Goal: Answer question/provide support: Share knowledge or assist other users

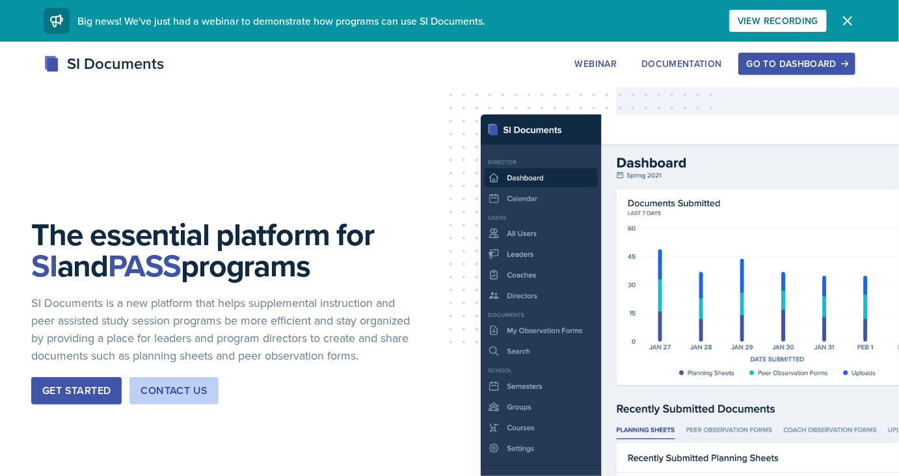
click at [798, 62] on div "Go to Dashboard" at bounding box center [797, 64] width 100 height 10
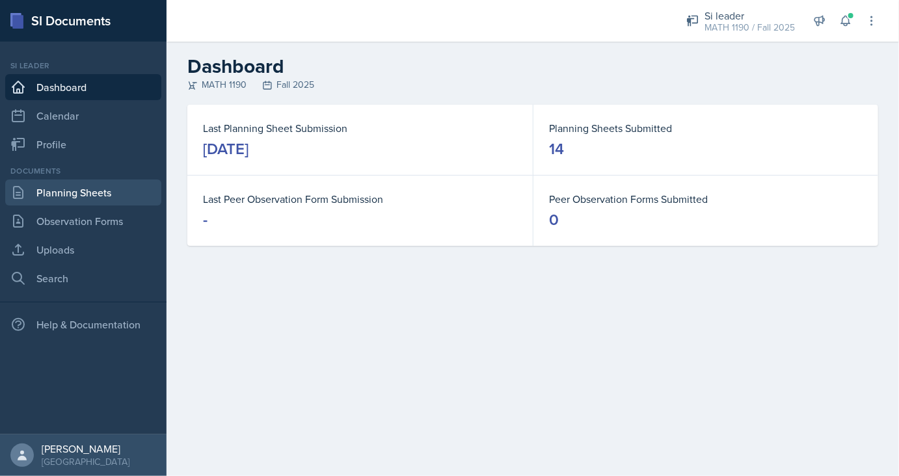
click at [71, 194] on link "Planning Sheets" at bounding box center [83, 193] width 156 height 26
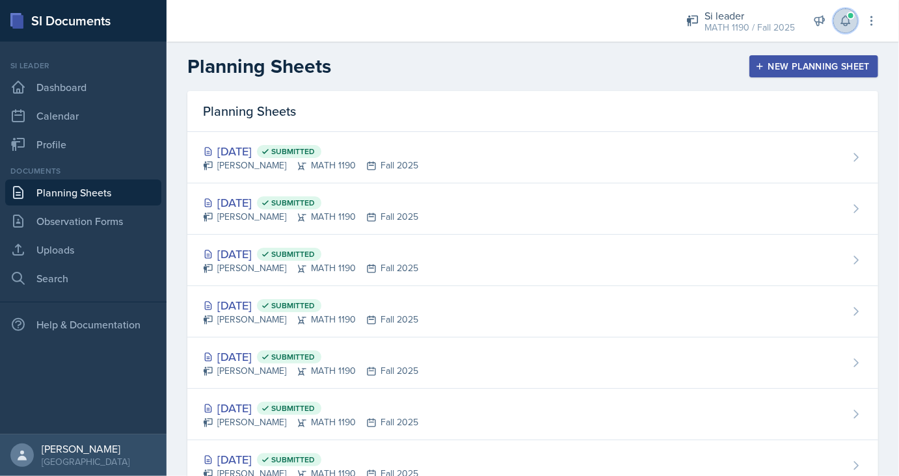
click at [847, 23] on icon at bounding box center [845, 20] width 13 height 13
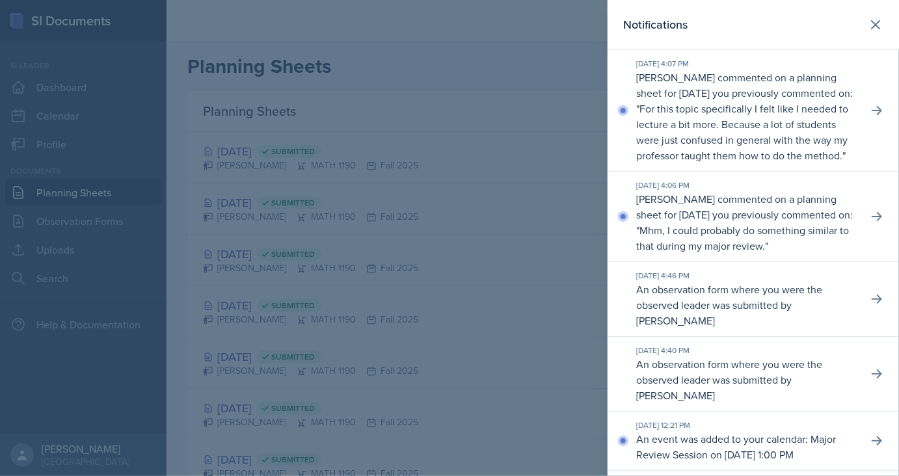
click at [520, 89] on div at bounding box center [449, 238] width 899 height 476
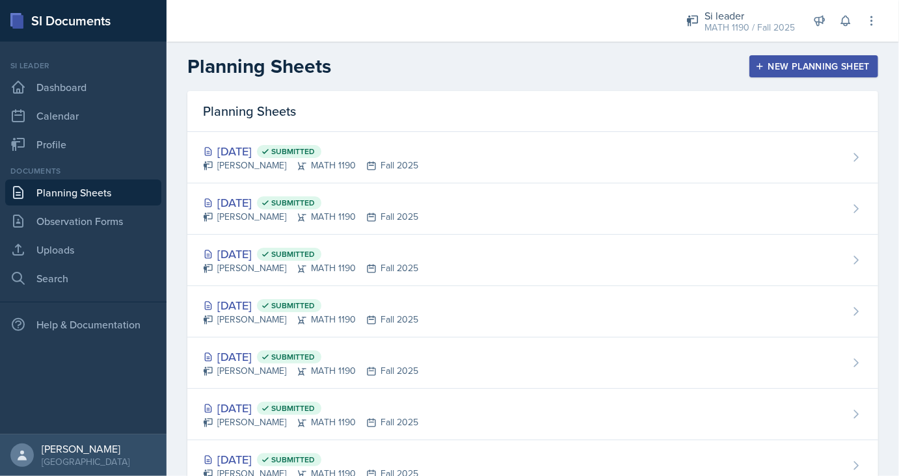
click at [803, 68] on div "New Planning Sheet" at bounding box center [814, 66] width 112 height 10
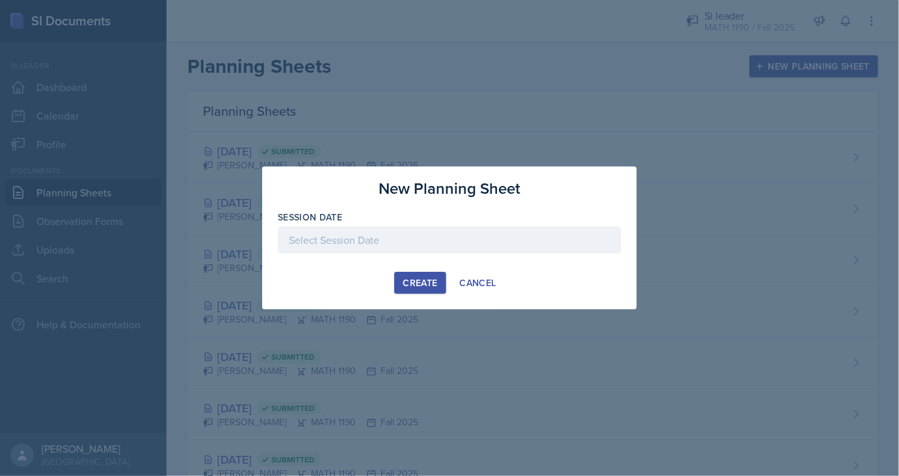
click at [442, 238] on div at bounding box center [450, 239] width 344 height 27
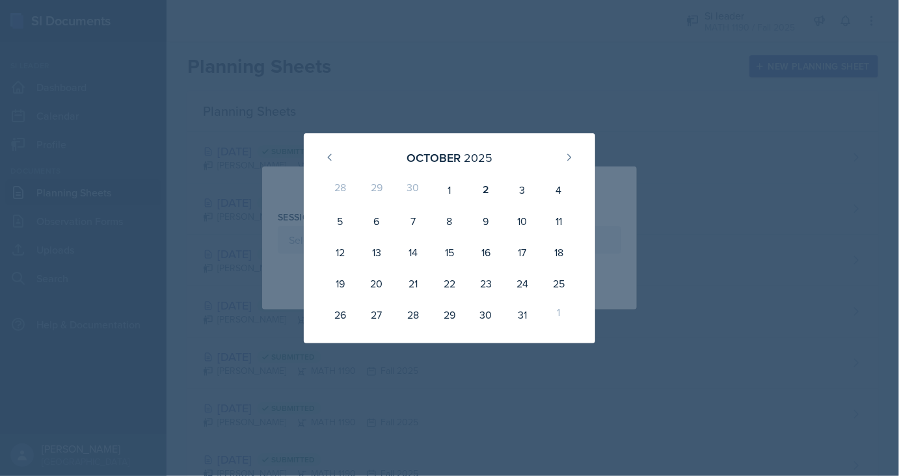
click at [379, 184] on div "29" at bounding box center [377, 189] width 36 height 31
click at [336, 154] on button at bounding box center [330, 157] width 21 height 21
click at [386, 307] on div "29" at bounding box center [377, 314] width 36 height 31
type input "[DATE]"
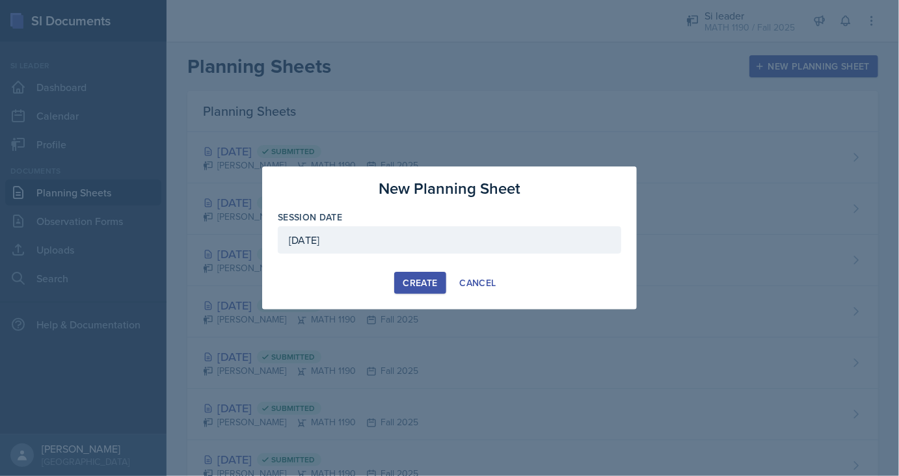
click at [401, 288] on button "Create" at bounding box center [419, 283] width 51 height 22
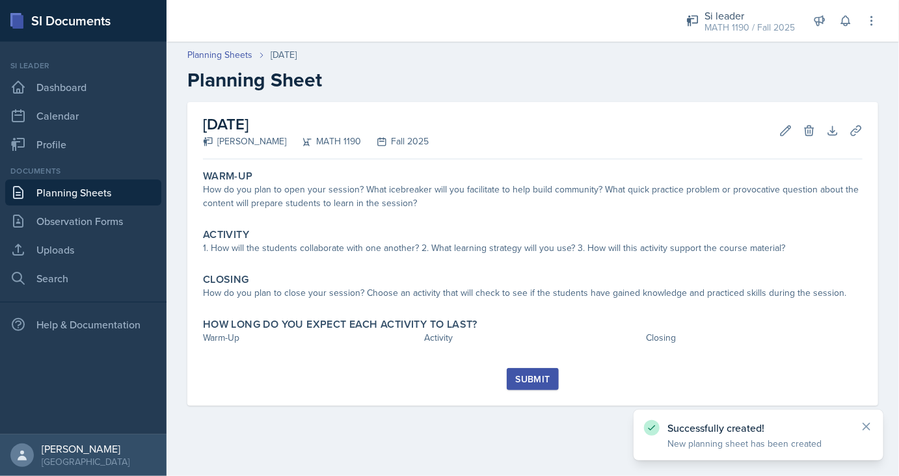
click at [519, 379] on div "Submit" at bounding box center [532, 379] width 34 height 10
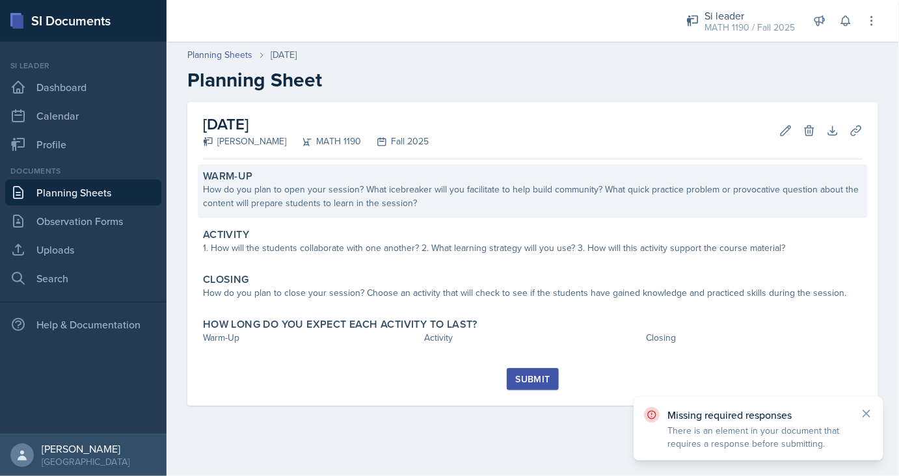
click at [478, 200] on div "How do you plan to open your session? What icebreaker will you facilitate to he…" at bounding box center [533, 196] width 660 height 27
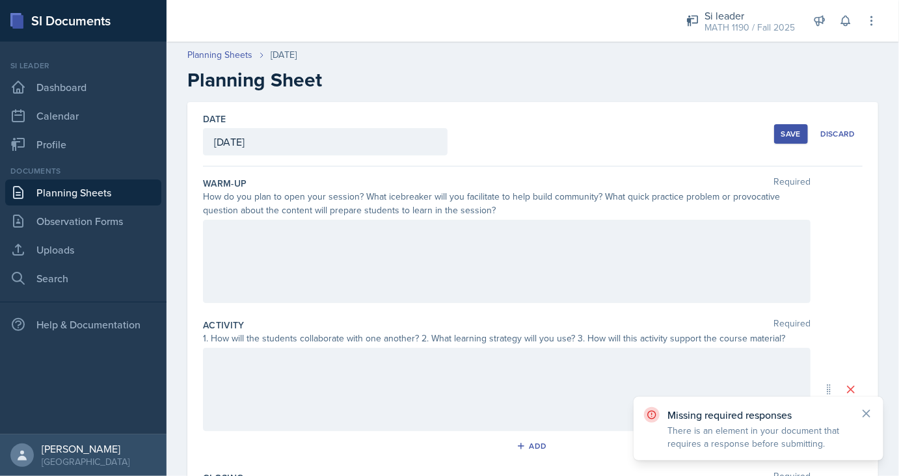
click at [409, 246] on div at bounding box center [507, 261] width 608 height 83
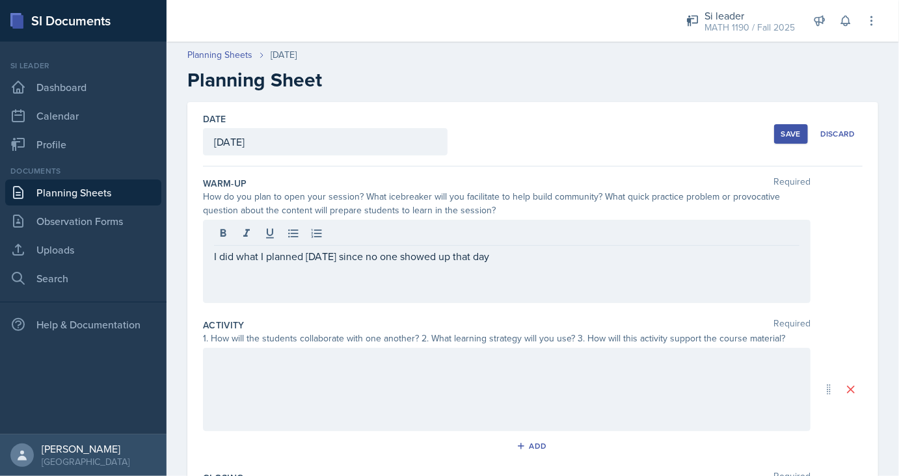
click at [517, 406] on div at bounding box center [507, 389] width 608 height 83
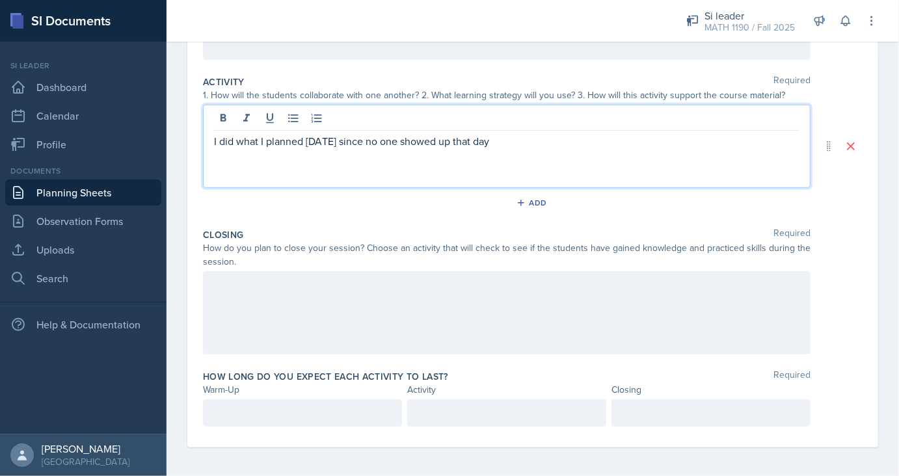
scroll to position [245, 0]
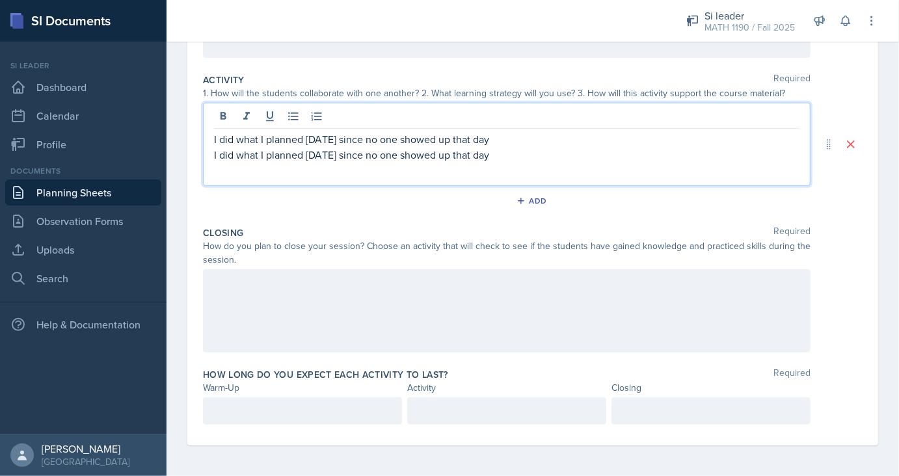
click at [358, 298] on div at bounding box center [507, 310] width 608 height 83
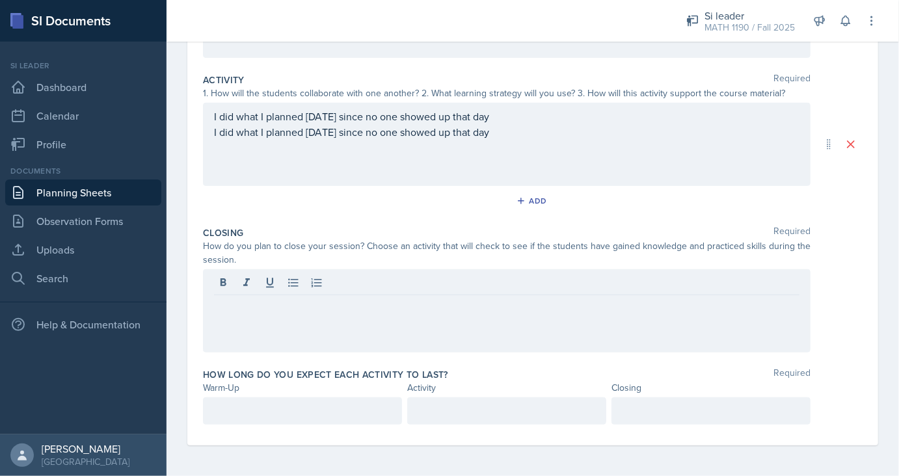
click at [520, 150] on div "I did what I planned [DATE] since no one showed up that day I did what I planne…" at bounding box center [507, 144] width 608 height 83
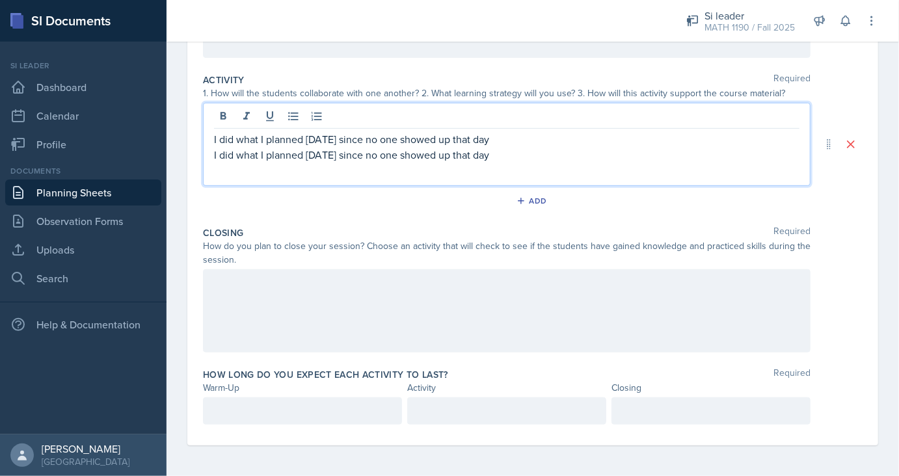
drag, startPoint x: 508, startPoint y: 153, endPoint x: 153, endPoint y: 158, distance: 355.3
click at [203, 158] on div "I did what I planned [DATE] since no one showed up that day I did what I planne…" at bounding box center [507, 144] width 608 height 83
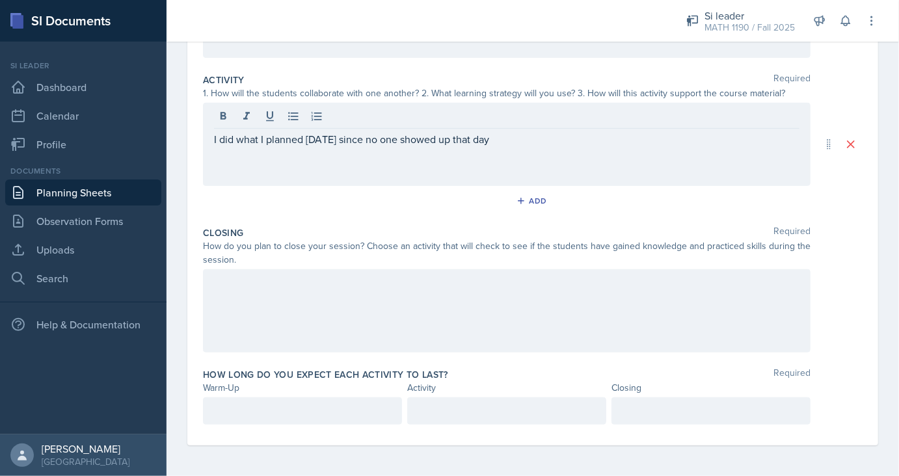
click at [332, 318] on div at bounding box center [507, 310] width 608 height 83
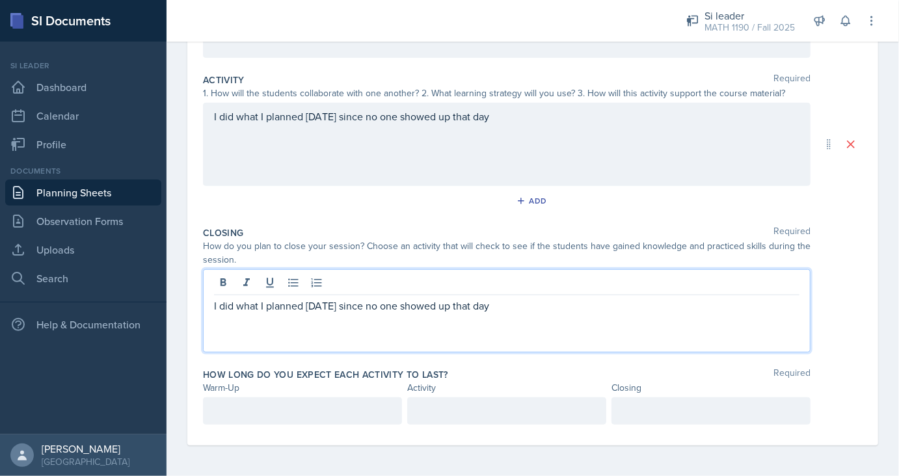
click at [268, 398] on div at bounding box center [302, 411] width 199 height 27
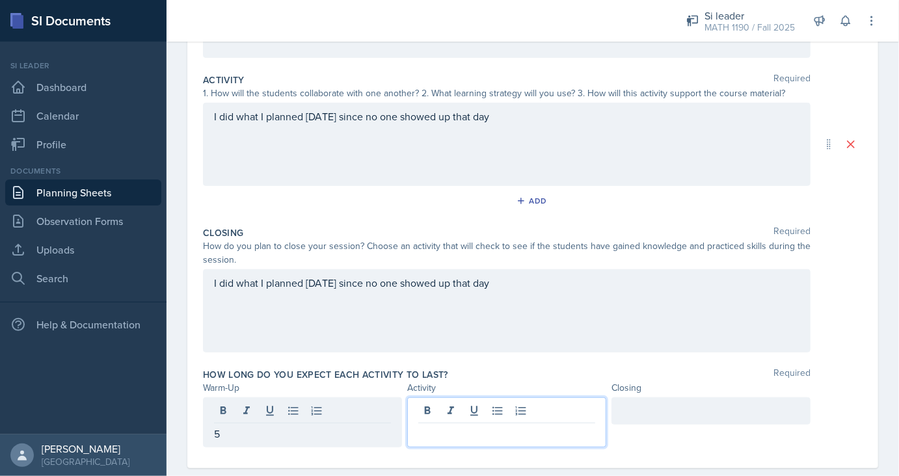
click at [437, 411] on div at bounding box center [506, 423] width 199 height 50
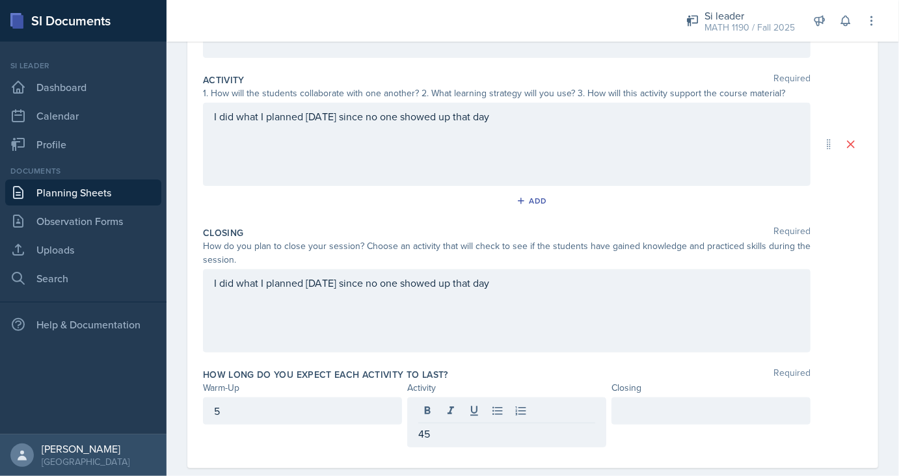
click at [635, 419] on div at bounding box center [711, 411] width 199 height 27
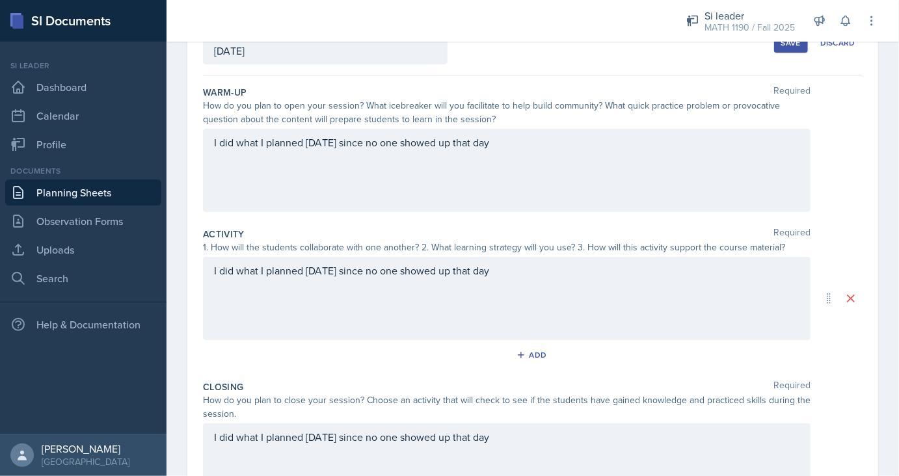
scroll to position [52, 0]
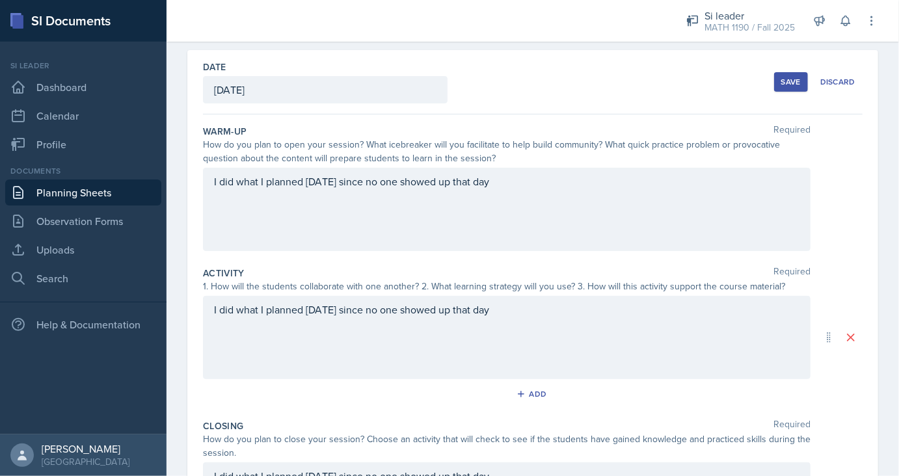
click at [789, 75] on button "Save" at bounding box center [791, 82] width 34 height 20
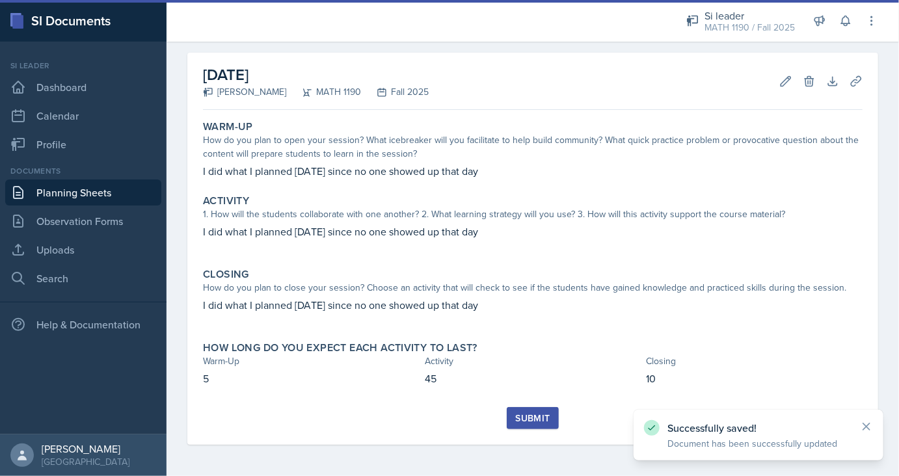
scroll to position [49, 0]
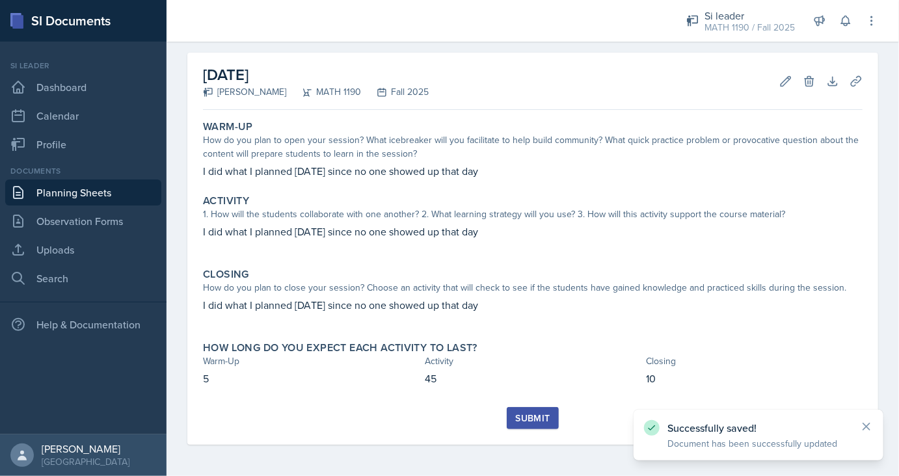
click at [541, 410] on button "Submit" at bounding box center [532, 418] width 51 height 22
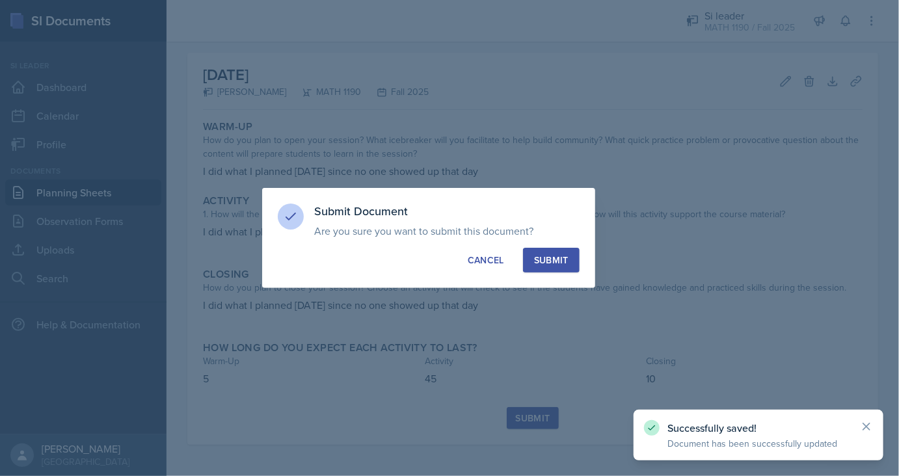
click at [552, 260] on div "Submit" at bounding box center [551, 260] width 34 height 13
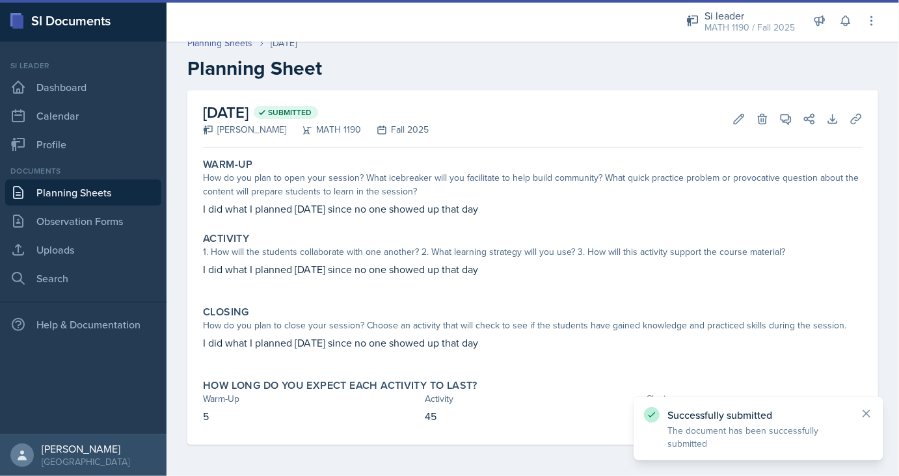
scroll to position [12, 0]
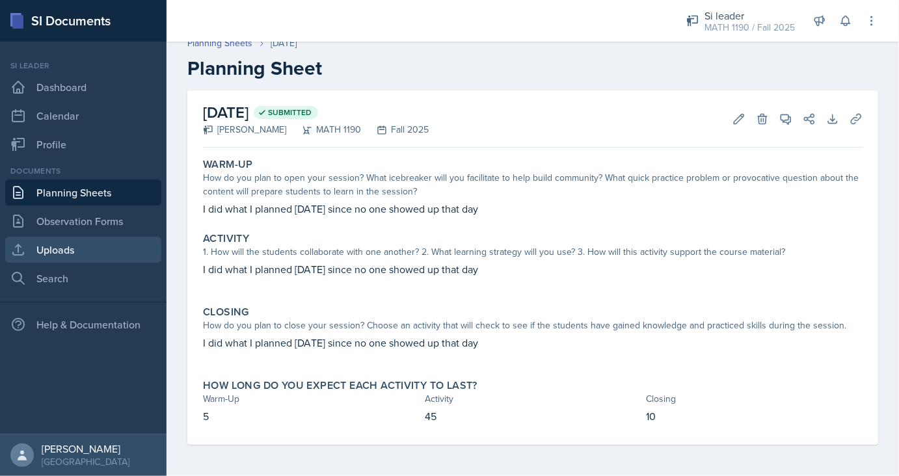
click at [82, 245] on link "Uploads" at bounding box center [83, 250] width 156 height 26
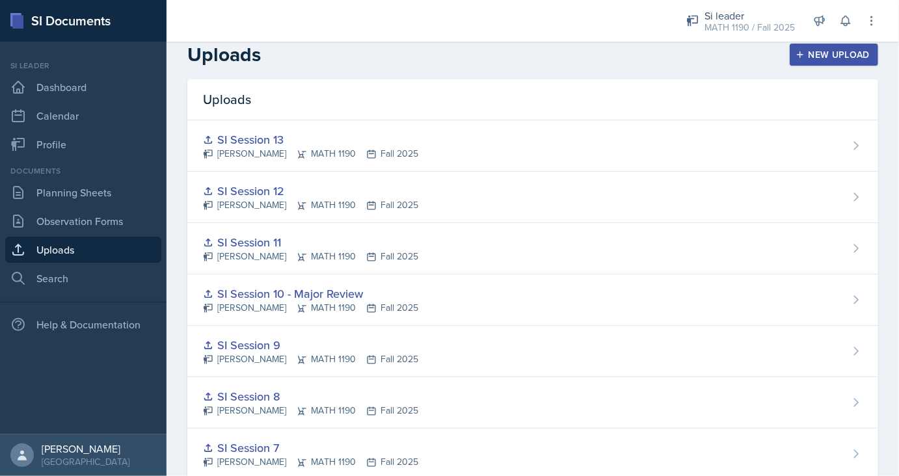
click at [814, 52] on div "New Upload" at bounding box center [834, 54] width 72 height 10
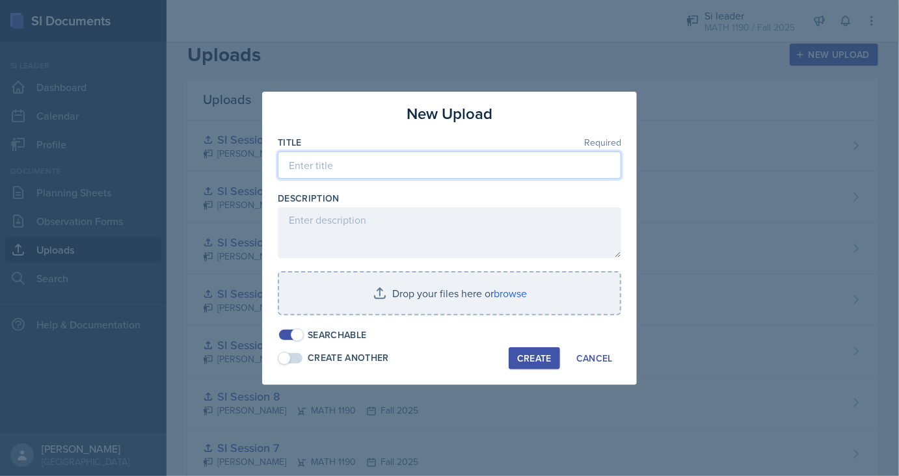
click at [339, 158] on input at bounding box center [450, 165] width 344 height 27
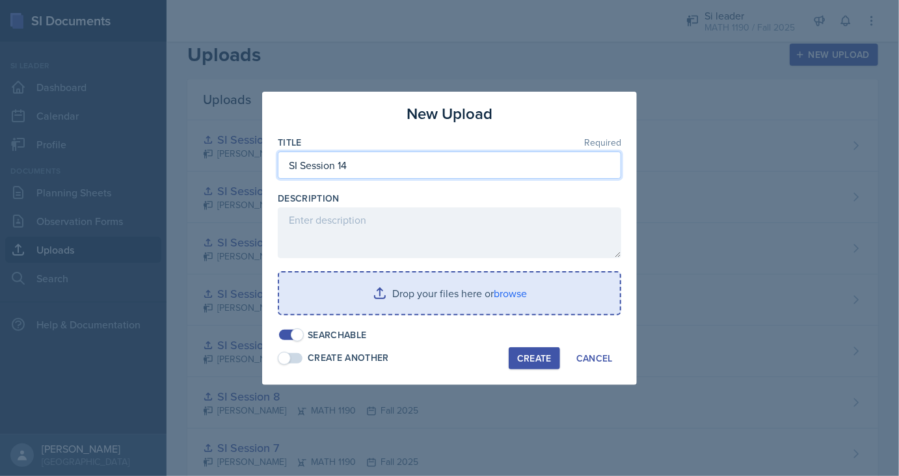
type input "SI Session 14"
click at [401, 297] on input "file" at bounding box center [449, 294] width 341 height 42
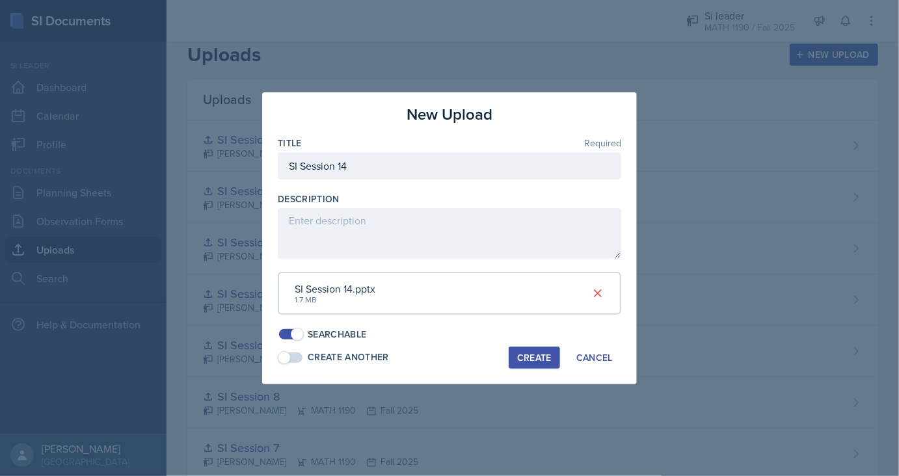
click at [288, 360] on span at bounding box center [284, 357] width 13 height 13
click at [529, 355] on div "Create" at bounding box center [534, 358] width 34 height 10
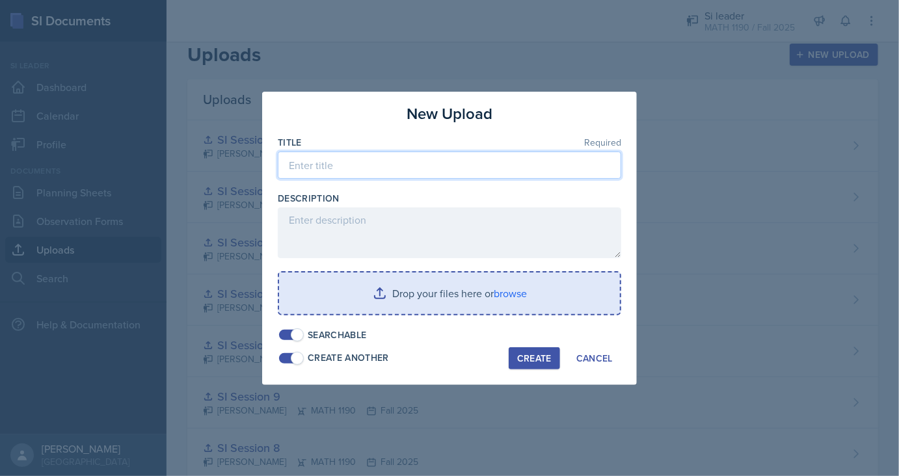
click at [379, 157] on input at bounding box center [450, 165] width 344 height 27
type input "SI Session 15"
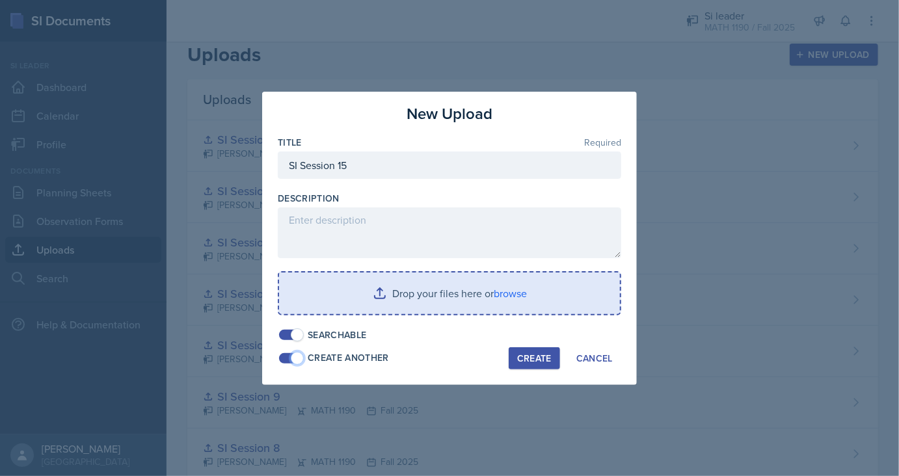
click at [297, 356] on span at bounding box center [297, 358] width 13 height 13
click at [388, 286] on input "file" at bounding box center [449, 294] width 341 height 42
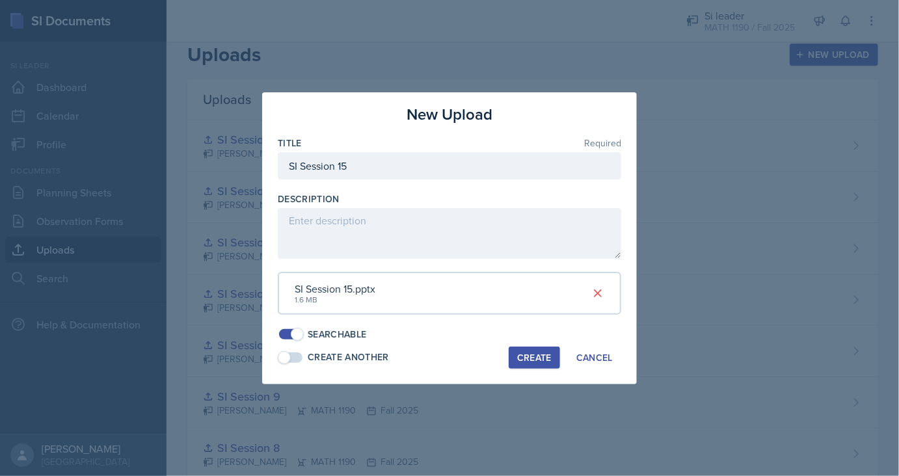
click at [528, 353] on div "Create" at bounding box center [534, 358] width 34 height 10
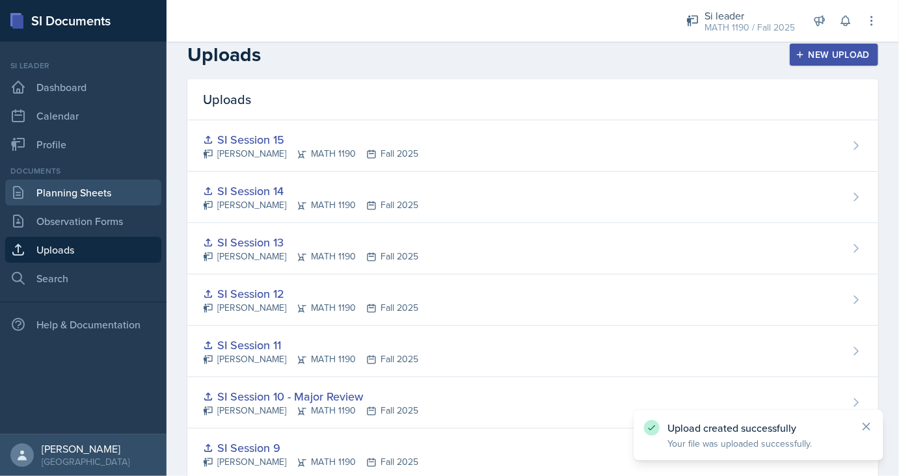
click at [98, 191] on link "Planning Sheets" at bounding box center [83, 193] width 156 height 26
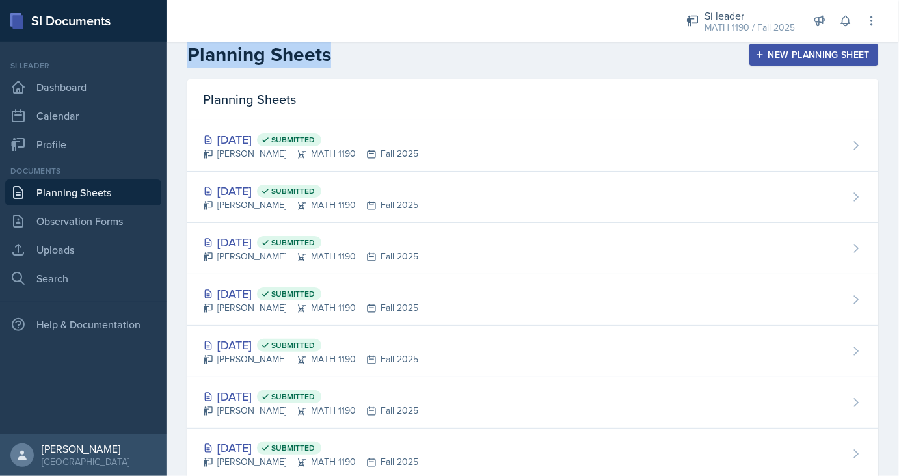
drag, startPoint x: 797, startPoint y: 38, endPoint x: 791, endPoint y: 59, distance: 22.4
click at [791, 59] on div "Si leader MATH 1190 / Fall 2025 Team lead Goomba Gladiators / Fall 2024 Team le…" at bounding box center [533, 238] width 733 height 476
click at [791, 59] on div "New Planning Sheet" at bounding box center [814, 54] width 112 height 10
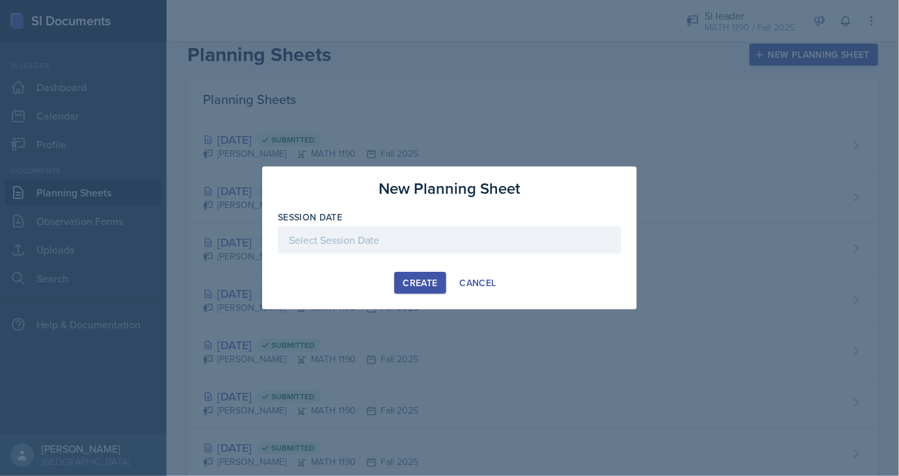
click at [499, 234] on div at bounding box center [450, 239] width 344 height 27
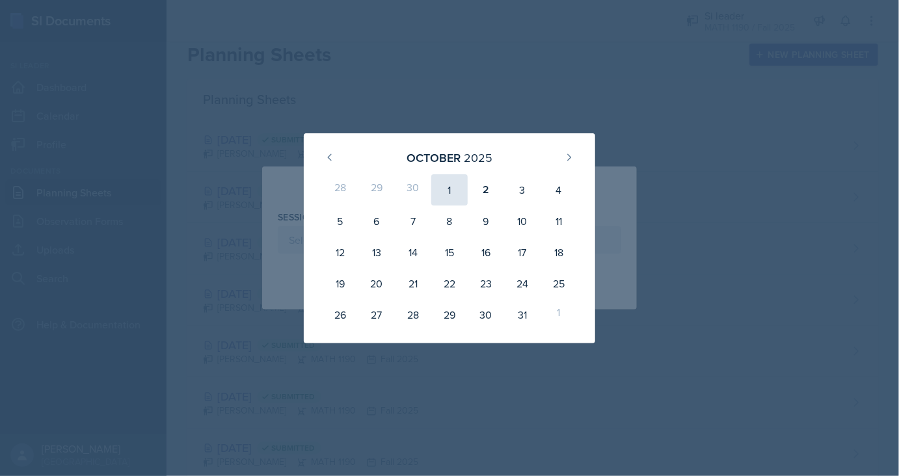
click at [448, 195] on div "1" at bounding box center [449, 189] width 36 height 31
type input "[DATE]"
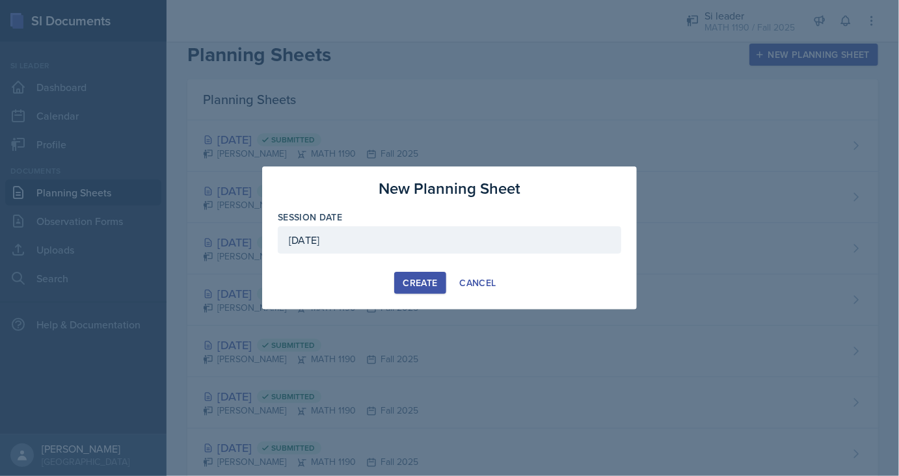
click at [415, 280] on div "Create" at bounding box center [420, 283] width 34 height 10
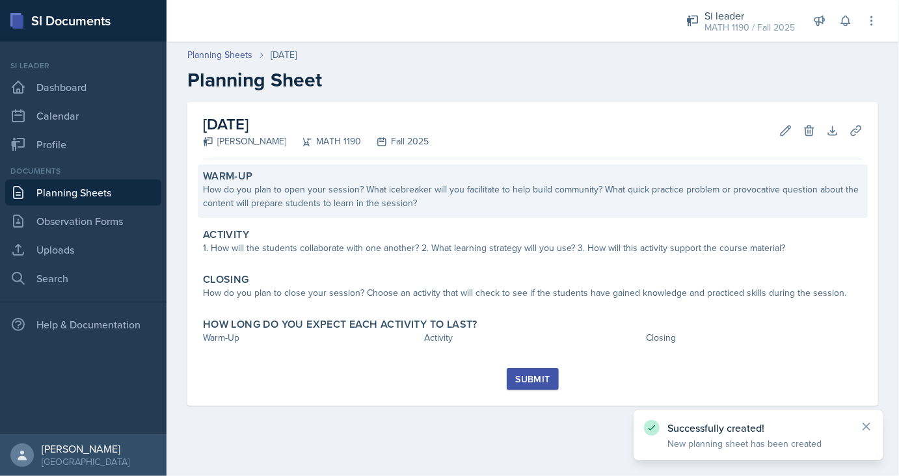
click at [375, 200] on div "How do you plan to open your session? What icebreaker will you facilitate to he…" at bounding box center [533, 196] width 660 height 27
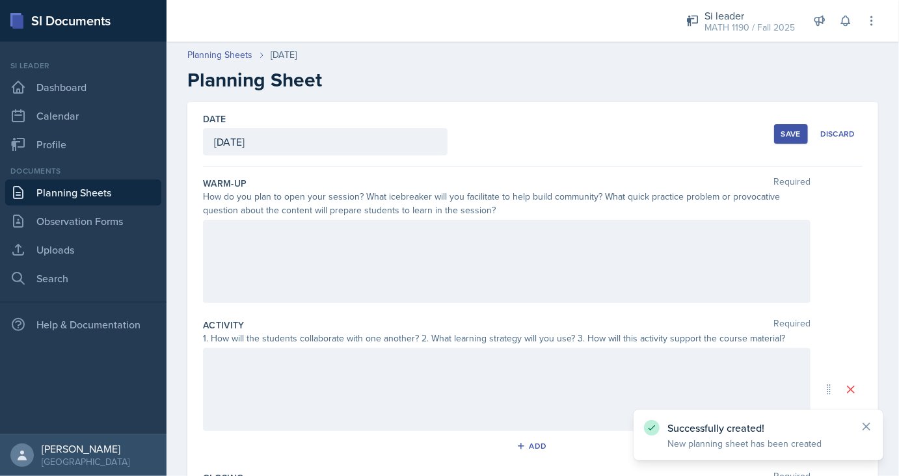
click at [349, 232] on div at bounding box center [507, 261] width 608 height 83
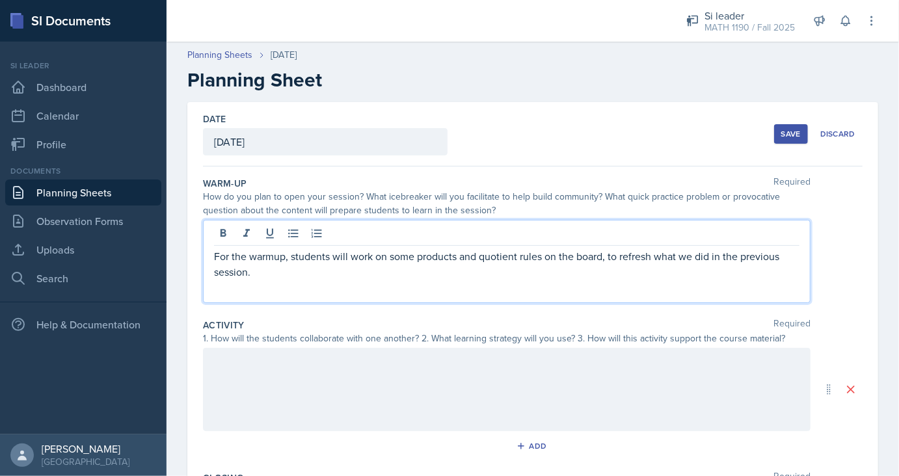
click at [301, 372] on div at bounding box center [507, 389] width 608 height 83
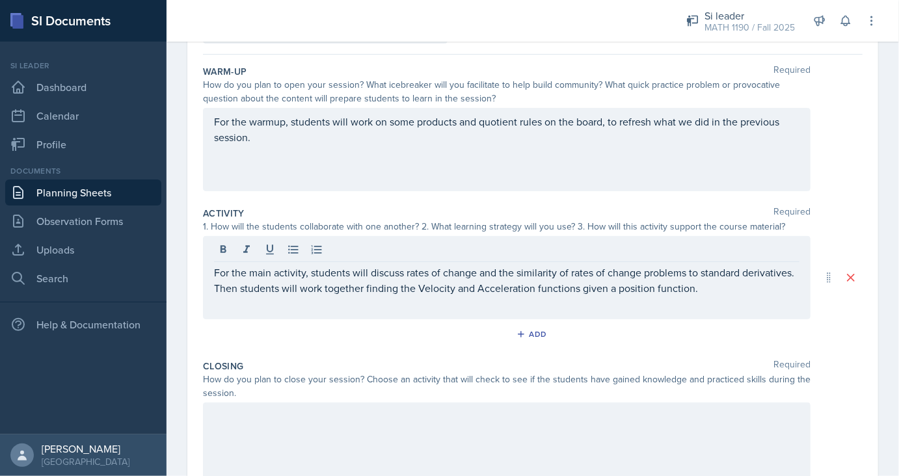
scroll to position [113, 0]
click at [709, 293] on p "For the main activity, students will discuss rates of change and the similarity…" at bounding box center [507, 279] width 586 height 31
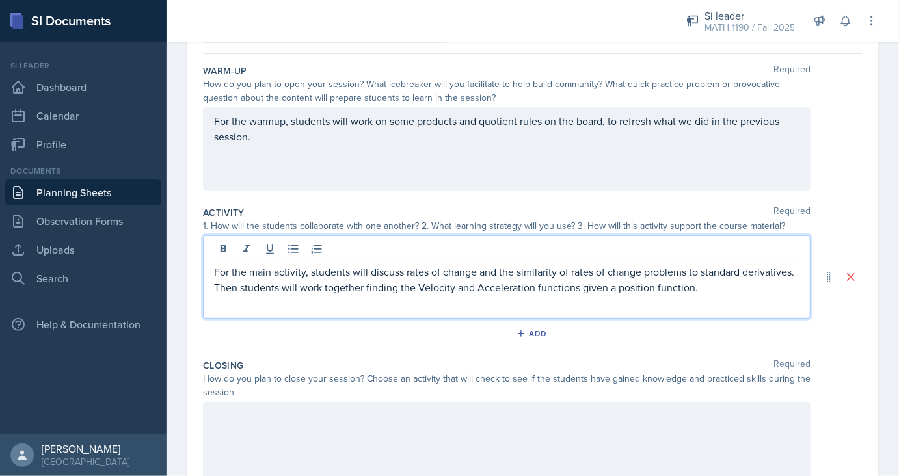
scroll to position [245, 0]
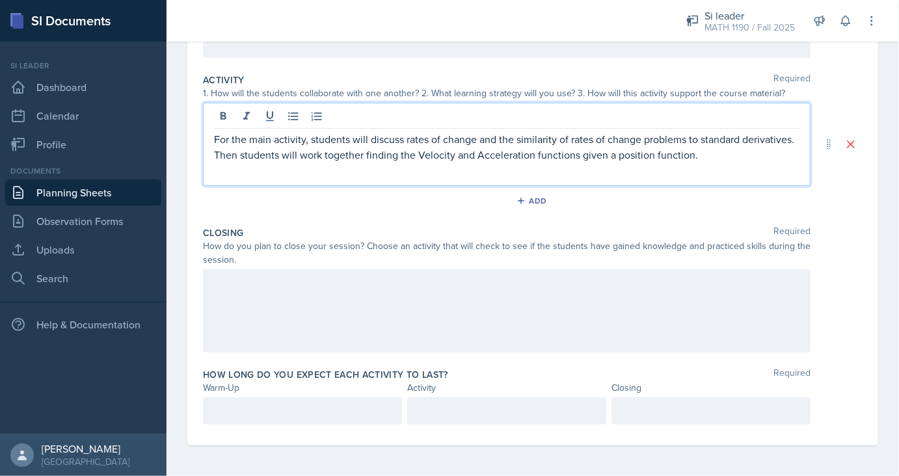
click at [564, 323] on div at bounding box center [507, 310] width 608 height 83
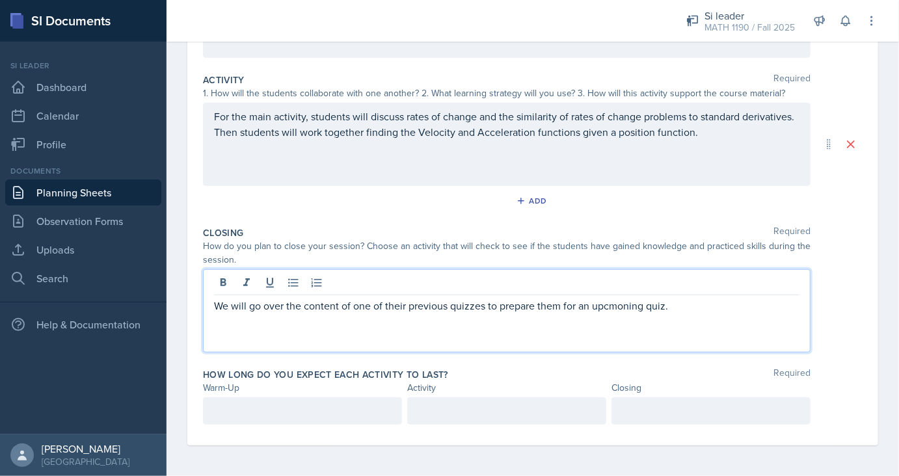
click at [621, 308] on p "We will go over the content of one of their previous quizzes to prepare them fo…" at bounding box center [507, 306] width 586 height 16
click at [262, 412] on div at bounding box center [302, 411] width 199 height 27
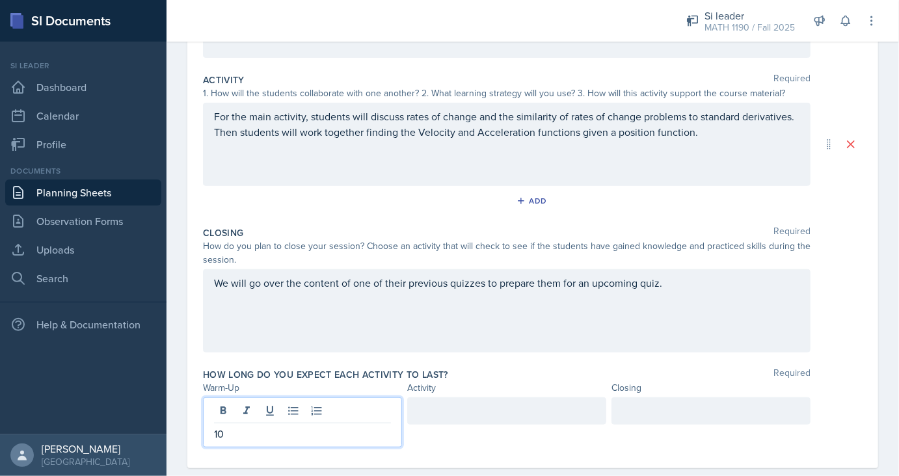
click at [431, 410] on div at bounding box center [506, 411] width 199 height 27
click at [647, 418] on div at bounding box center [711, 411] width 199 height 27
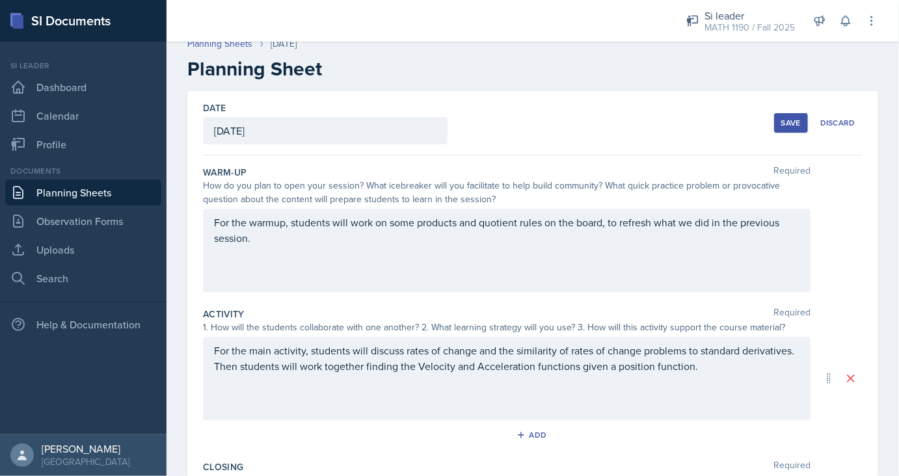
scroll to position [10, 0]
click at [782, 121] on button "Save" at bounding box center [791, 124] width 34 height 20
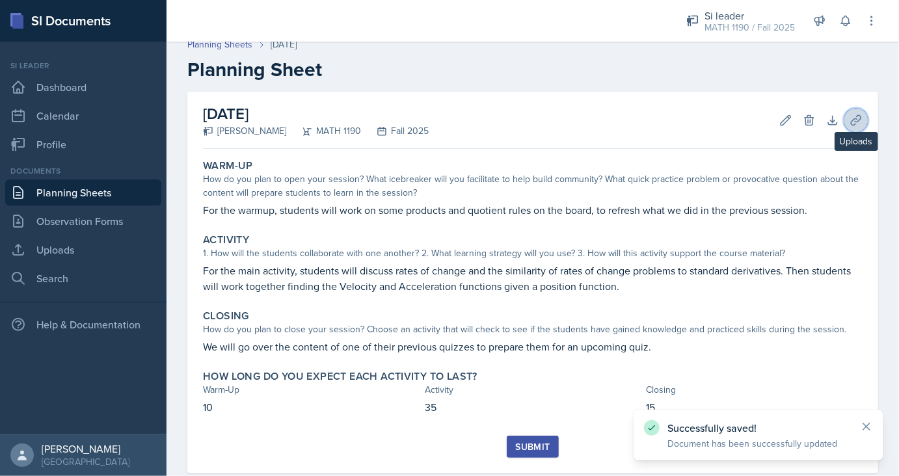
click at [861, 124] on icon at bounding box center [856, 120] width 13 height 13
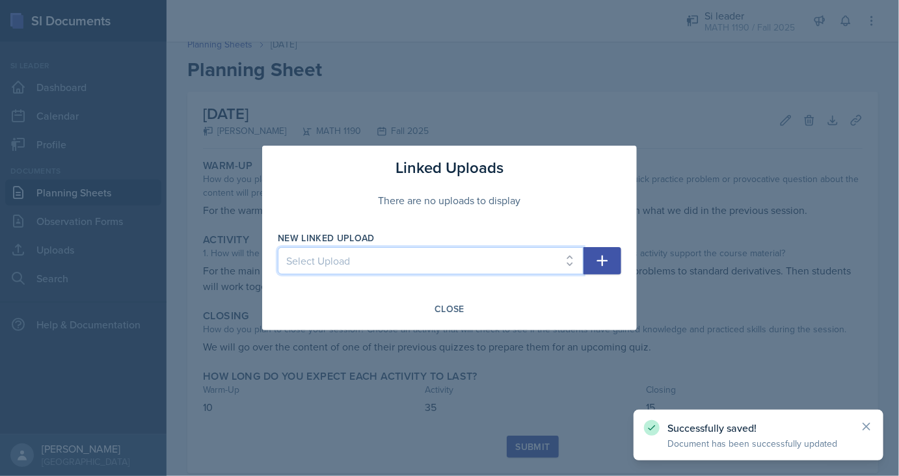
click at [278, 247] on select "Select Upload SI Session 1 SI Session 2 SI Session 3 SI Session 4 SI Session 5 …" at bounding box center [431, 260] width 306 height 27
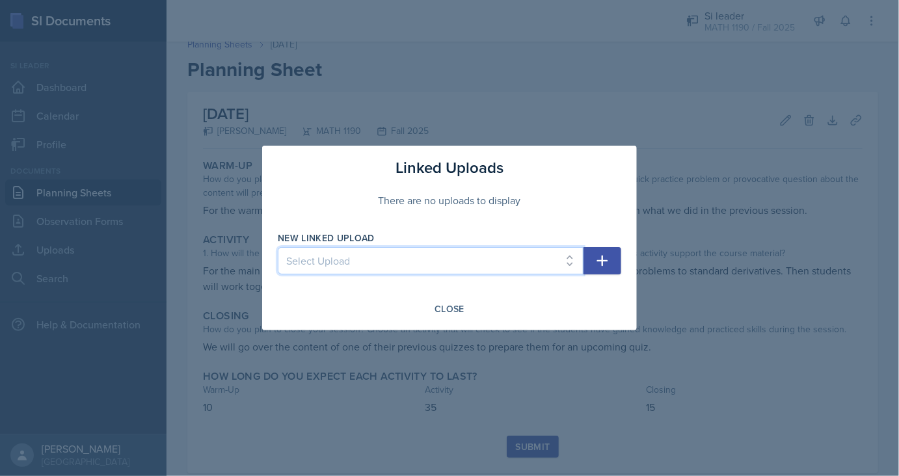
select select "2358dc21-15b3-4b3a-a3d3-a45e76afccdb"
click option "SI Session 14" at bounding box center [0, 0] width 0 height 0
click at [600, 254] on icon "button" at bounding box center [603, 261] width 16 height 16
select select
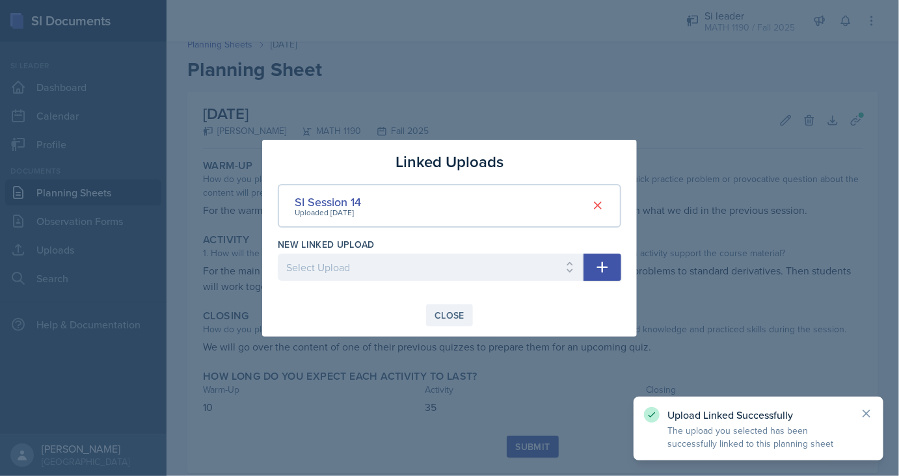
click at [439, 323] on button "Close" at bounding box center [449, 316] width 47 height 22
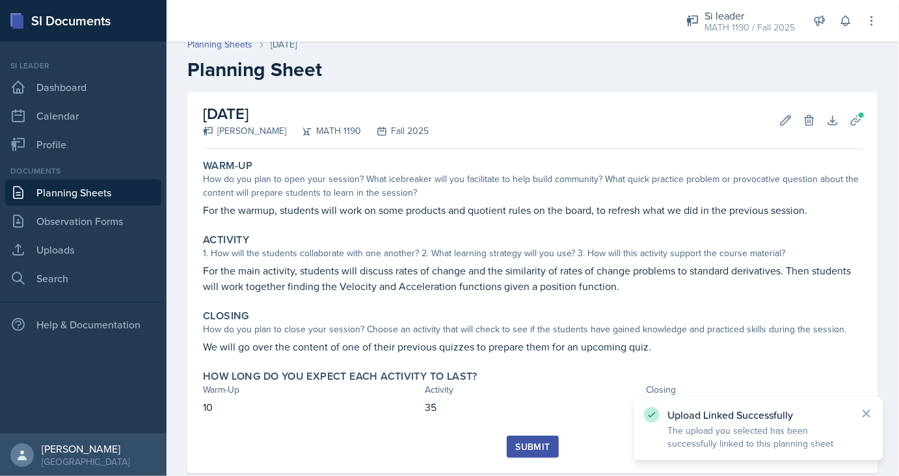
click at [536, 446] on div "Submit" at bounding box center [532, 447] width 34 height 10
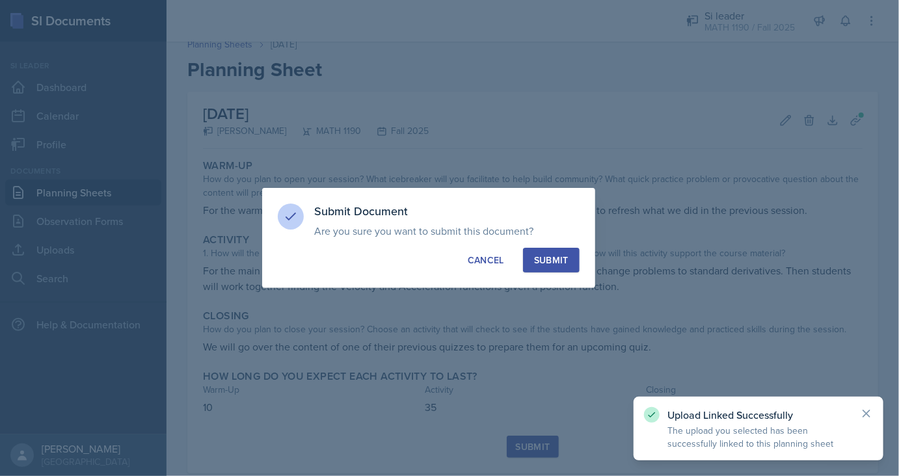
click at [550, 252] on button "Submit" at bounding box center [551, 260] width 57 height 25
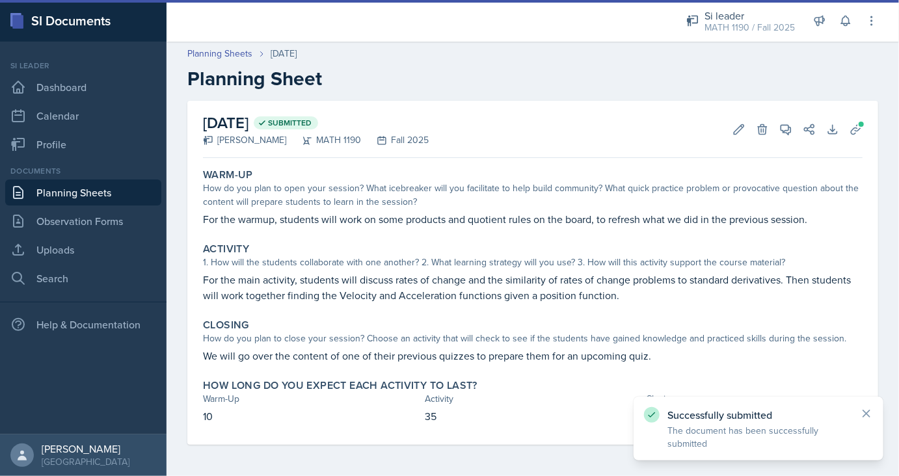
scroll to position [1, 0]
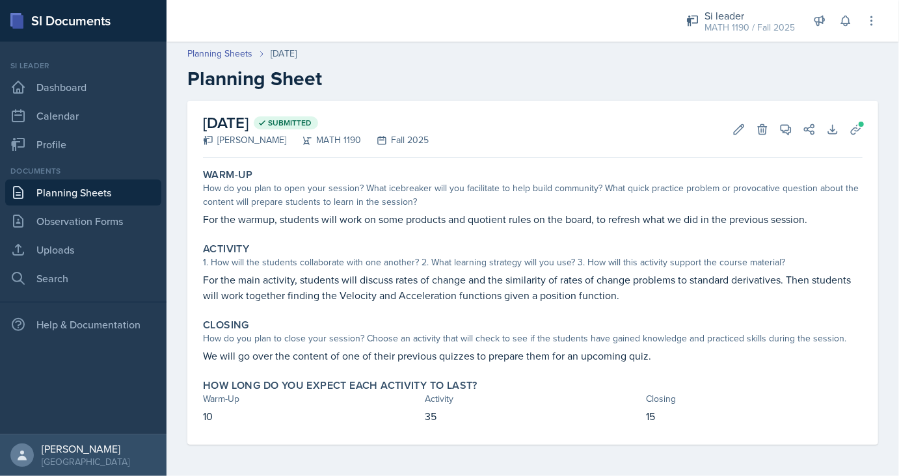
click at [92, 187] on link "Planning Sheets" at bounding box center [83, 193] width 156 height 26
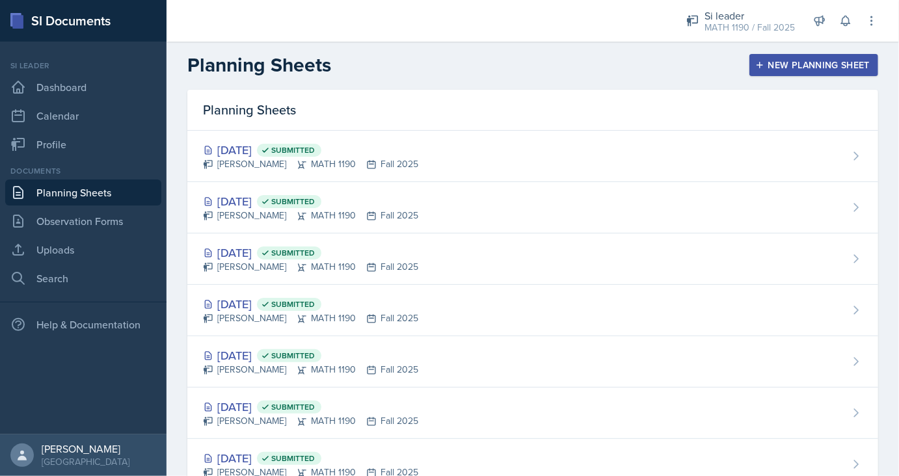
click at [809, 51] on header "Planning Sheets New Planning Sheet" at bounding box center [533, 64] width 733 height 49
click at [800, 64] on div "New Planning Sheet" at bounding box center [814, 65] width 112 height 10
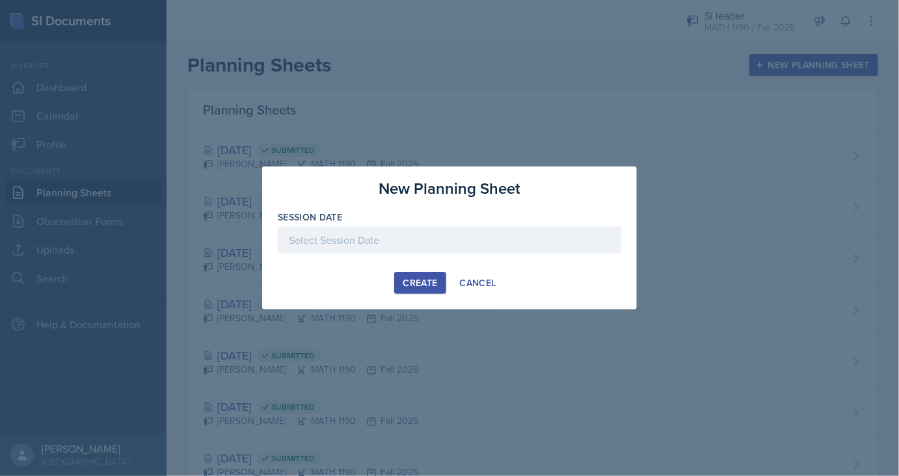
click at [413, 243] on div at bounding box center [450, 239] width 344 height 27
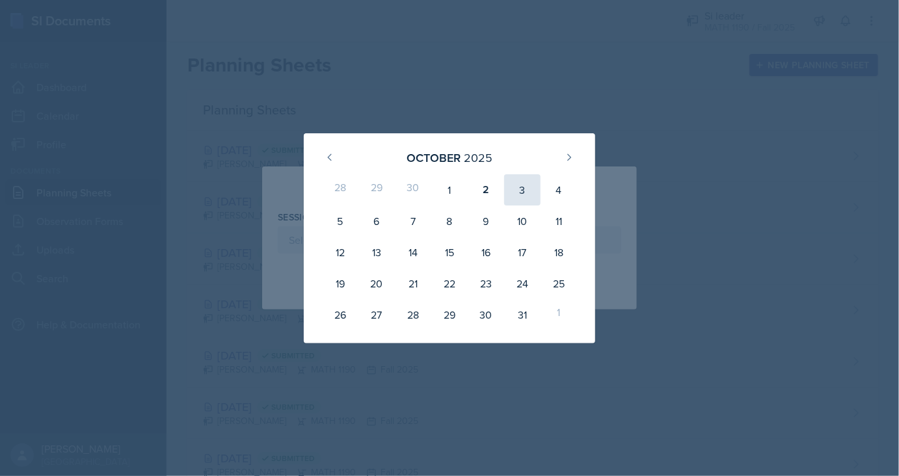
click at [532, 192] on div "3" at bounding box center [522, 189] width 36 height 31
type input "[DATE]"
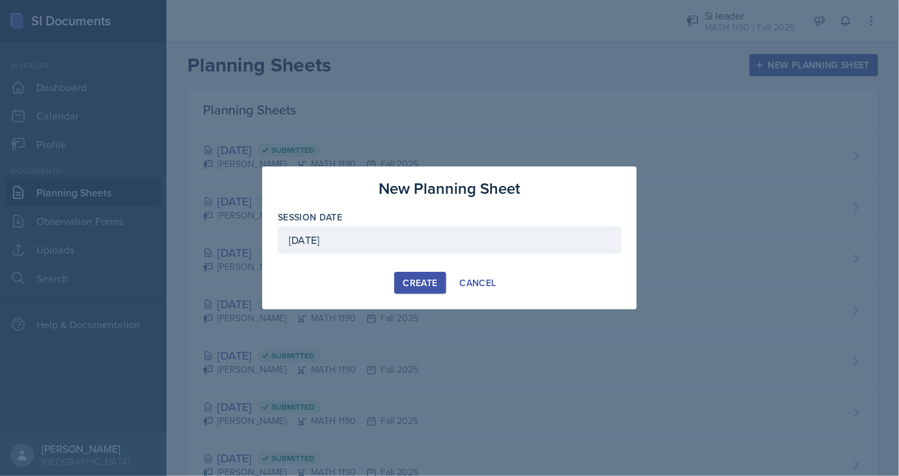
click at [420, 280] on div "Create" at bounding box center [420, 283] width 34 height 10
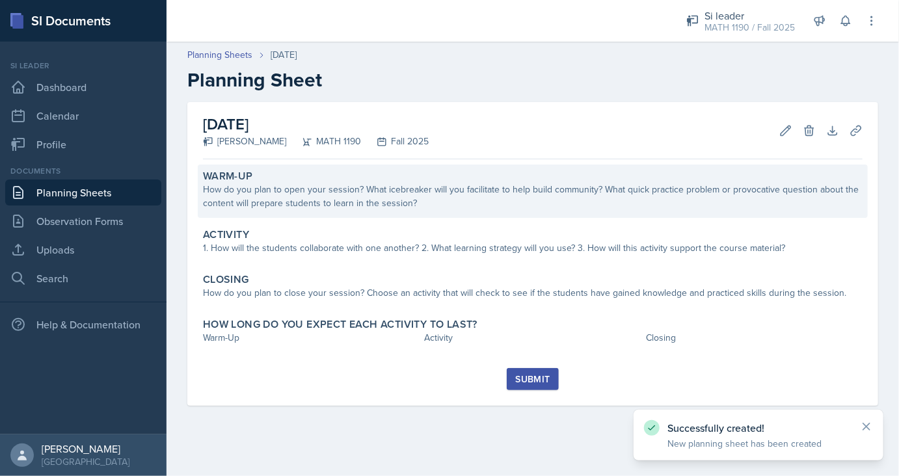
click at [472, 192] on div "How do you plan to open your session? What icebreaker will you facilitate to he…" at bounding box center [533, 196] width 660 height 27
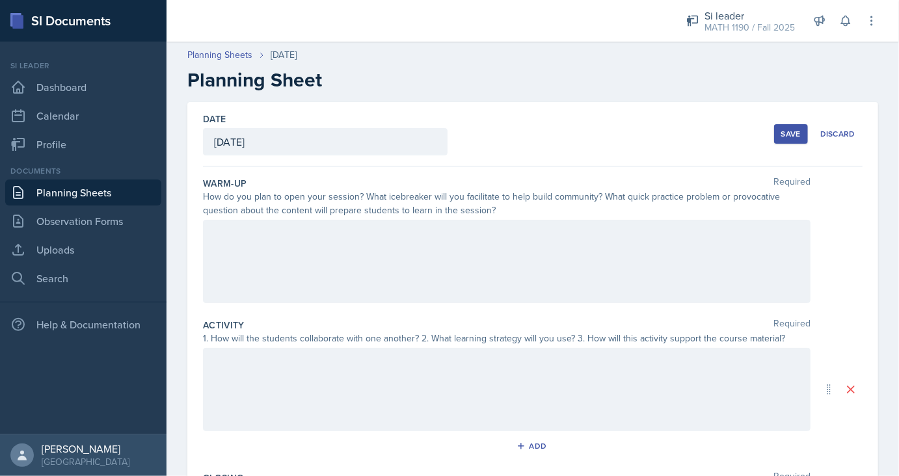
click at [364, 250] on div at bounding box center [507, 261] width 608 height 83
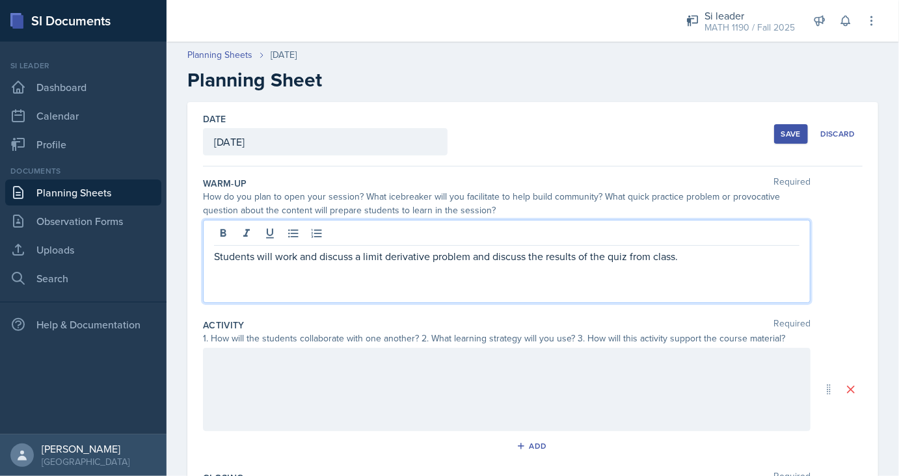
click at [352, 375] on div at bounding box center [507, 389] width 608 height 83
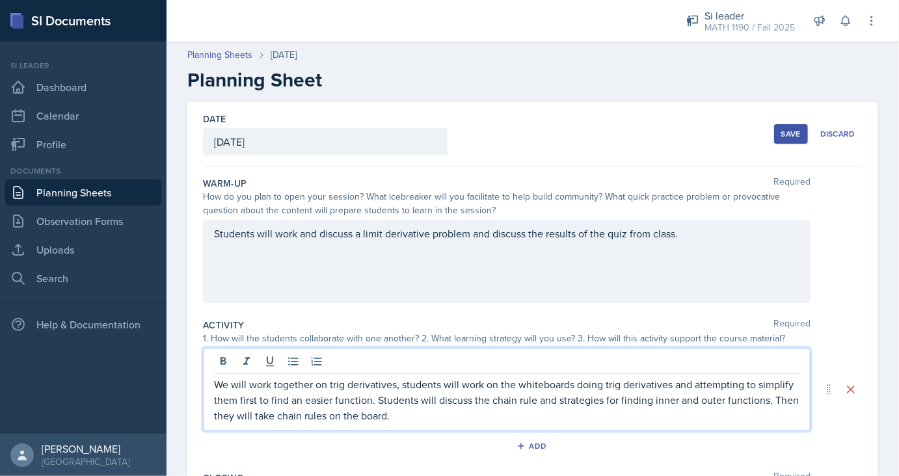
scroll to position [245, 0]
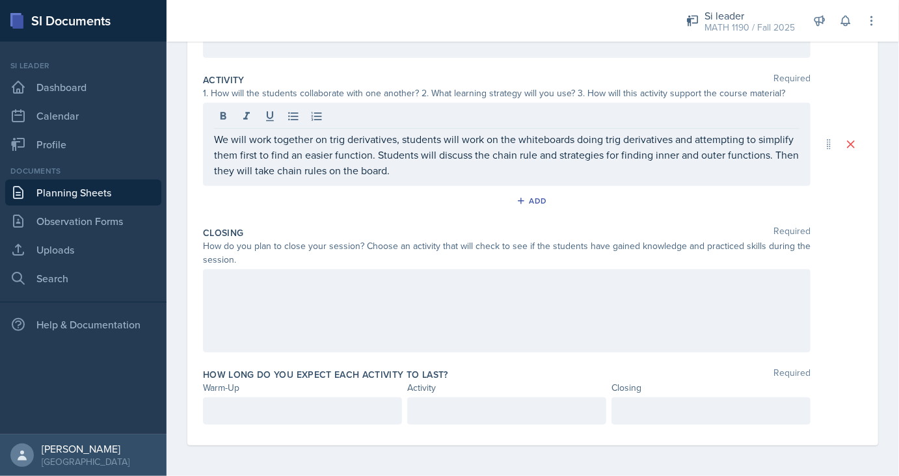
click at [293, 316] on div at bounding box center [507, 310] width 608 height 83
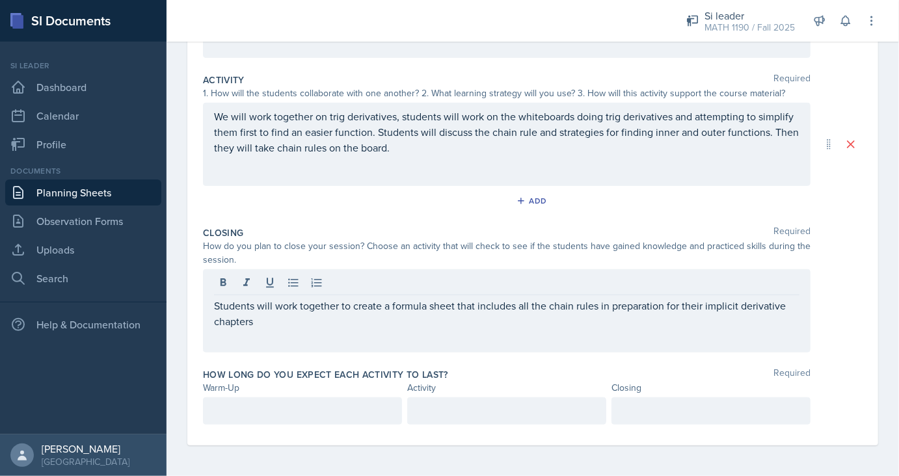
click at [268, 400] on div at bounding box center [302, 411] width 199 height 27
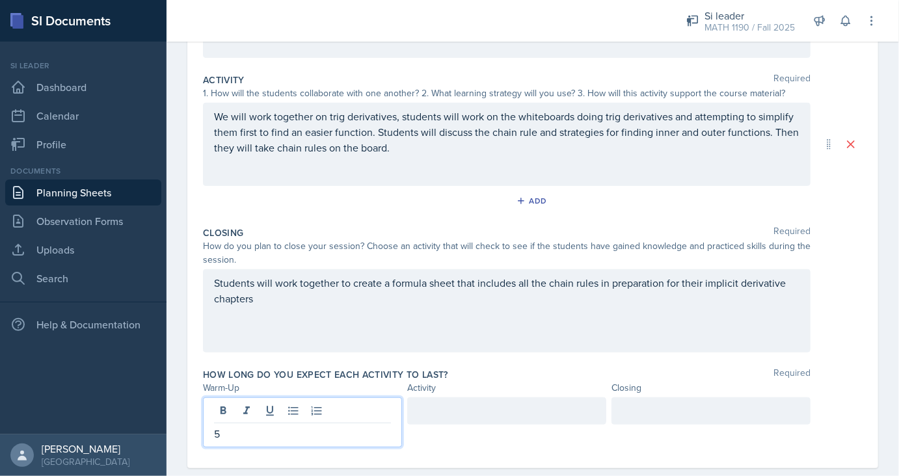
click at [425, 407] on div at bounding box center [506, 411] width 199 height 27
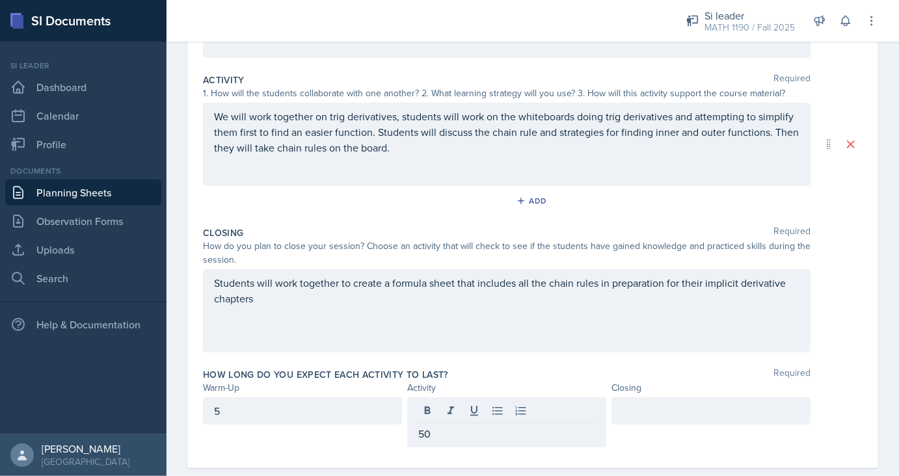
click at [633, 420] on div at bounding box center [711, 411] width 199 height 27
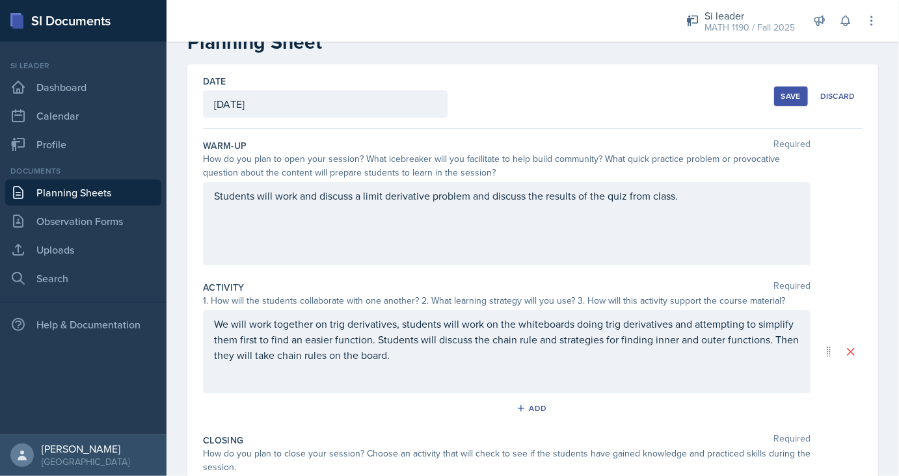
scroll to position [22, 0]
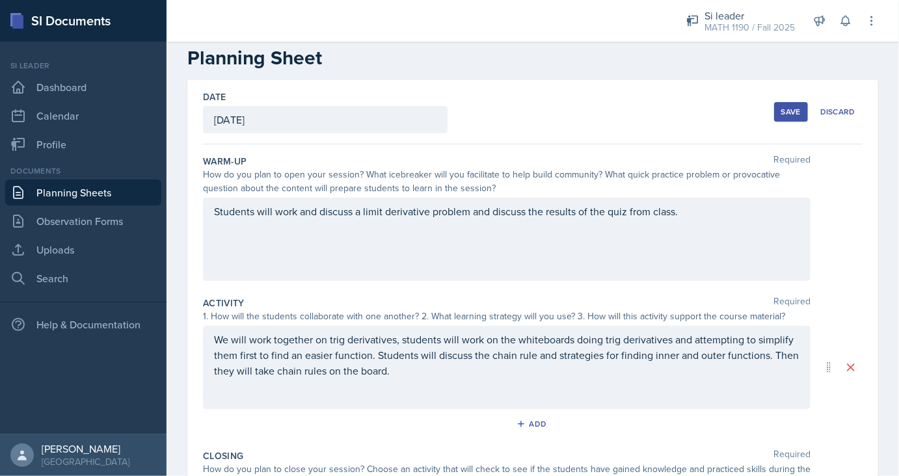
click at [795, 109] on div "Save" at bounding box center [792, 112] width 20 height 10
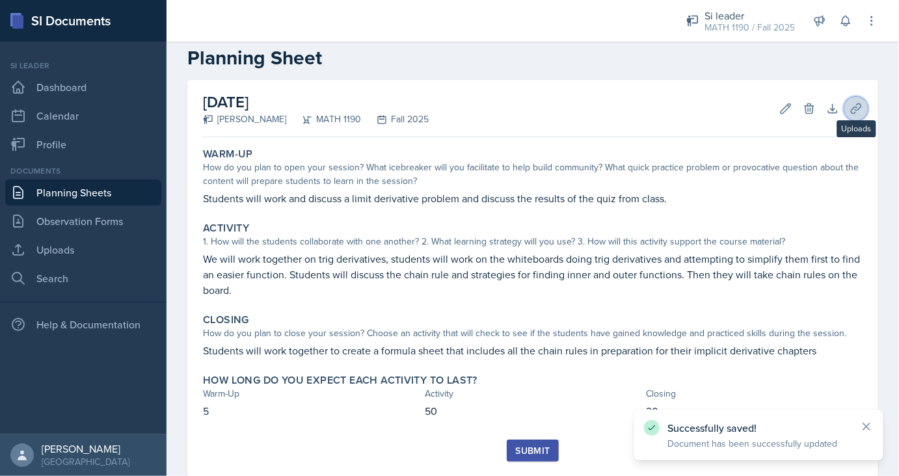
click at [847, 115] on button "Uploads" at bounding box center [856, 108] width 23 height 23
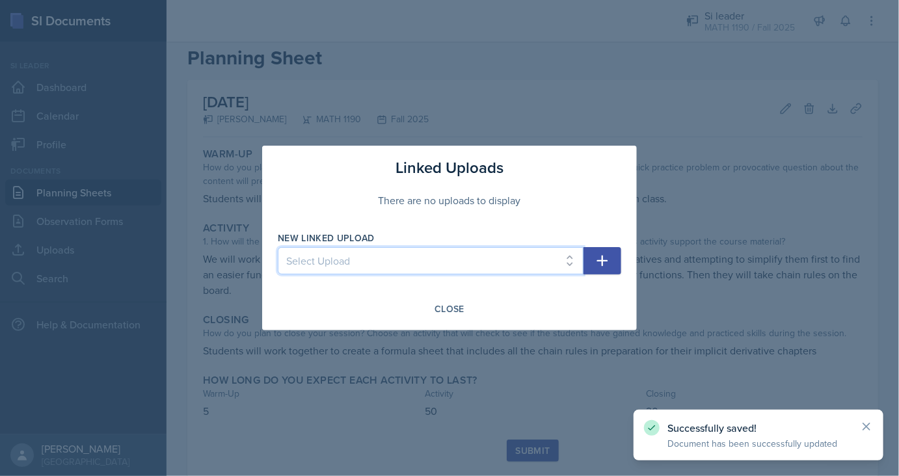
click at [278, 247] on select "Select Upload SI Session 1 SI Session 2 SI Session 3 SI Session 4 SI Session 5 …" at bounding box center [431, 260] width 306 height 27
select select "cf3628cd-4840-44e9-a207-399c313d00a6"
click option "SI Session 15" at bounding box center [0, 0] width 0 height 0
click at [603, 257] on icon "button" at bounding box center [602, 261] width 11 height 11
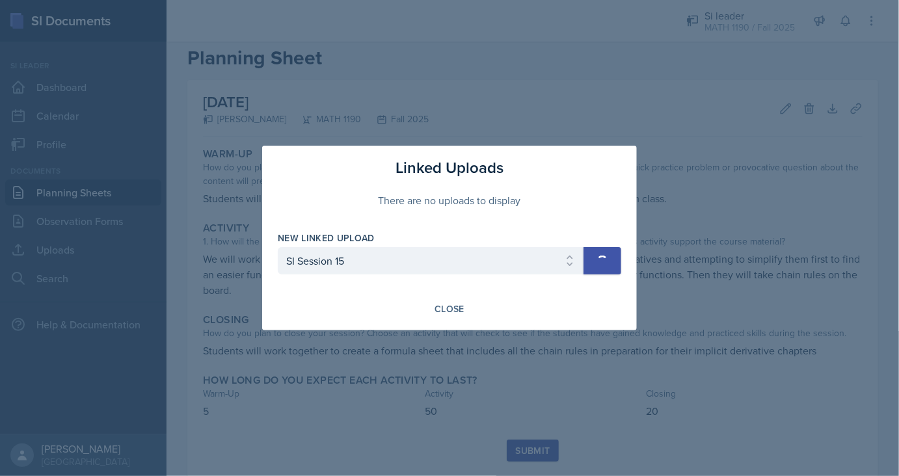
select select
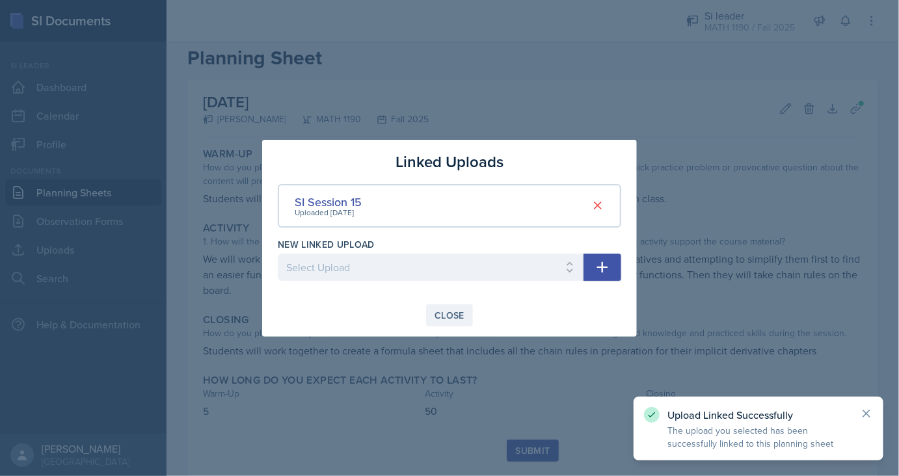
click at [456, 316] on div "Close" at bounding box center [450, 315] width 30 height 10
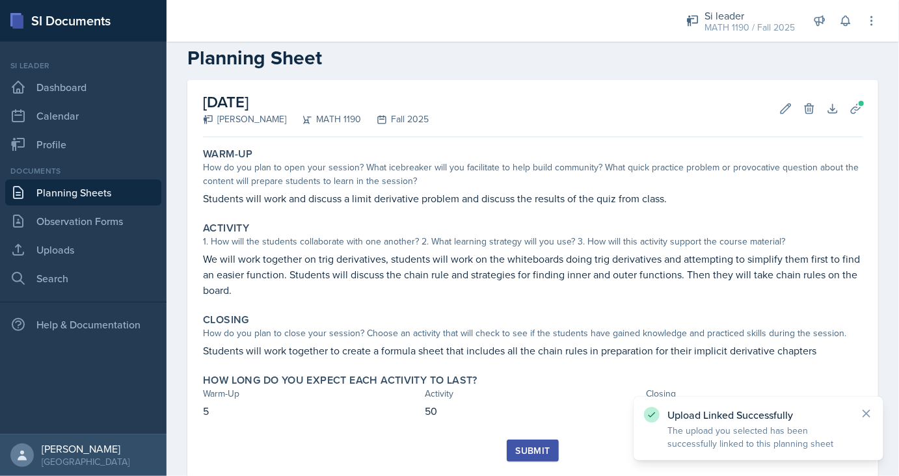
click at [517, 448] on div "Submit" at bounding box center [532, 451] width 34 height 10
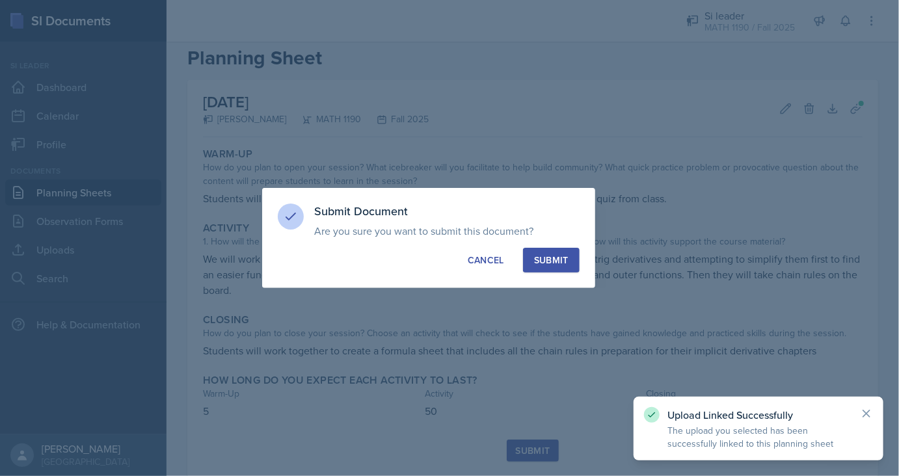
click at [549, 261] on div "Submit" at bounding box center [551, 260] width 34 height 13
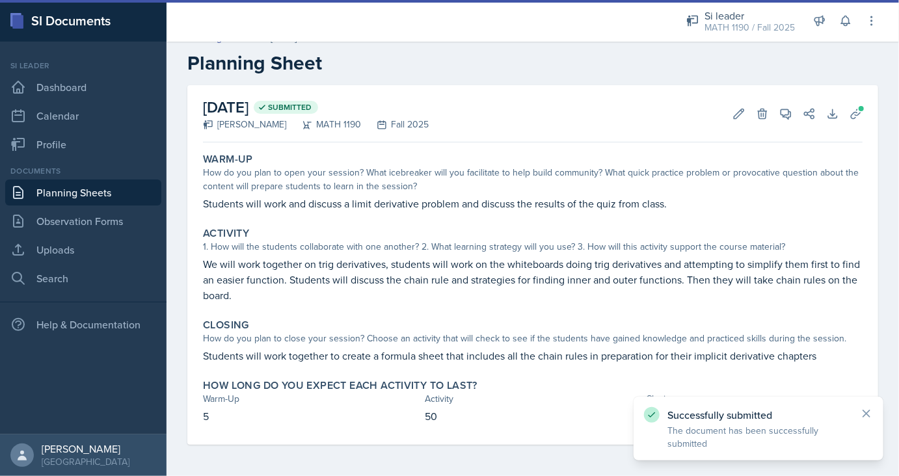
scroll to position [17, 0]
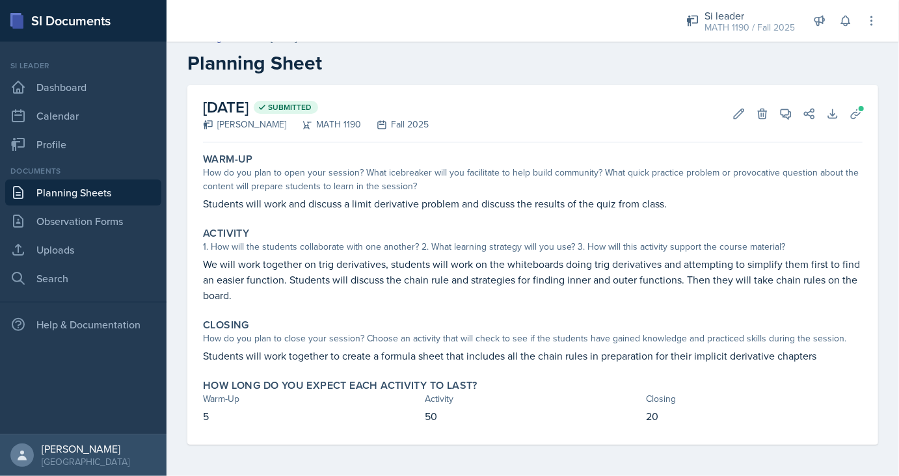
click at [83, 184] on link "Planning Sheets" at bounding box center [83, 193] width 156 height 26
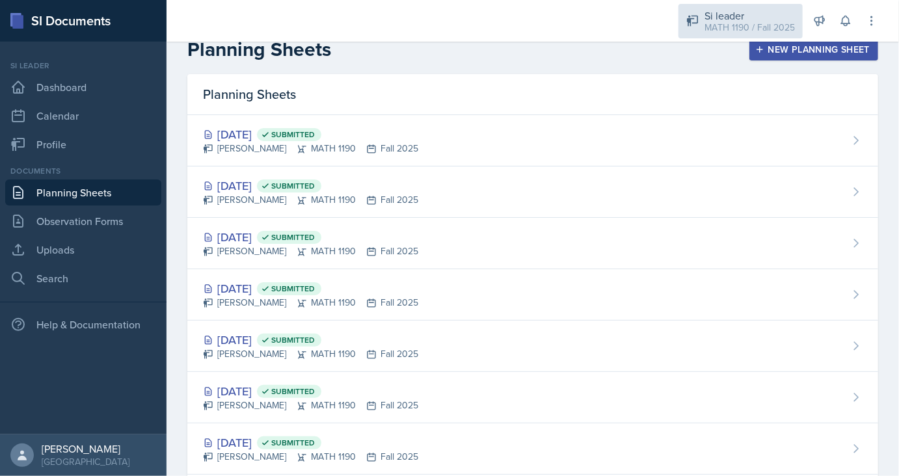
click at [771, 20] on div "Si leader" at bounding box center [750, 16] width 90 height 16
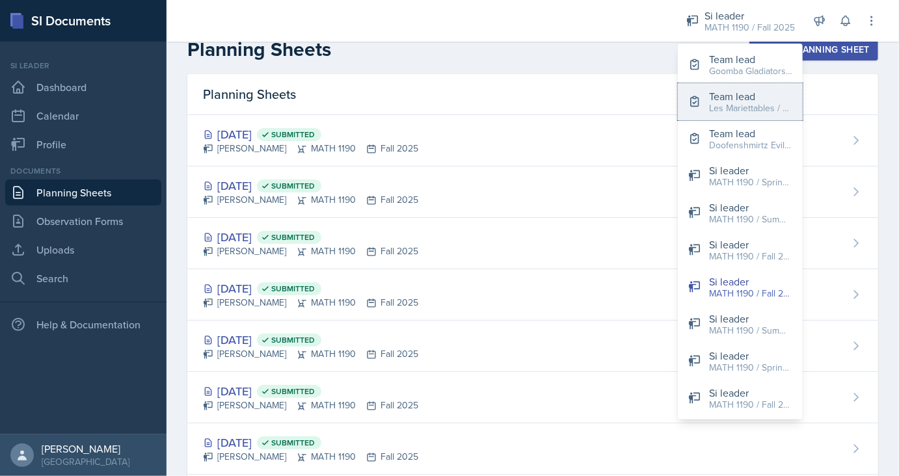
click at [763, 118] on button "Team lead Les Mariettables / Fall 2025" at bounding box center [740, 101] width 125 height 37
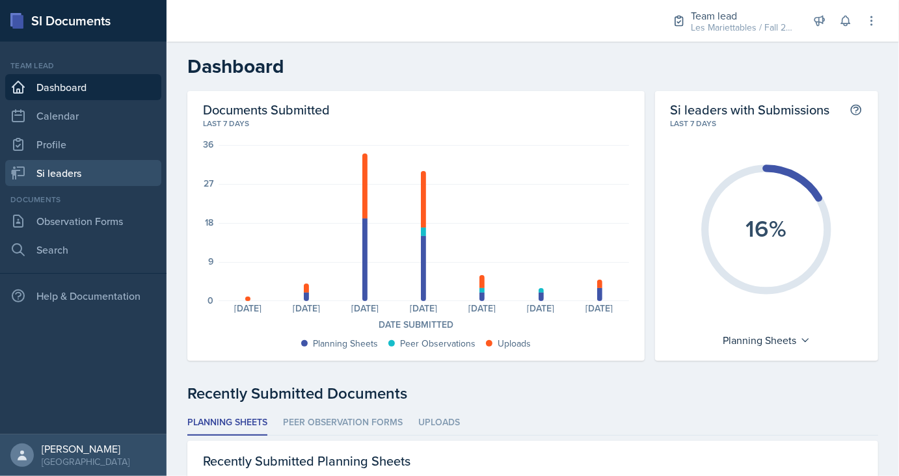
click at [88, 170] on link "Si leaders" at bounding box center [83, 173] width 156 height 26
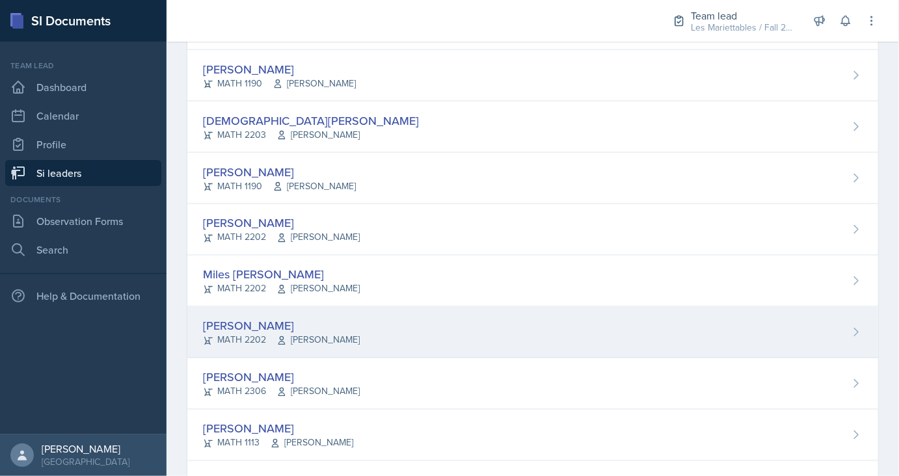
scroll to position [942, 0]
click at [256, 330] on div "[PERSON_NAME]" at bounding box center [281, 326] width 157 height 18
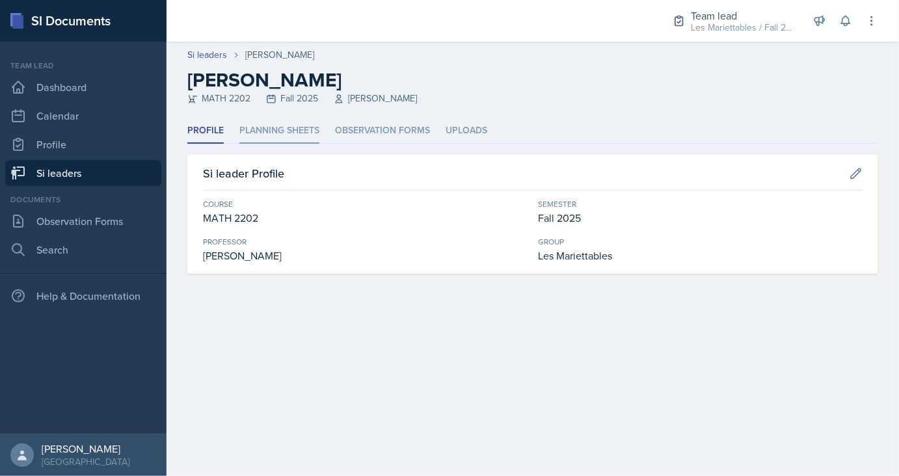
click at [299, 130] on li "Planning Sheets" at bounding box center [279, 130] width 80 height 25
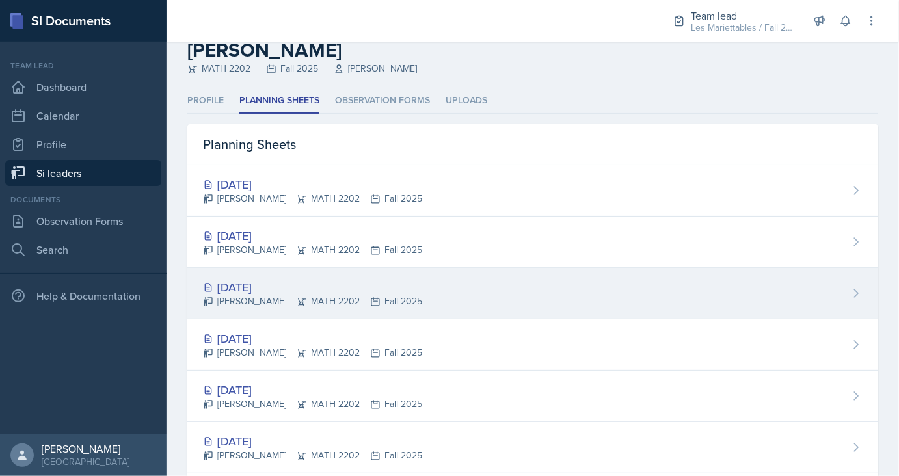
scroll to position [32, 0]
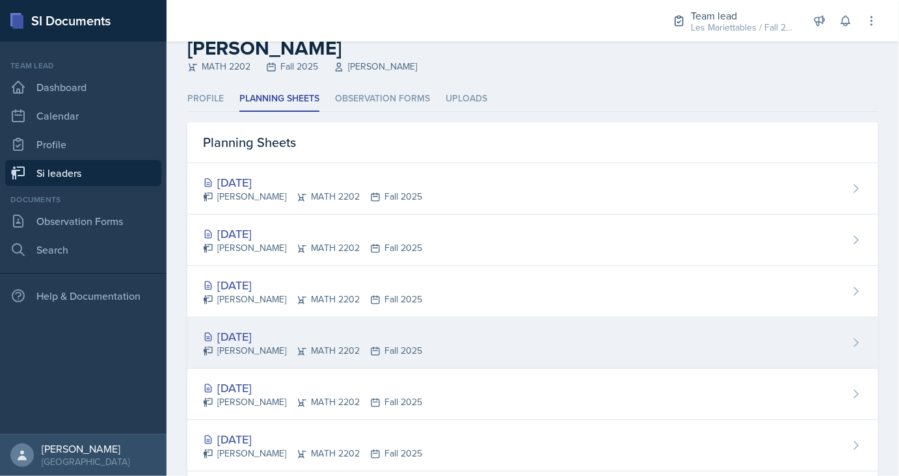
click at [320, 333] on div "[DATE]" at bounding box center [312, 337] width 219 height 18
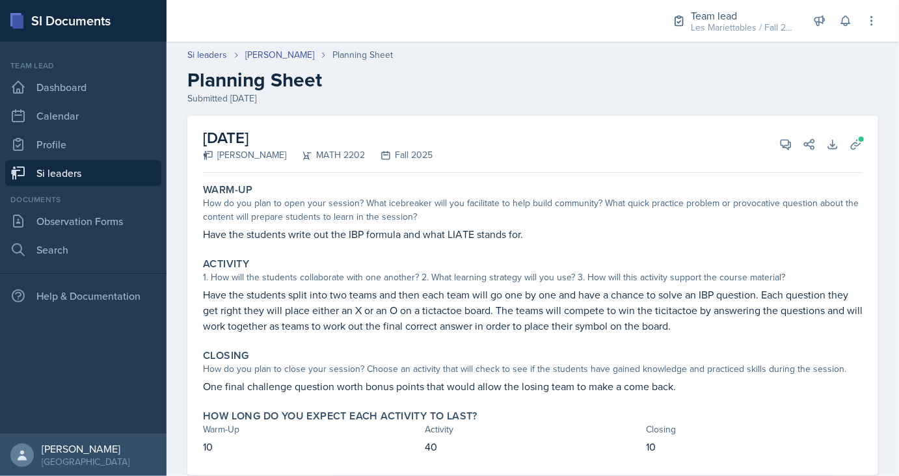
scroll to position [31, 0]
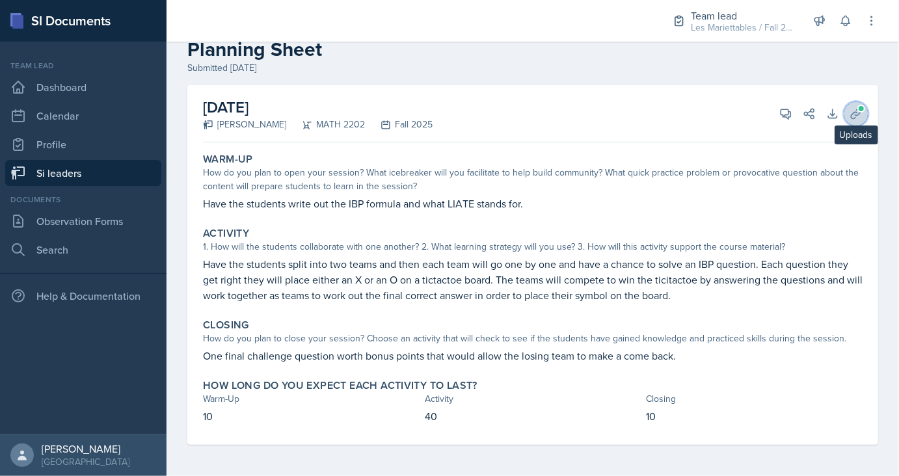
click at [864, 114] on button "Uploads" at bounding box center [856, 113] width 23 height 23
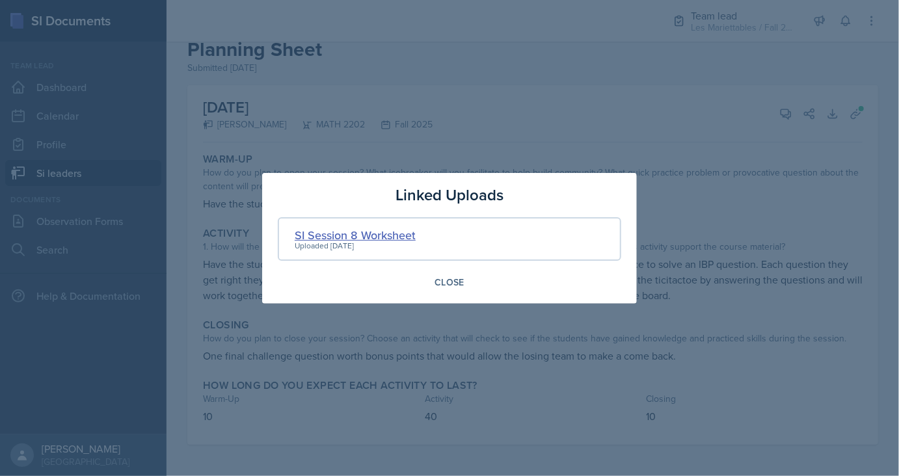
click at [359, 234] on div "SI Session 8 Worksheet" at bounding box center [355, 235] width 121 height 18
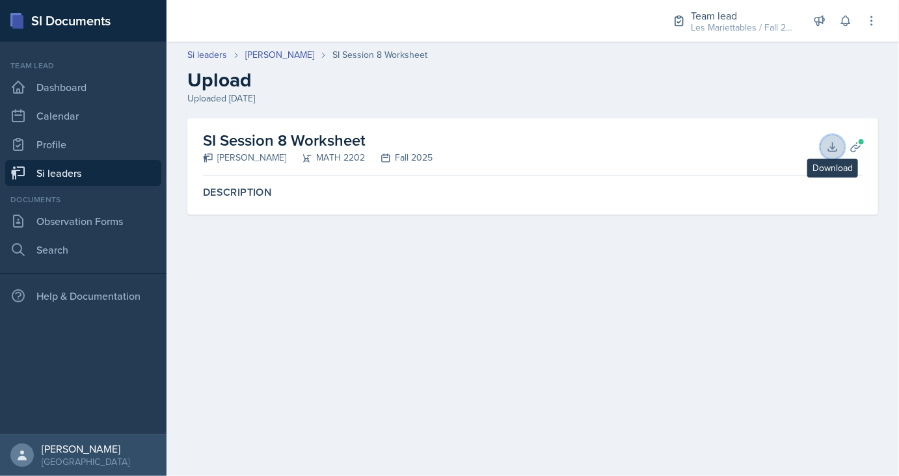
click at [841, 144] on button "Download" at bounding box center [832, 146] width 23 height 23
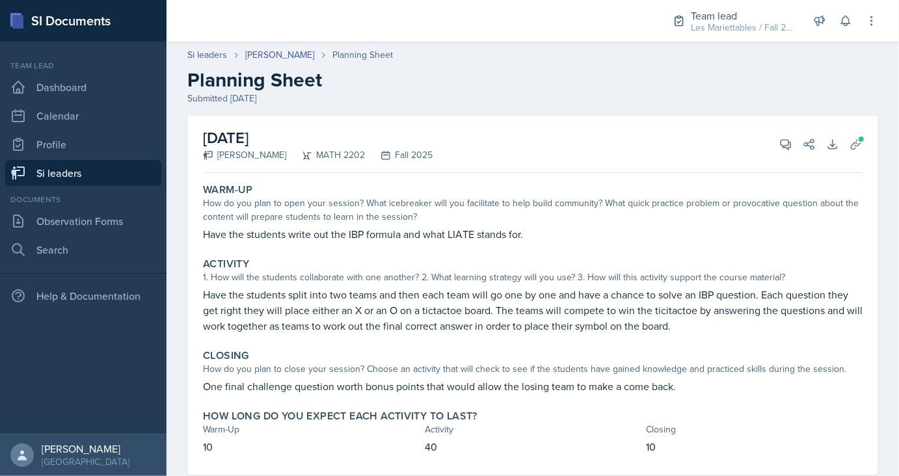
scroll to position [31, 0]
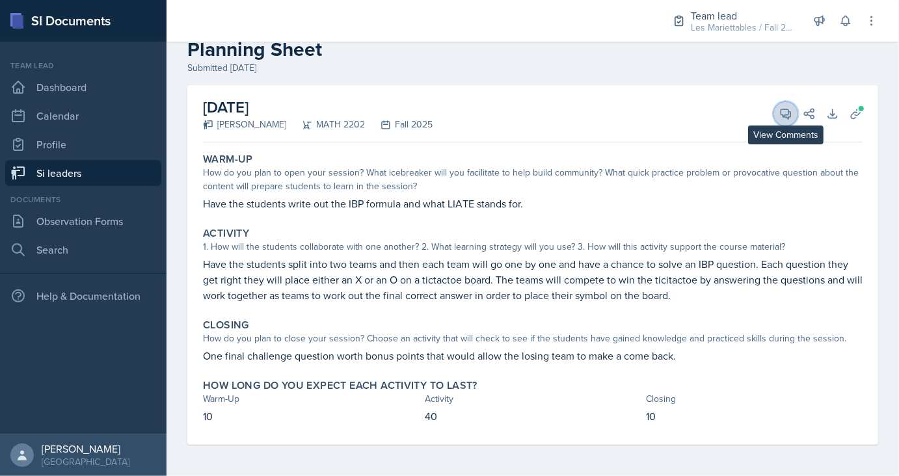
click at [778, 120] on button "View Comments" at bounding box center [785, 113] width 23 height 23
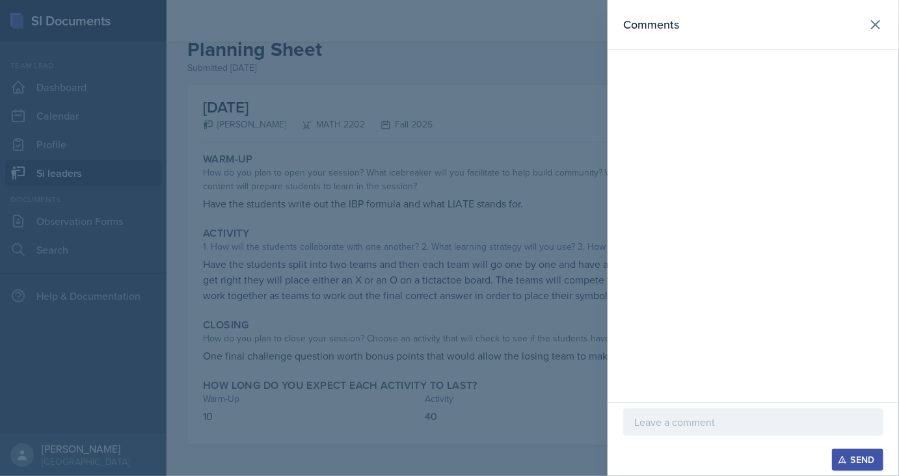
drag, startPoint x: 591, startPoint y: 352, endPoint x: 588, endPoint y: 383, distance: 31.3
click at [588, 383] on div at bounding box center [449, 238] width 899 height 476
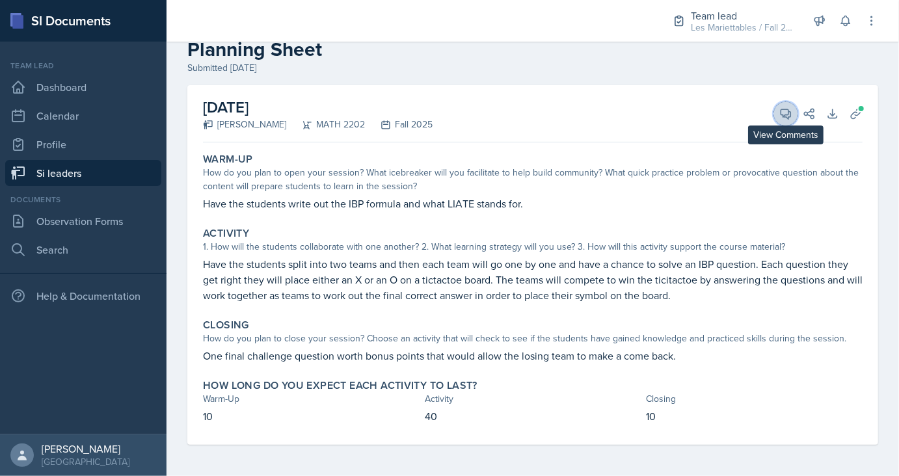
click at [787, 112] on icon at bounding box center [786, 113] width 13 height 13
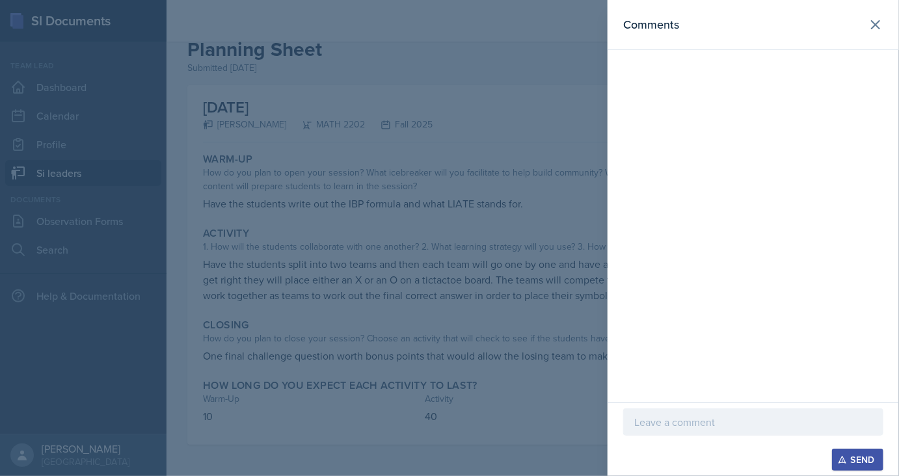
click at [711, 430] on div at bounding box center [753, 422] width 260 height 27
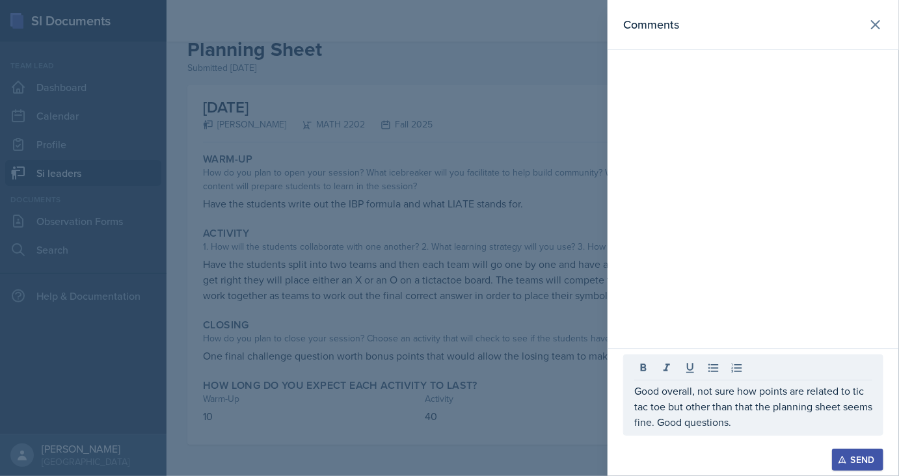
click at [847, 459] on div "Send" at bounding box center [858, 460] width 34 height 10
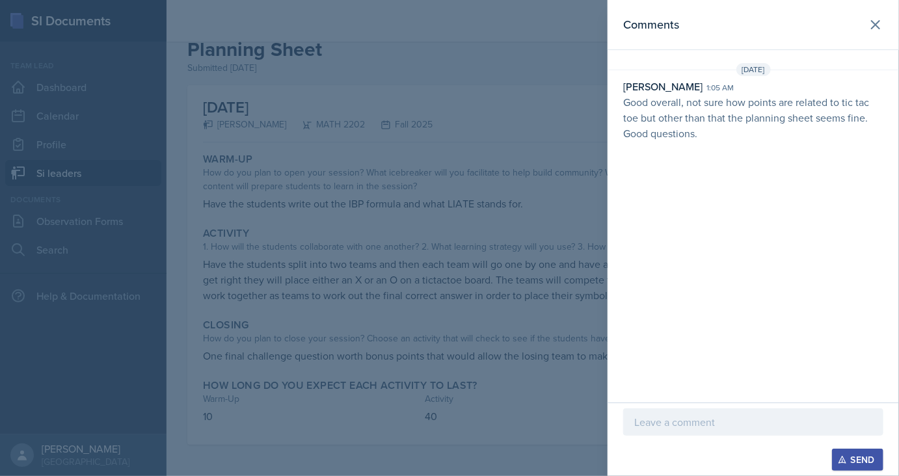
click at [117, 105] on div at bounding box center [449, 238] width 899 height 476
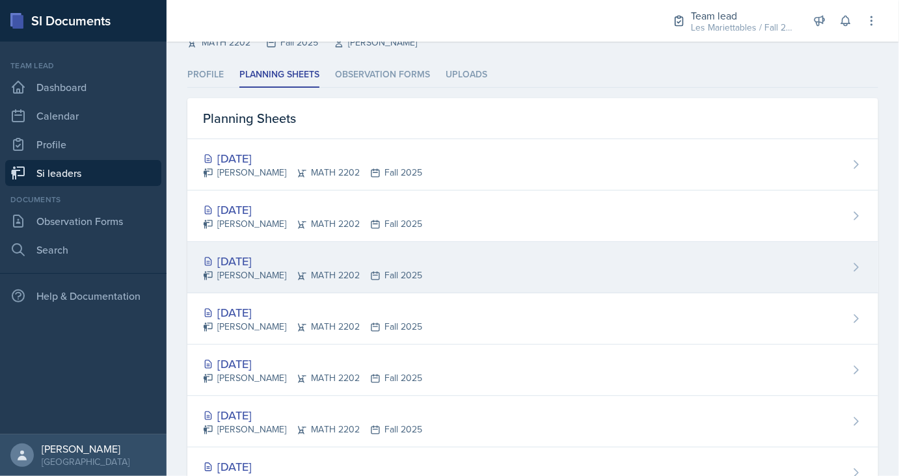
scroll to position [57, 0]
click at [276, 256] on div "[DATE]" at bounding box center [312, 261] width 219 height 18
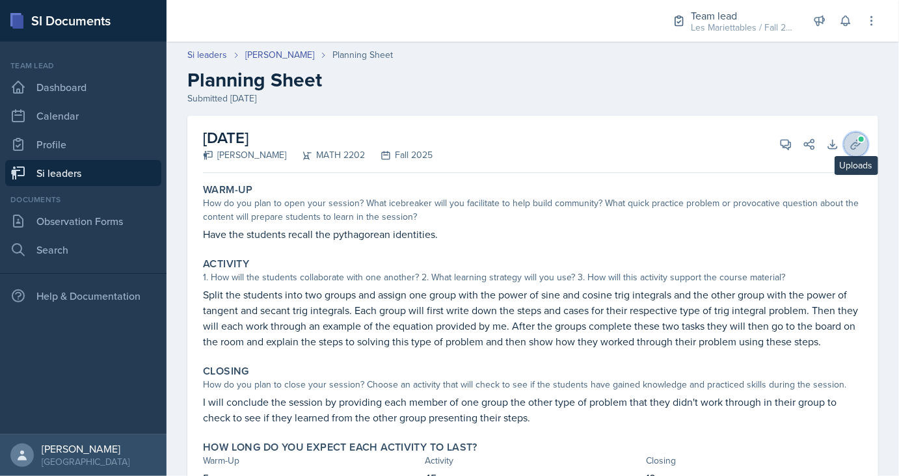
click at [861, 140] on span at bounding box center [862, 139] width 8 height 8
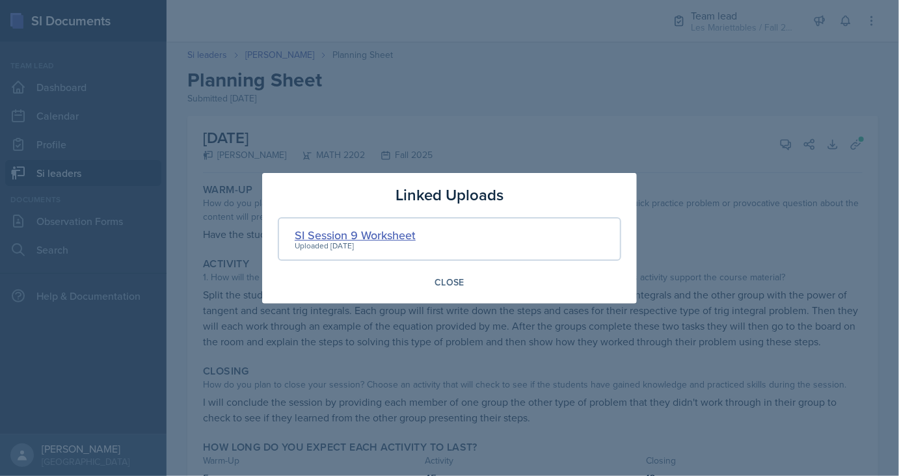
click at [355, 236] on div "SI Session 9 Worksheet" at bounding box center [355, 235] width 121 height 18
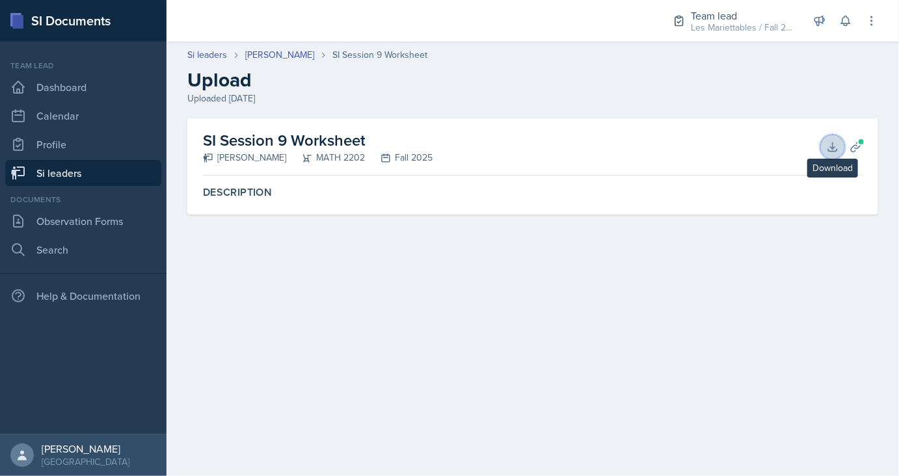
click at [830, 148] on icon at bounding box center [832, 147] width 13 height 13
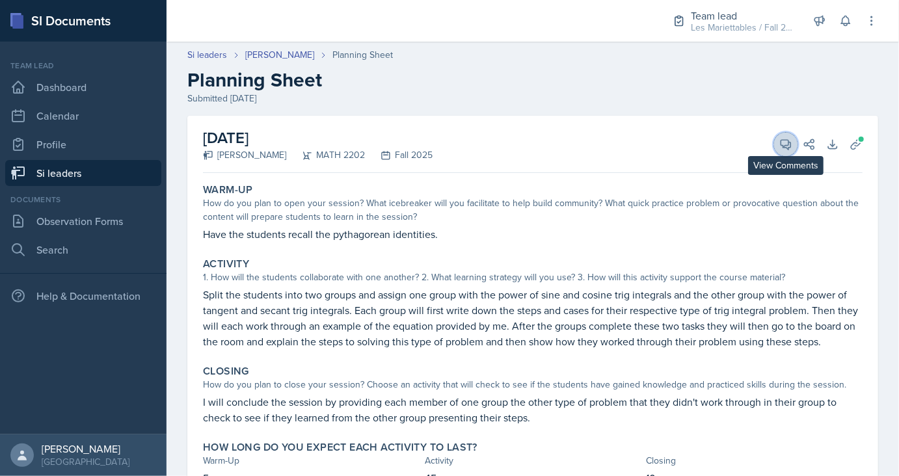
click at [793, 146] on icon at bounding box center [786, 144] width 13 height 13
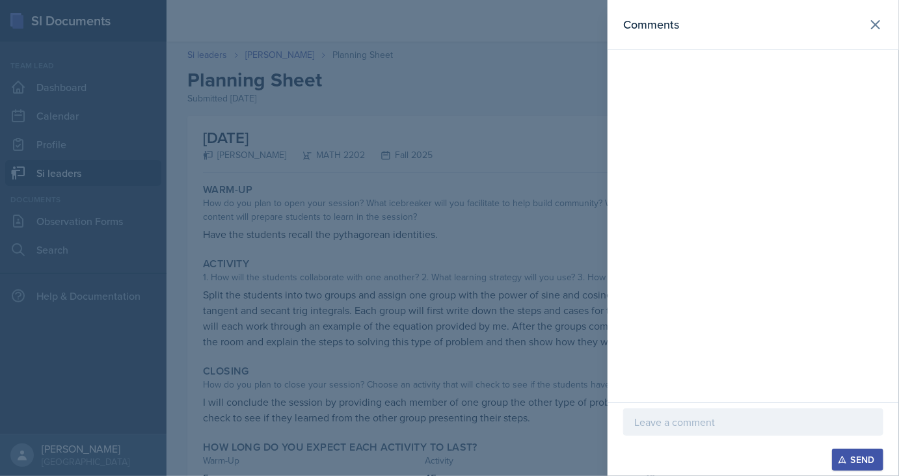
click at [686, 407] on div "Send" at bounding box center [754, 440] width 292 height 74
click at [684, 413] on div at bounding box center [753, 422] width 260 height 27
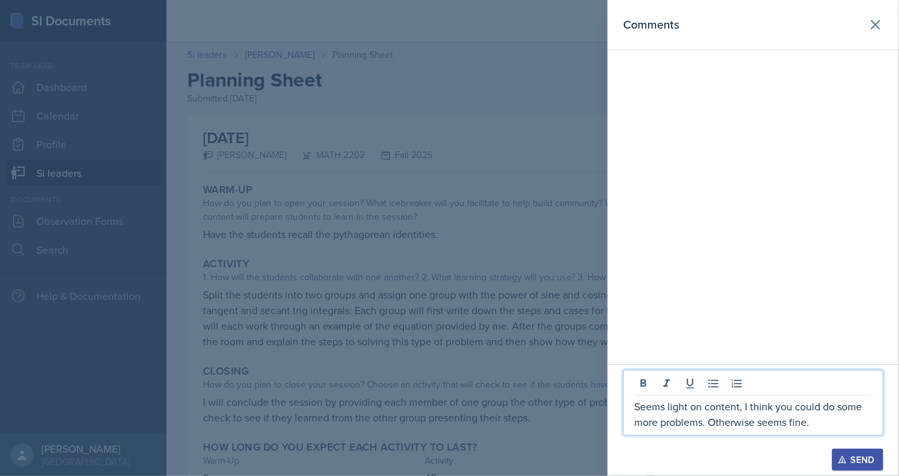
click at [853, 450] on button "Send" at bounding box center [857, 460] width 51 height 22
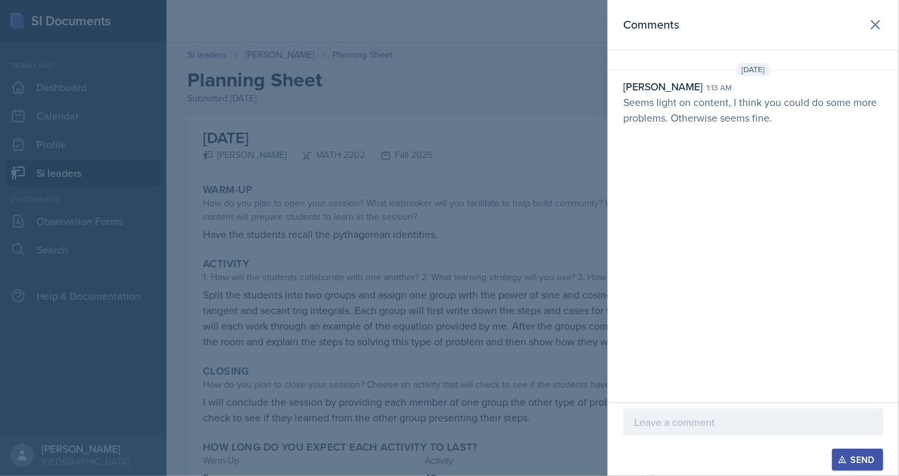
click at [184, 170] on div at bounding box center [449, 238] width 899 height 476
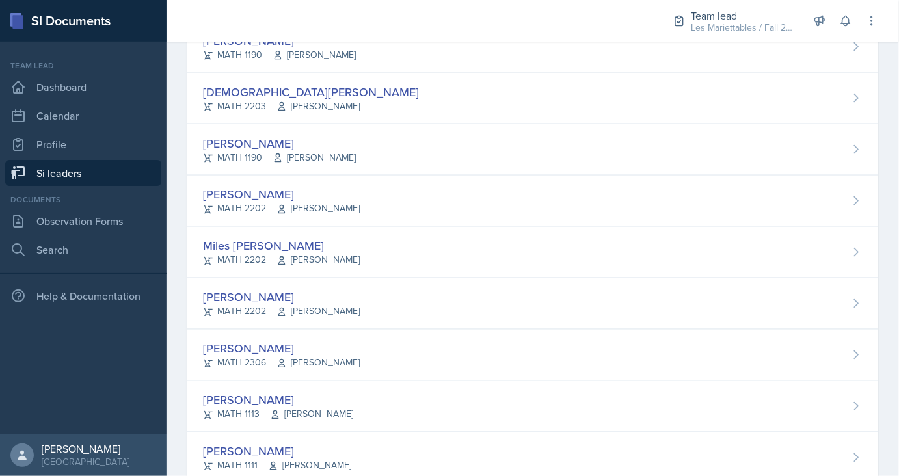
scroll to position [1039, 0]
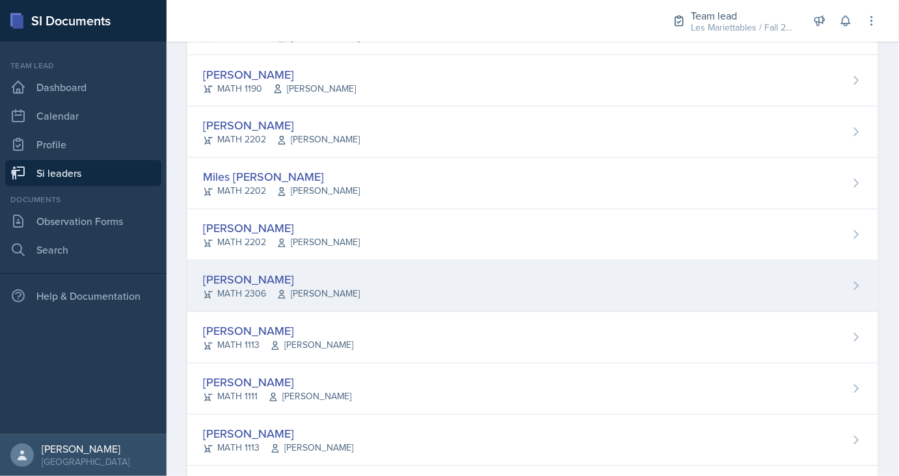
click at [254, 277] on div "[PERSON_NAME]" at bounding box center [281, 280] width 157 height 18
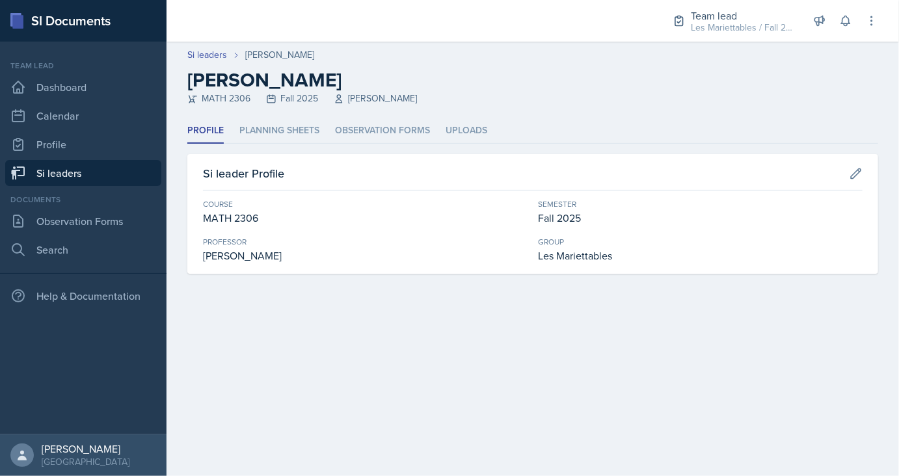
click at [271, 146] on div "Profile Planning Sheets Observation Forms Uploads Profile Planning Sheets Obser…" at bounding box center [532, 196] width 691 height 156
click at [278, 133] on li "Planning Sheets" at bounding box center [279, 130] width 80 height 25
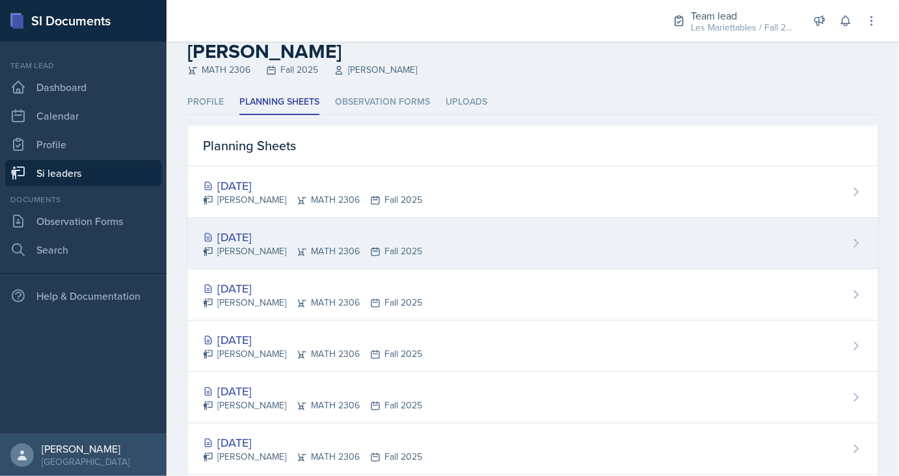
scroll to position [30, 0]
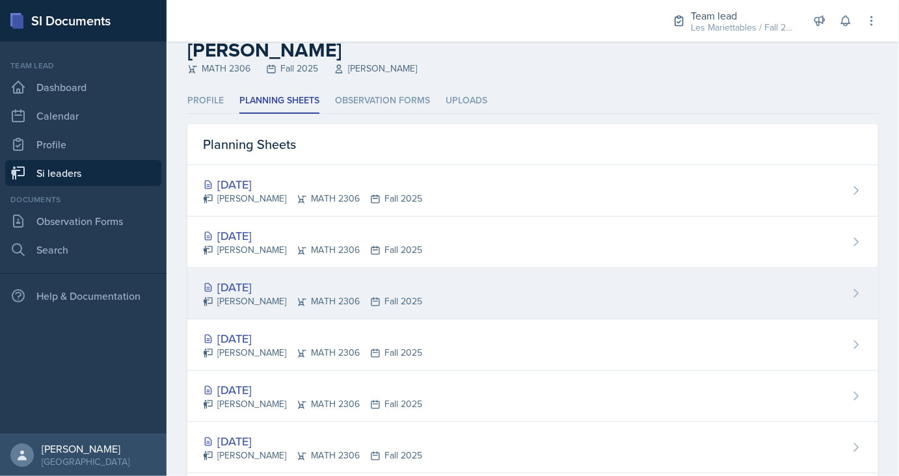
click at [251, 288] on div "[DATE]" at bounding box center [312, 288] width 219 height 18
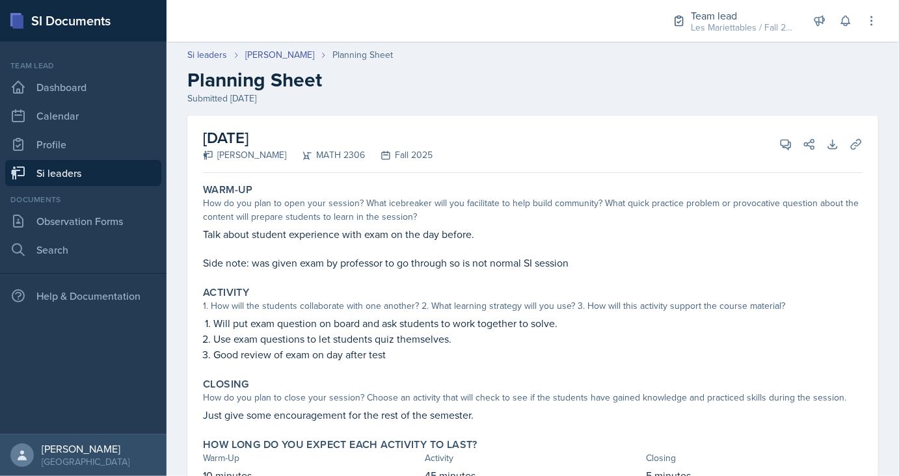
scroll to position [59, 0]
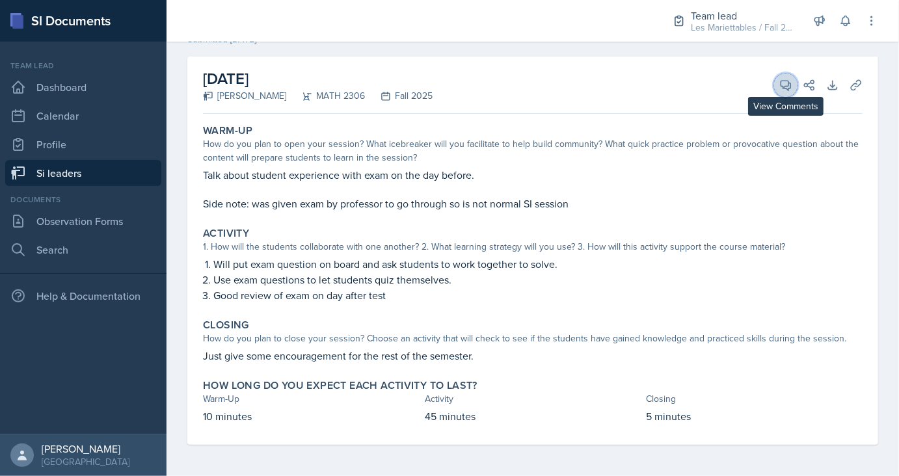
click at [782, 83] on icon at bounding box center [786, 85] width 13 height 13
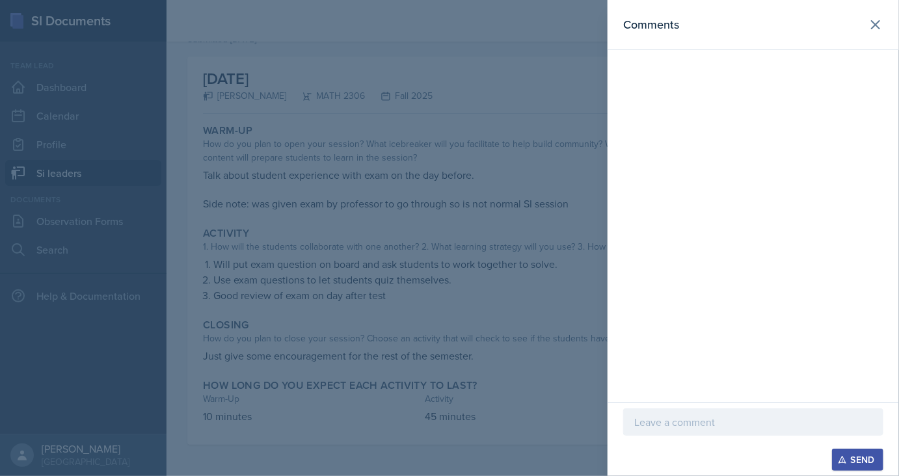
click at [694, 420] on p at bounding box center [753, 423] width 238 height 16
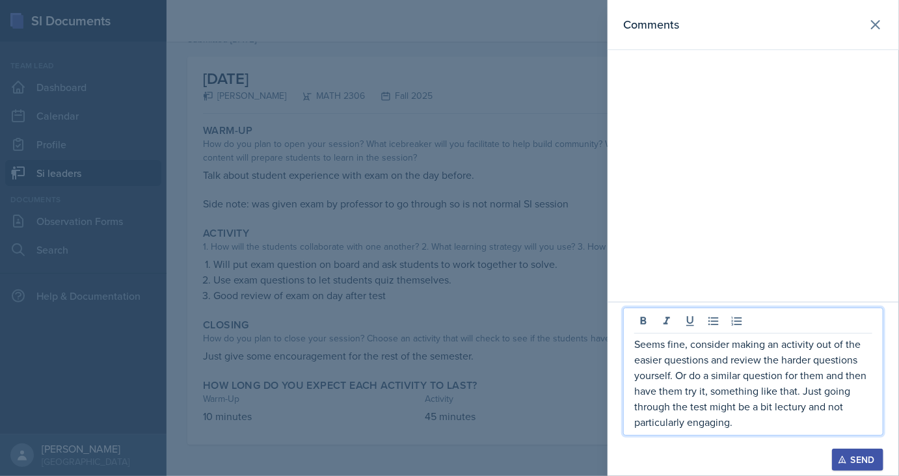
click at [855, 461] on div "Send" at bounding box center [858, 460] width 34 height 10
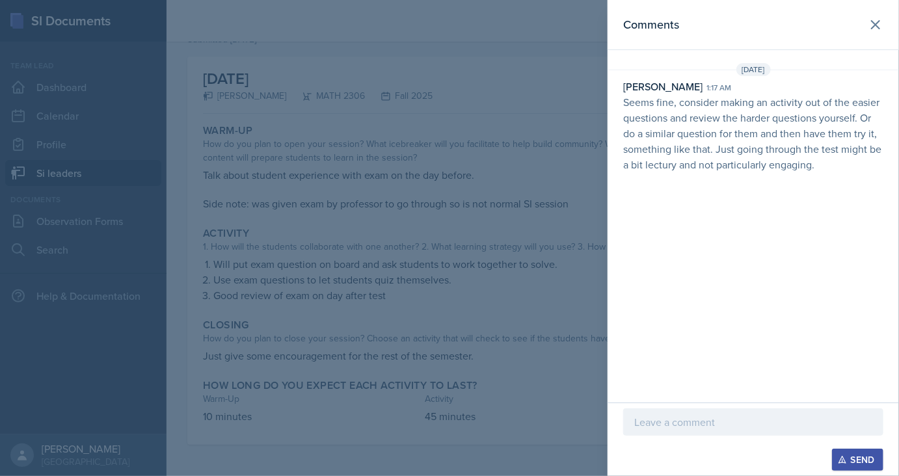
click at [345, 133] on div at bounding box center [449, 238] width 899 height 476
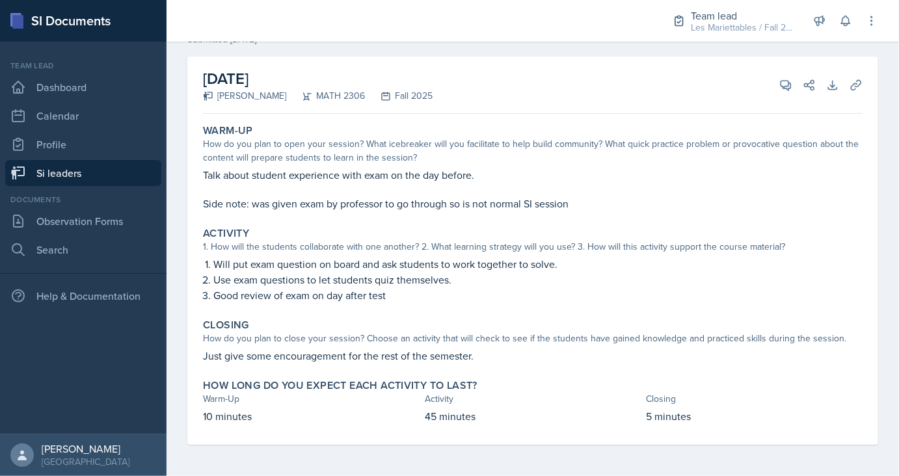
scroll to position [0, 0]
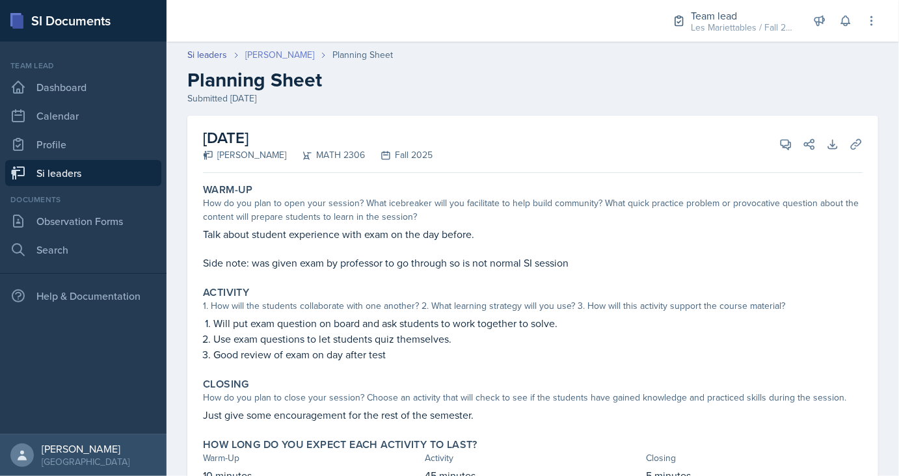
click at [257, 57] on link "[PERSON_NAME]" at bounding box center [279, 55] width 69 height 14
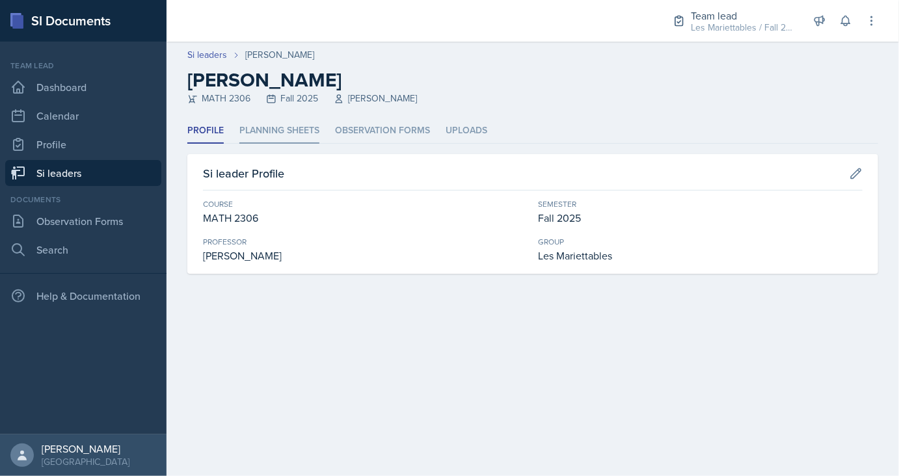
click at [258, 127] on li "Planning Sheets" at bounding box center [279, 130] width 80 height 25
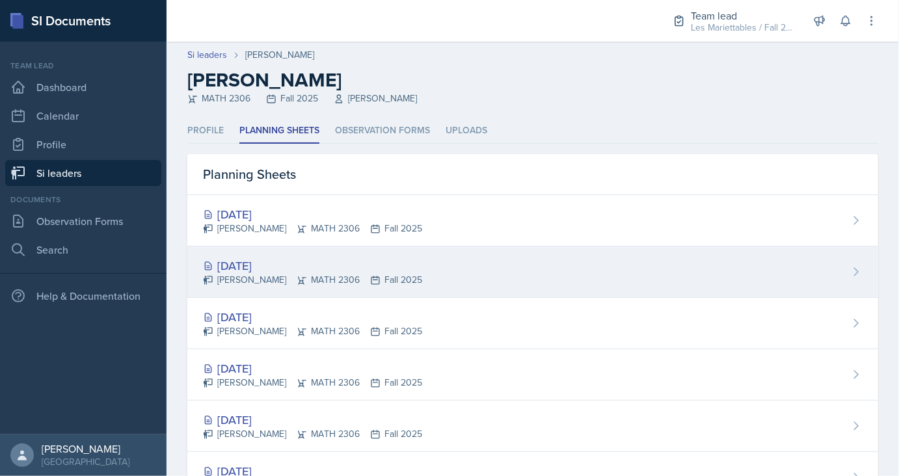
click at [279, 257] on div "[DATE]" at bounding box center [312, 266] width 219 height 18
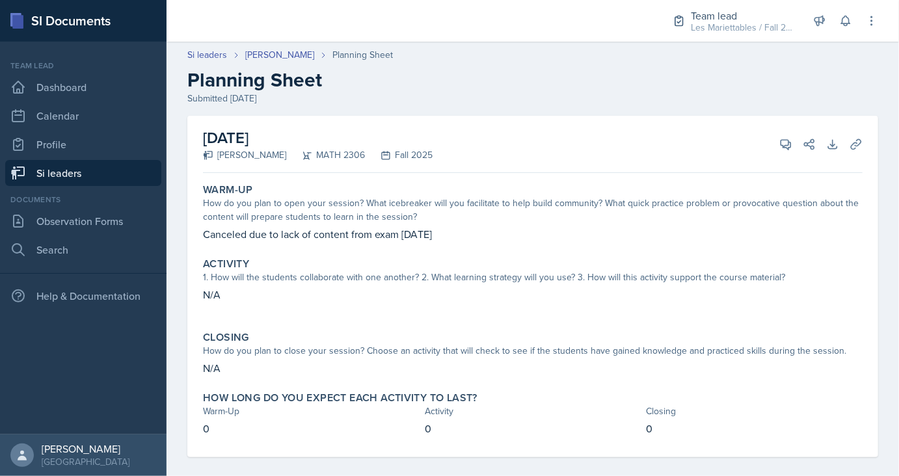
click at [96, 172] on link "Si leaders" at bounding box center [83, 173] width 156 height 26
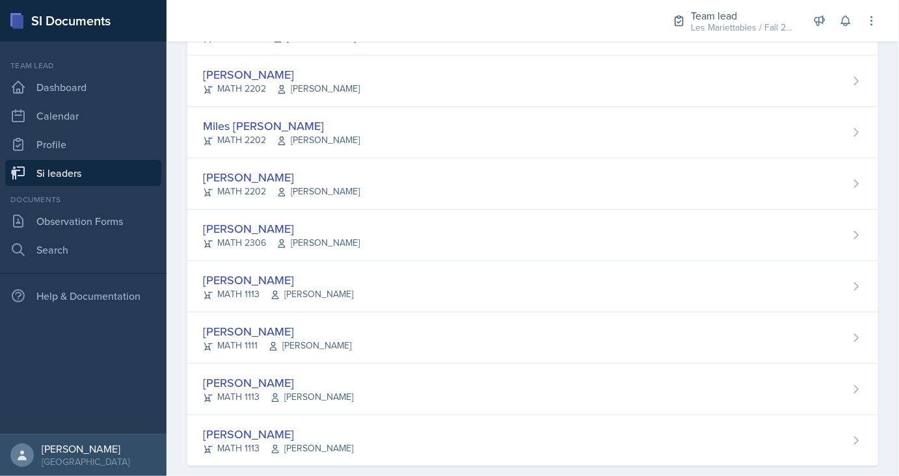
scroll to position [1108, 0]
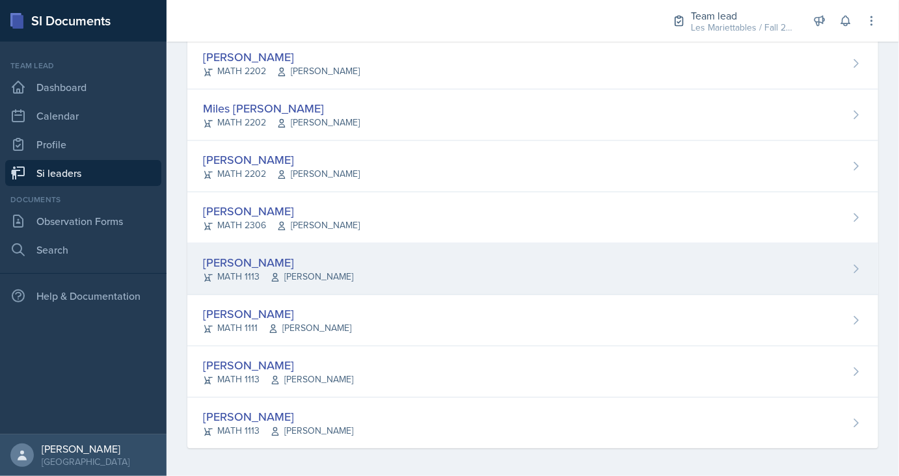
click at [227, 261] on div "[PERSON_NAME]" at bounding box center [278, 263] width 150 height 18
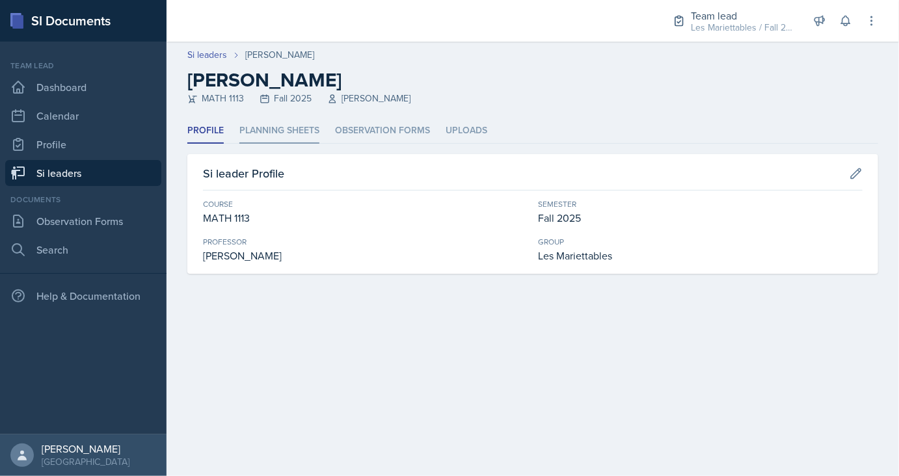
click at [261, 131] on li "Planning Sheets" at bounding box center [279, 130] width 80 height 25
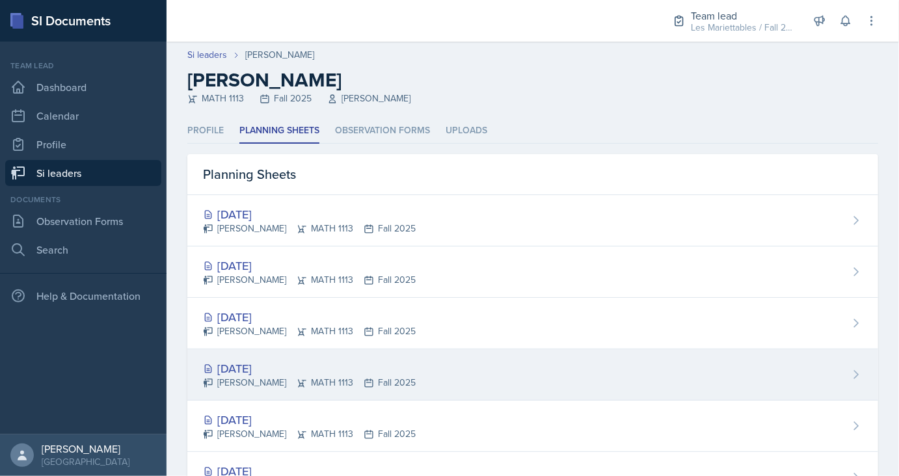
click at [281, 359] on div "[DATE] [PERSON_NAME] MATH 1113 Fall 2025" at bounding box center [532, 374] width 691 height 51
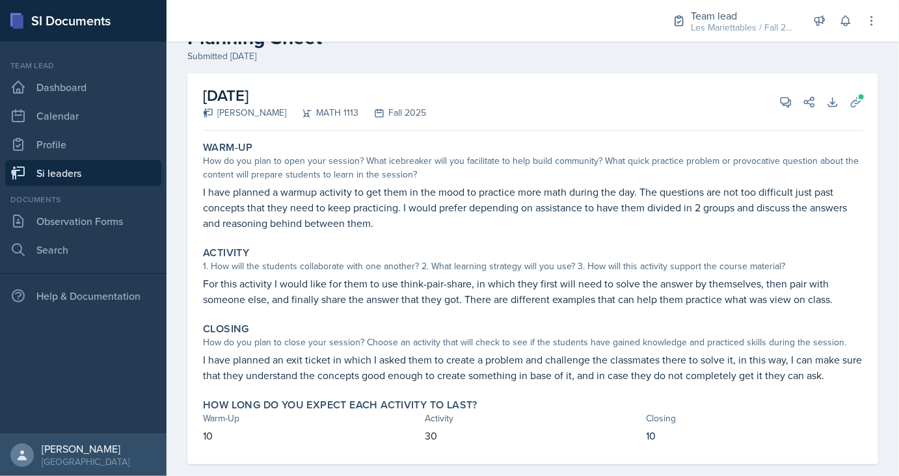
scroll to position [47, 0]
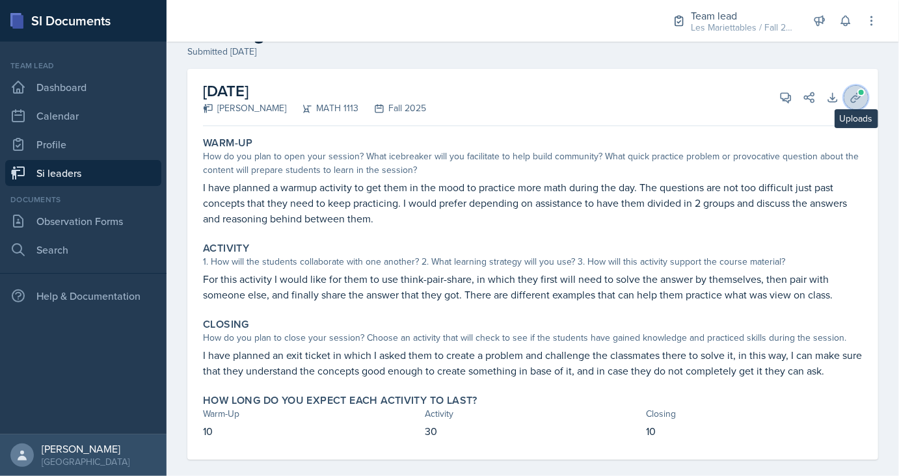
click at [856, 98] on icon at bounding box center [856, 97] width 10 height 10
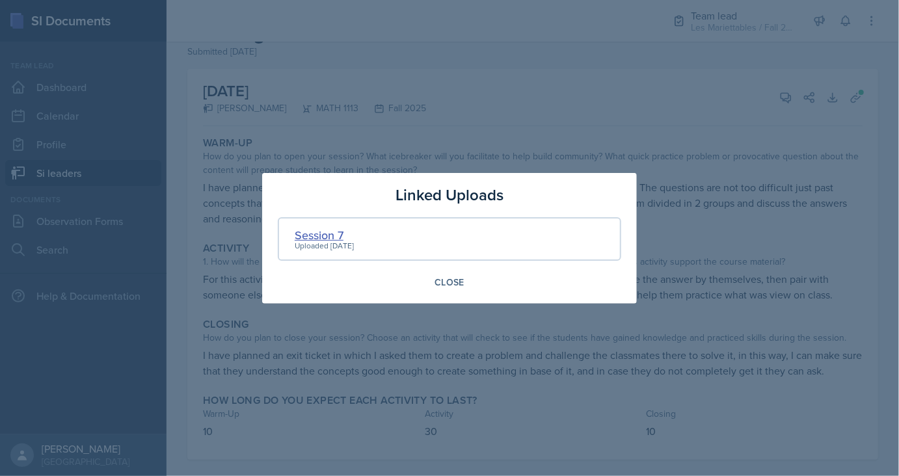
click at [336, 233] on div "Session 7" at bounding box center [324, 235] width 59 height 18
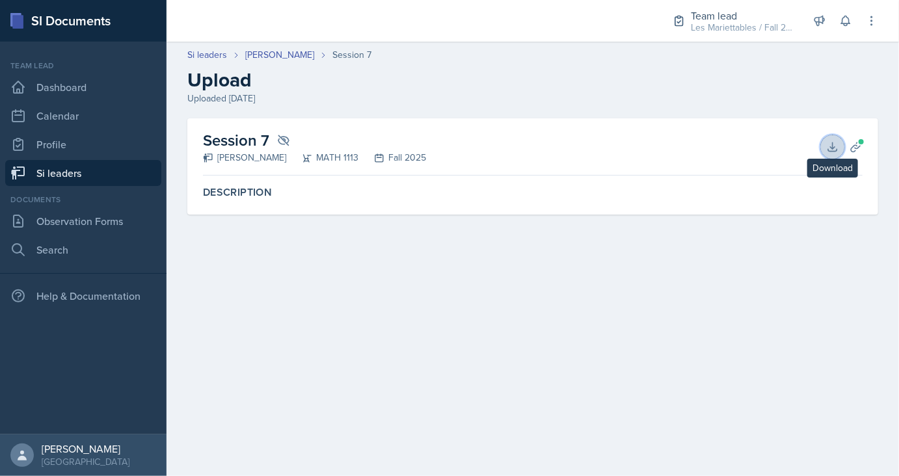
click at [837, 148] on icon at bounding box center [832, 147] width 13 height 13
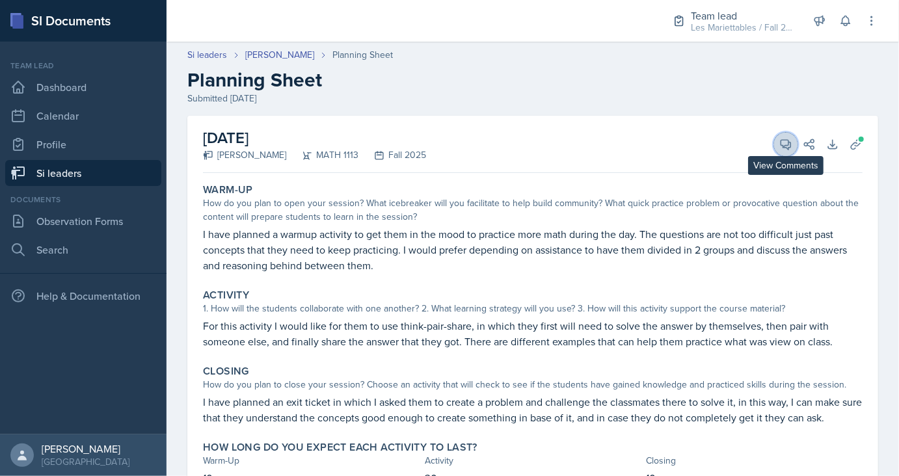
click at [793, 139] on span at bounding box center [790, 140] width 7 height 7
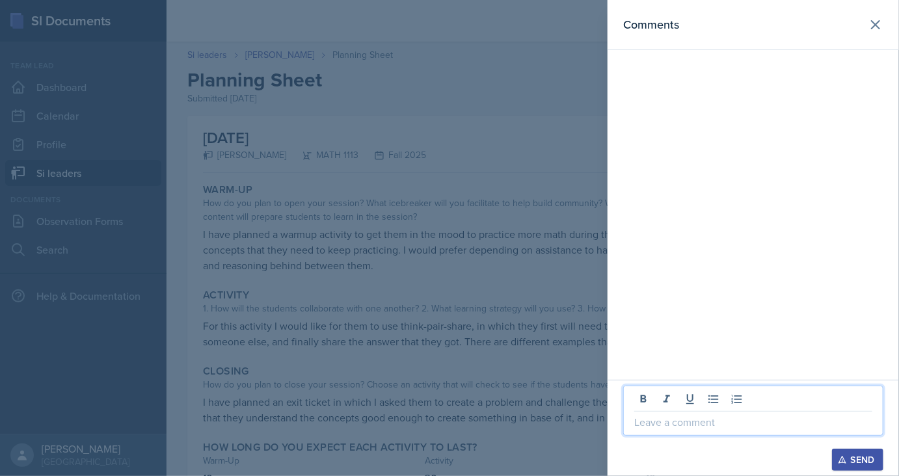
click at [677, 416] on p at bounding box center [753, 423] width 238 height 16
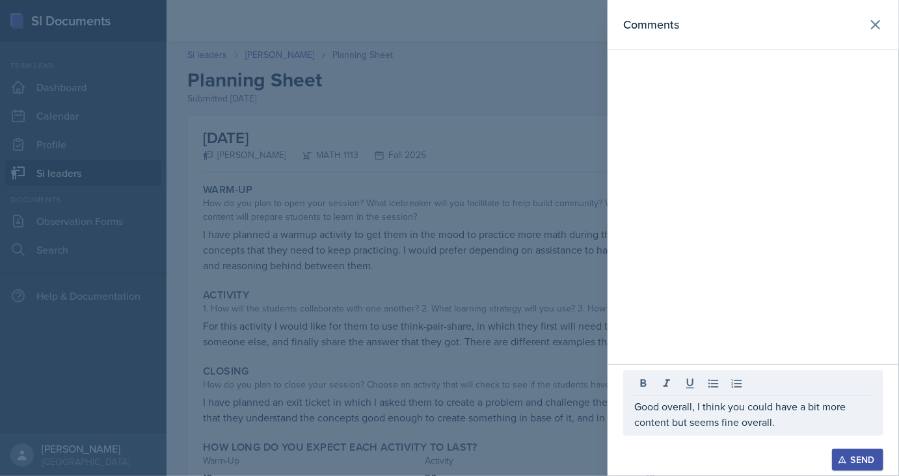
click at [849, 464] on div "Send" at bounding box center [858, 460] width 34 height 10
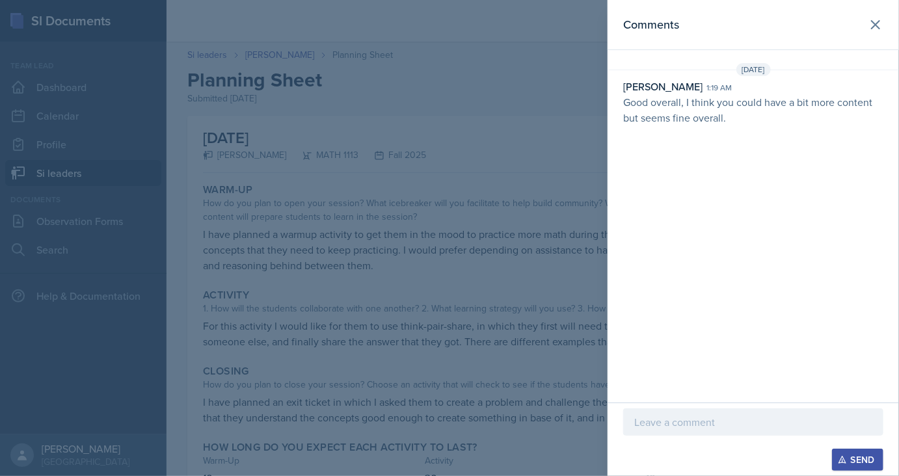
click at [434, 224] on div at bounding box center [449, 238] width 899 height 476
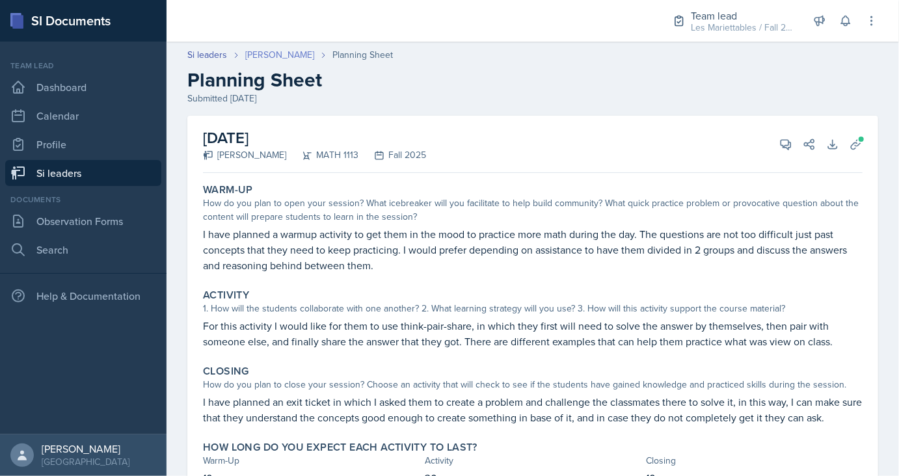
click at [265, 50] on link "[PERSON_NAME]" at bounding box center [279, 55] width 69 height 14
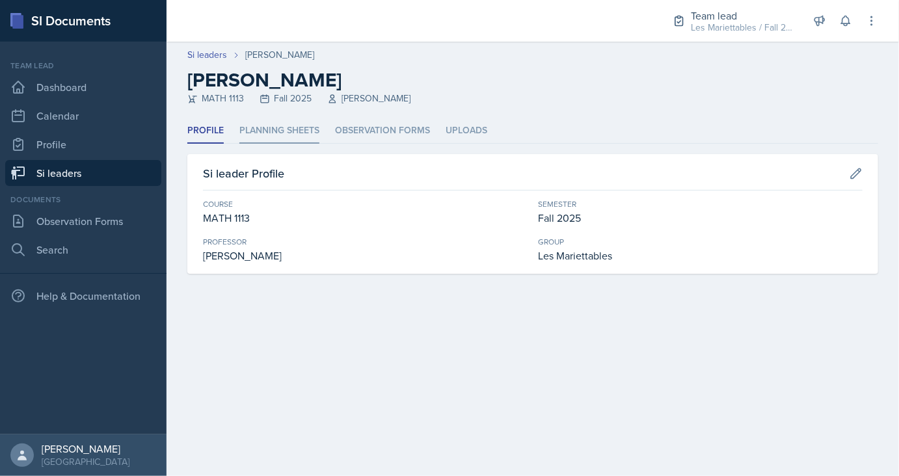
click at [272, 132] on li "Planning Sheets" at bounding box center [279, 130] width 80 height 25
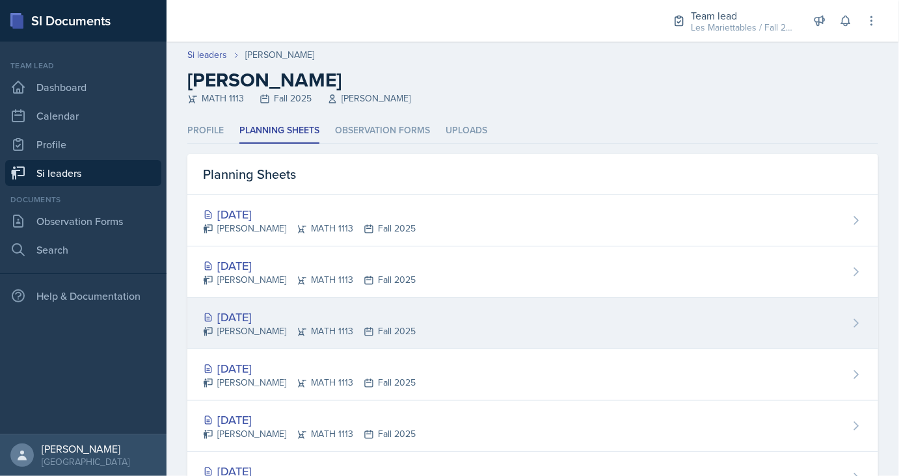
click at [258, 312] on div "[DATE]" at bounding box center [309, 317] width 213 height 18
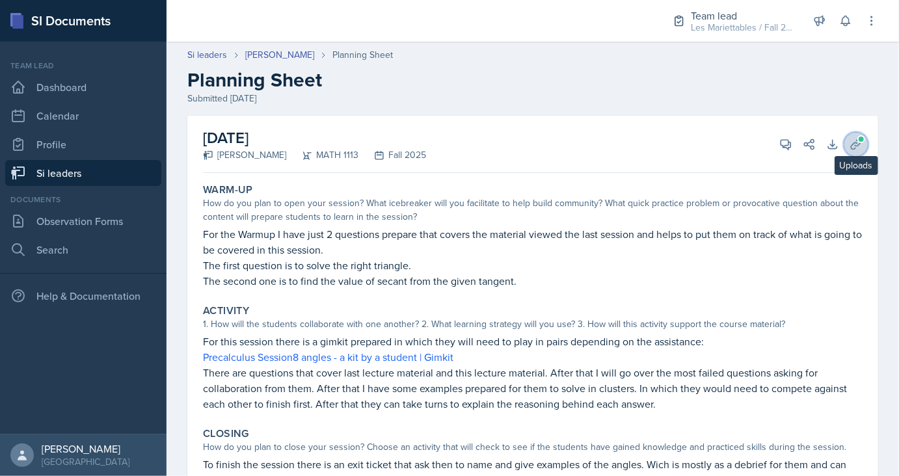
click at [856, 146] on icon at bounding box center [856, 144] width 13 height 13
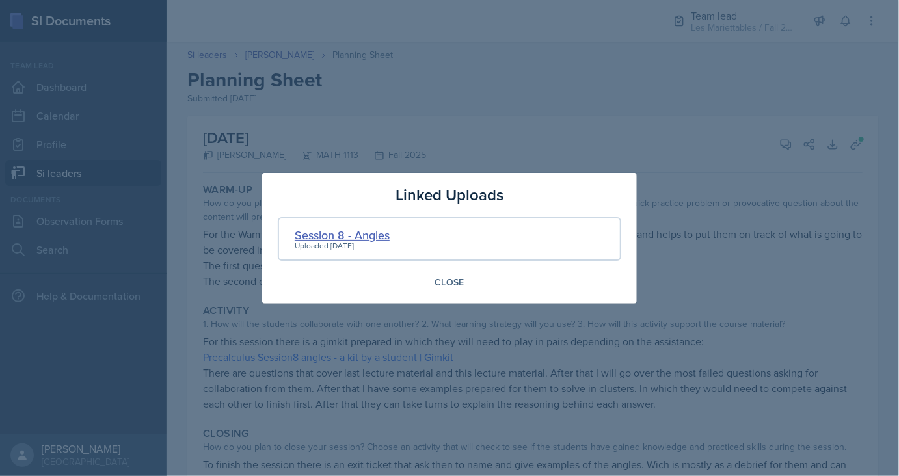
click at [328, 232] on div "Session 8 - Angles" at bounding box center [342, 235] width 95 height 18
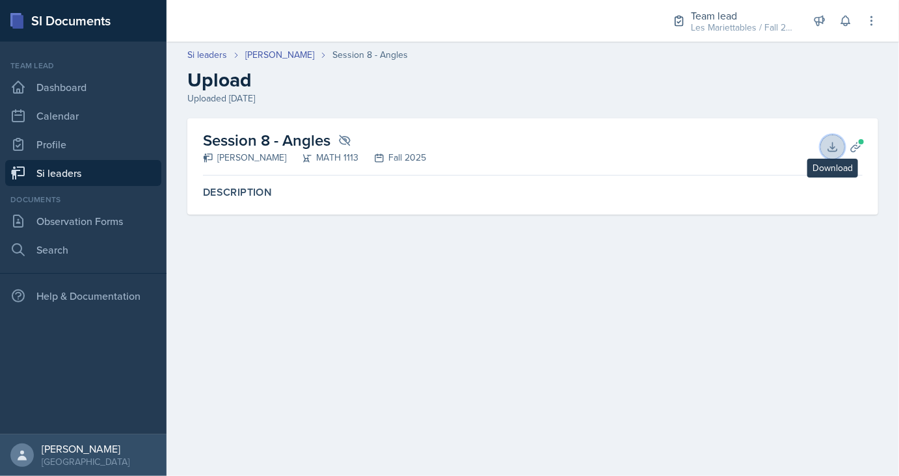
click at [832, 147] on icon at bounding box center [832, 147] width 13 height 13
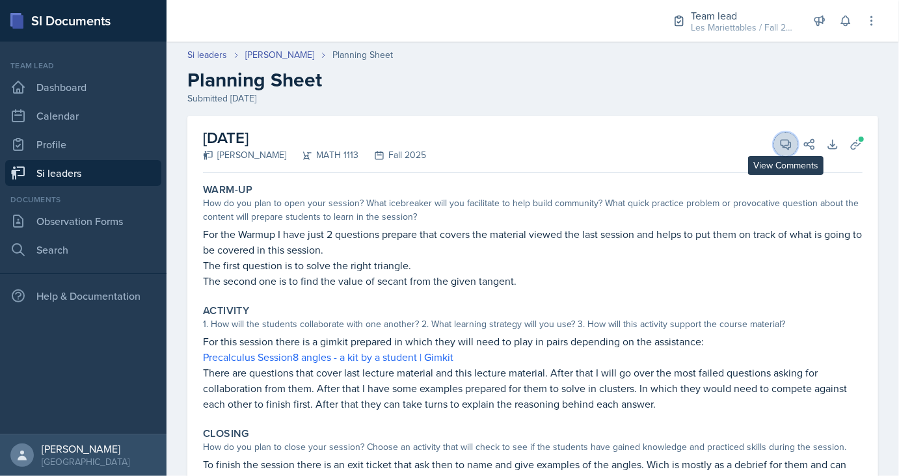
click at [791, 139] on span at bounding box center [790, 140] width 7 height 7
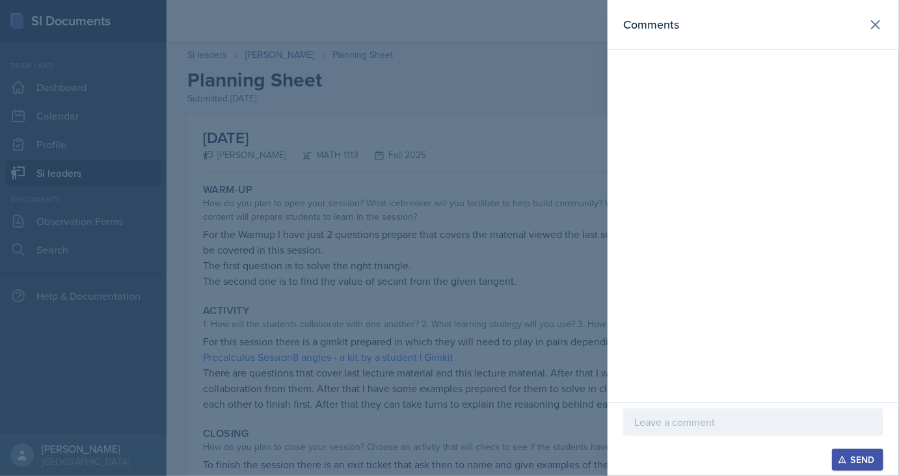
click at [655, 409] on div at bounding box center [753, 422] width 260 height 27
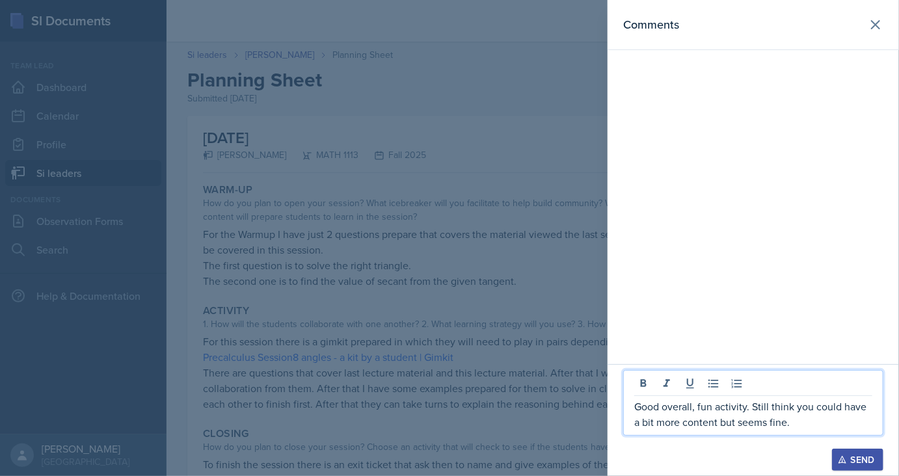
click at [849, 461] on div "Send" at bounding box center [858, 460] width 34 height 10
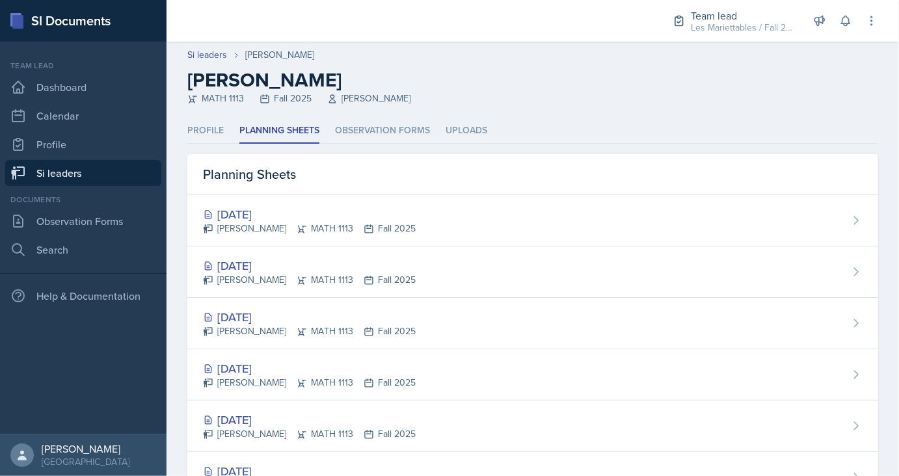
click at [99, 170] on link "Si leaders" at bounding box center [83, 173] width 156 height 26
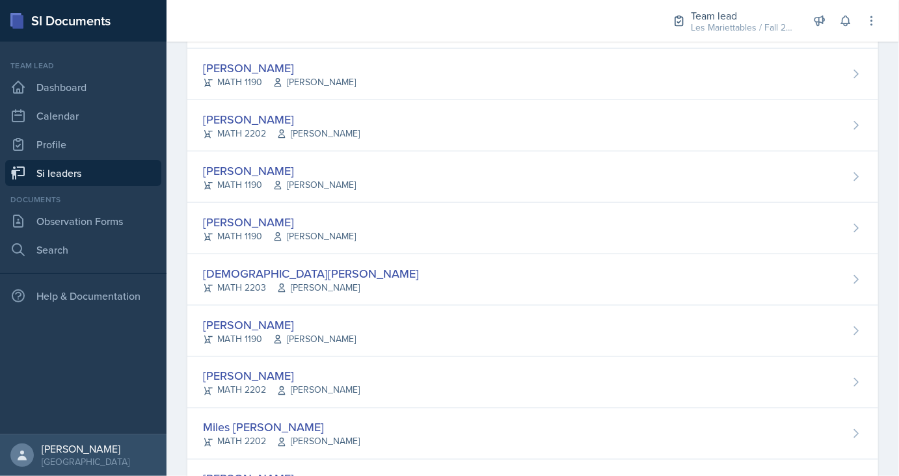
scroll to position [1108, 0]
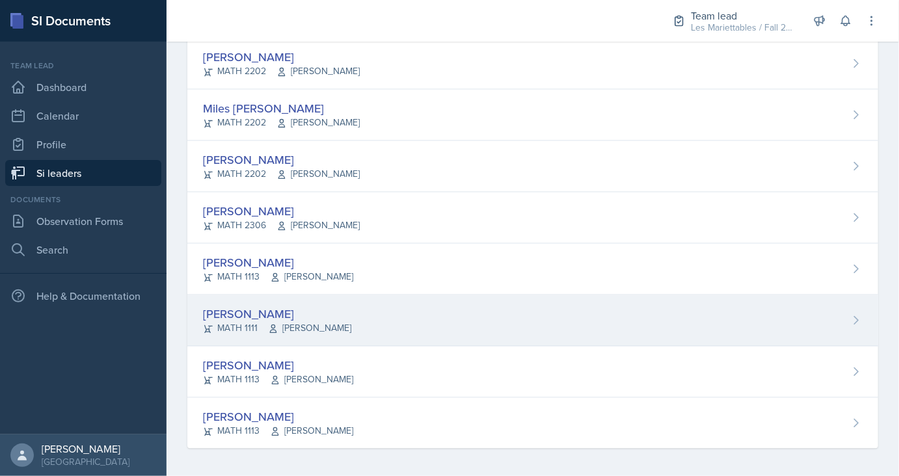
click at [256, 312] on div "[PERSON_NAME]" at bounding box center [277, 315] width 148 height 18
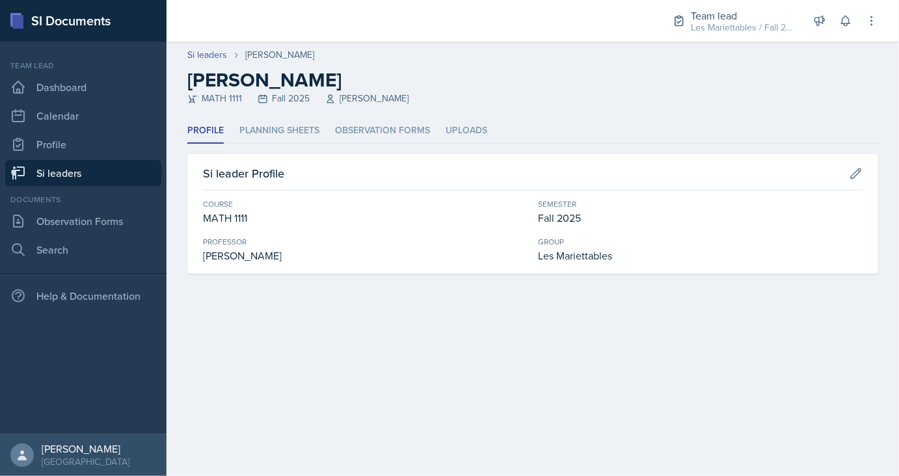
click at [269, 144] on div "Profile Planning Sheets Observation Forms Uploads Profile Planning Sheets Obser…" at bounding box center [532, 196] width 691 height 156
click at [265, 134] on li "Planning Sheets" at bounding box center [279, 130] width 80 height 25
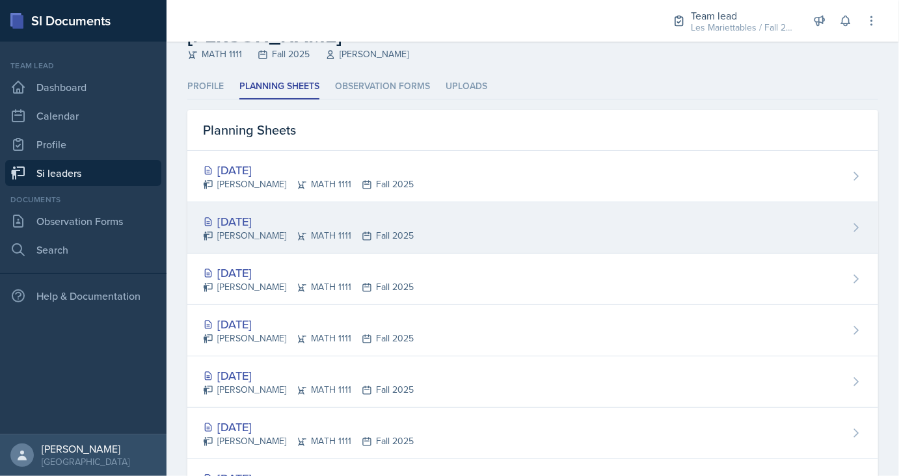
scroll to position [44, 0]
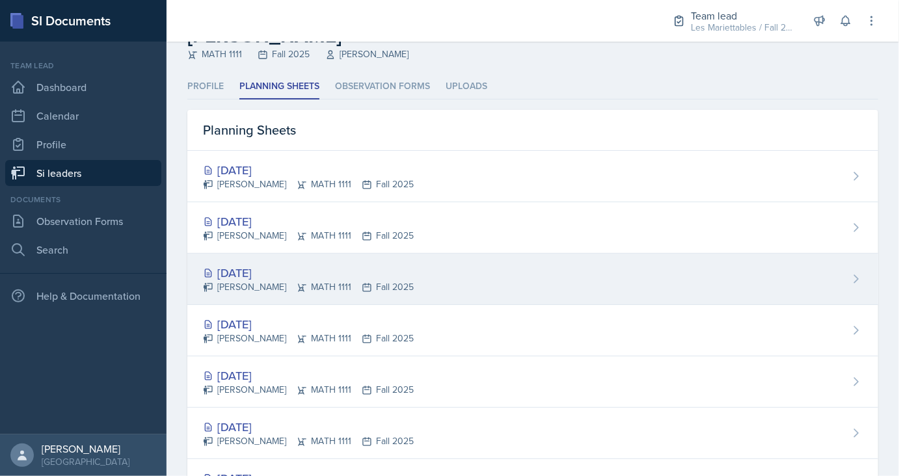
click at [260, 271] on div "[DATE]" at bounding box center [308, 273] width 211 height 18
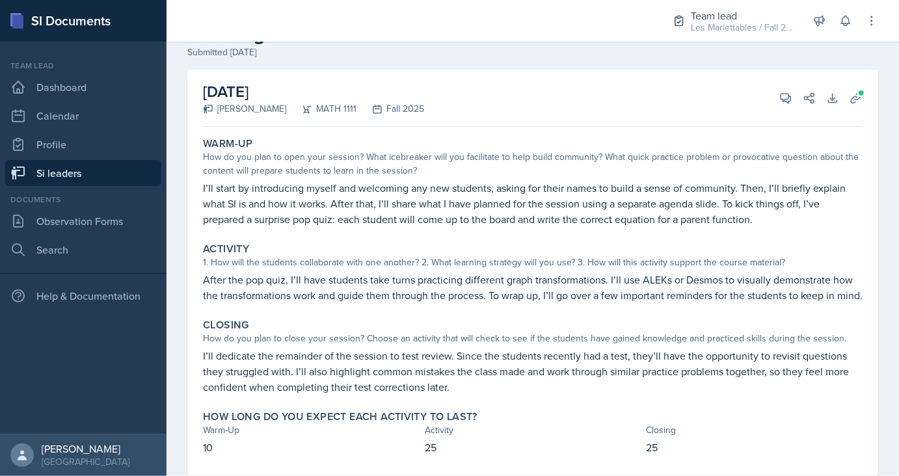
scroll to position [47, 0]
click at [856, 102] on icon at bounding box center [856, 97] width 13 height 13
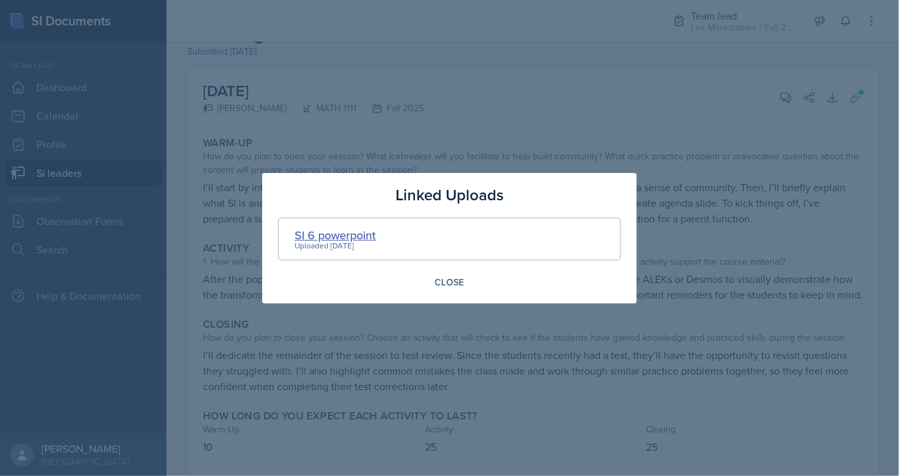
click at [354, 232] on div "SI 6 powerpoint" at bounding box center [335, 235] width 81 height 18
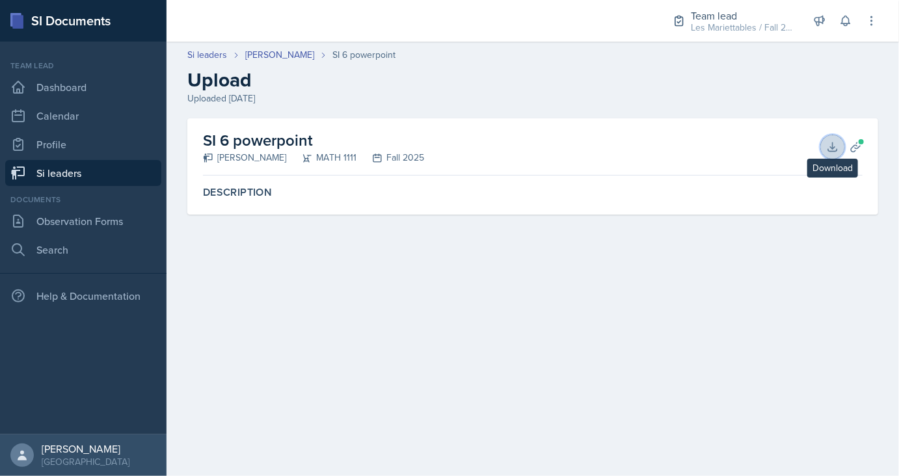
click at [837, 157] on button "Download" at bounding box center [832, 146] width 23 height 23
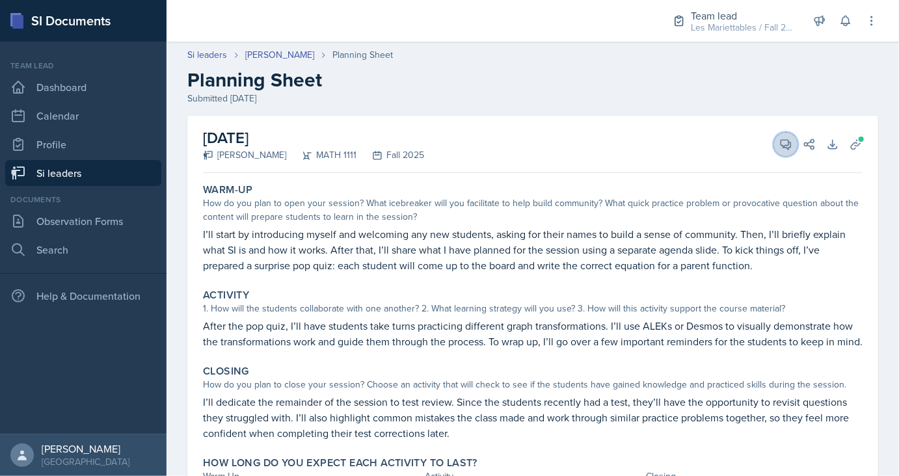
click at [792, 152] on button "View Comments" at bounding box center [785, 144] width 23 height 23
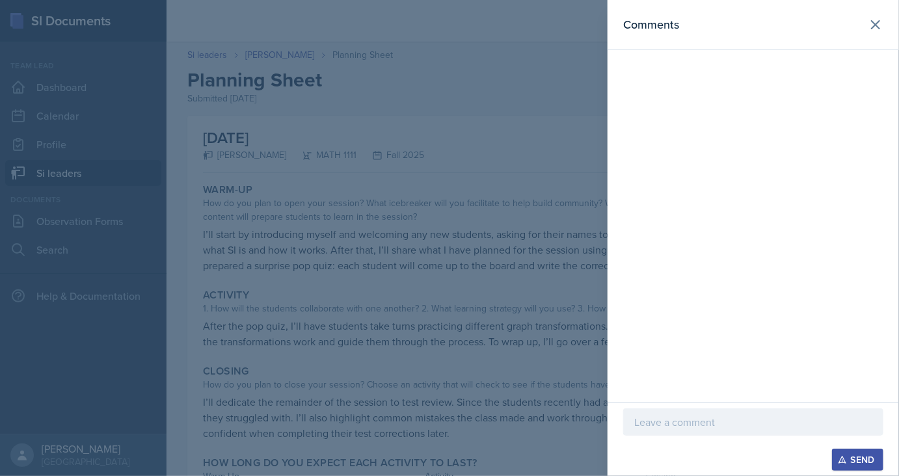
click at [664, 418] on p at bounding box center [753, 423] width 238 height 16
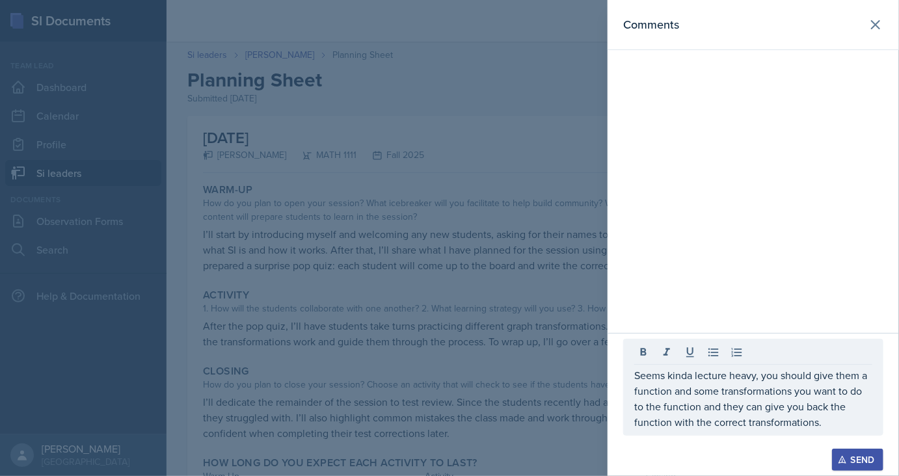
click at [746, 405] on p "Seems kinda lecture heavy, you should give them a function and some transformat…" at bounding box center [753, 399] width 238 height 62
click at [851, 459] on div "Send" at bounding box center [858, 460] width 34 height 10
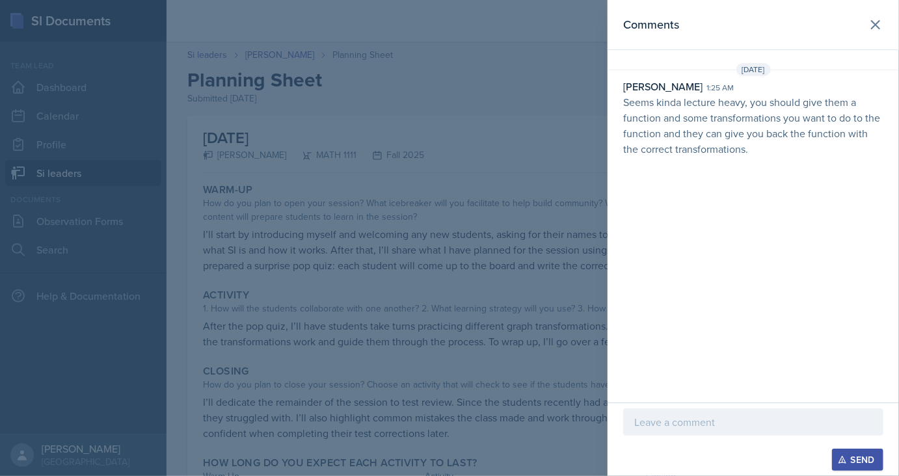
click at [51, 3] on div at bounding box center [449, 238] width 899 height 476
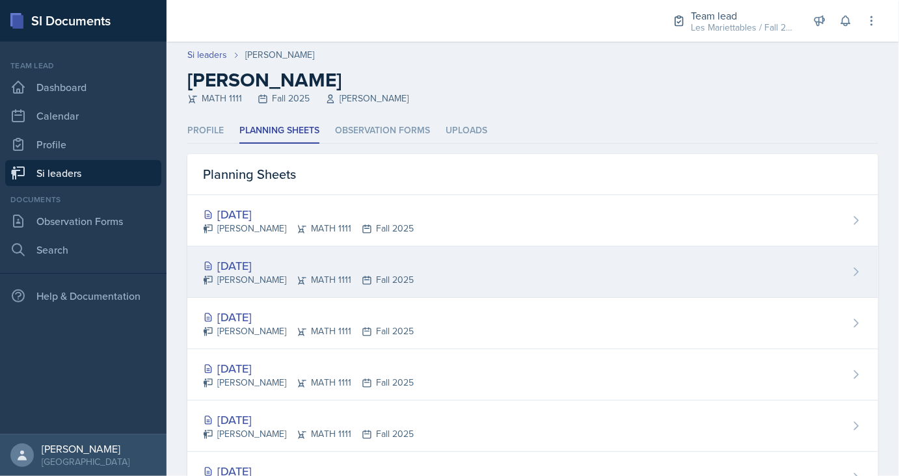
click at [269, 267] on div "[DATE]" at bounding box center [308, 266] width 211 height 18
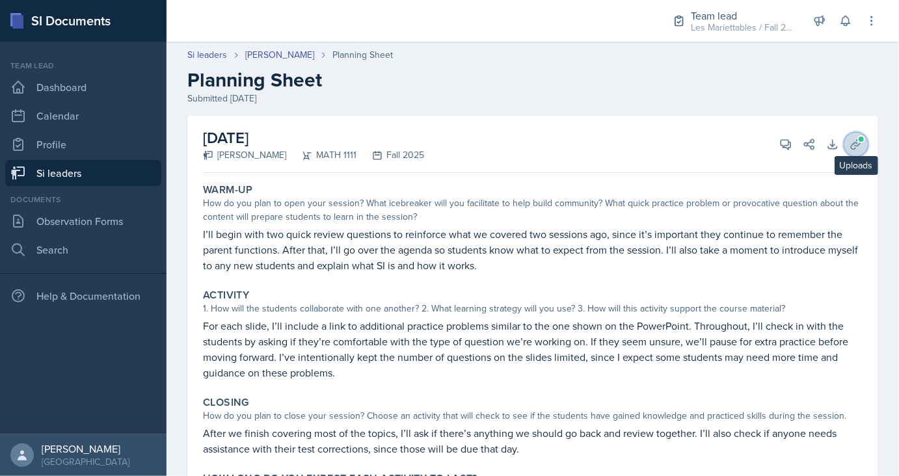
click at [855, 148] on icon at bounding box center [856, 144] width 10 height 10
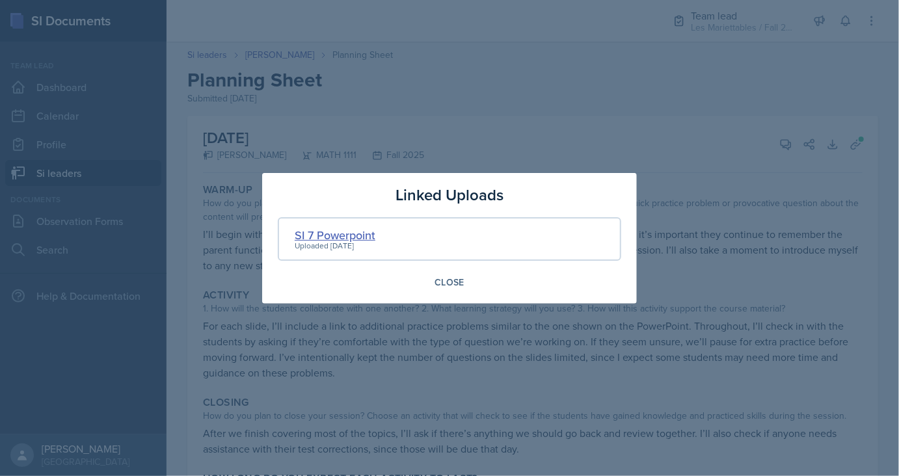
click at [316, 229] on div "SI 7 Powerpoint" at bounding box center [335, 235] width 81 height 18
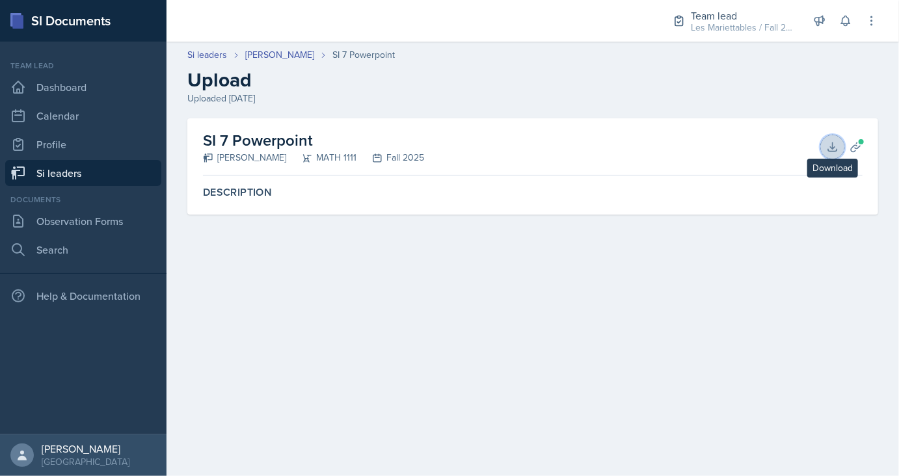
click at [834, 146] on icon at bounding box center [832, 147] width 13 height 13
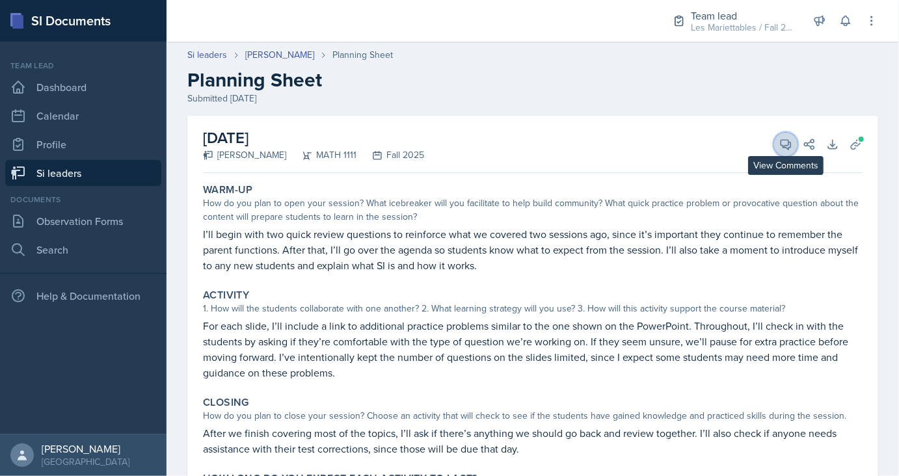
click at [786, 138] on icon at bounding box center [786, 144] width 13 height 13
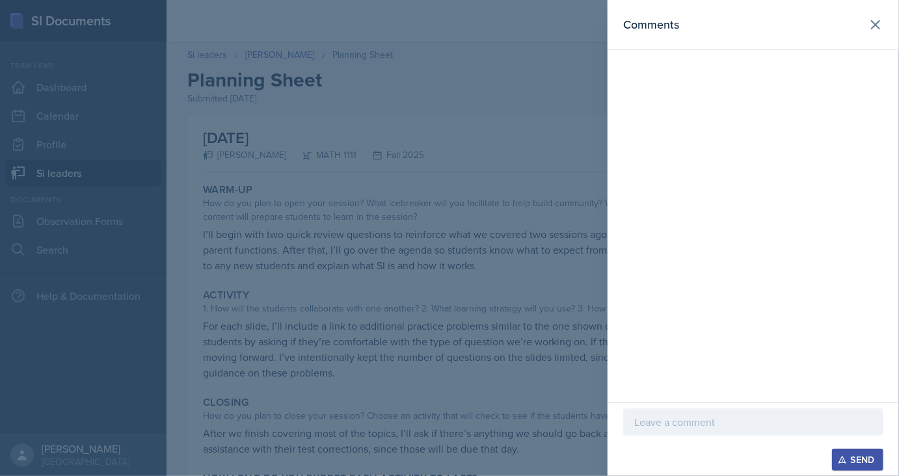
click at [683, 413] on div at bounding box center [753, 422] width 260 height 27
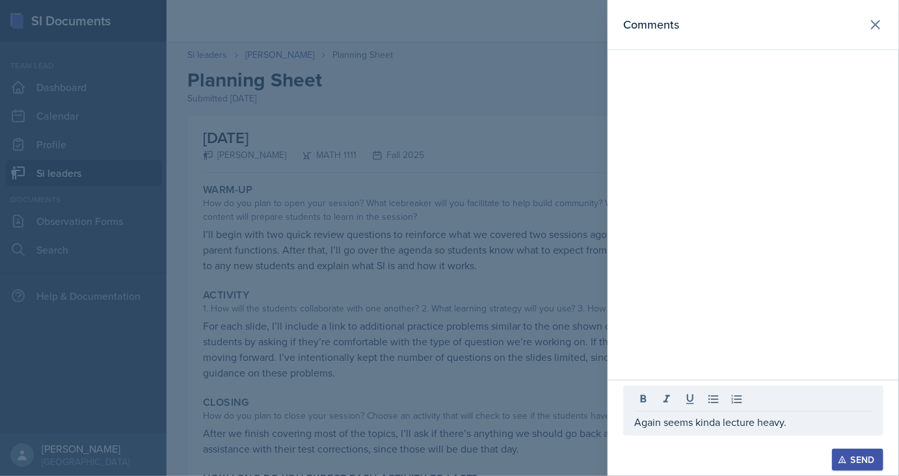
click at [795, 431] on div "Again seems kinda lecture heavy." at bounding box center [753, 411] width 260 height 50
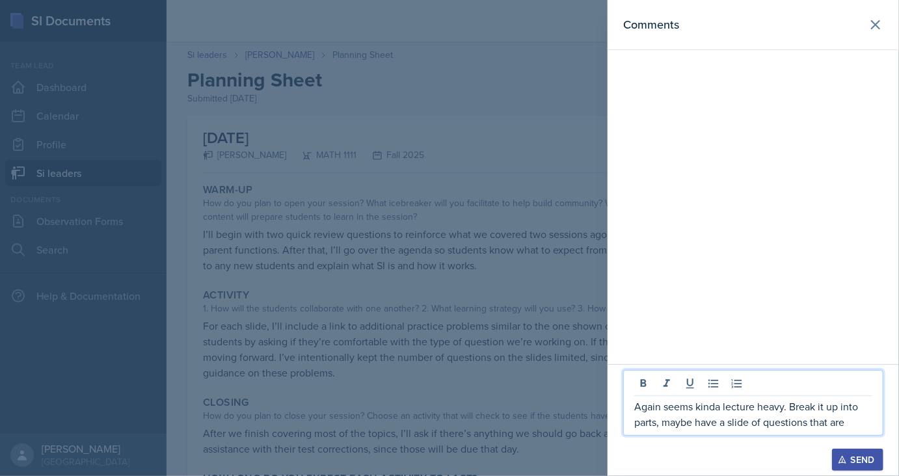
click at [850, 423] on p "Again seems kinda lecture heavy. Break it up into parts, maybe have a slide of …" at bounding box center [753, 414] width 238 height 31
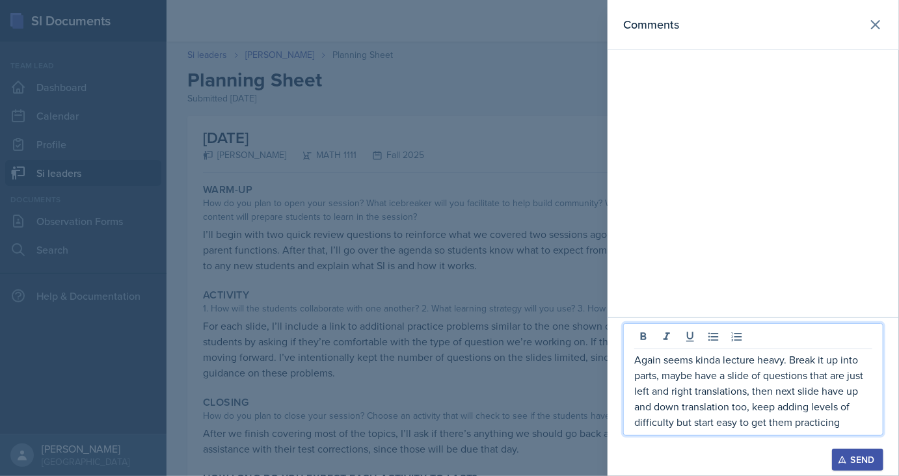
click at [850, 458] on div "Send" at bounding box center [858, 460] width 34 height 10
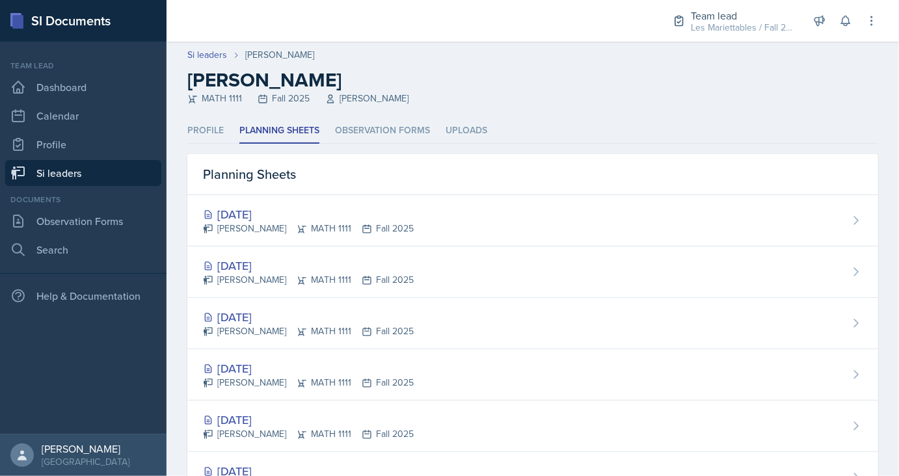
click at [95, 176] on link "Si leaders" at bounding box center [83, 173] width 156 height 26
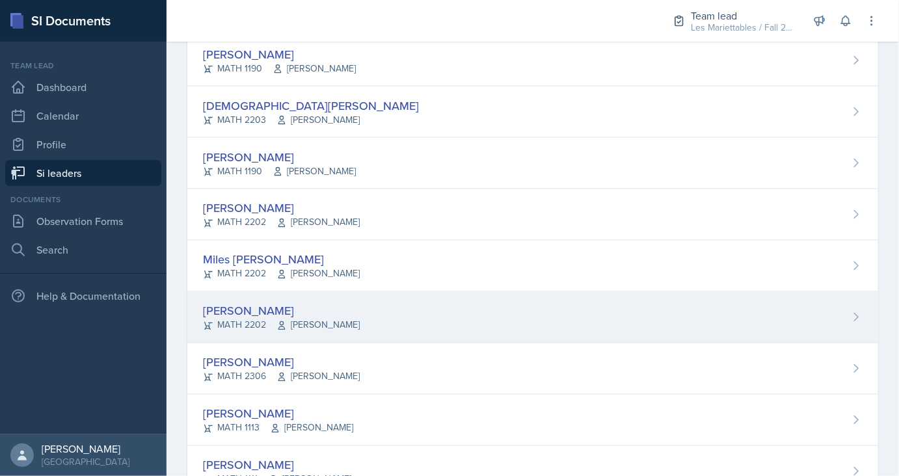
scroll to position [1108, 0]
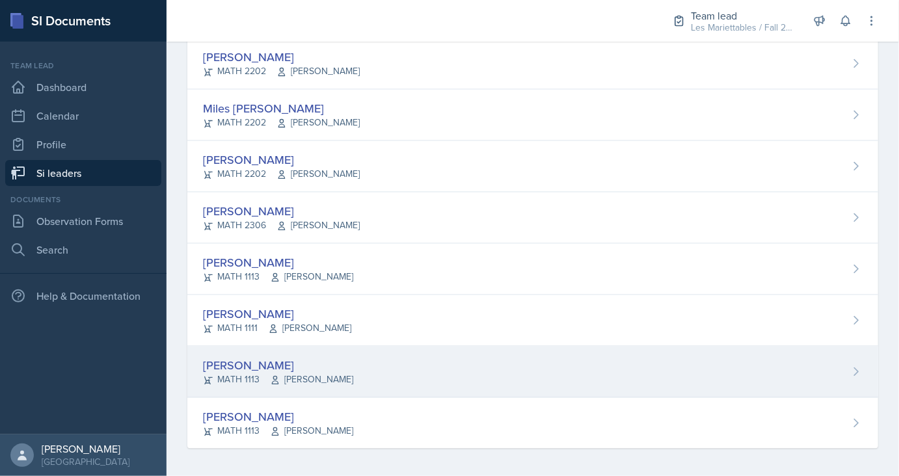
click at [232, 362] on div "[PERSON_NAME]" at bounding box center [278, 366] width 150 height 18
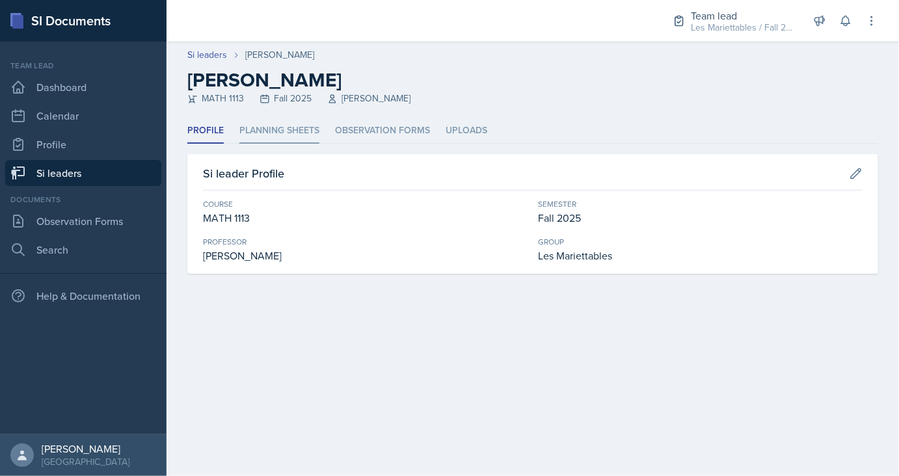
click at [283, 139] on li "Planning Sheets" at bounding box center [279, 130] width 80 height 25
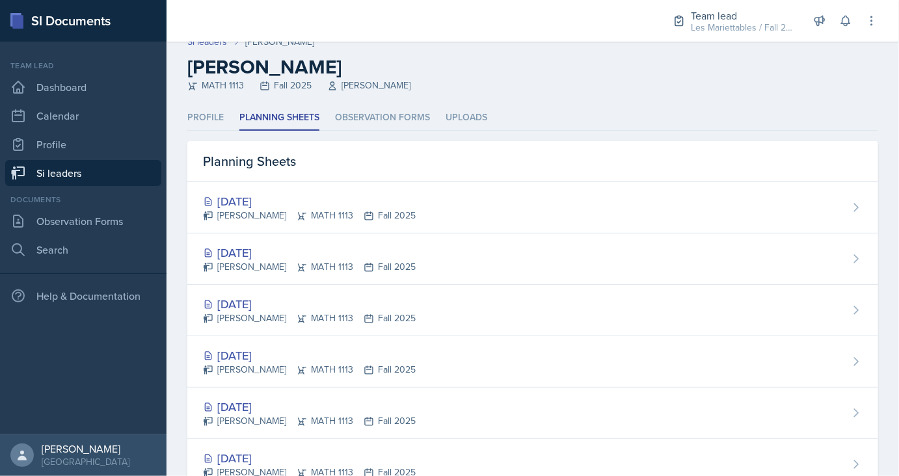
scroll to position [13, 0]
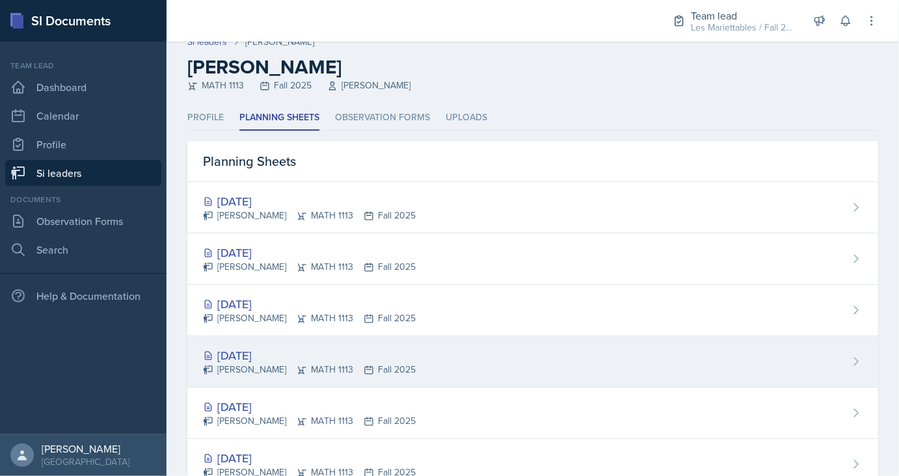
click at [230, 347] on div "[DATE]" at bounding box center [309, 356] width 213 height 18
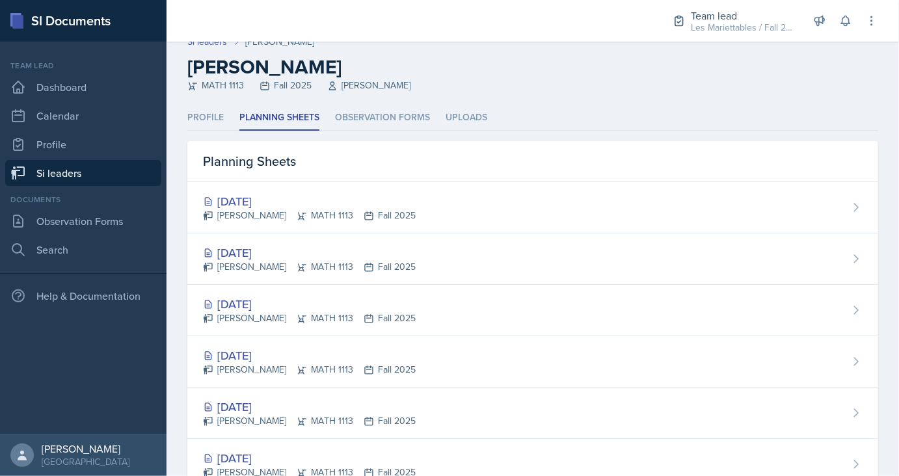
click at [91, 174] on link "Si leaders" at bounding box center [83, 173] width 156 height 26
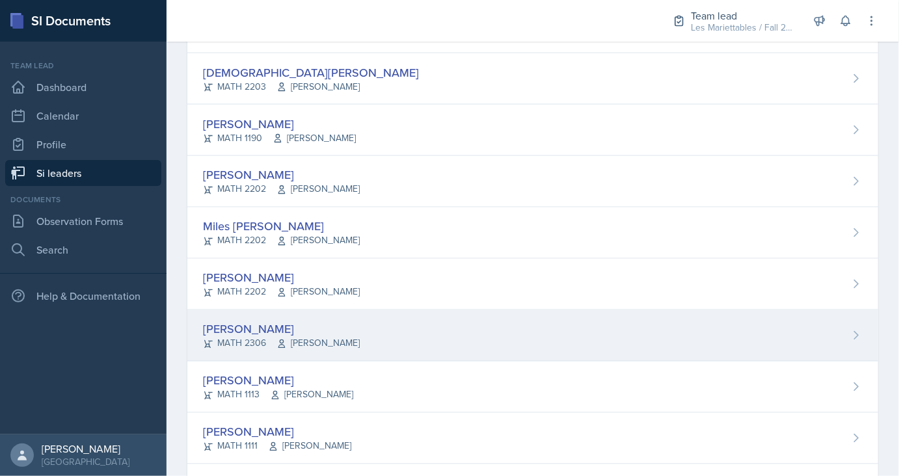
scroll to position [1108, 0]
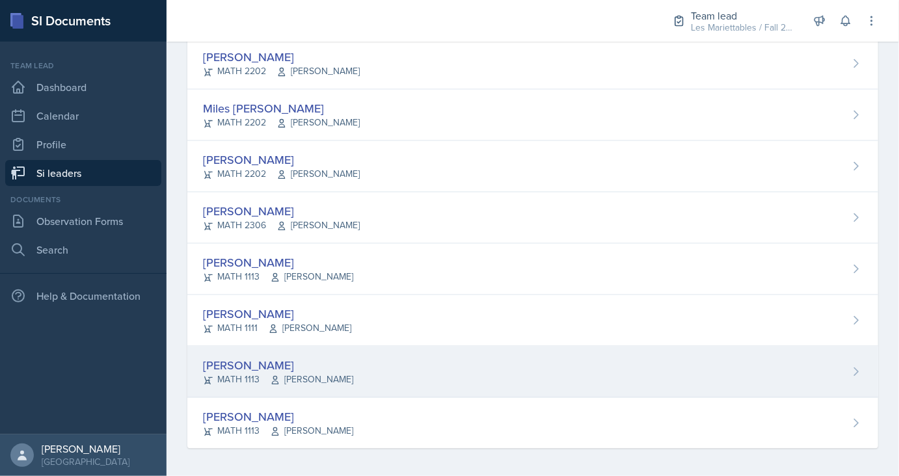
click at [248, 363] on div "[PERSON_NAME]" at bounding box center [278, 366] width 150 height 18
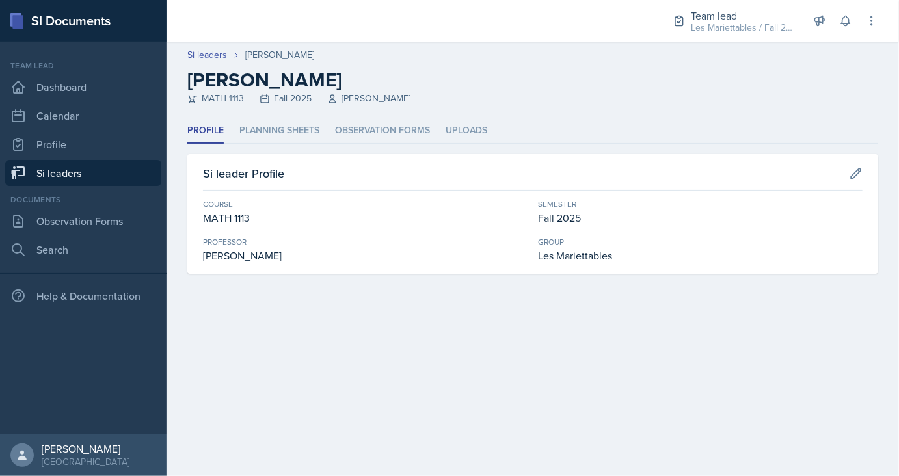
click at [277, 144] on div "Profile Planning Sheets Observation Forms Uploads Profile Planning Sheets Obser…" at bounding box center [532, 196] width 691 height 156
click at [267, 134] on li "Planning Sheets" at bounding box center [279, 130] width 80 height 25
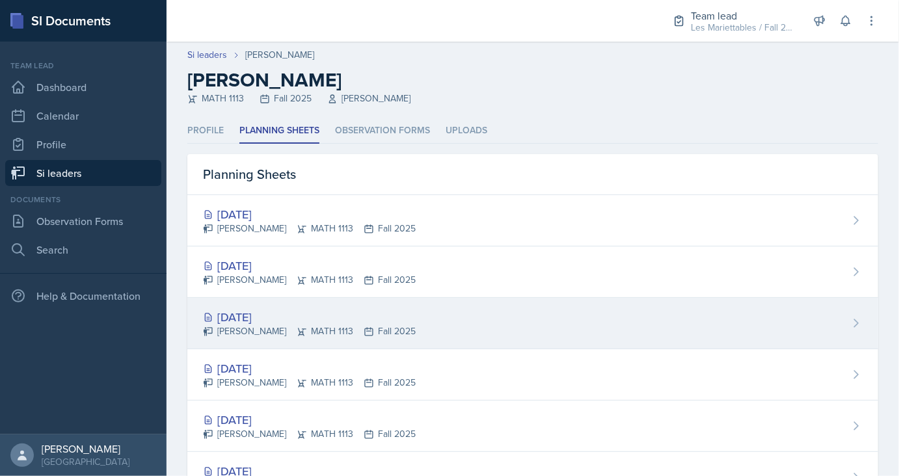
click at [251, 317] on div "[DATE]" at bounding box center [309, 317] width 213 height 18
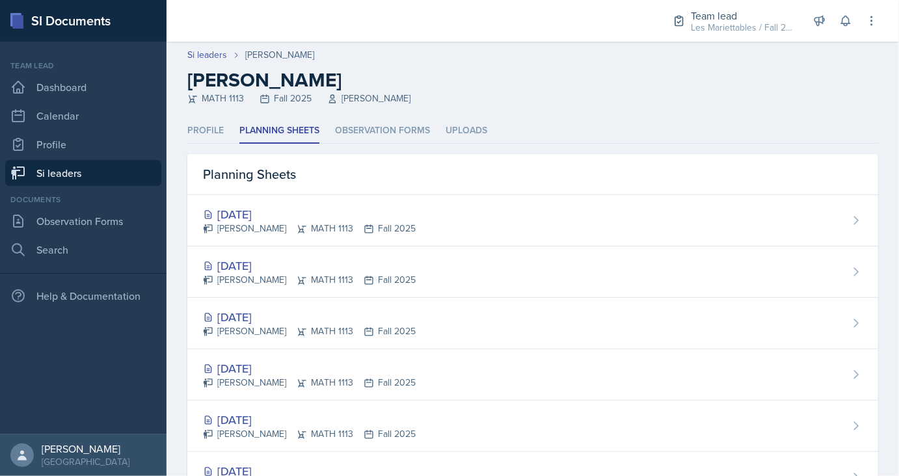
click at [110, 172] on link "Si leaders" at bounding box center [83, 173] width 156 height 26
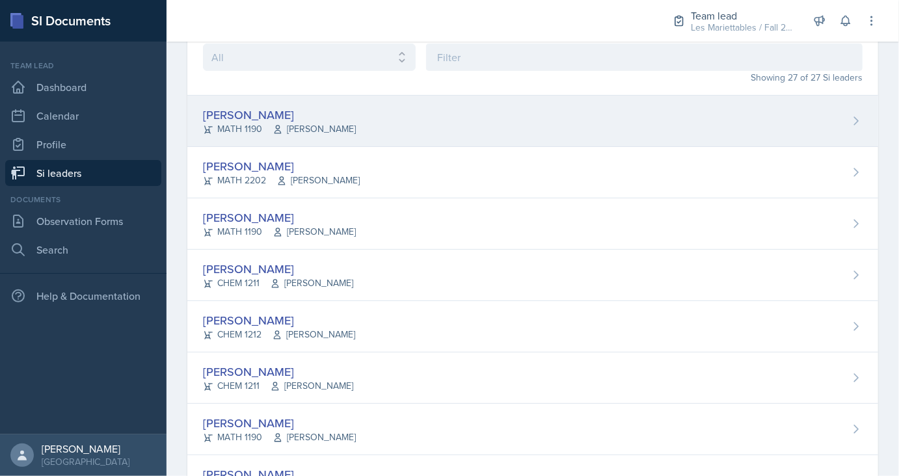
scroll to position [72, 0]
click at [239, 114] on div "[PERSON_NAME]" at bounding box center [279, 116] width 153 height 18
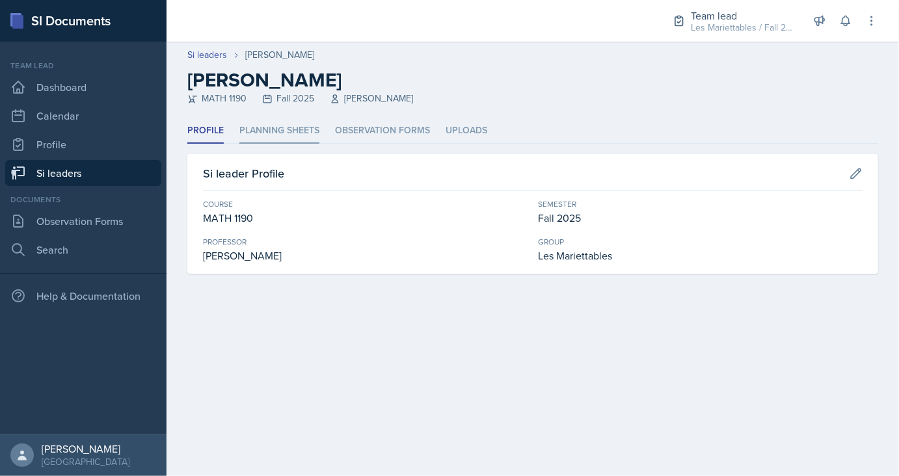
click at [264, 139] on li "Planning Sheets" at bounding box center [279, 130] width 80 height 25
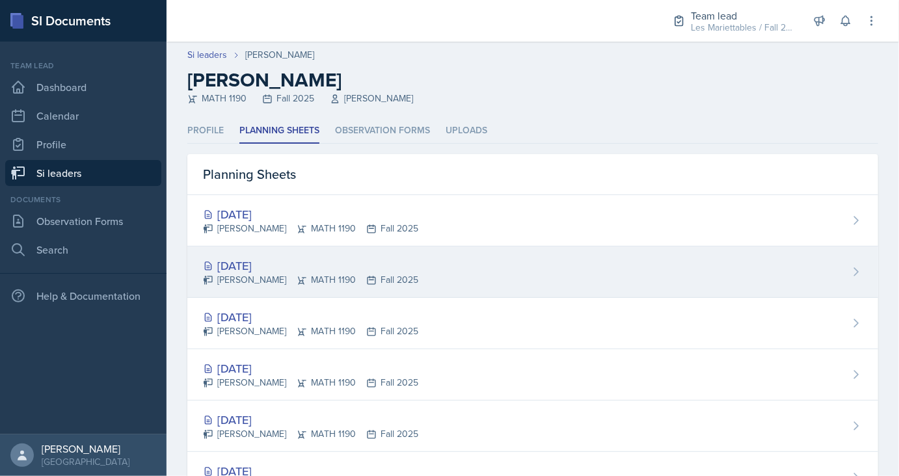
click at [259, 268] on div "[DATE]" at bounding box center [310, 266] width 215 height 18
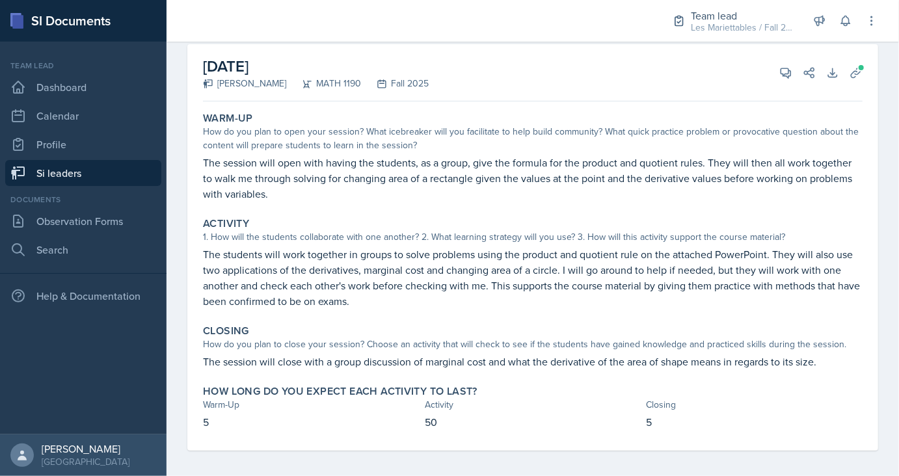
scroll to position [72, 0]
click at [860, 72] on icon at bounding box center [856, 73] width 10 height 10
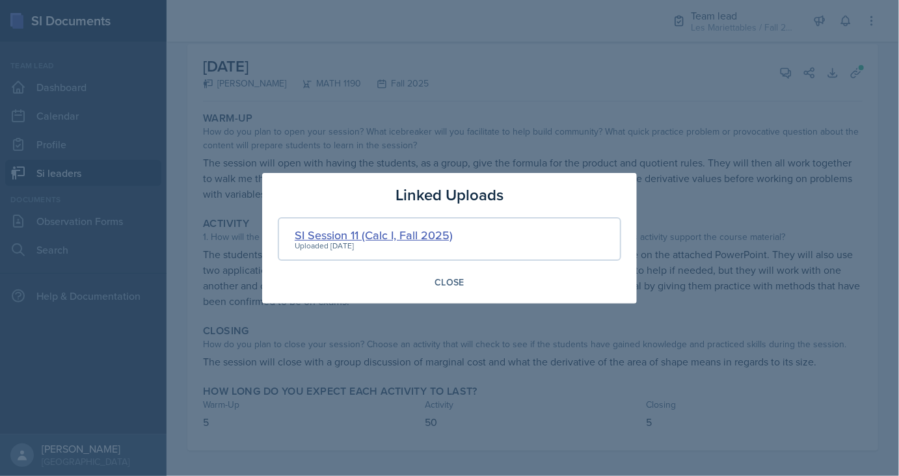
click at [360, 232] on div "SI Session 11 (Calc I, Fall 2025)" at bounding box center [374, 235] width 158 height 18
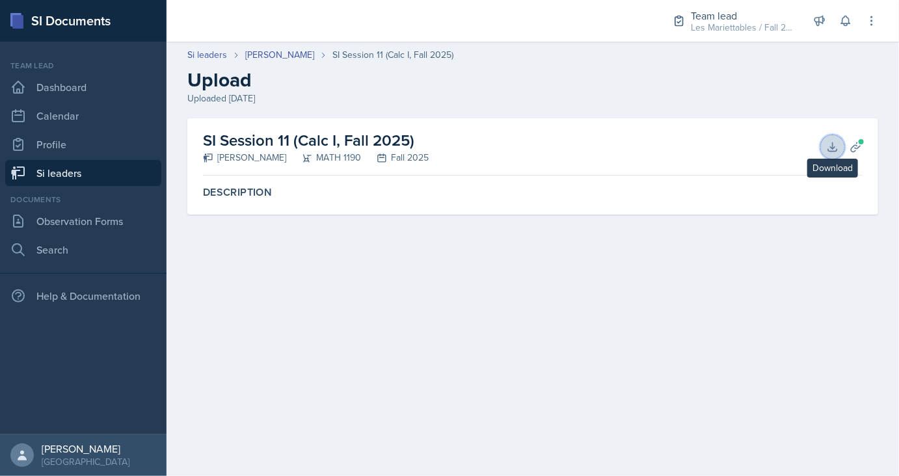
click at [833, 147] on icon at bounding box center [832, 147] width 8 height 8
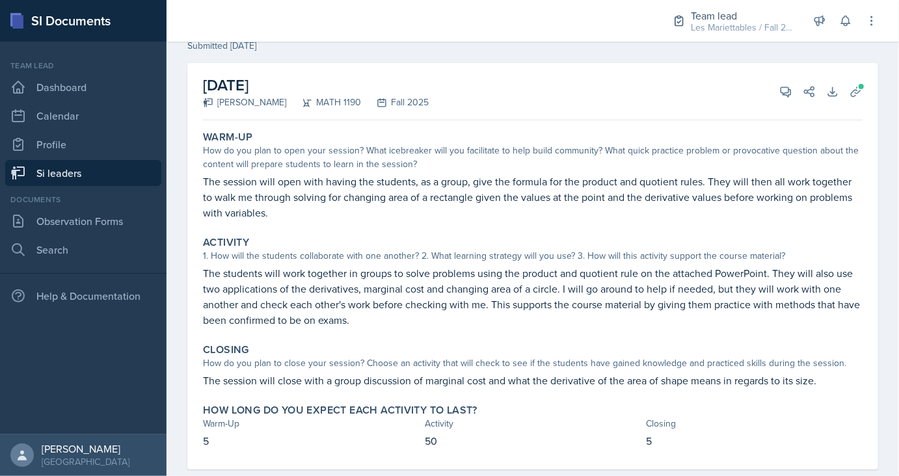
scroll to position [57, 0]
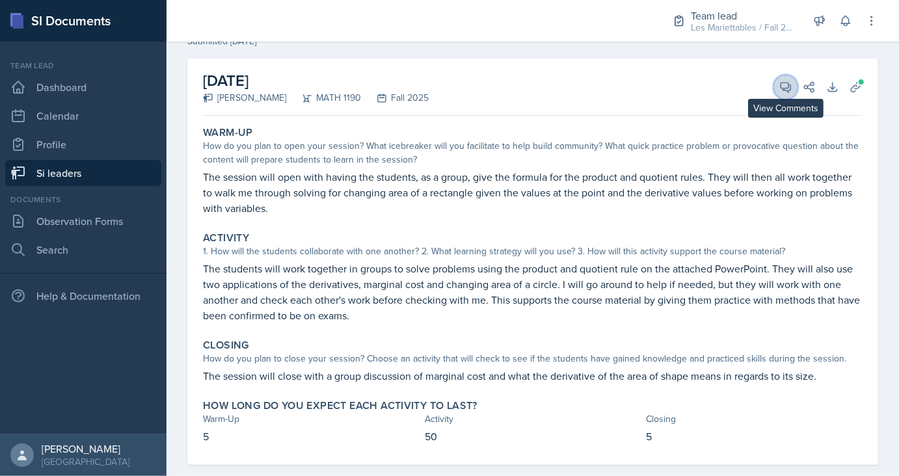
click at [778, 88] on button "View Comments" at bounding box center [785, 86] width 23 height 23
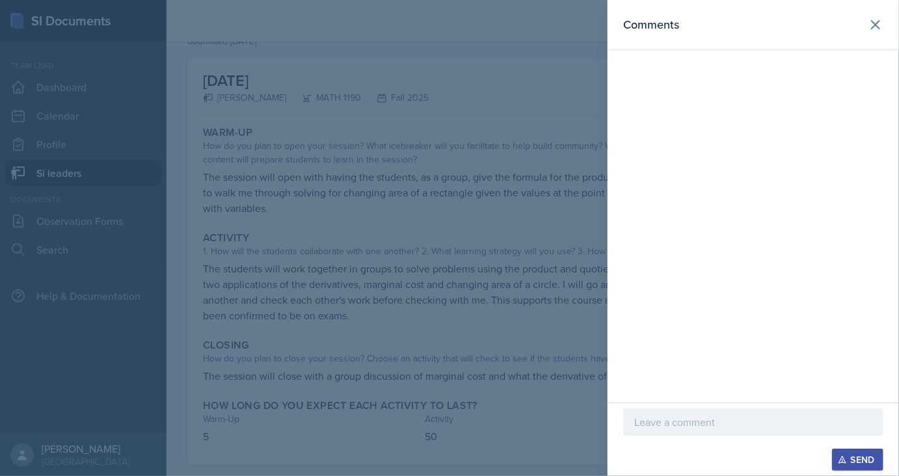
click at [562, 366] on div at bounding box center [449, 238] width 899 height 476
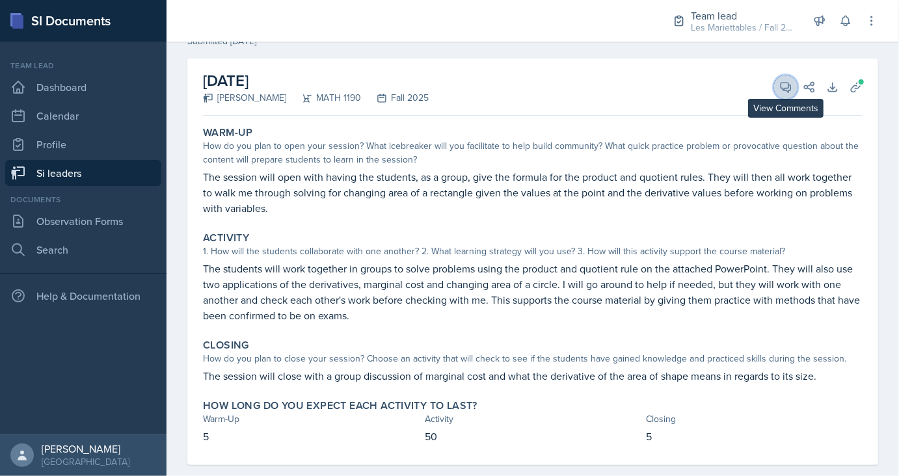
click at [782, 85] on icon at bounding box center [787, 88] width 10 height 10
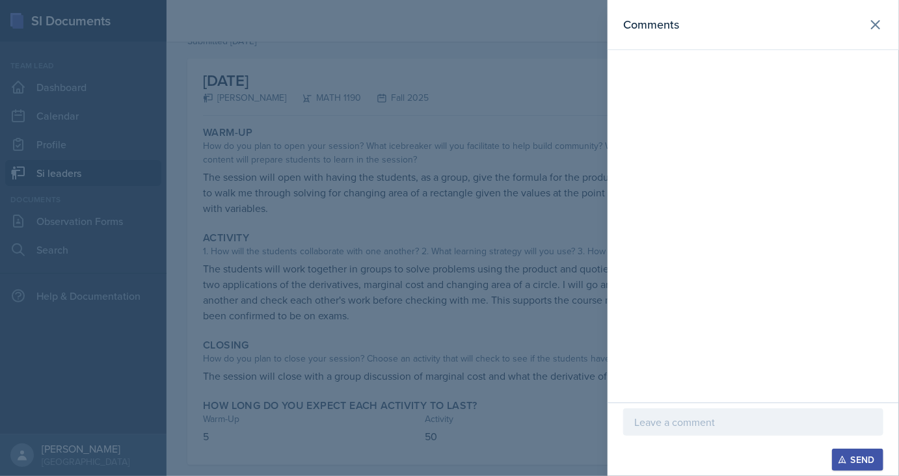
click at [738, 414] on div at bounding box center [753, 422] width 260 height 27
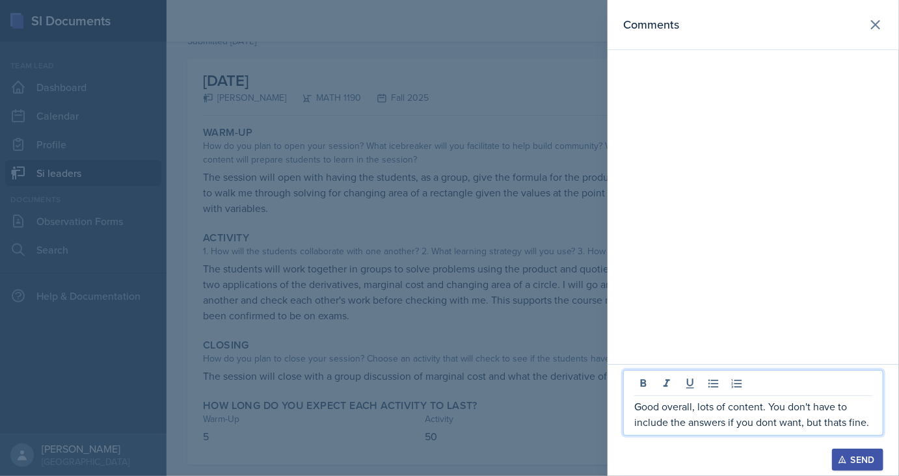
click at [849, 456] on div "Send" at bounding box center [858, 460] width 34 height 10
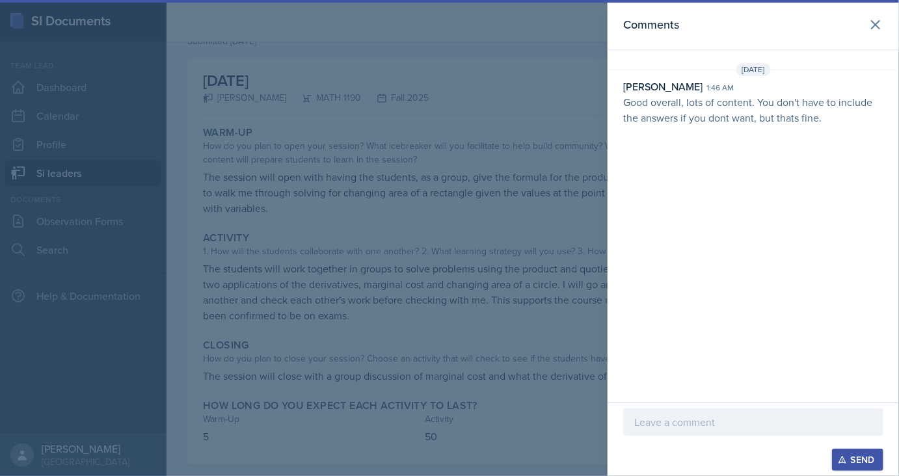
click at [489, 305] on div at bounding box center [449, 238] width 899 height 476
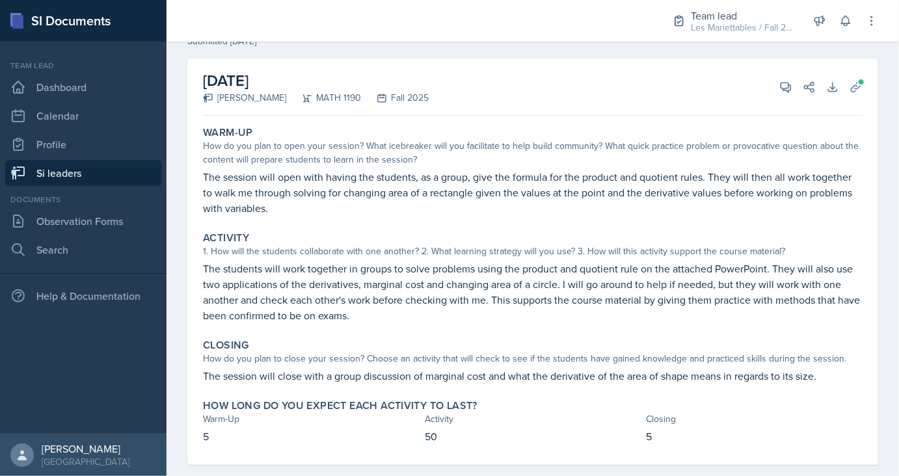
scroll to position [0, 0]
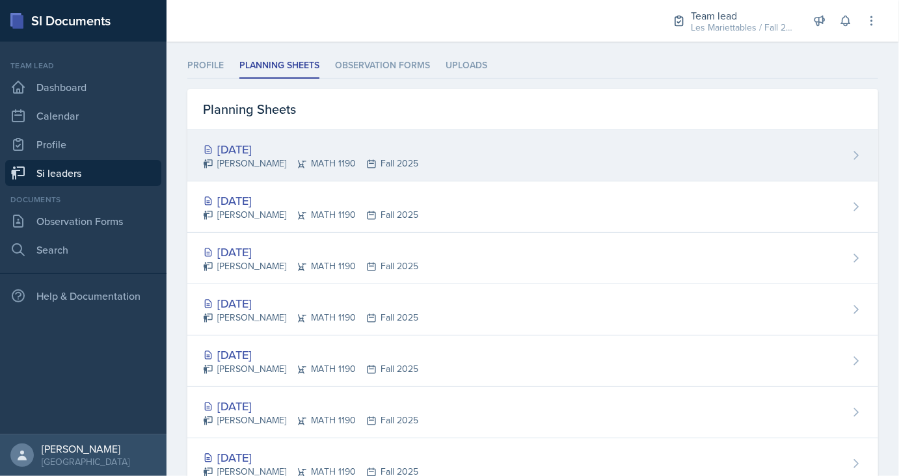
scroll to position [74, 0]
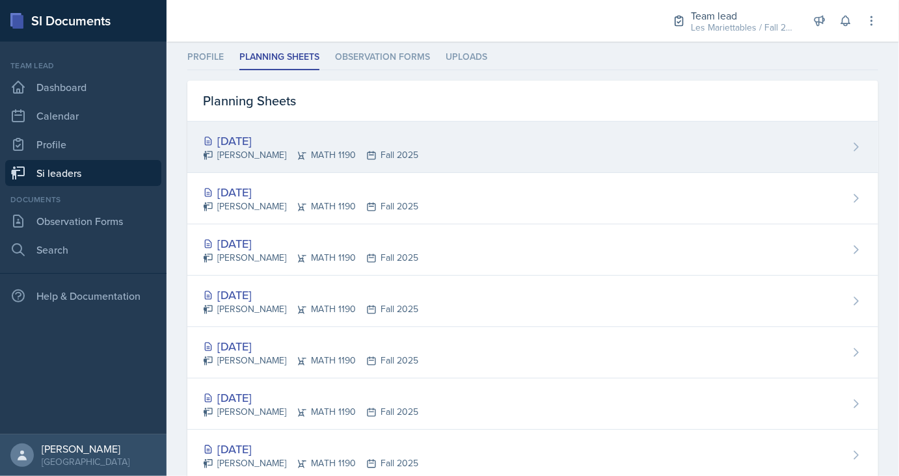
click at [240, 137] on div "[DATE]" at bounding box center [310, 141] width 215 height 18
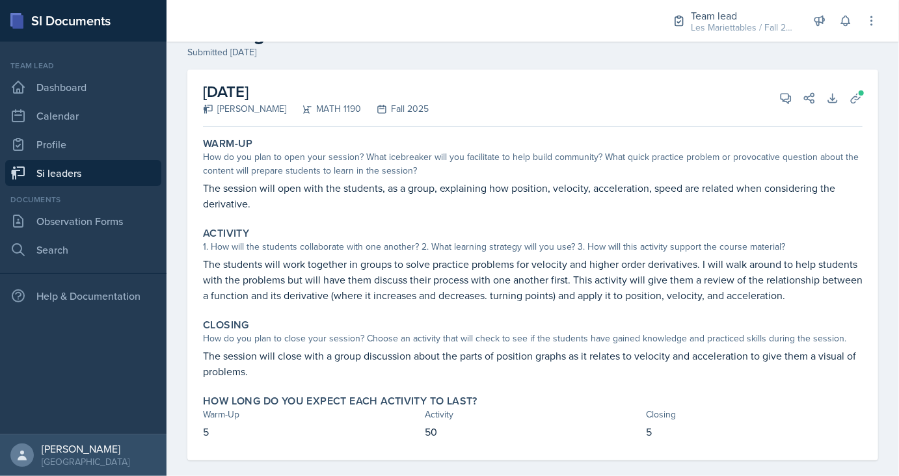
scroll to position [62, 0]
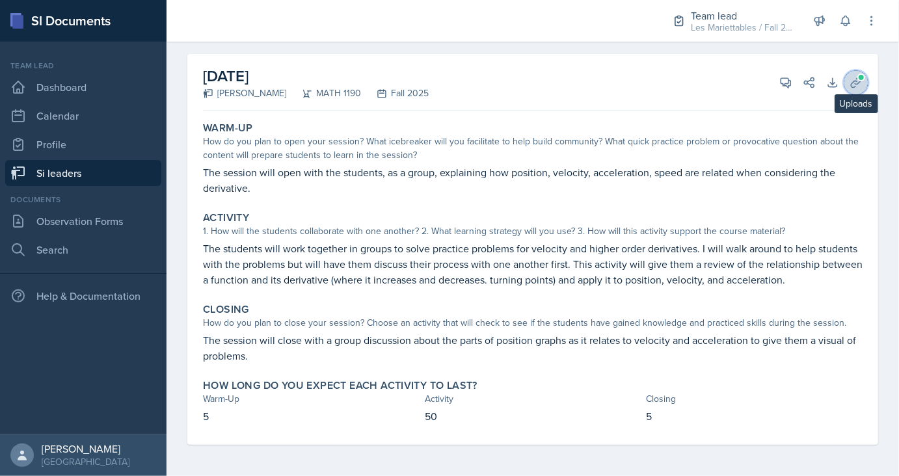
click at [858, 82] on icon at bounding box center [856, 82] width 13 height 13
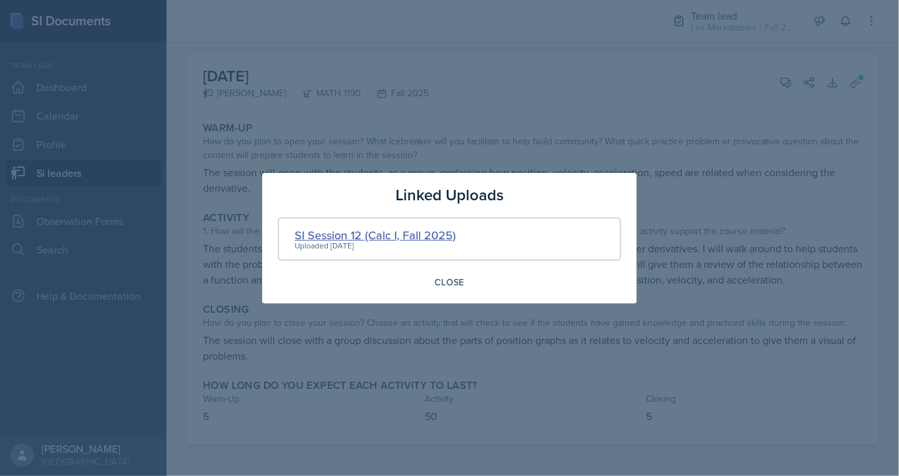
click at [401, 238] on div "SI Session 12 (Calc I, Fall 2025)" at bounding box center [375, 235] width 161 height 18
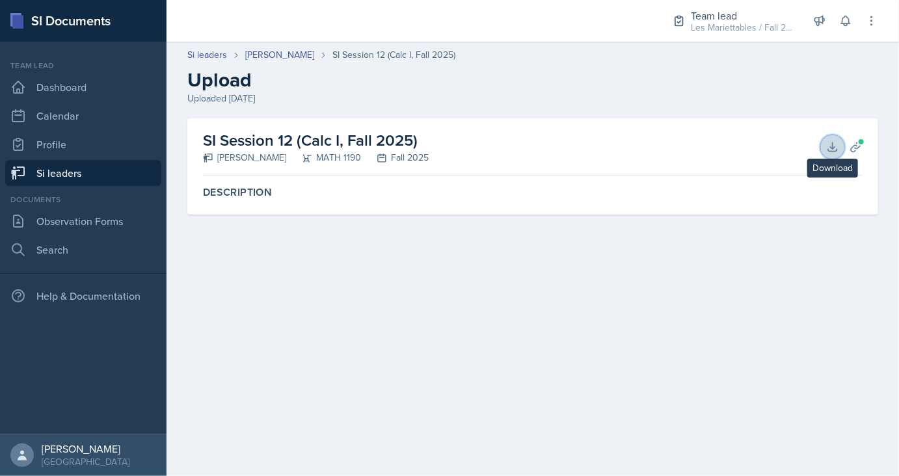
click at [839, 148] on button "Download" at bounding box center [832, 146] width 23 height 23
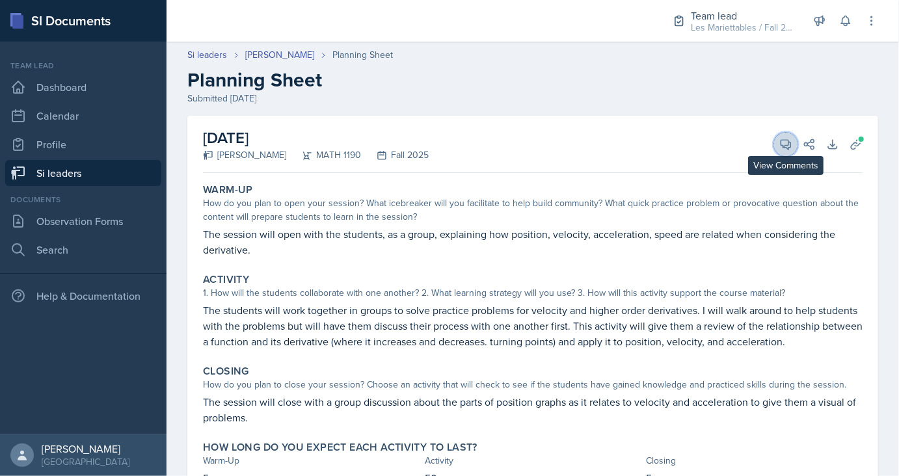
click at [792, 142] on span at bounding box center [790, 140] width 7 height 7
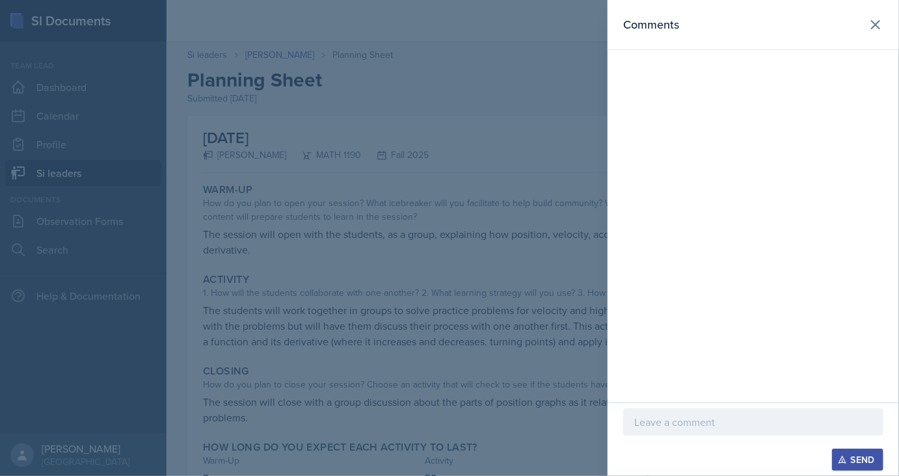
click at [674, 429] on p at bounding box center [753, 423] width 238 height 16
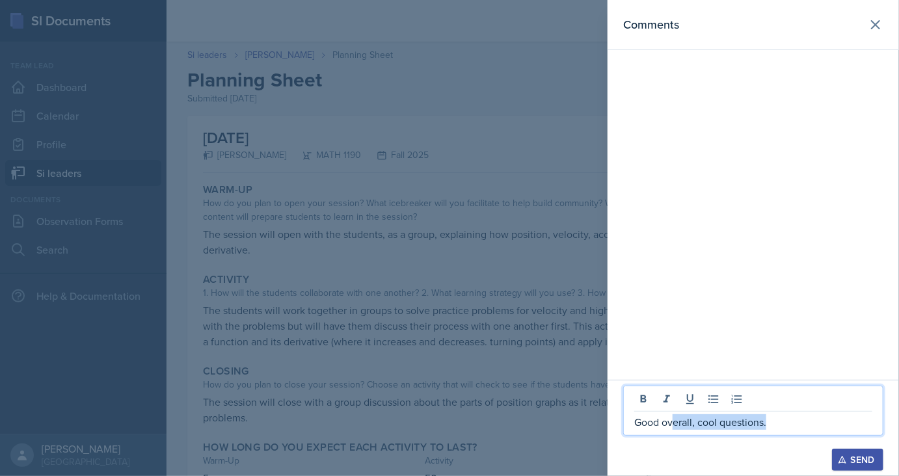
drag, startPoint x: 674, startPoint y: 429, endPoint x: 840, endPoint y: 457, distance: 168.4
click at [840, 436] on div "Good overall, cool questions." at bounding box center [753, 411] width 260 height 50
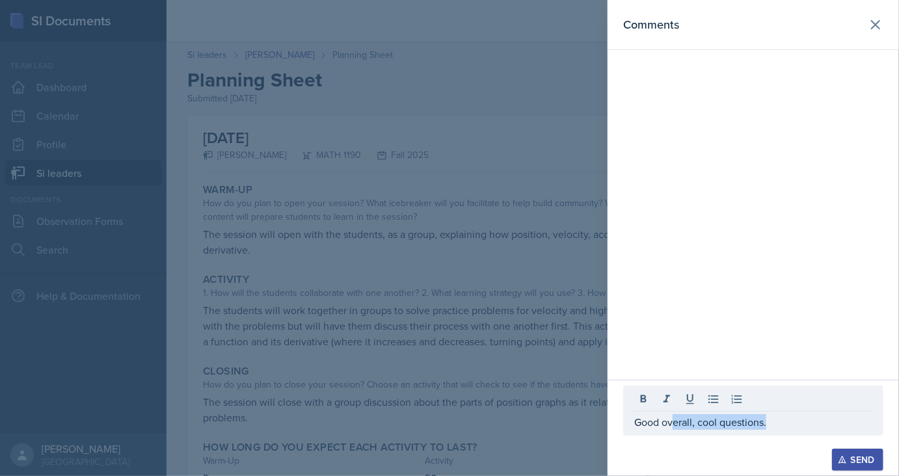
click at [840, 457] on icon "button" at bounding box center [842, 460] width 9 height 9
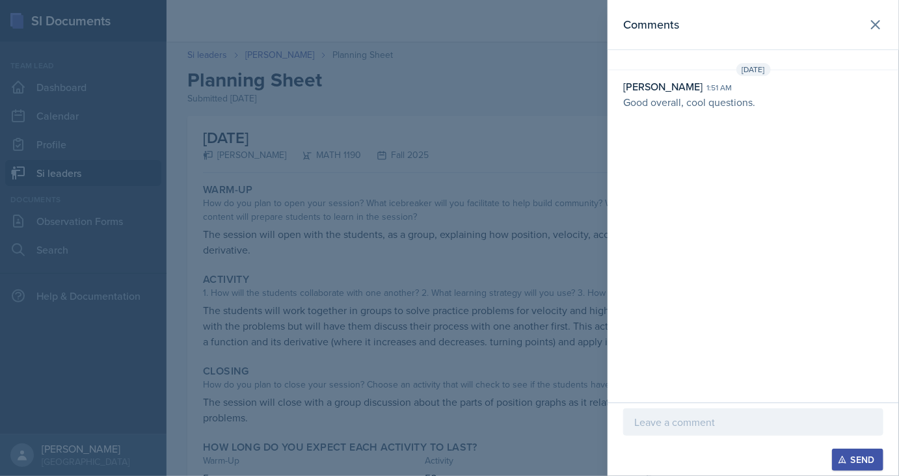
click at [84, 25] on div at bounding box center [449, 238] width 899 height 476
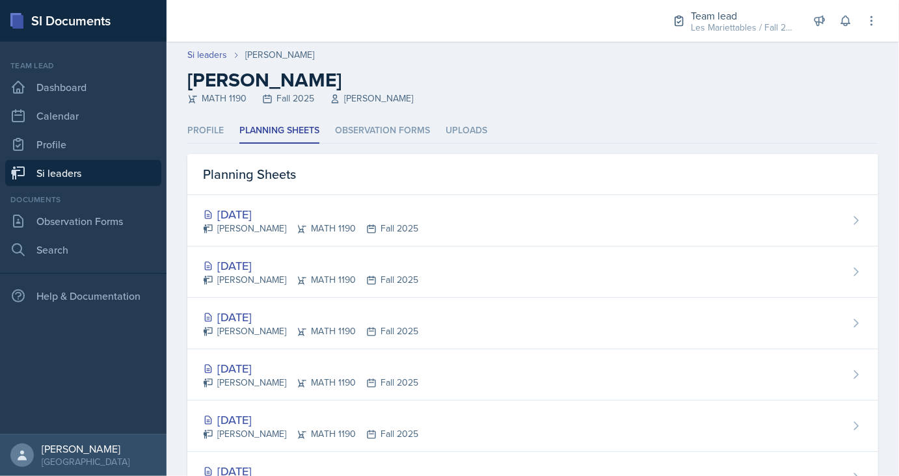
click at [107, 173] on link "Si leaders" at bounding box center [83, 173] width 156 height 26
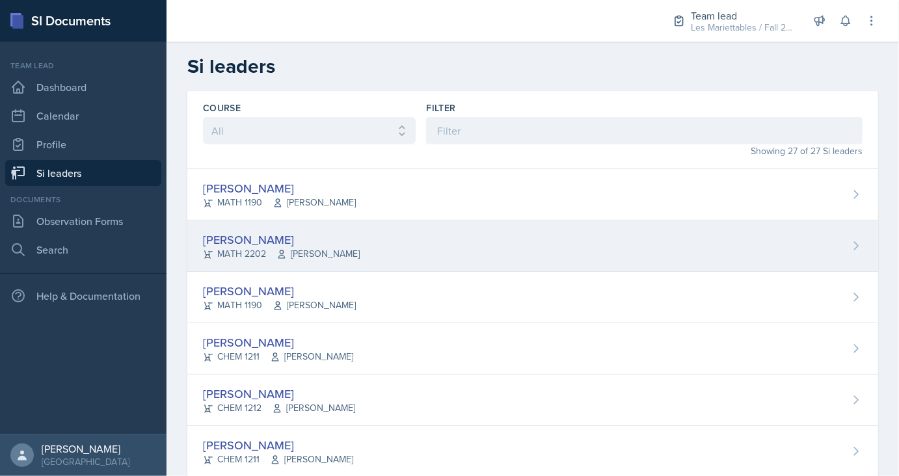
click at [276, 245] on div "[PERSON_NAME]" at bounding box center [281, 240] width 157 height 18
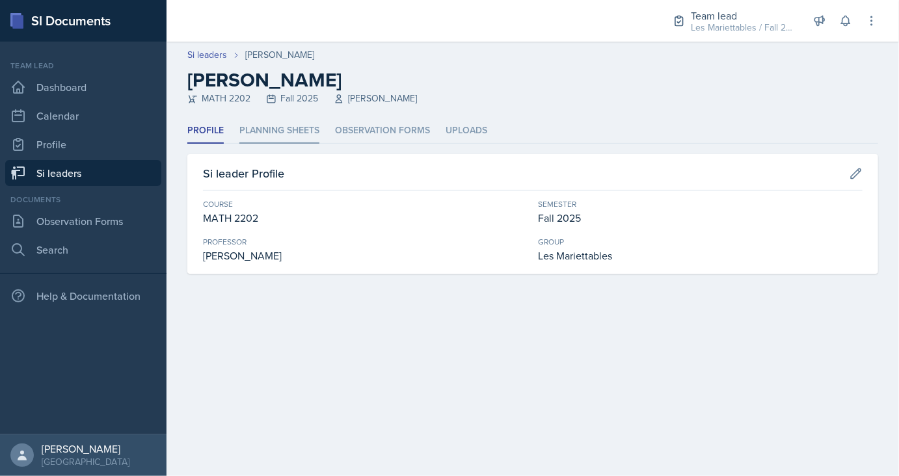
click at [306, 134] on li "Planning Sheets" at bounding box center [279, 130] width 80 height 25
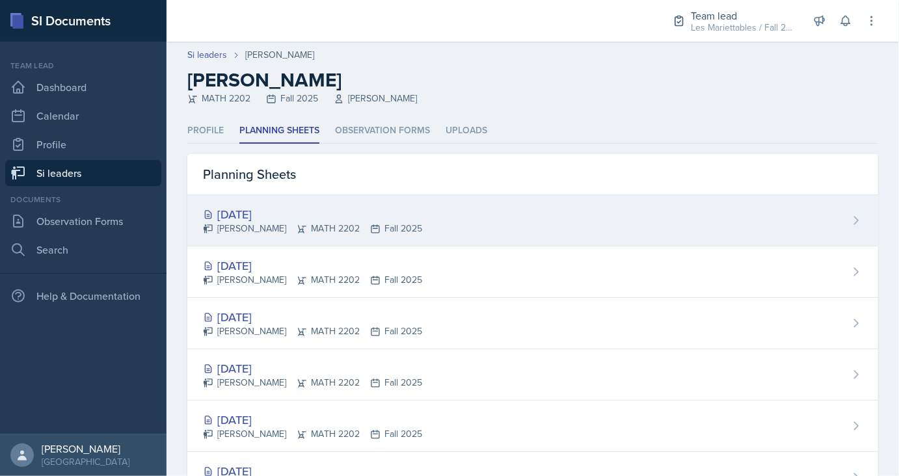
click at [258, 213] on div "[DATE]" at bounding box center [312, 215] width 219 height 18
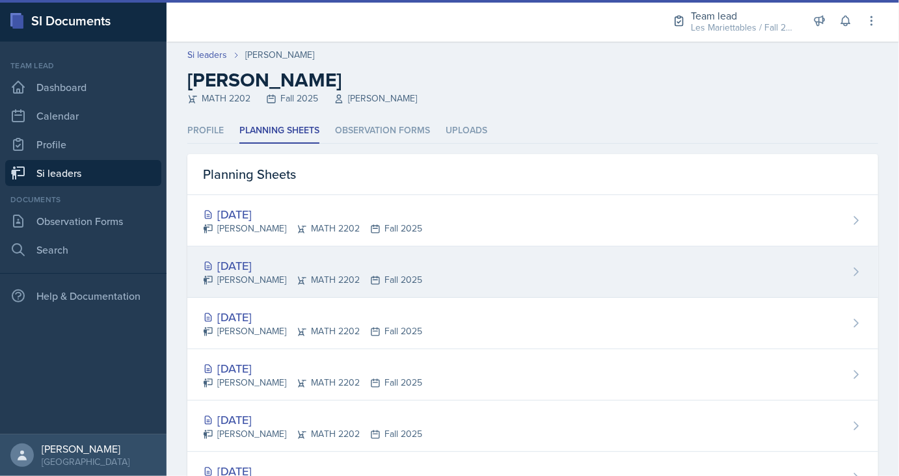
click at [268, 261] on div "[DATE]" at bounding box center [312, 266] width 219 height 18
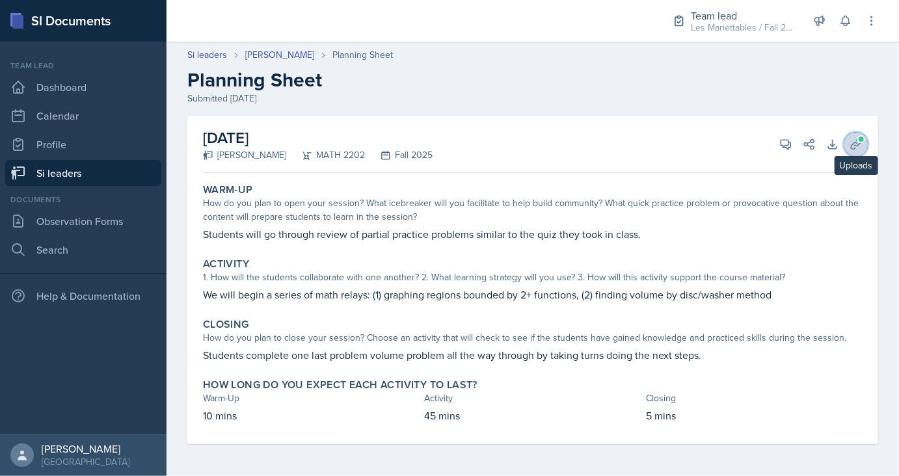
click at [859, 149] on icon at bounding box center [856, 144] width 13 height 13
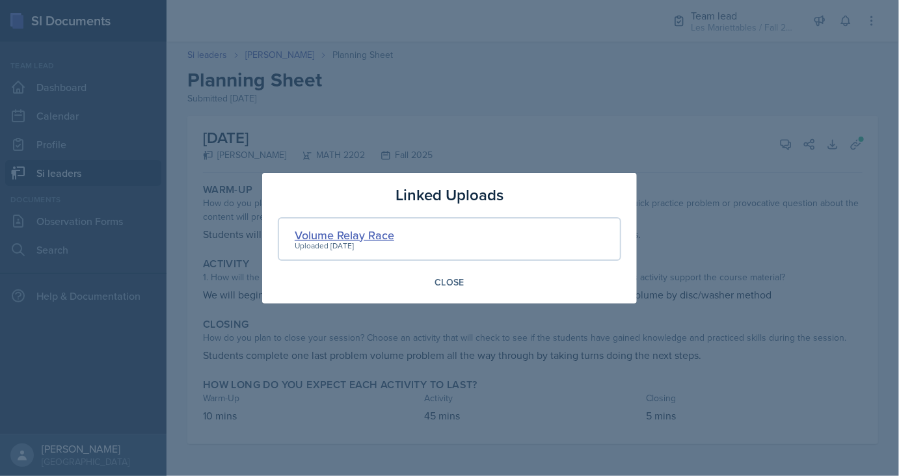
click at [381, 238] on div "Volume Relay Race" at bounding box center [345, 235] width 100 height 18
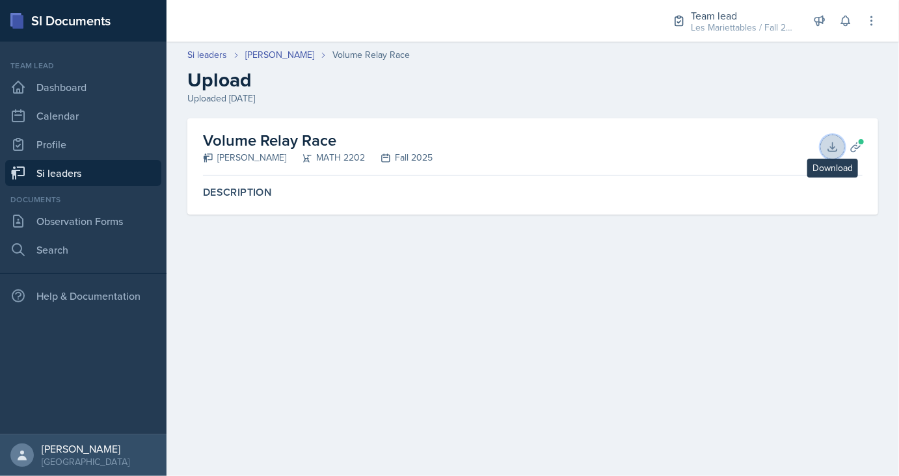
click at [828, 144] on icon at bounding box center [832, 147] width 13 height 13
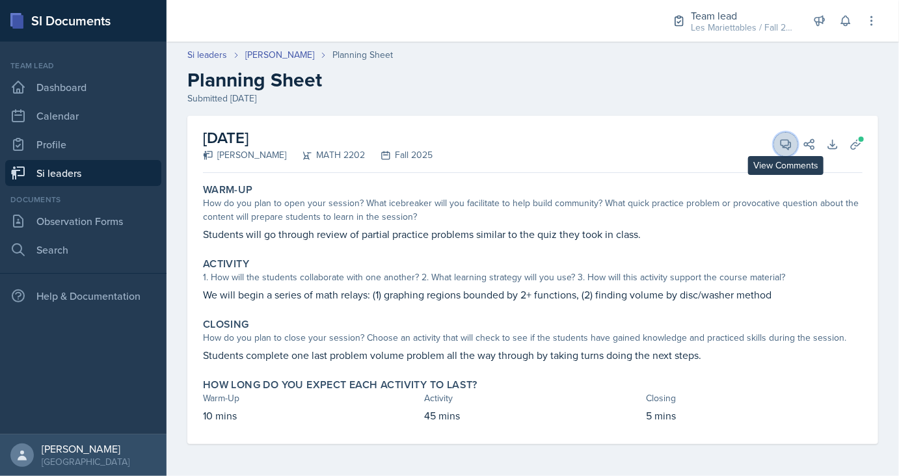
click at [791, 146] on icon at bounding box center [787, 145] width 10 height 10
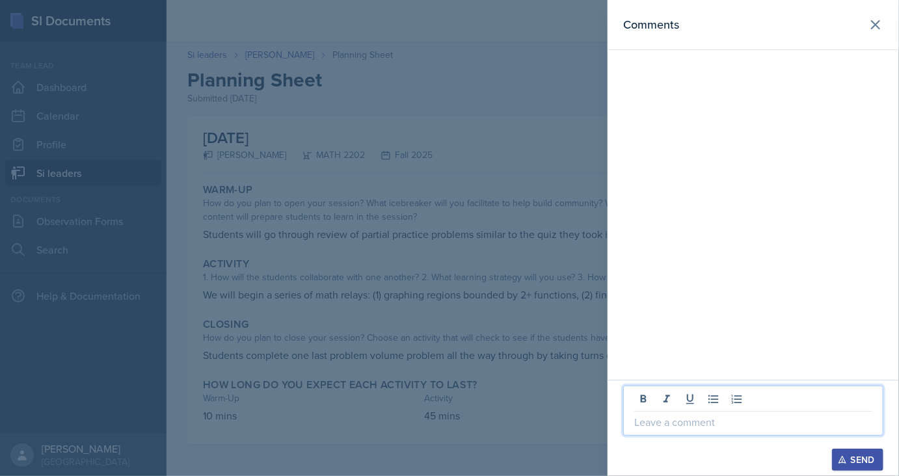
click at [702, 418] on p at bounding box center [753, 423] width 238 height 16
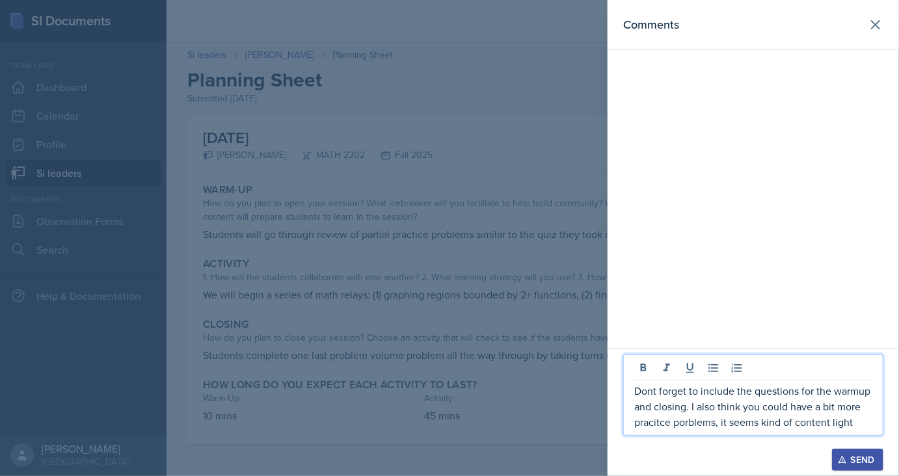
click at [843, 461] on icon "button" at bounding box center [842, 460] width 9 height 9
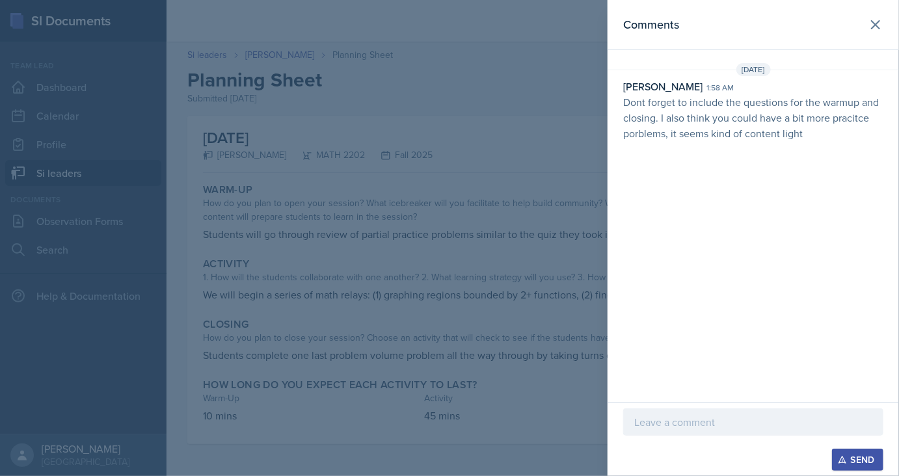
click at [42, 1] on div at bounding box center [449, 238] width 899 height 476
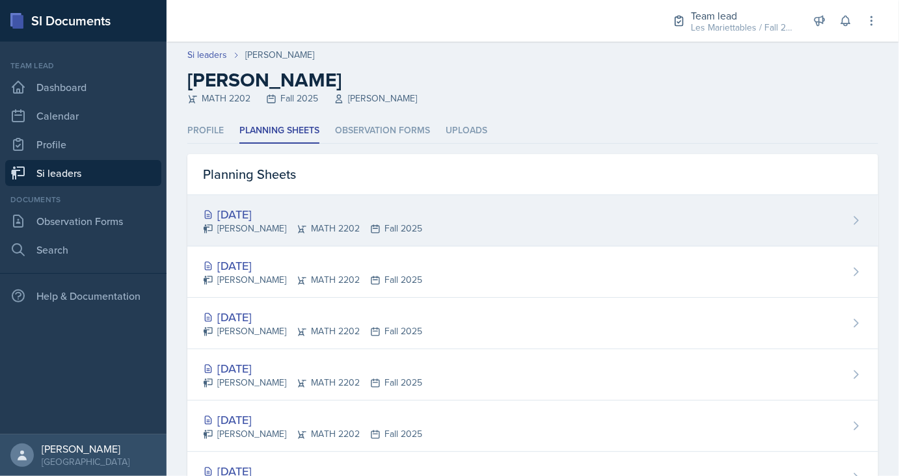
click at [250, 216] on div "[DATE]" at bounding box center [312, 215] width 219 height 18
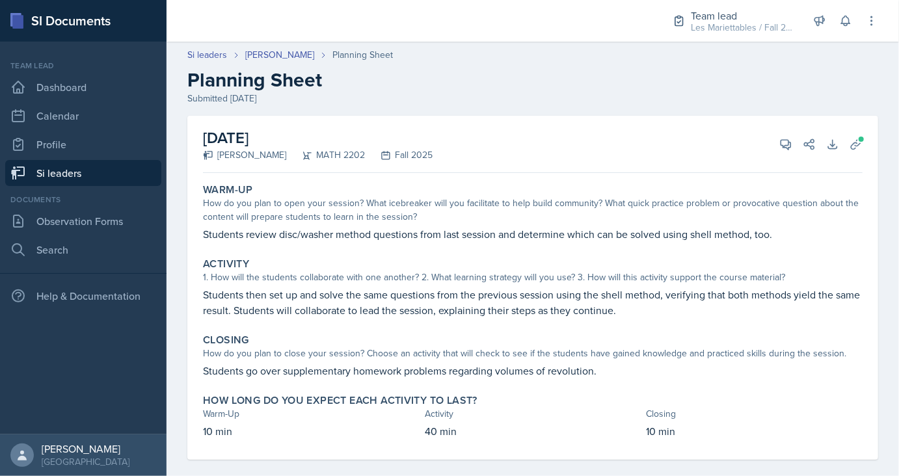
scroll to position [15, 0]
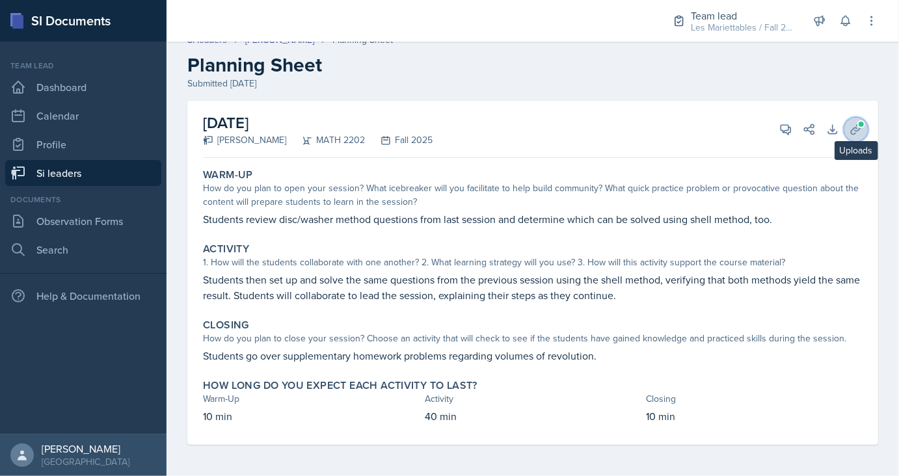
click at [858, 130] on icon at bounding box center [856, 129] width 10 height 10
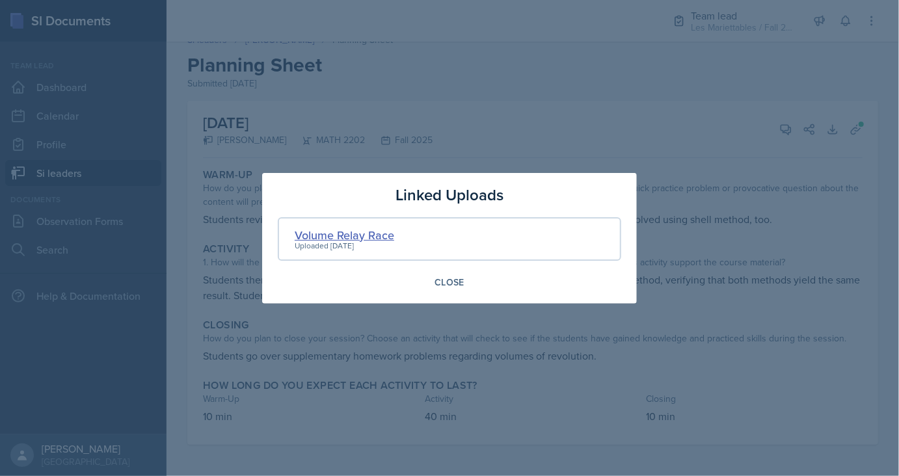
click at [347, 237] on div "Volume Relay Race" at bounding box center [345, 235] width 100 height 18
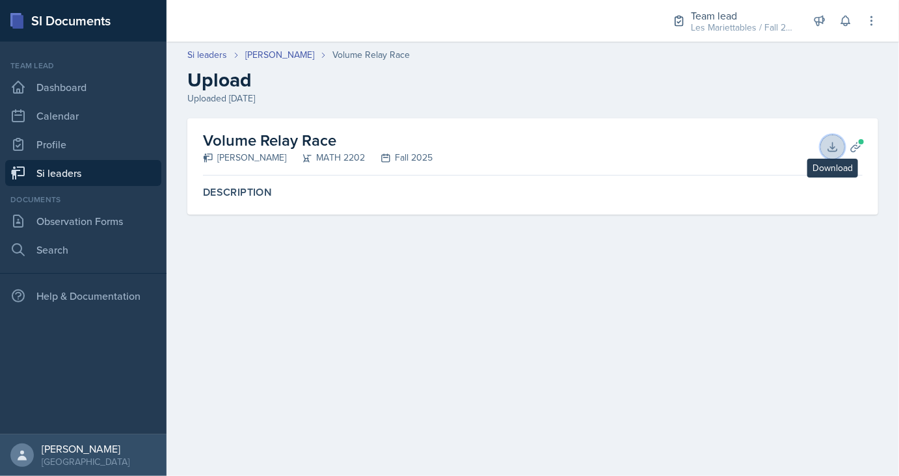
click at [829, 145] on icon at bounding box center [832, 147] width 13 height 13
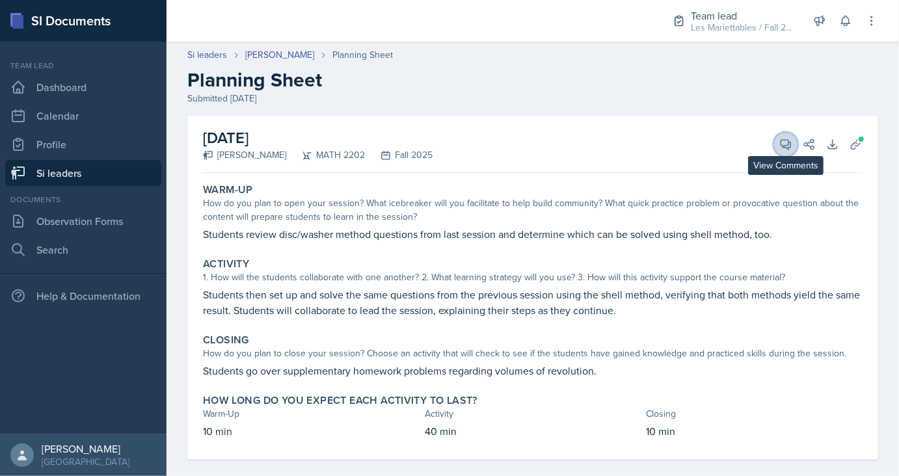
click at [780, 144] on button "View Comments" at bounding box center [785, 144] width 23 height 23
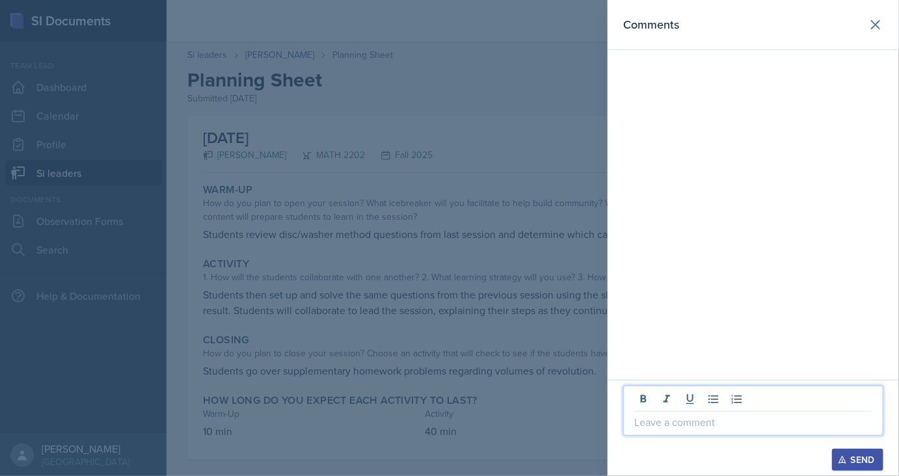
click at [701, 425] on p at bounding box center [753, 423] width 238 height 16
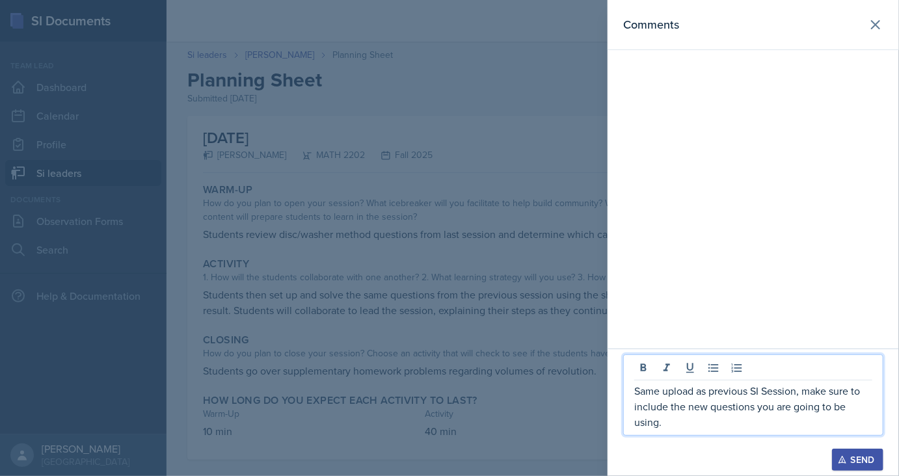
click at [853, 461] on div "Send" at bounding box center [858, 460] width 34 height 10
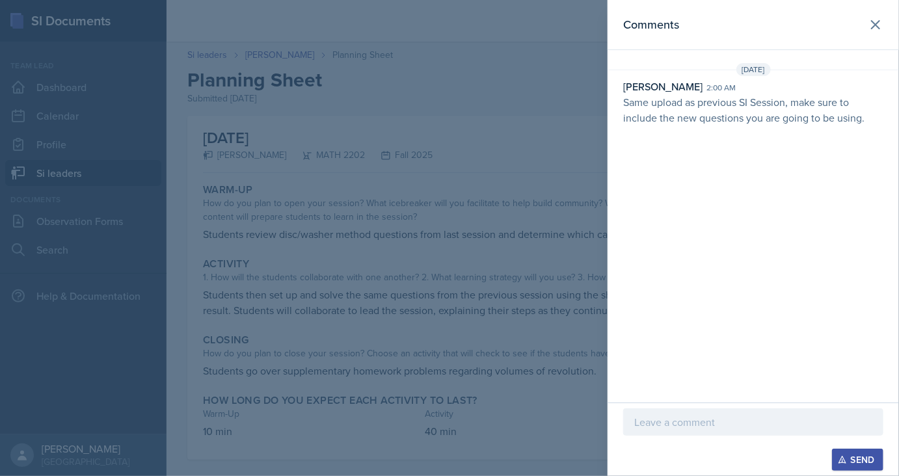
click at [144, 122] on div at bounding box center [449, 238] width 899 height 476
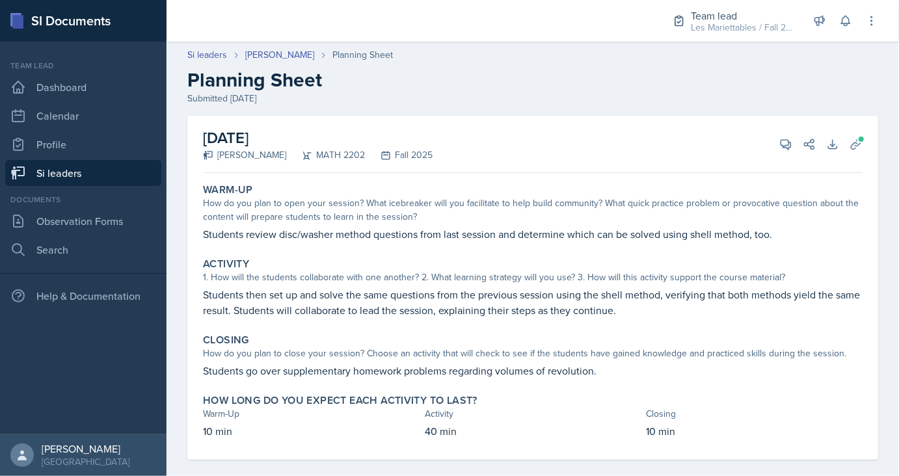
click at [96, 173] on link "Si leaders" at bounding box center [83, 173] width 156 height 26
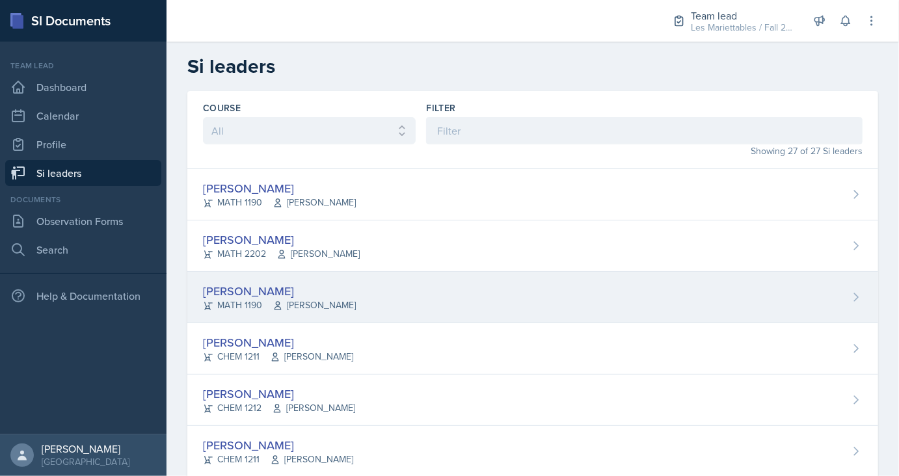
click at [256, 294] on div "[PERSON_NAME]" at bounding box center [279, 291] width 153 height 18
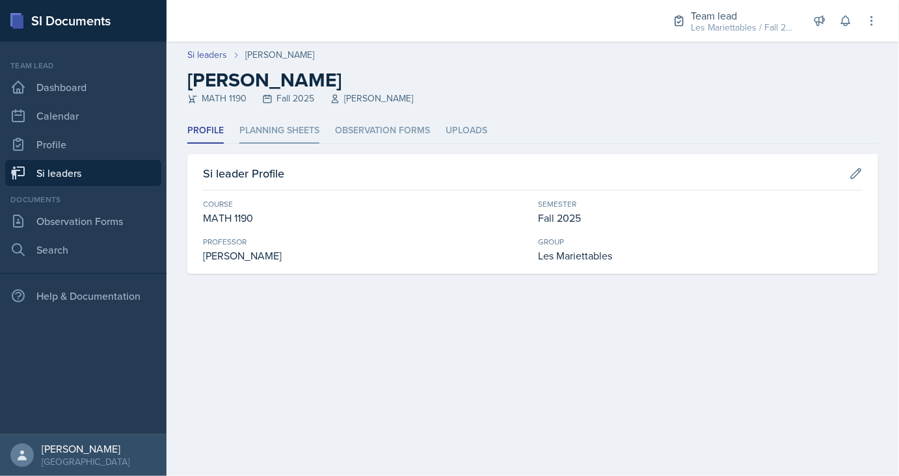
click at [265, 129] on li "Planning Sheets" at bounding box center [279, 130] width 80 height 25
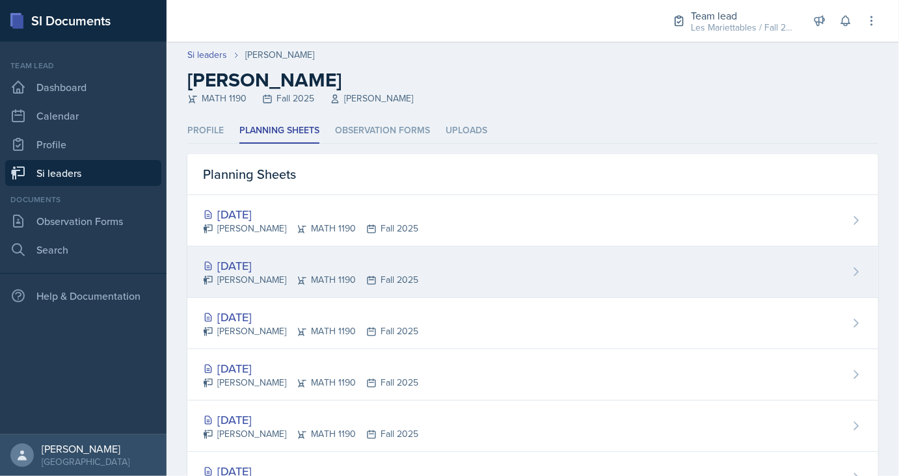
click at [258, 258] on div "[DATE]" at bounding box center [310, 266] width 215 height 18
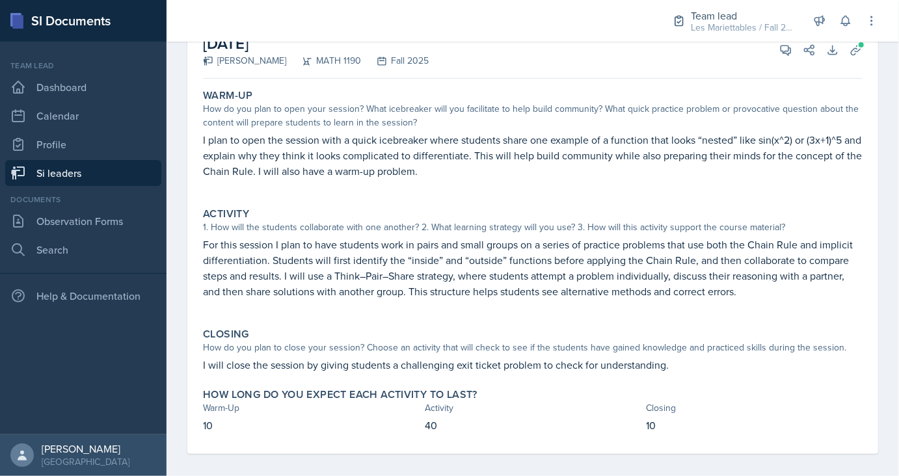
scroll to position [75, 0]
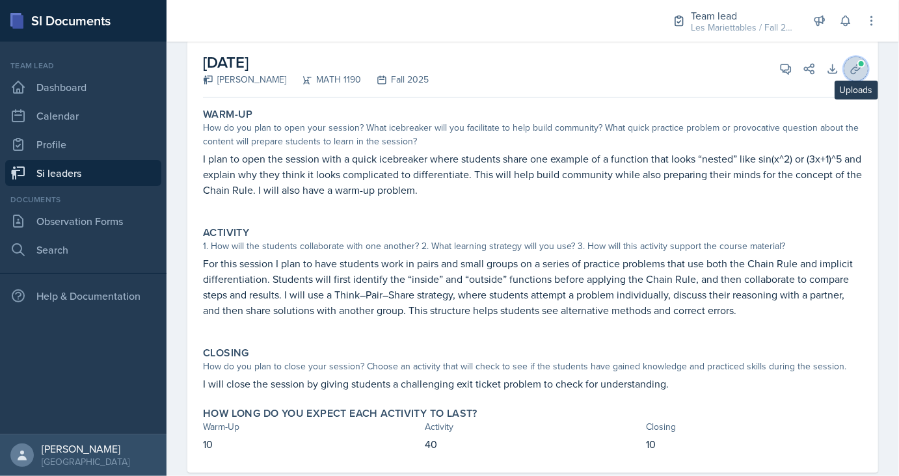
click at [857, 68] on icon at bounding box center [856, 68] width 13 height 13
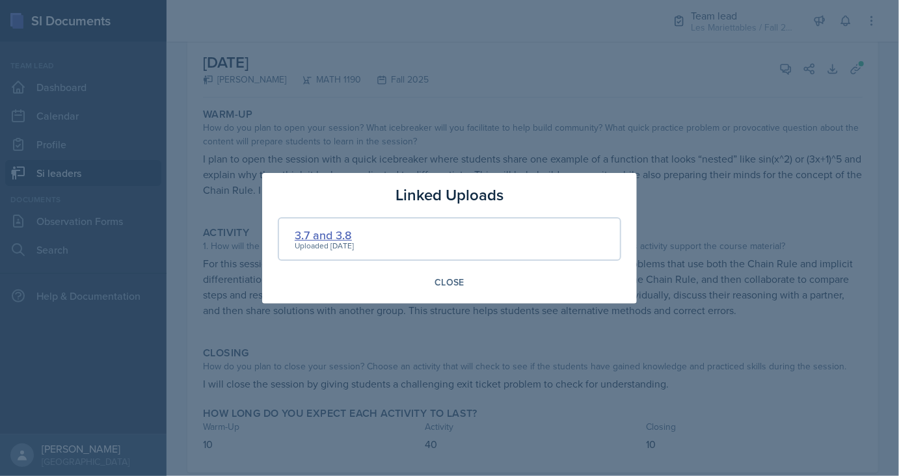
click at [318, 232] on div "3.7 and 3.8" at bounding box center [324, 235] width 59 height 18
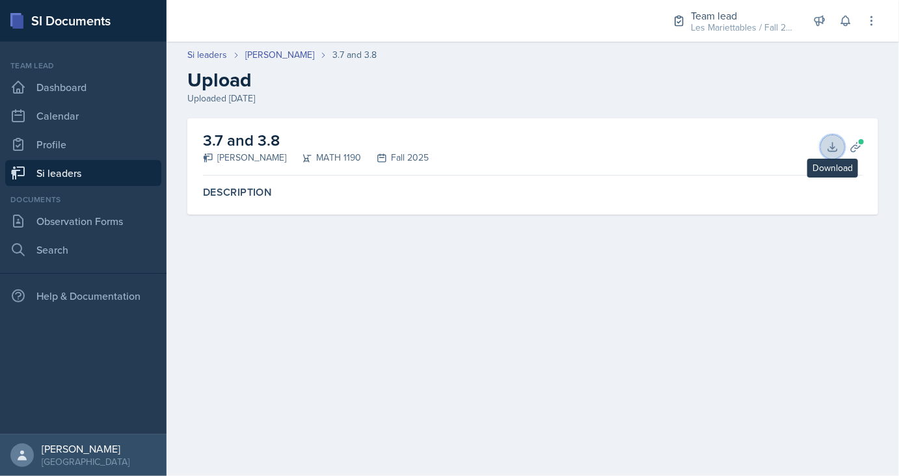
click at [826, 148] on button "Download" at bounding box center [832, 146] width 23 height 23
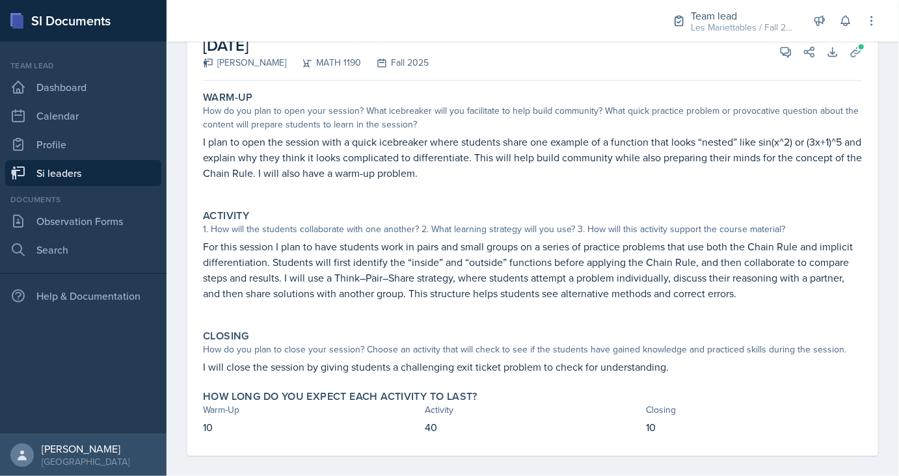
scroll to position [92, 0]
click at [787, 53] on icon at bounding box center [786, 52] width 13 height 13
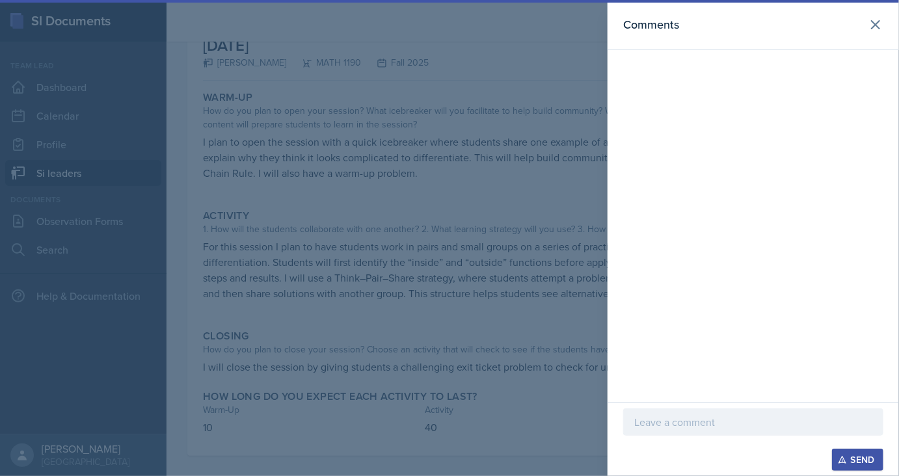
click at [670, 411] on div at bounding box center [753, 422] width 260 height 27
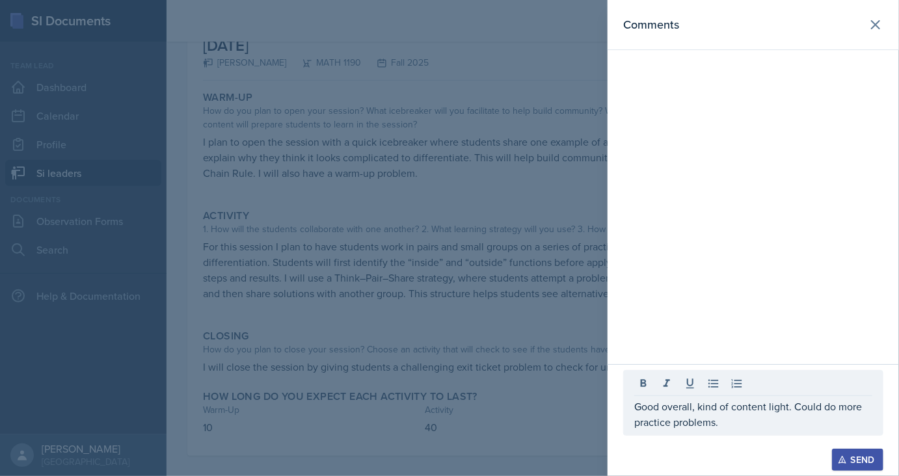
click at [886, 454] on div "Good overall, kind of content light. Could do more practice problems. Send" at bounding box center [754, 420] width 292 height 112
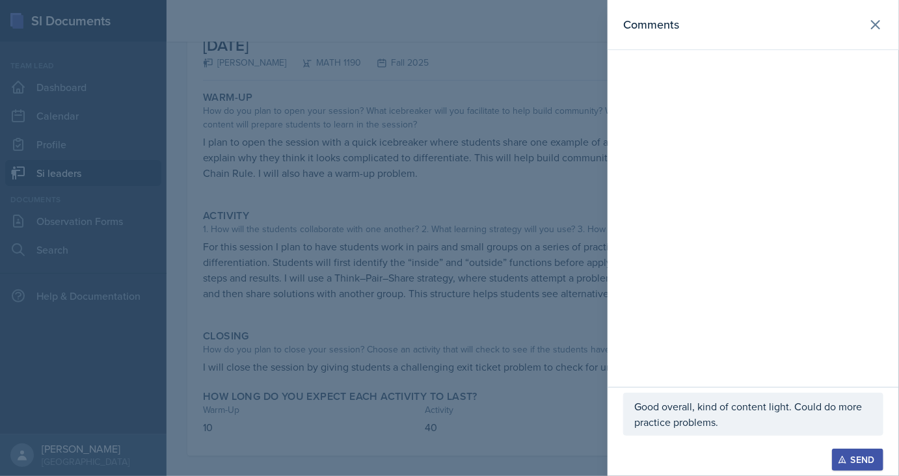
click at [865, 463] on div "Send" at bounding box center [858, 460] width 34 height 10
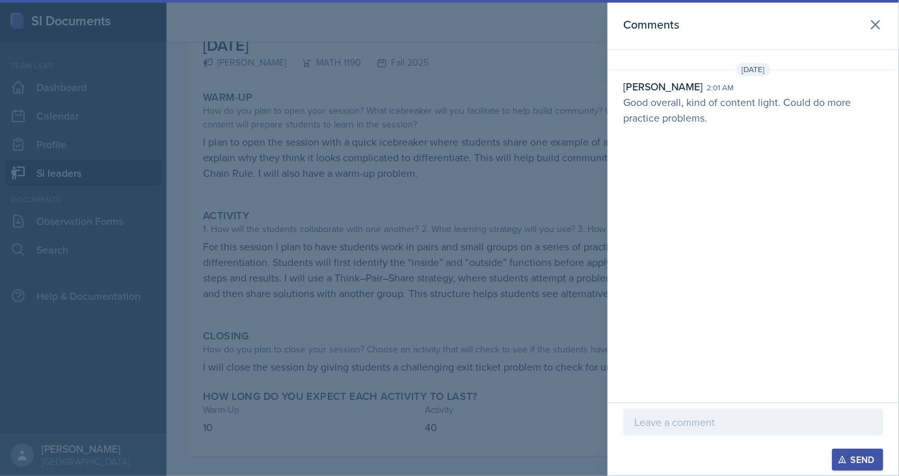
click at [539, 342] on div at bounding box center [449, 238] width 899 height 476
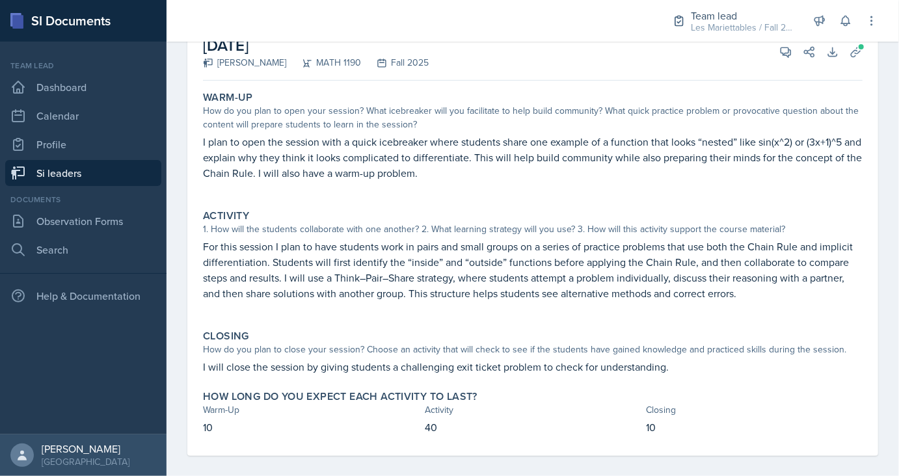
scroll to position [0, 0]
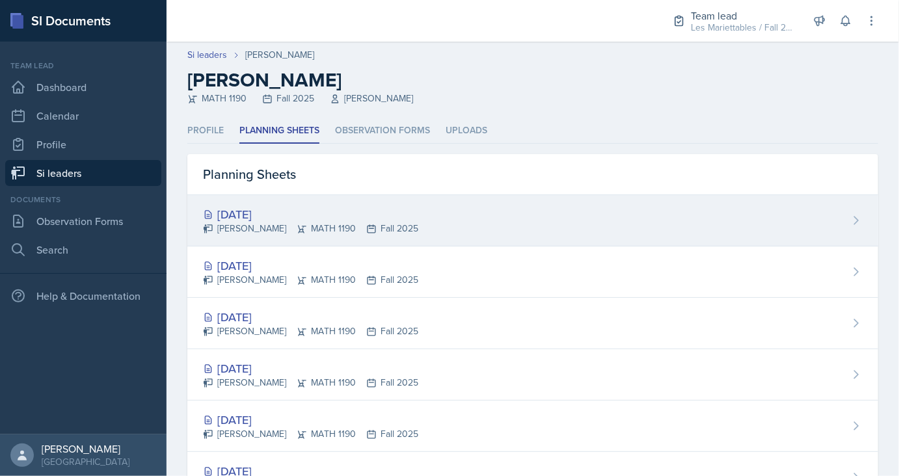
click at [268, 210] on div "[DATE]" at bounding box center [310, 215] width 215 height 18
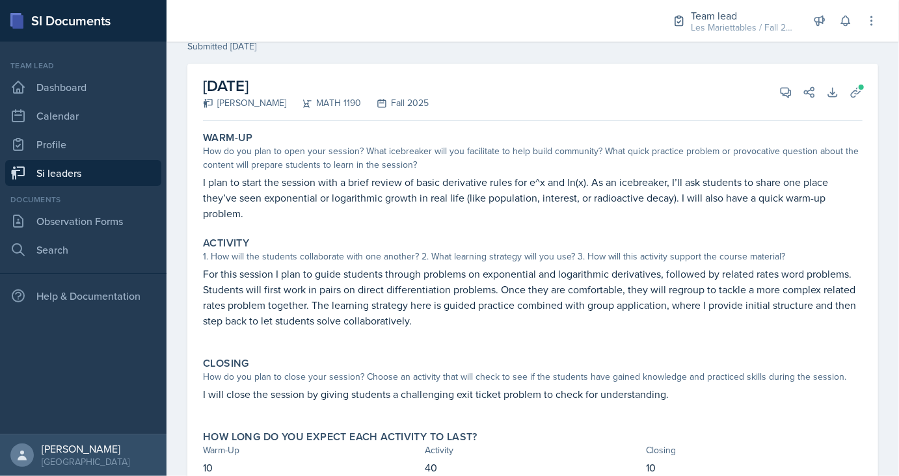
scroll to position [98, 0]
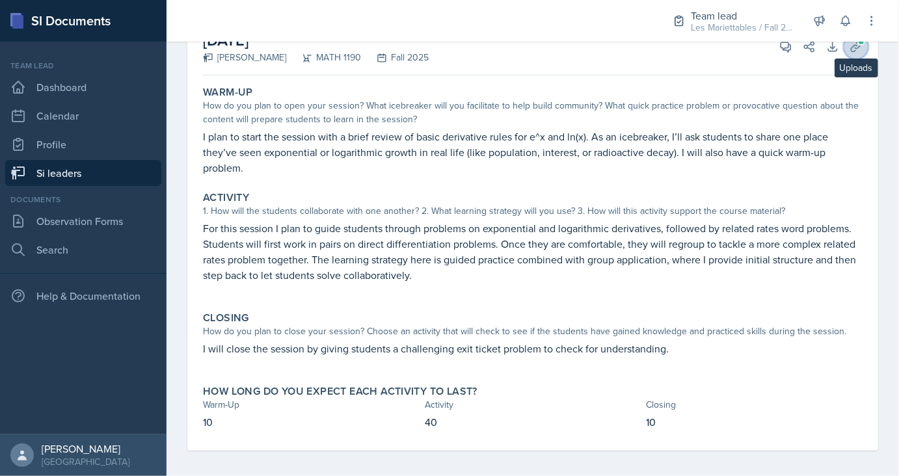
click at [862, 51] on icon at bounding box center [856, 46] width 13 height 13
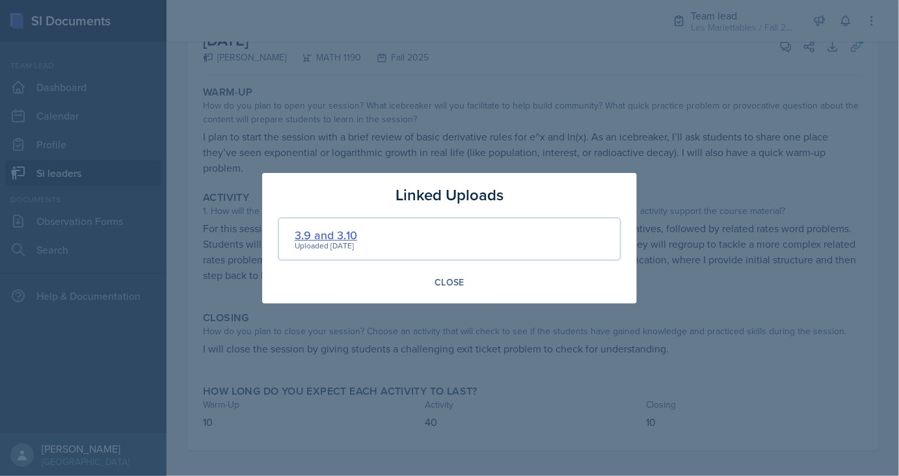
click at [327, 231] on div "3.9 and 3.10" at bounding box center [326, 235] width 62 height 18
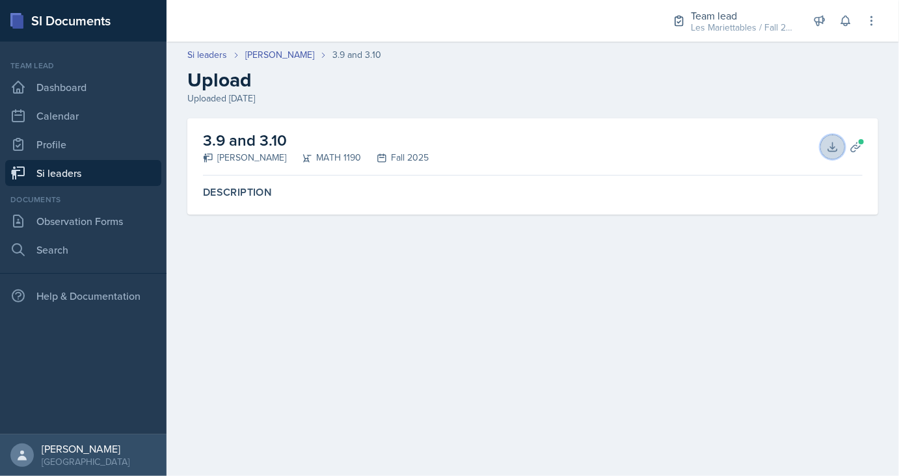
click at [836, 141] on icon at bounding box center [832, 147] width 13 height 13
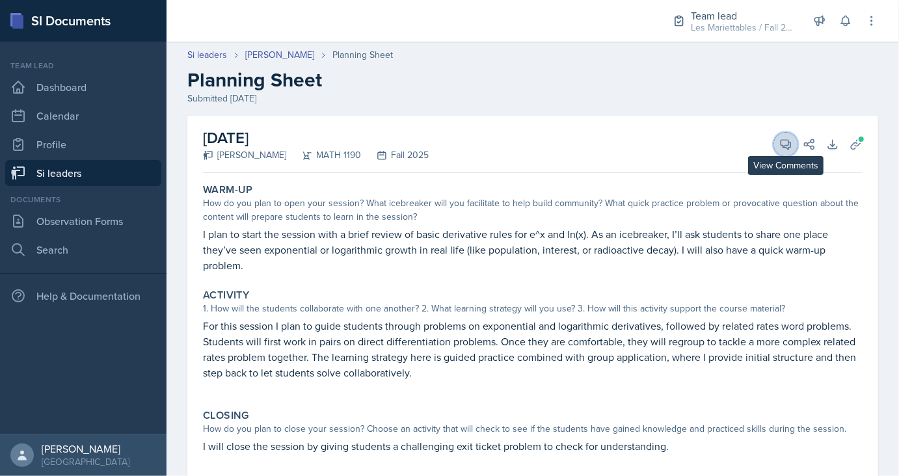
click at [793, 142] on span at bounding box center [790, 140] width 7 height 7
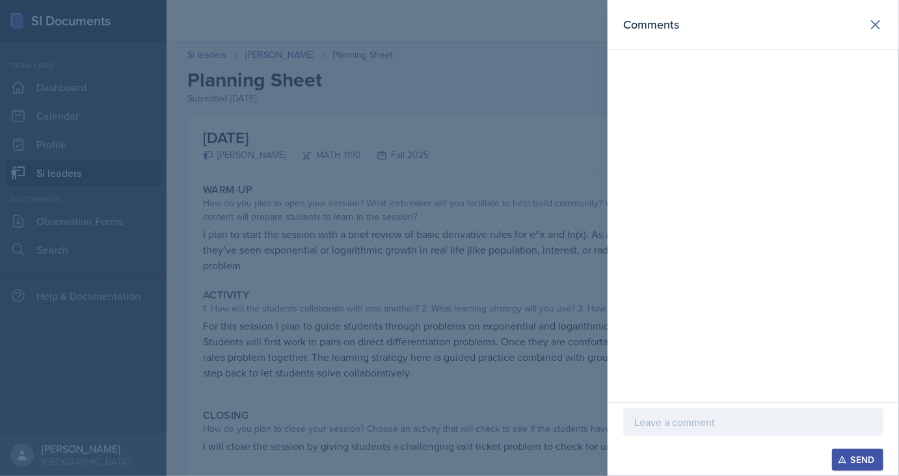
click at [660, 414] on div at bounding box center [753, 422] width 260 height 27
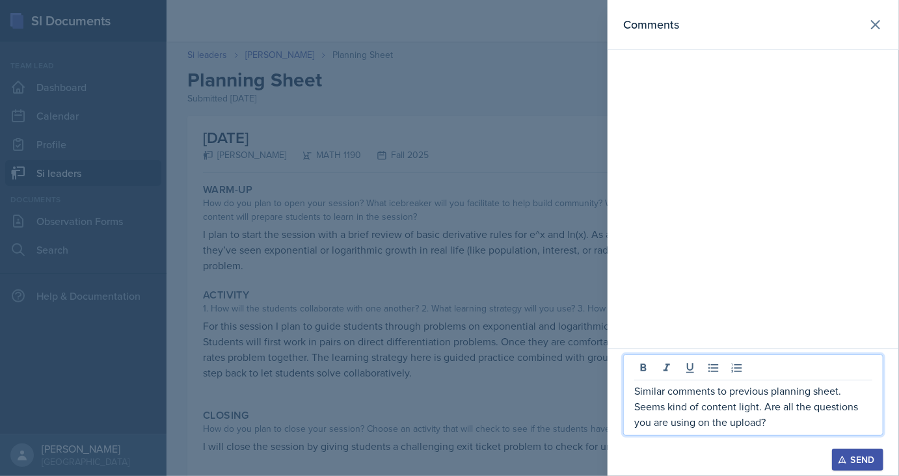
click at [839, 461] on icon "button" at bounding box center [842, 460] width 9 height 9
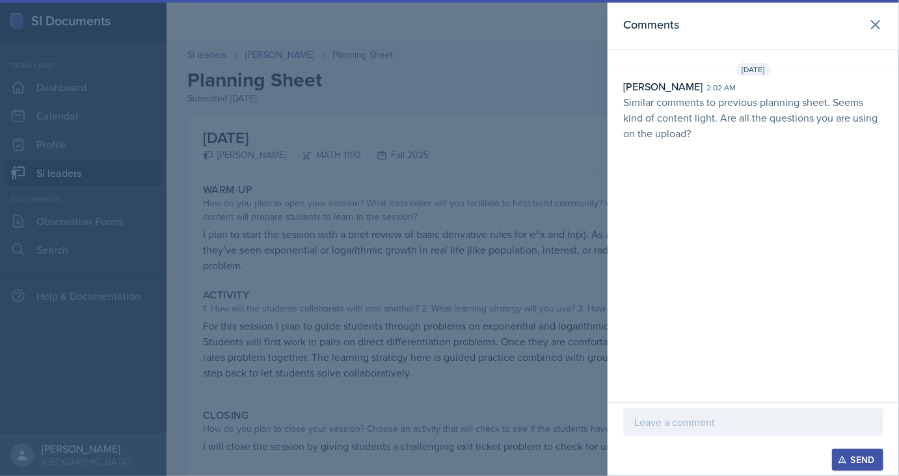
click at [432, 292] on div at bounding box center [449, 238] width 899 height 476
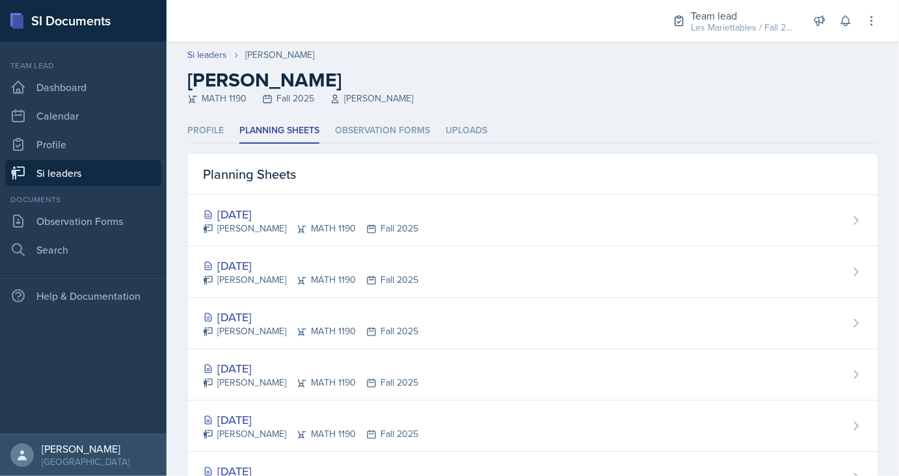
click at [59, 177] on link "Si leaders" at bounding box center [83, 173] width 156 height 26
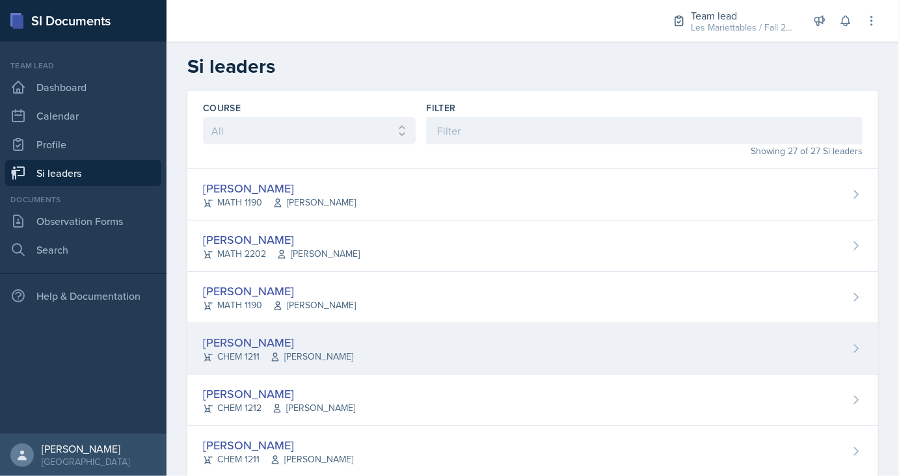
click at [254, 334] on div "[PERSON_NAME]" at bounding box center [278, 343] width 150 height 18
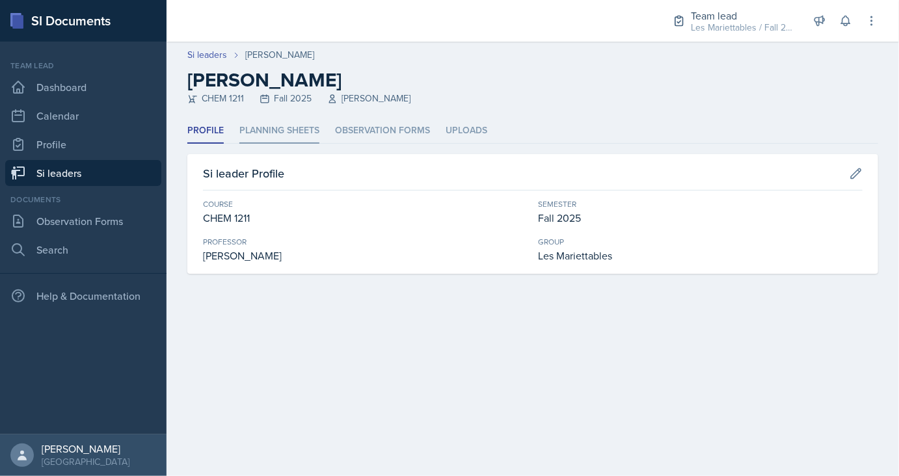
click at [258, 139] on li "Planning Sheets" at bounding box center [279, 130] width 80 height 25
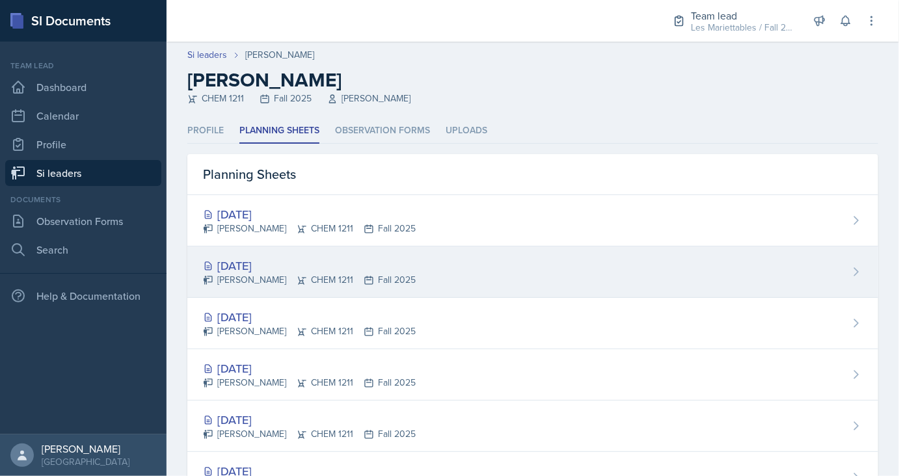
click at [245, 266] on div "[DATE]" at bounding box center [309, 266] width 213 height 18
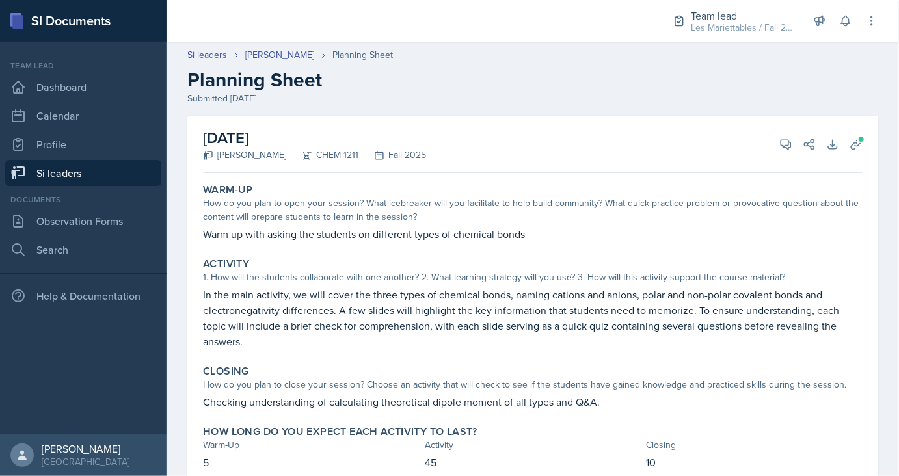
scroll to position [31, 0]
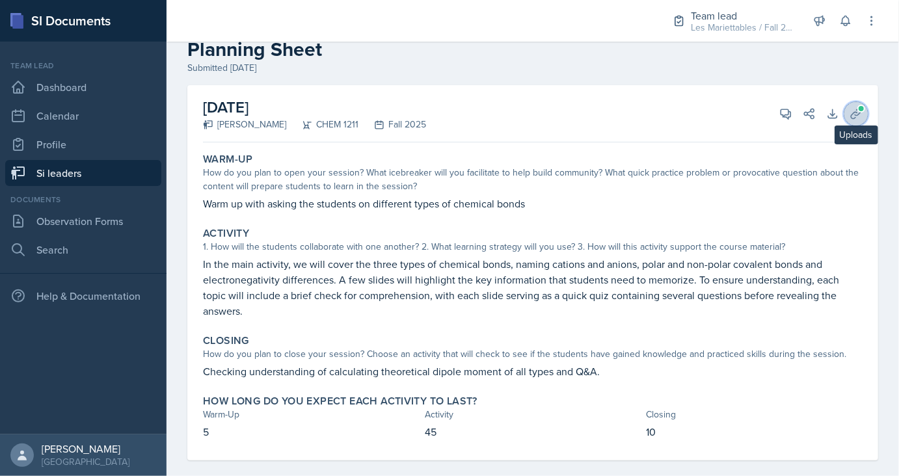
click at [863, 111] on span at bounding box center [862, 109] width 8 height 8
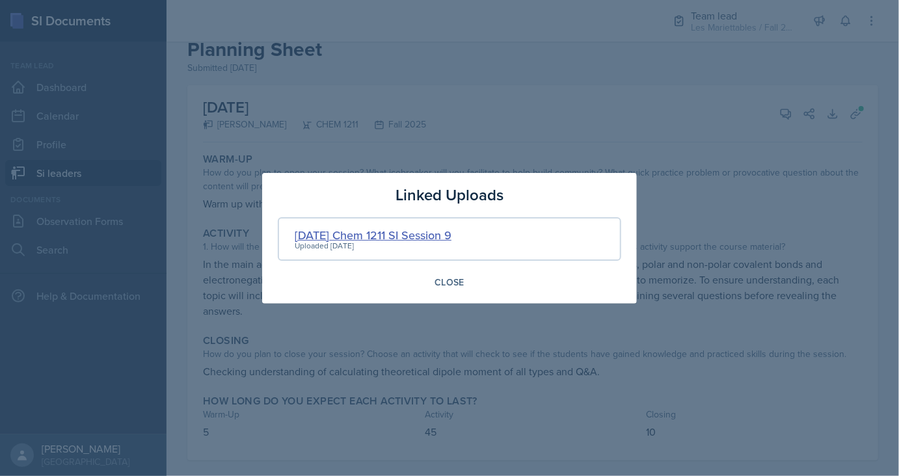
click at [389, 231] on div "[DATE] Chem 1211 SI Session 9" at bounding box center [373, 235] width 157 height 18
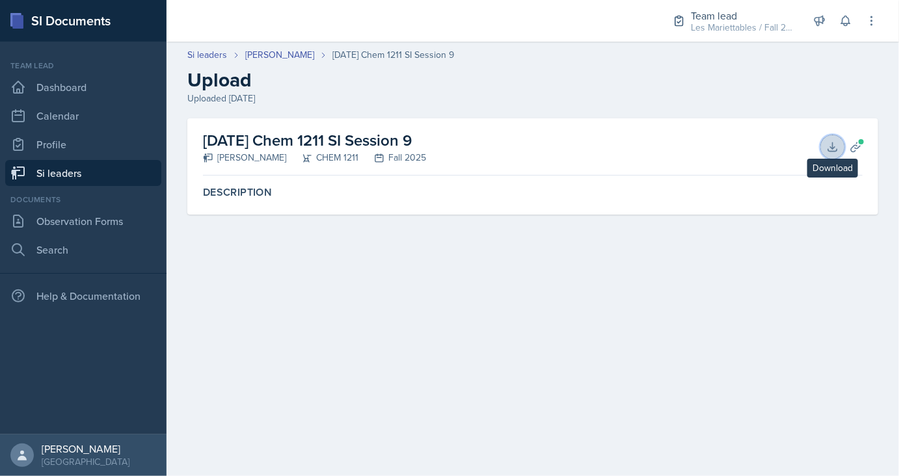
click at [828, 149] on icon at bounding box center [832, 147] width 8 height 8
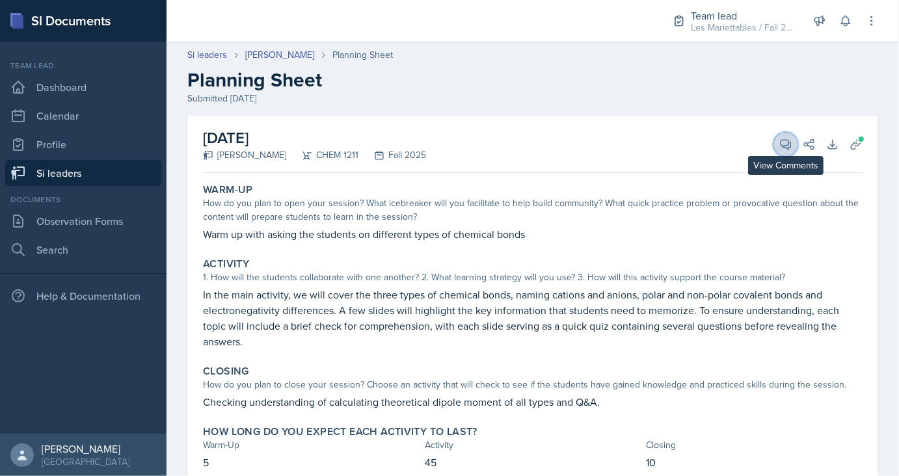
click at [784, 144] on icon at bounding box center [786, 144] width 13 height 13
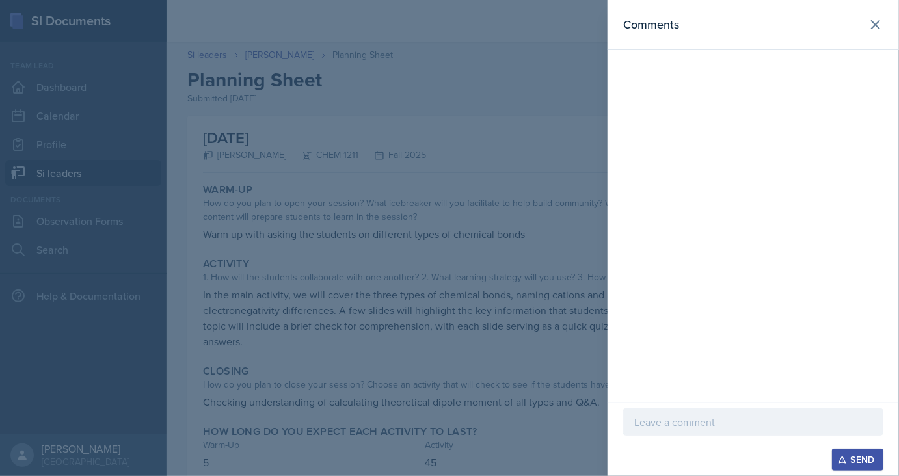
click at [705, 431] on div at bounding box center [753, 422] width 260 height 27
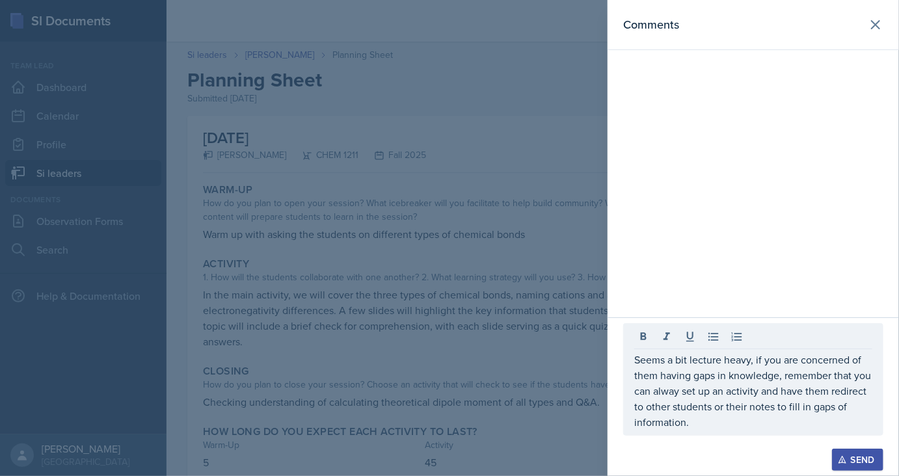
click at [858, 452] on button "Send" at bounding box center [857, 460] width 51 height 22
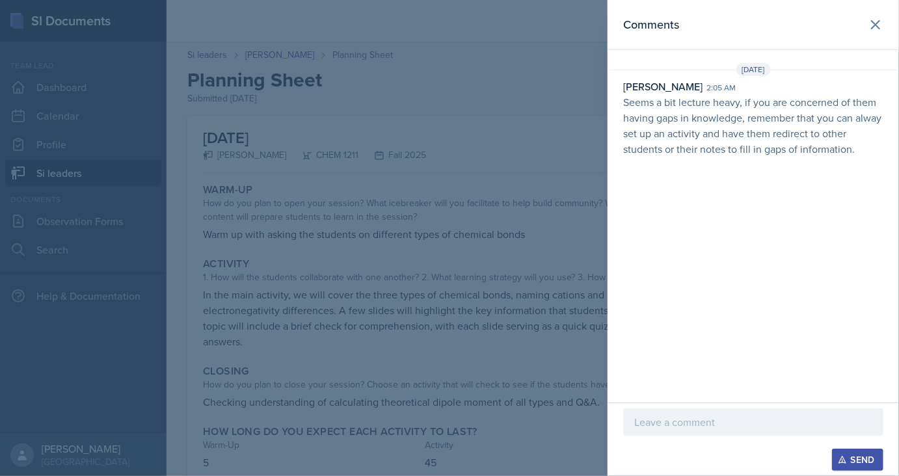
click at [321, 167] on div at bounding box center [449, 238] width 899 height 476
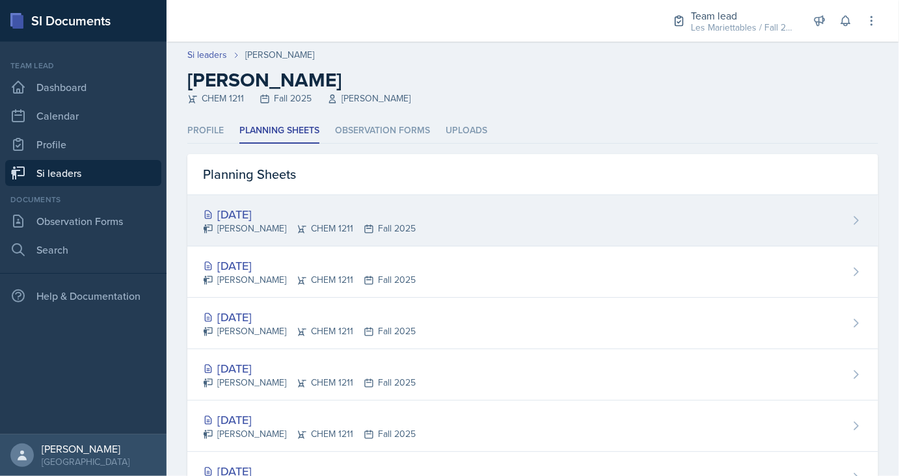
click at [258, 221] on div "[DATE]" at bounding box center [309, 215] width 213 height 18
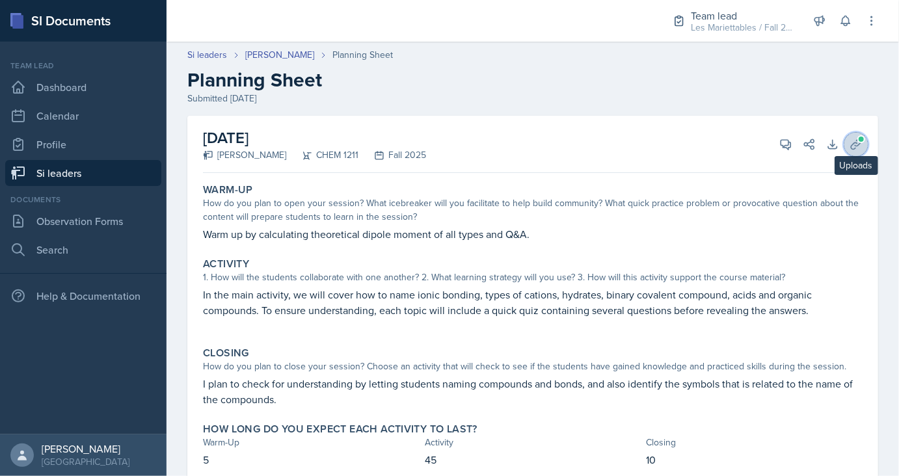
click at [858, 143] on icon at bounding box center [856, 144] width 10 height 10
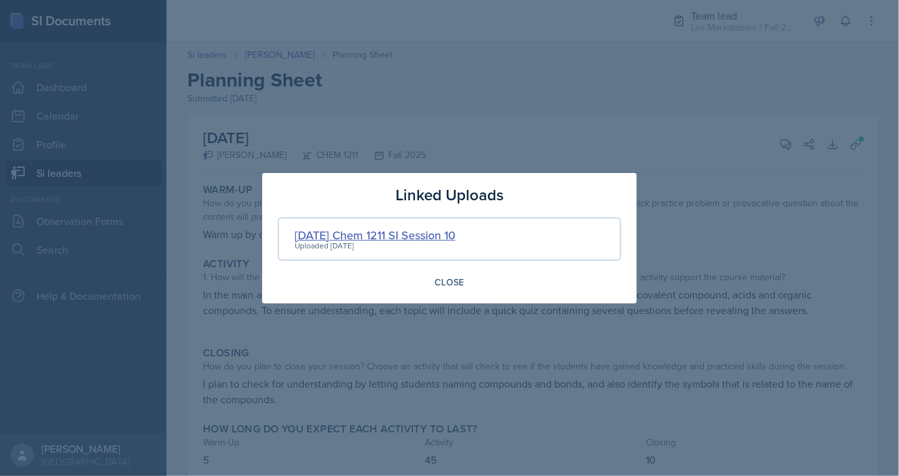
click at [394, 232] on div "[DATE] Chem 1211 SI Session 10" at bounding box center [375, 235] width 161 height 18
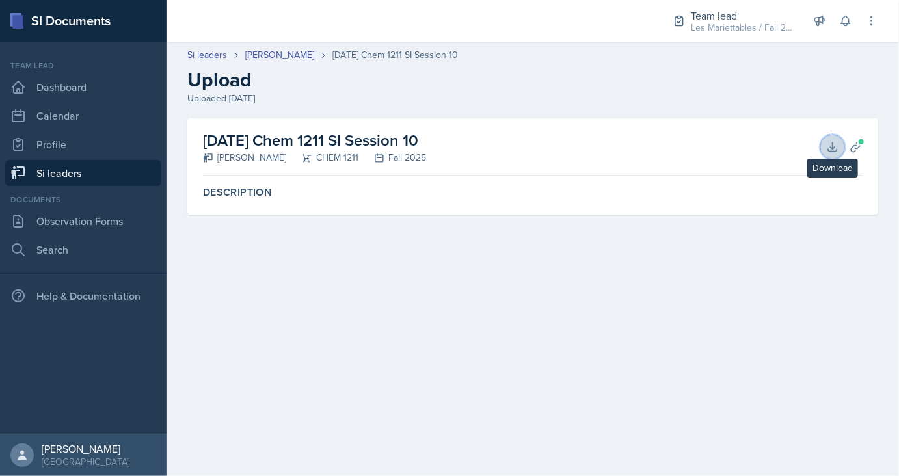
click at [837, 146] on icon at bounding box center [832, 147] width 13 height 13
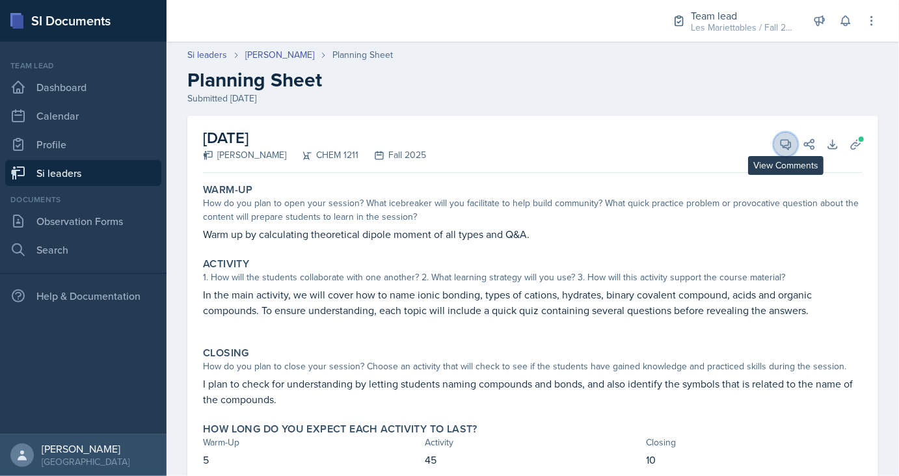
click at [787, 141] on icon at bounding box center [787, 145] width 10 height 10
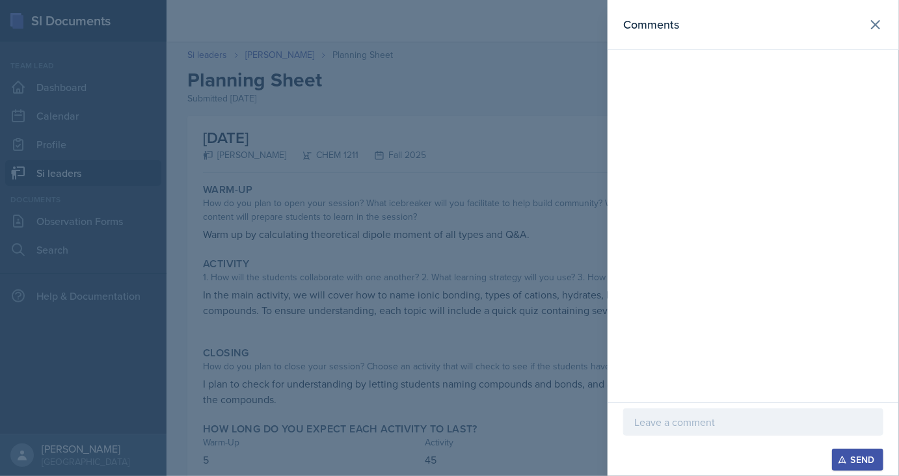
click at [660, 416] on p at bounding box center [753, 423] width 238 height 16
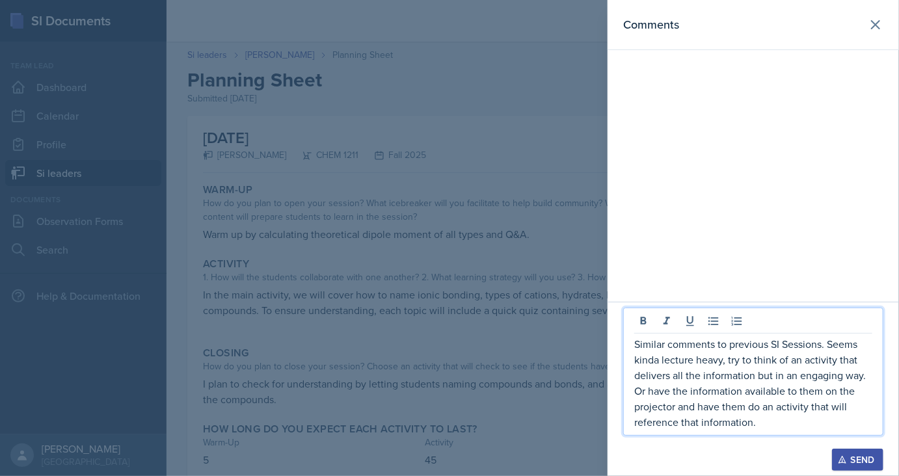
click at [845, 462] on icon "button" at bounding box center [842, 460] width 7 height 7
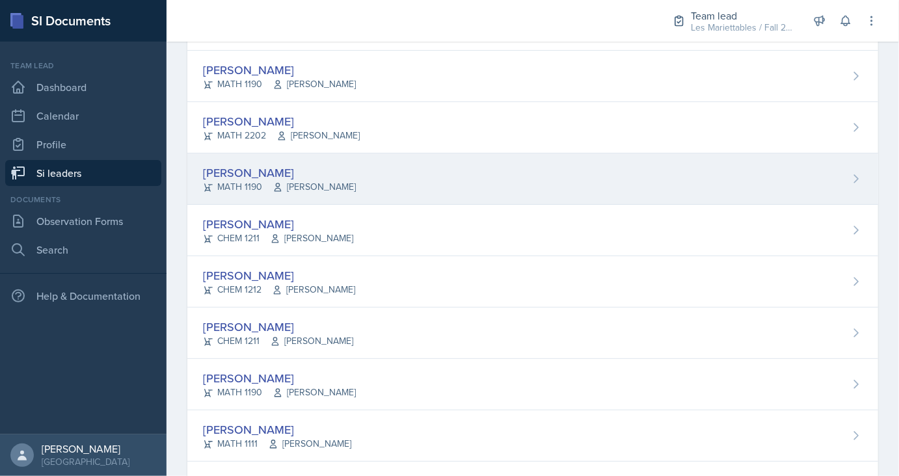
scroll to position [122, 0]
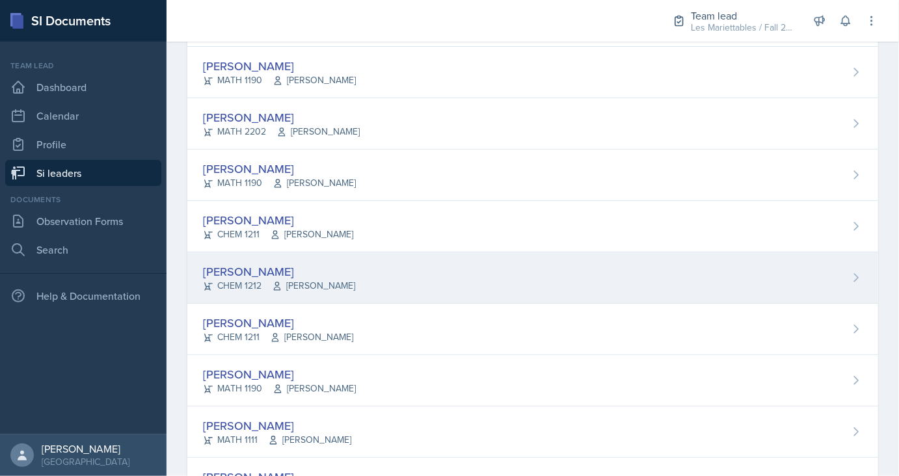
click at [271, 270] on div "[PERSON_NAME]" at bounding box center [279, 272] width 152 height 18
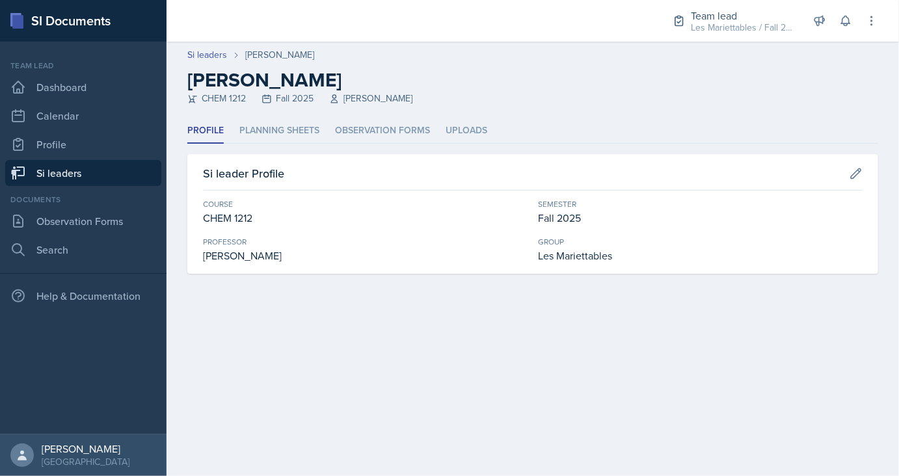
click at [289, 144] on div "Profile Planning Sheets Observation Forms Uploads Profile Planning Sheets Obser…" at bounding box center [532, 196] width 691 height 156
click at [285, 131] on li "Planning Sheets" at bounding box center [279, 130] width 80 height 25
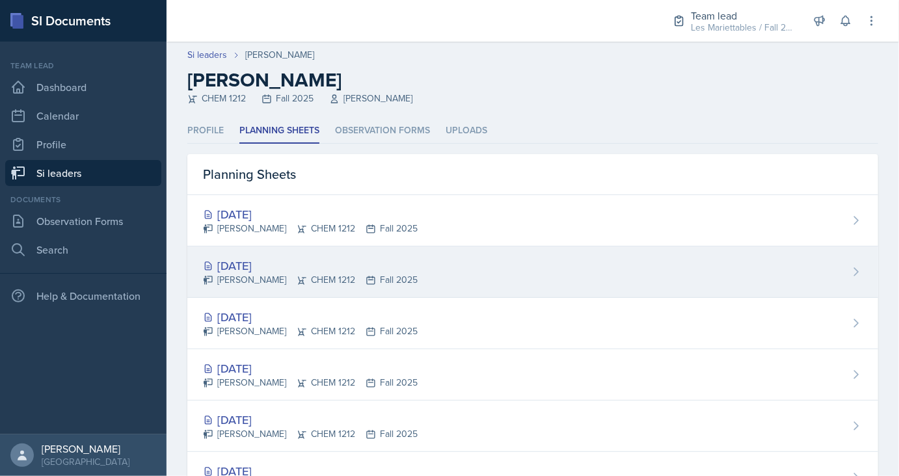
click at [258, 257] on div "[DATE]" at bounding box center [310, 266] width 215 height 18
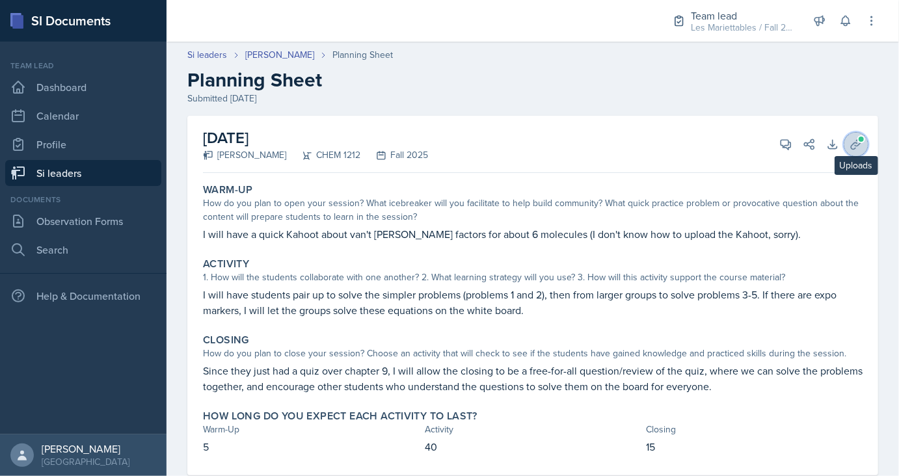
click at [859, 135] on button "Uploads" at bounding box center [856, 144] width 23 height 23
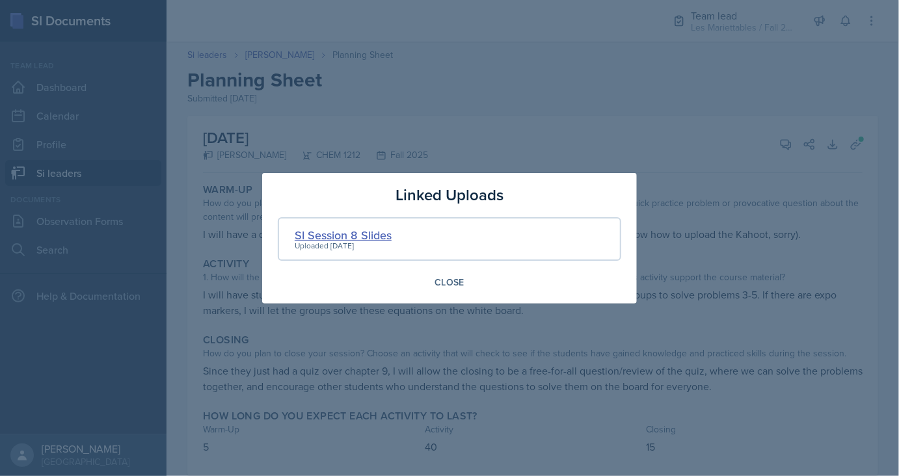
click at [360, 236] on div "SI Session 8 Slides" at bounding box center [343, 235] width 97 height 18
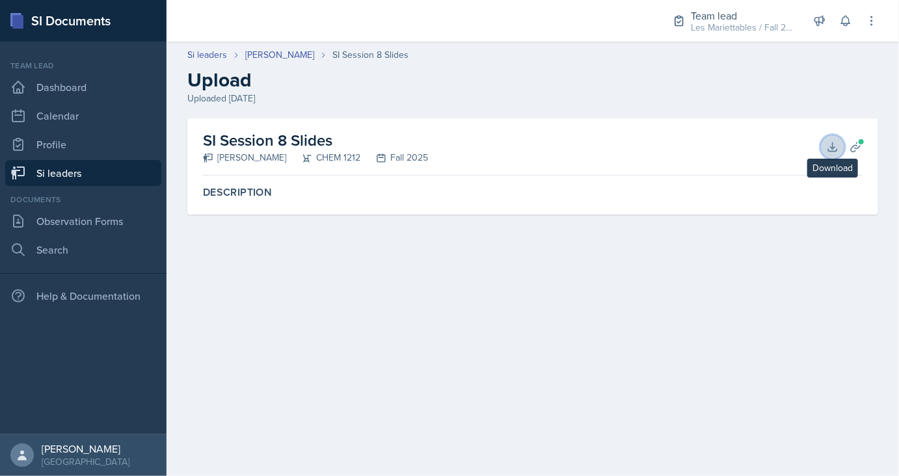
click at [829, 148] on icon at bounding box center [832, 147] width 13 height 13
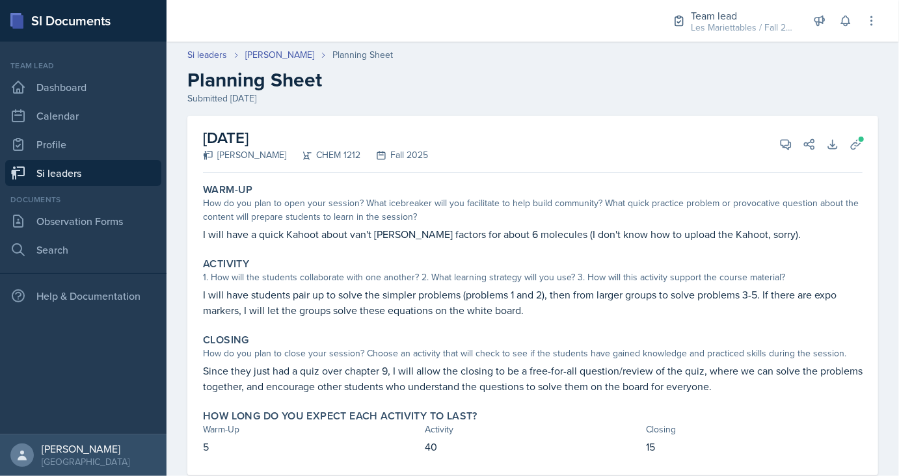
scroll to position [31, 0]
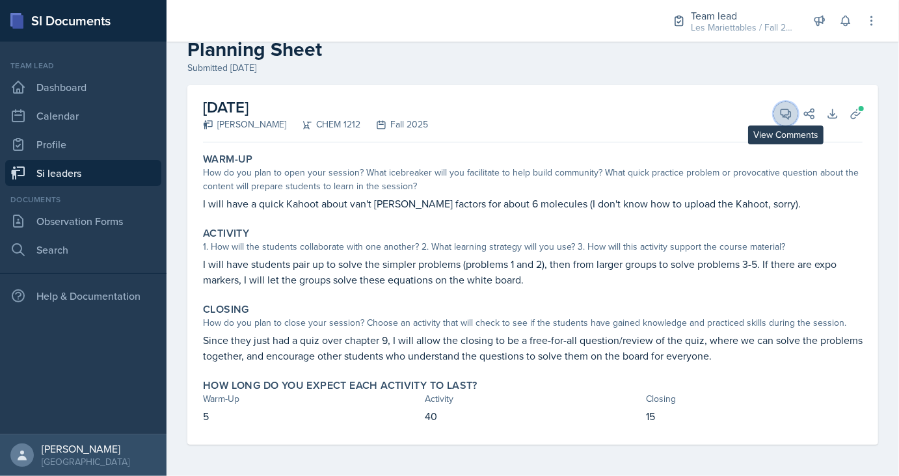
click at [782, 112] on icon at bounding box center [787, 114] width 10 height 10
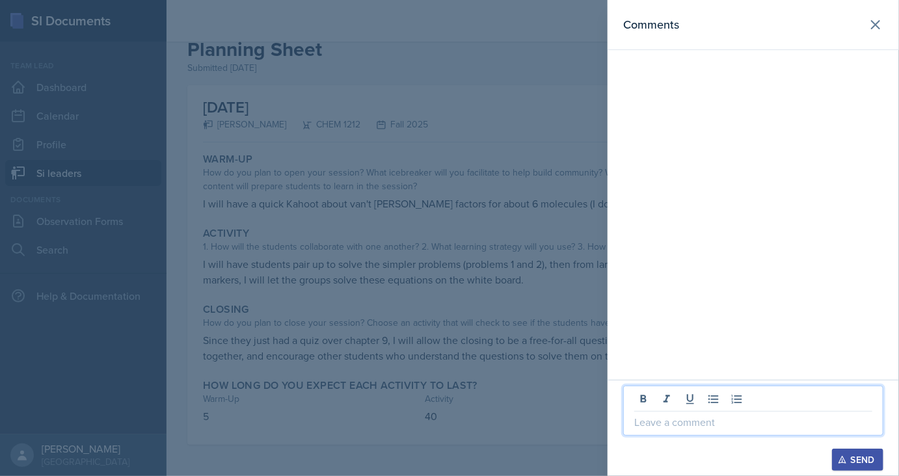
click at [664, 424] on p at bounding box center [753, 423] width 238 height 16
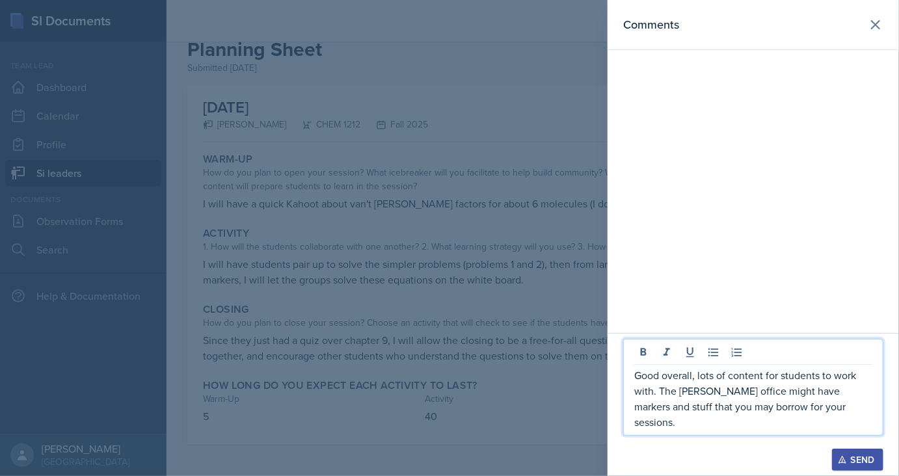
click at [846, 457] on icon "button" at bounding box center [842, 460] width 9 height 9
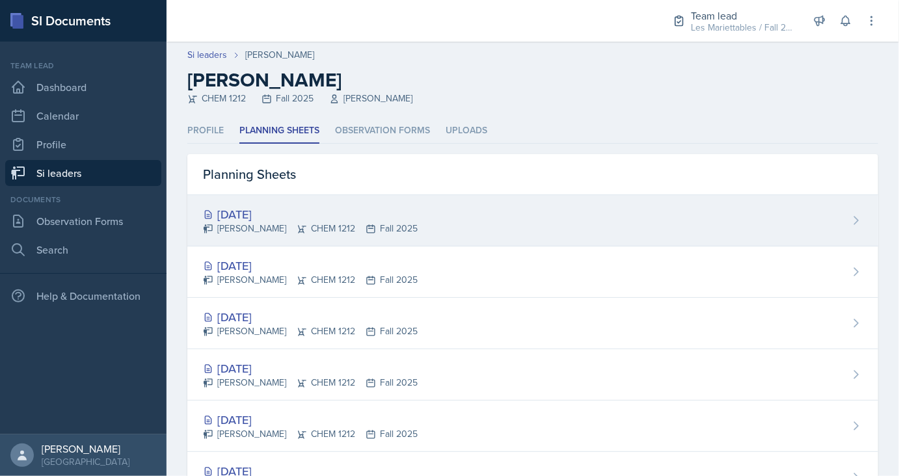
click at [258, 213] on div "[DATE]" at bounding box center [310, 215] width 215 height 18
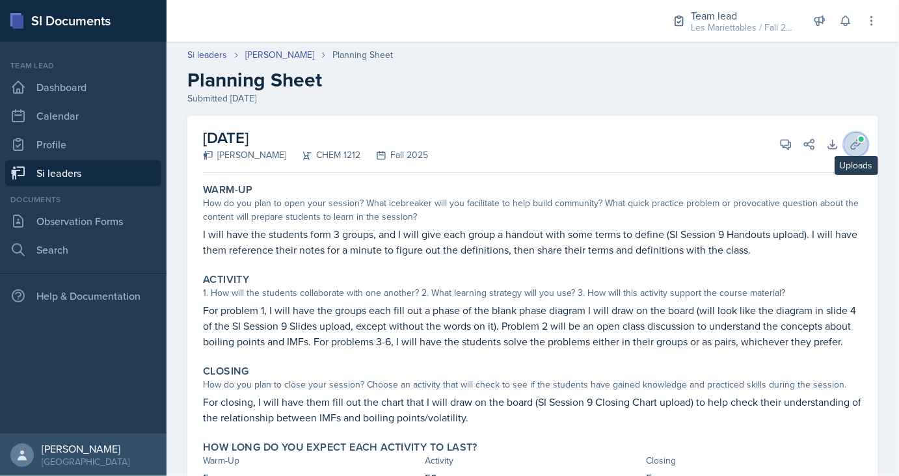
click at [850, 139] on icon at bounding box center [856, 144] width 13 height 13
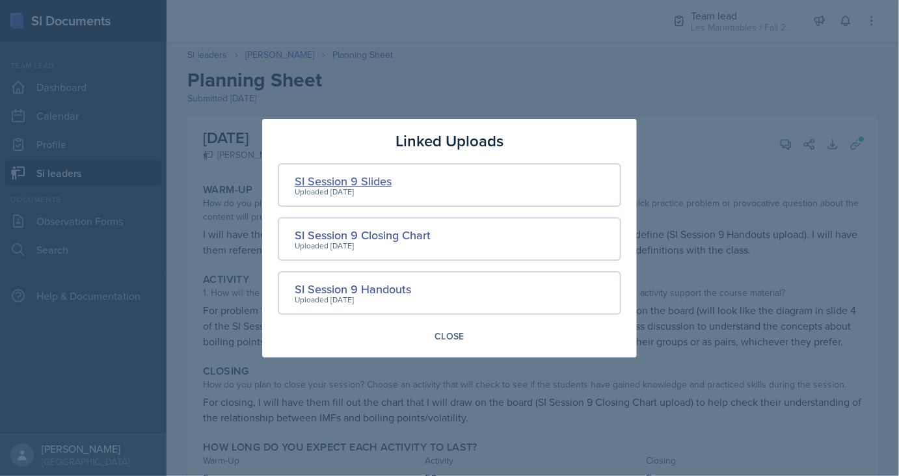
click at [377, 183] on div "SI Session 9 Slides" at bounding box center [343, 181] width 97 height 18
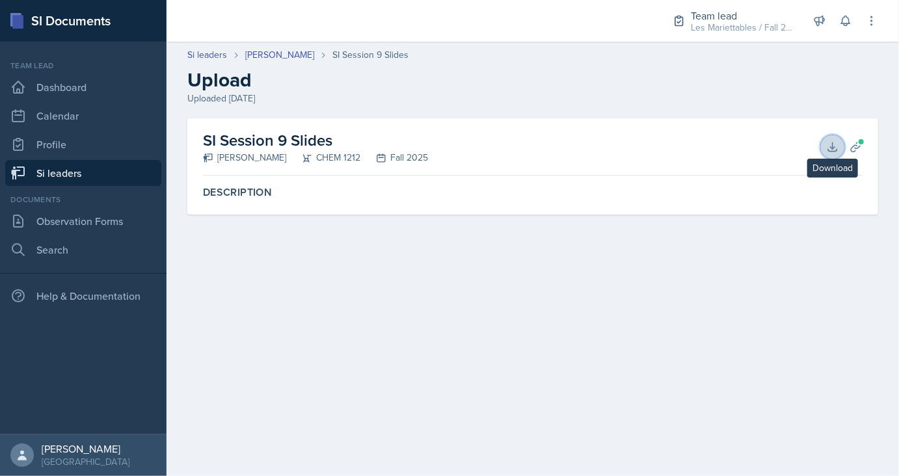
click at [836, 154] on button "Download" at bounding box center [832, 146] width 23 height 23
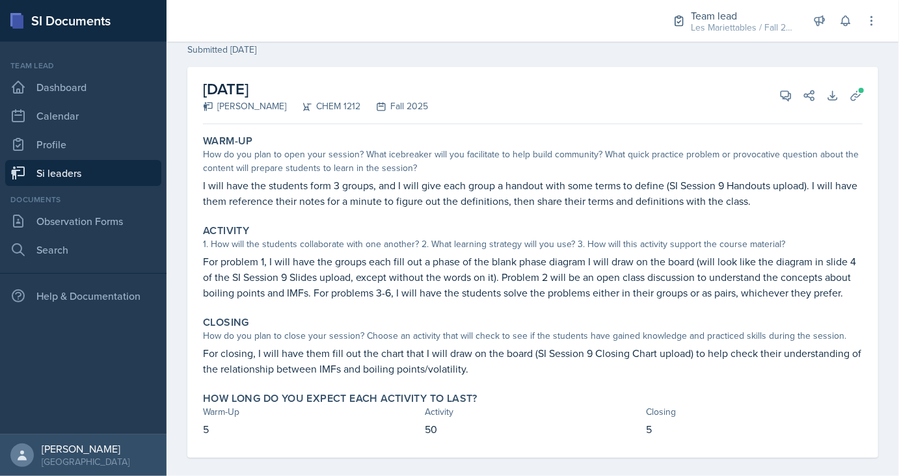
scroll to position [62, 0]
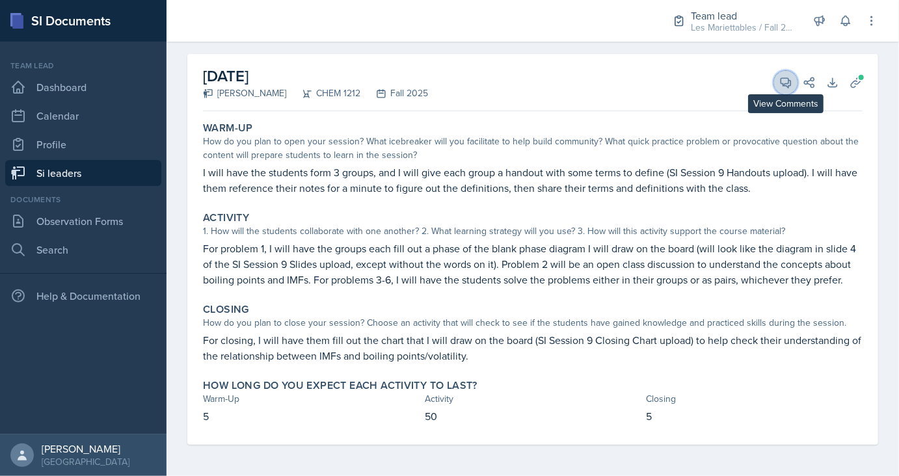
click at [786, 83] on icon at bounding box center [787, 83] width 10 height 10
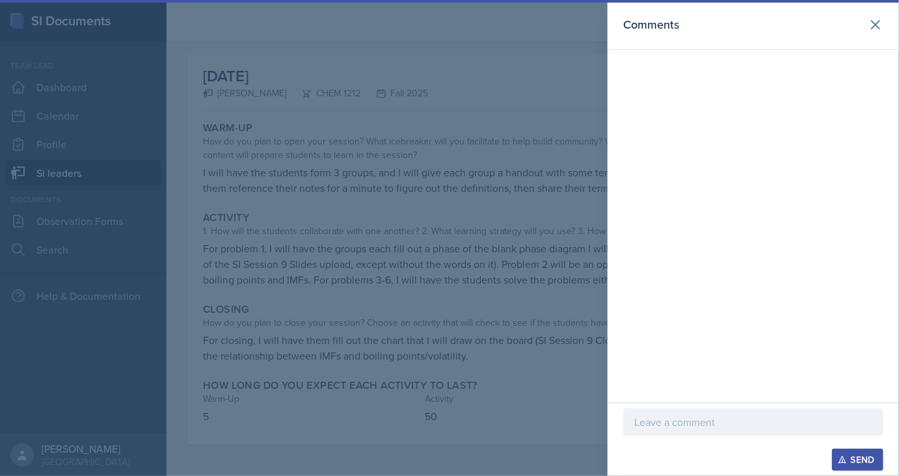
click at [672, 421] on p at bounding box center [753, 423] width 238 height 16
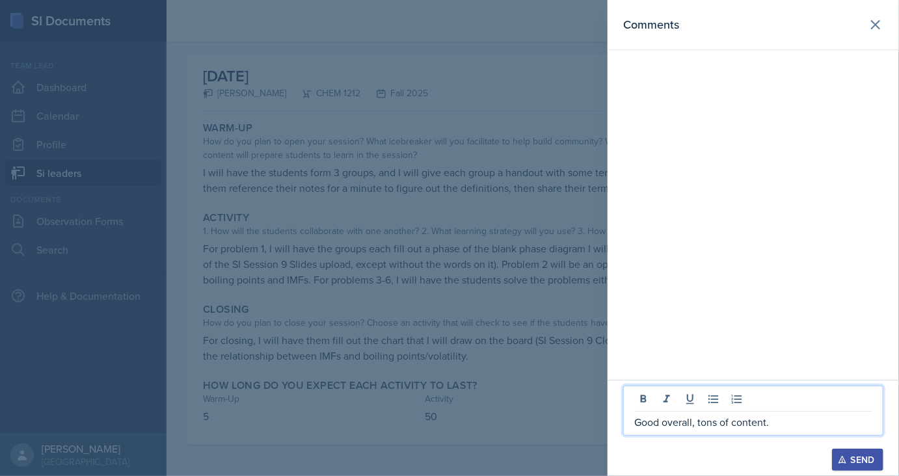
click at [882, 462] on button "Send" at bounding box center [857, 460] width 51 height 22
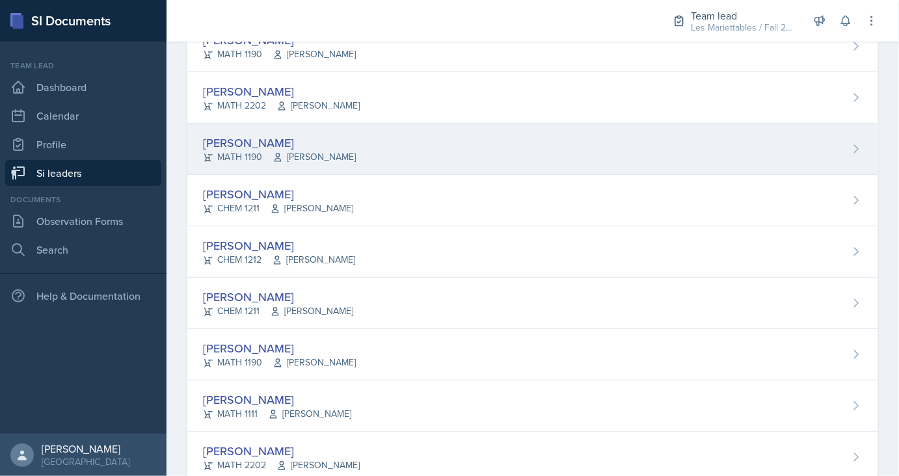
scroll to position [172, 0]
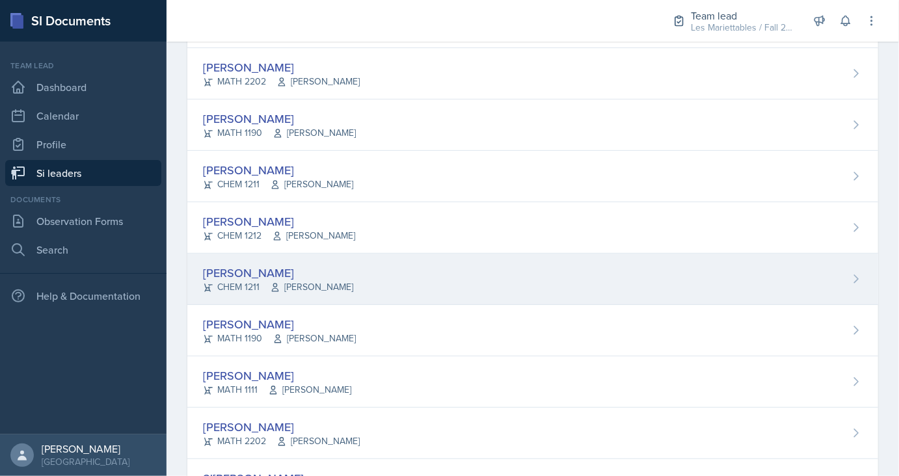
click at [254, 271] on div "[PERSON_NAME]" at bounding box center [278, 273] width 150 height 18
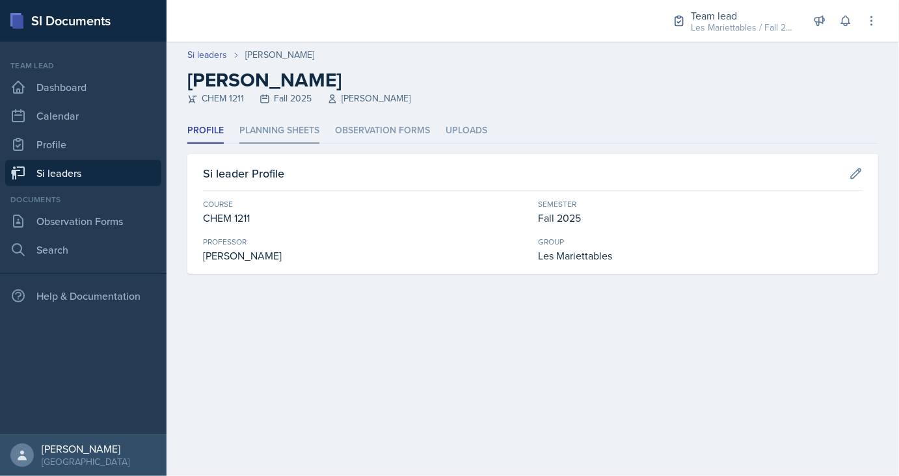
click at [269, 143] on li "Planning Sheets" at bounding box center [279, 130] width 80 height 25
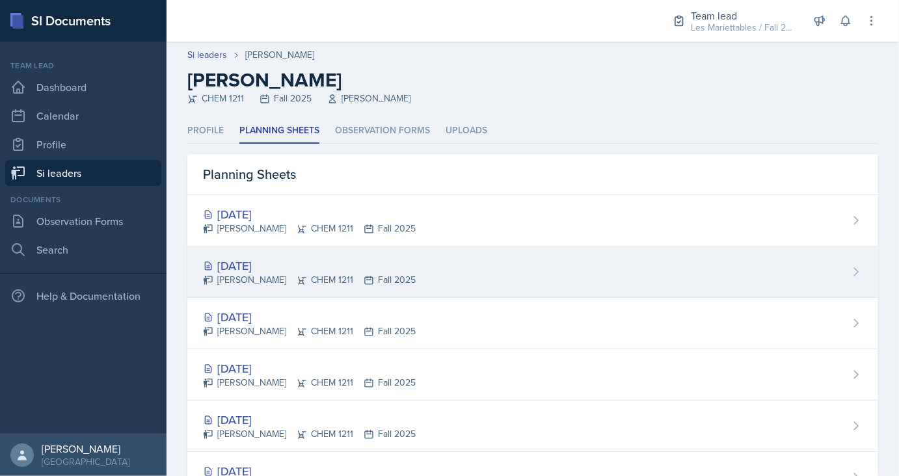
click at [256, 265] on div "[DATE]" at bounding box center [309, 266] width 213 height 18
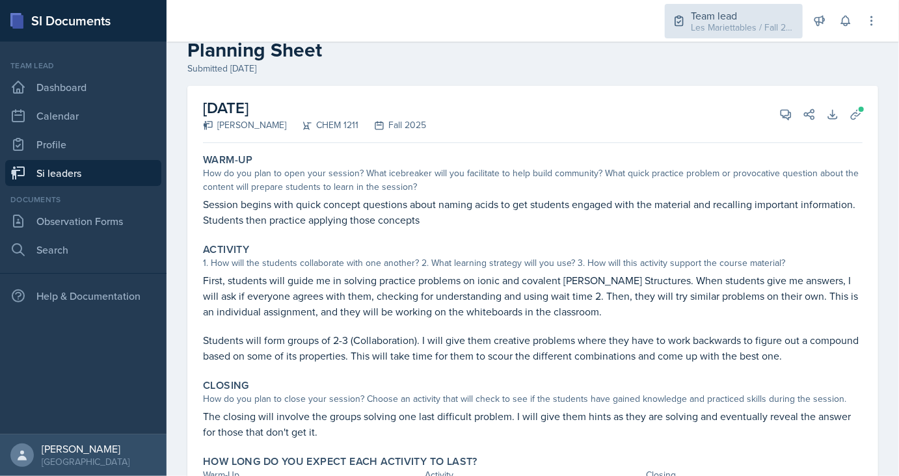
scroll to position [30, 0]
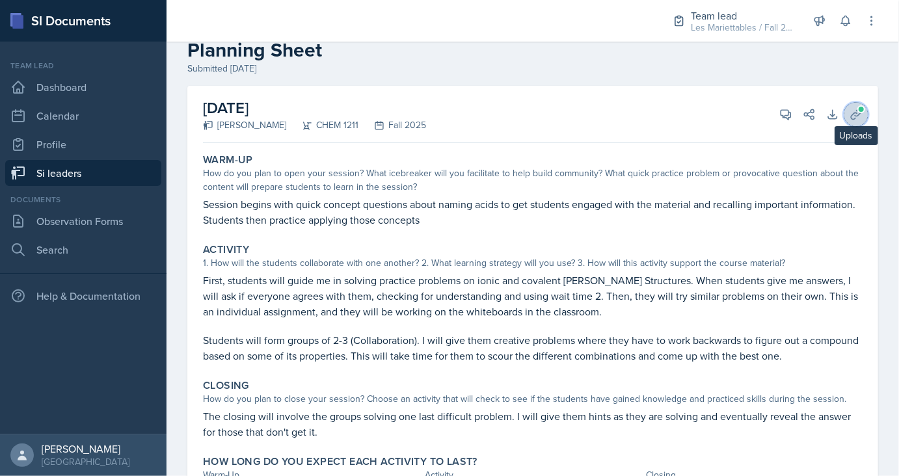
click at [851, 111] on icon at bounding box center [856, 114] width 13 height 13
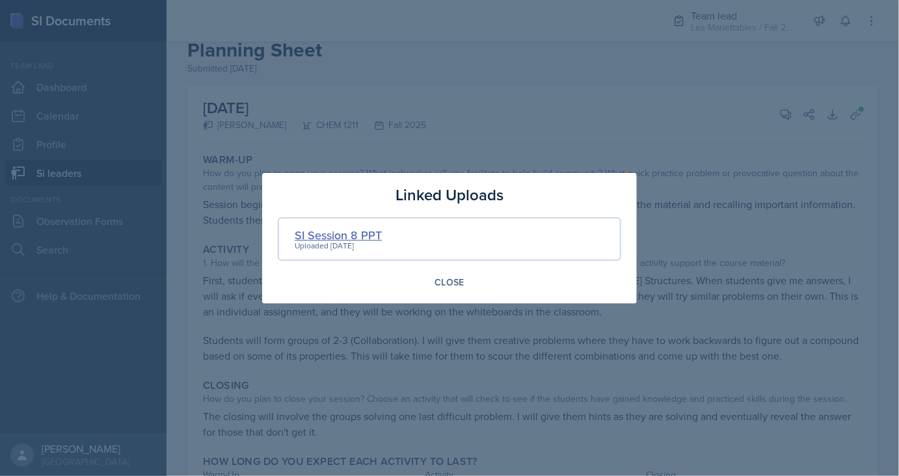
click at [325, 232] on div "SI Session 8 PPT" at bounding box center [338, 235] width 87 height 18
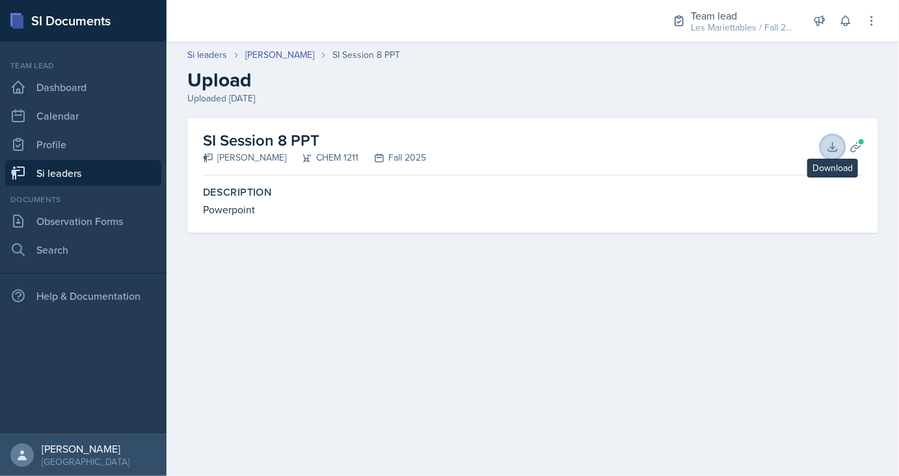
click at [825, 145] on button "Download" at bounding box center [832, 146] width 23 height 23
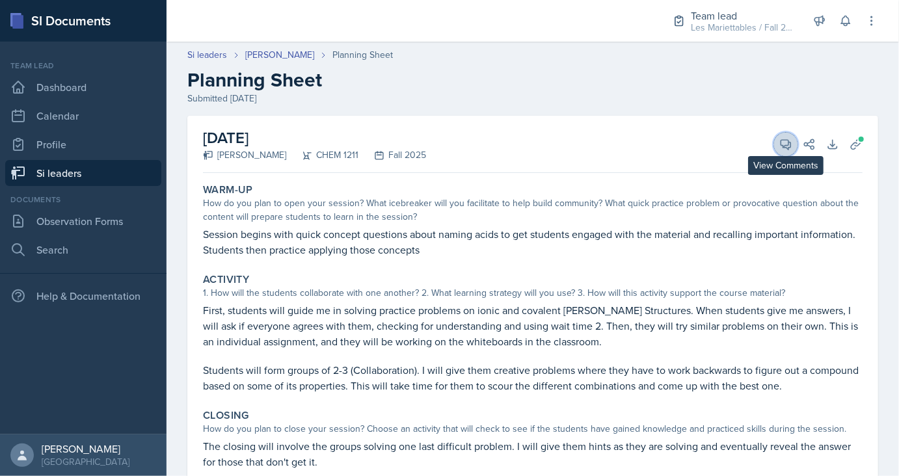
click at [780, 144] on icon at bounding box center [786, 144] width 13 height 13
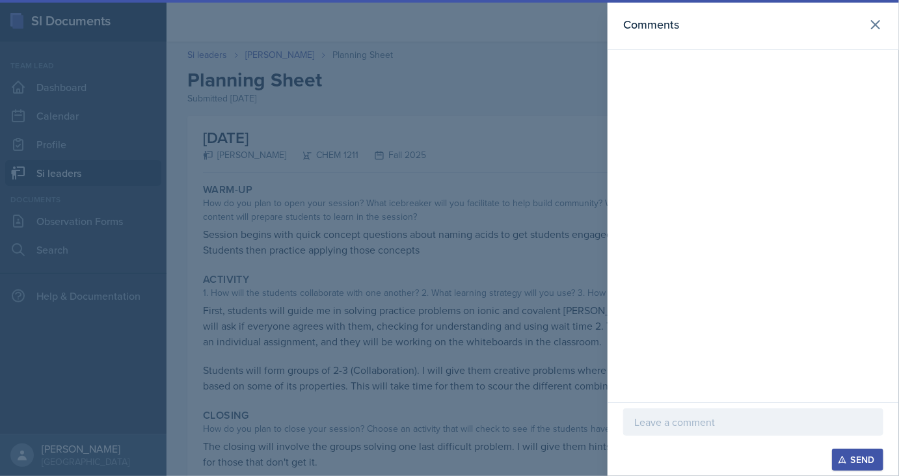
click at [656, 426] on p at bounding box center [753, 423] width 238 height 16
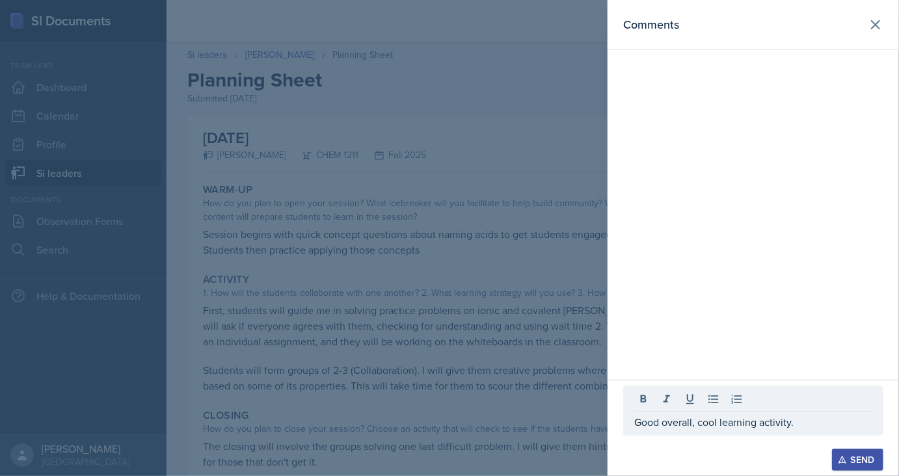
click at [849, 468] on button "Send" at bounding box center [857, 460] width 51 height 22
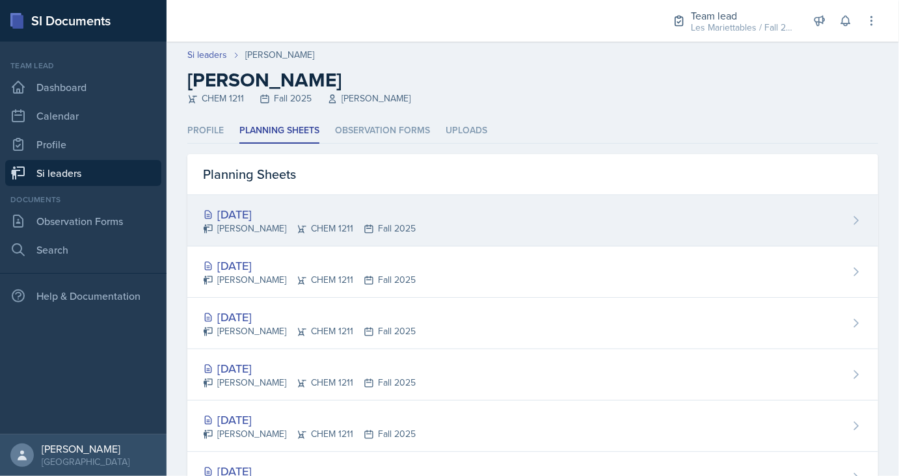
click at [247, 210] on div "[DATE]" at bounding box center [309, 215] width 213 height 18
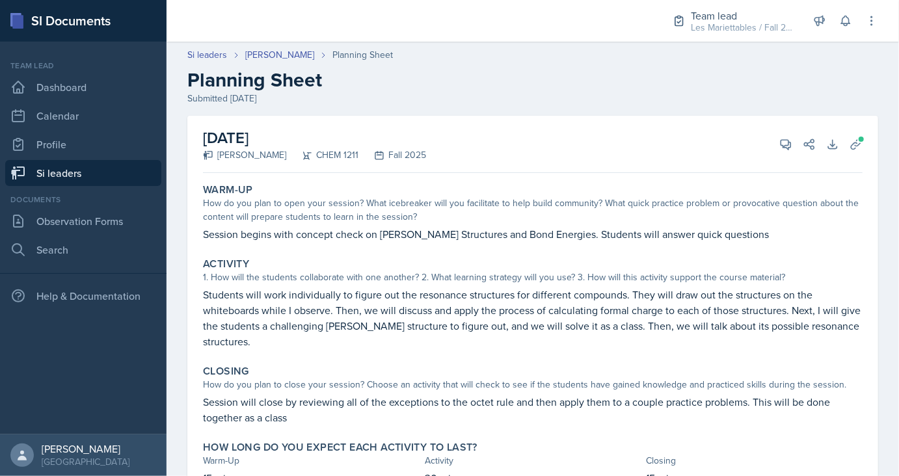
scroll to position [27, 0]
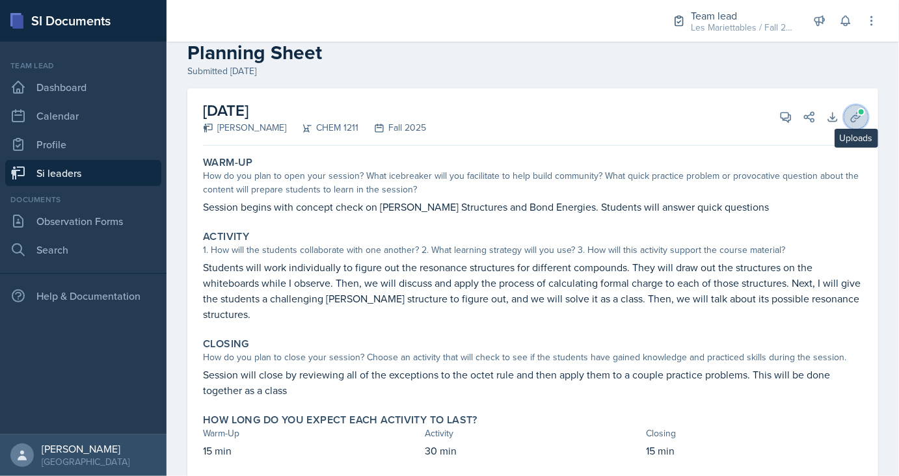
click at [854, 116] on icon at bounding box center [856, 117] width 10 height 10
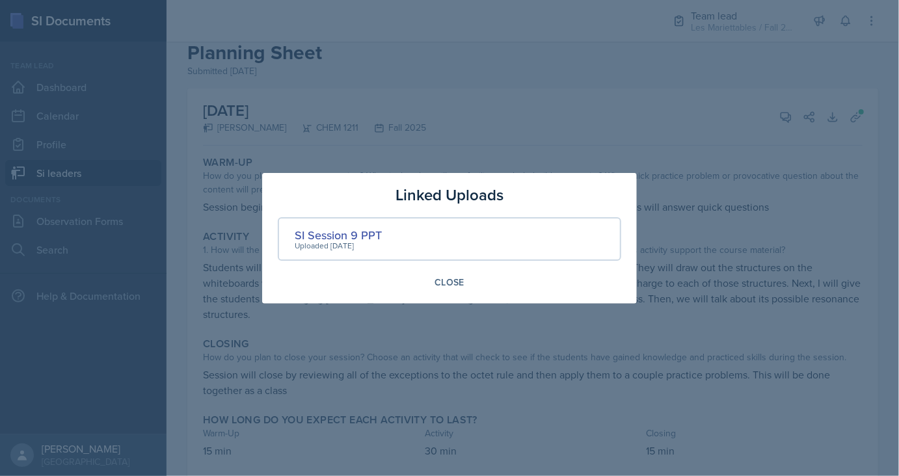
click at [336, 241] on div "Uploaded [DATE]" at bounding box center [338, 246] width 87 height 12
click at [340, 234] on div "SI Session 9 PPT" at bounding box center [338, 235] width 87 height 18
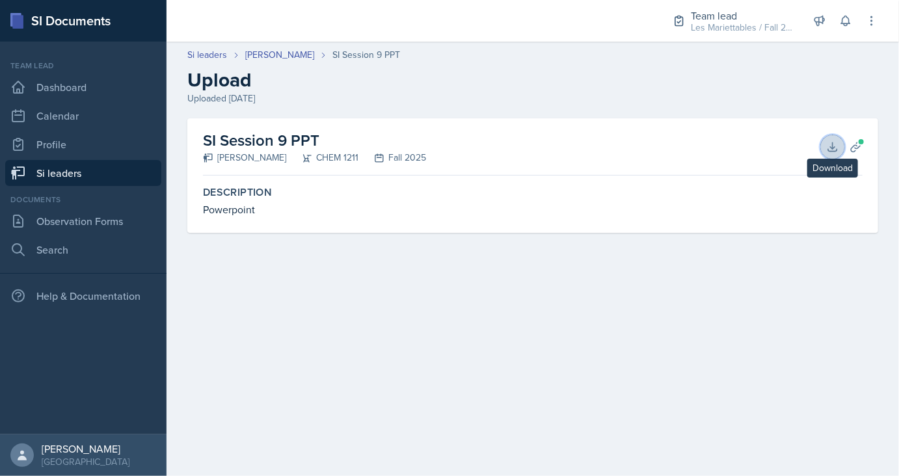
click at [841, 143] on button "Download" at bounding box center [832, 146] width 23 height 23
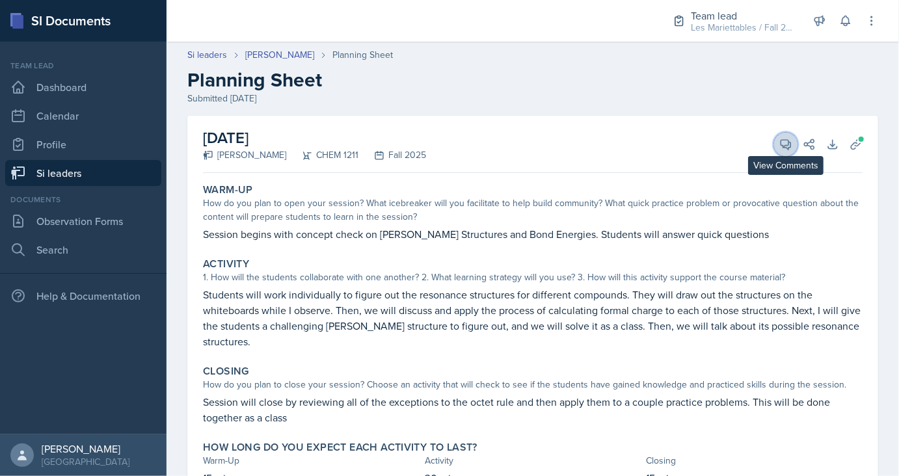
click at [783, 147] on icon at bounding box center [786, 144] width 13 height 13
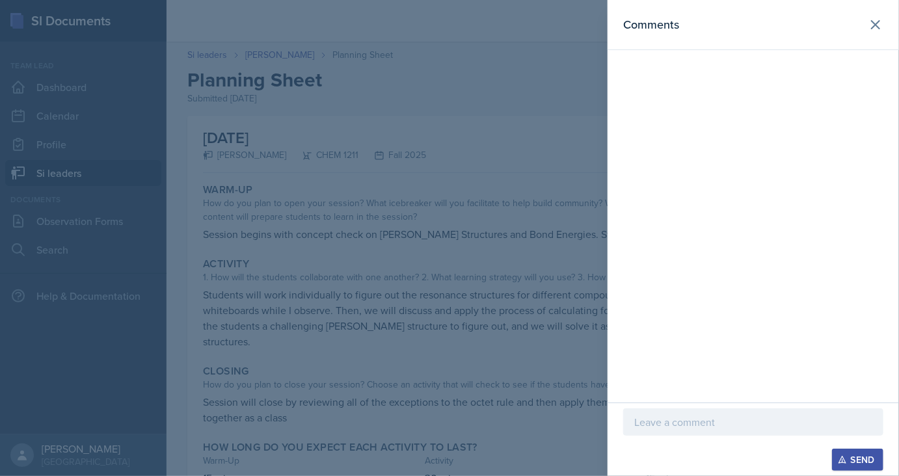
click at [673, 429] on p at bounding box center [753, 423] width 238 height 16
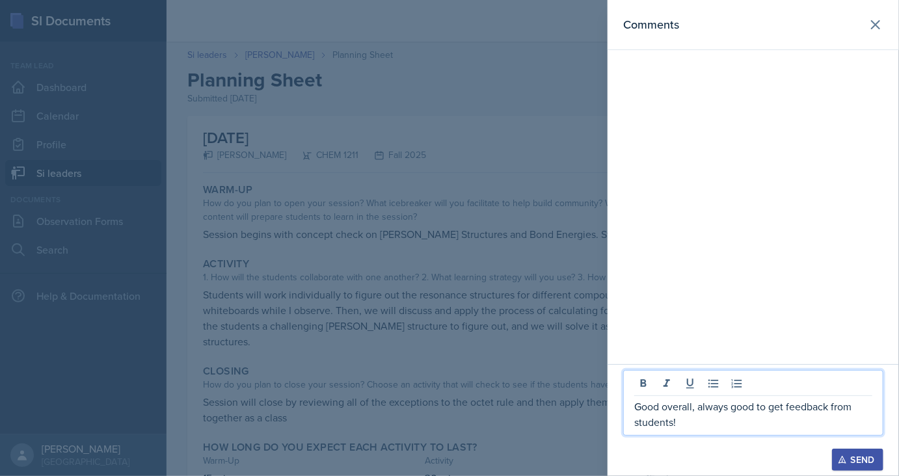
click at [838, 459] on icon "button" at bounding box center [842, 460] width 9 height 9
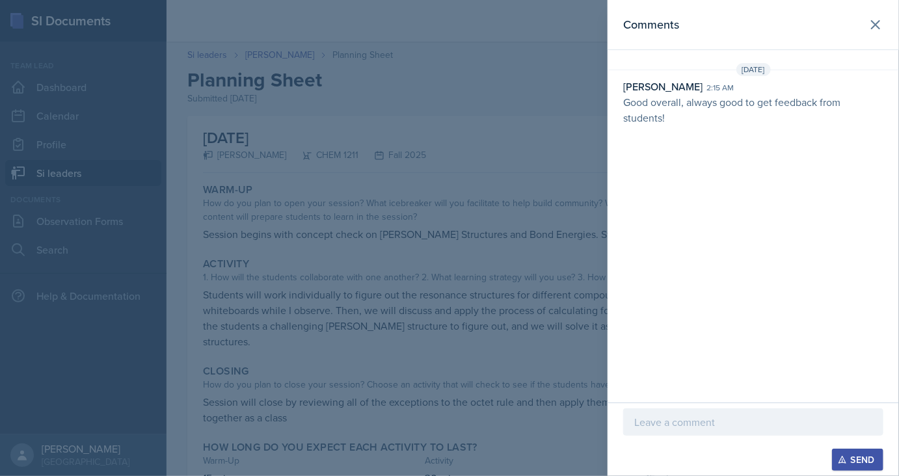
click at [112, 43] on div at bounding box center [449, 238] width 899 height 476
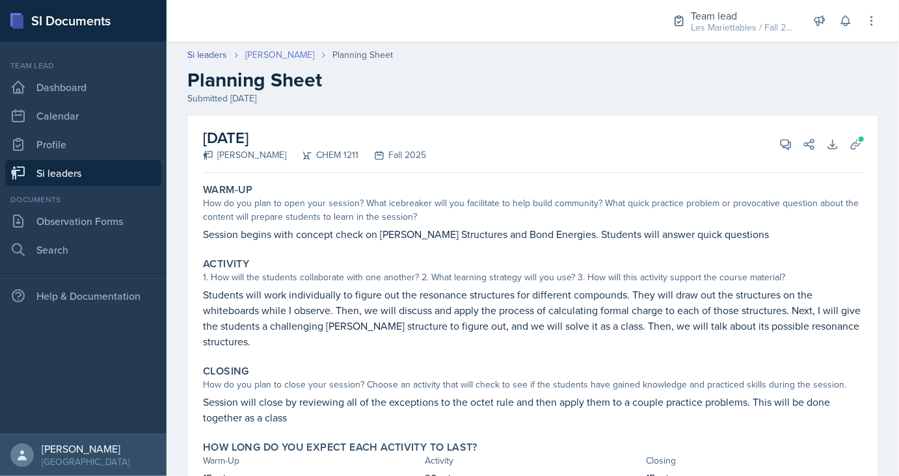
click at [266, 51] on link "[PERSON_NAME]" at bounding box center [279, 55] width 69 height 14
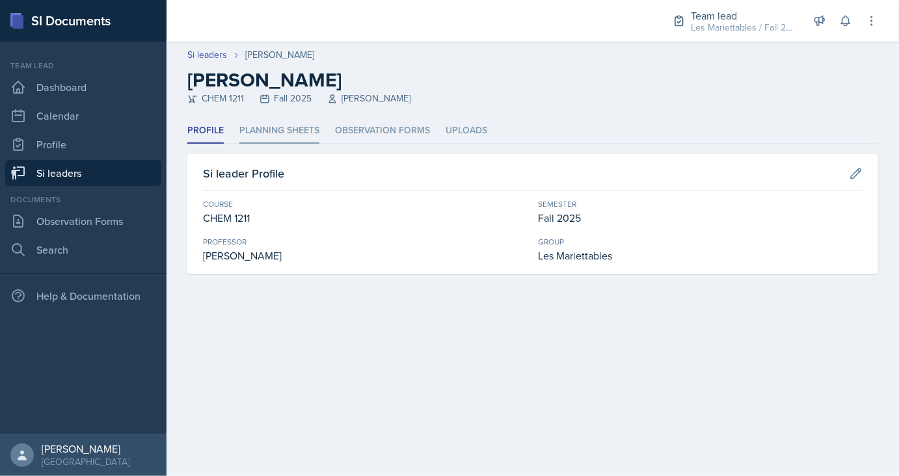
click at [242, 133] on li "Planning Sheets" at bounding box center [279, 130] width 80 height 25
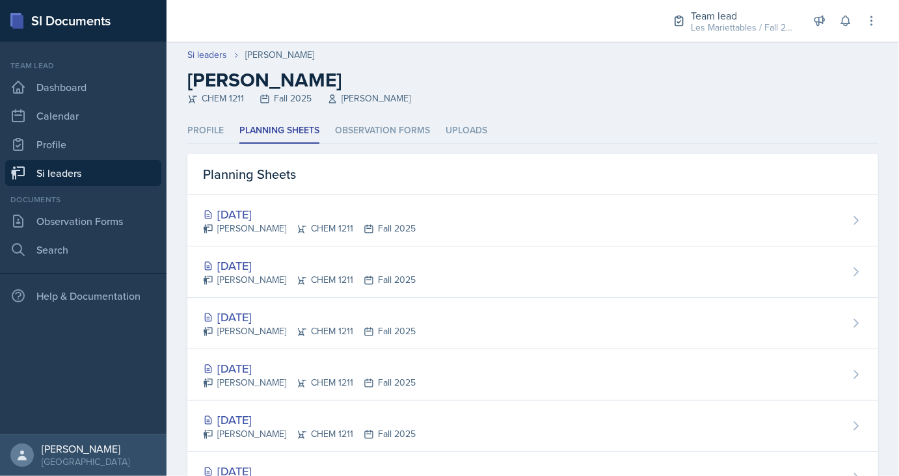
click at [116, 165] on link "Si leaders" at bounding box center [83, 173] width 156 height 26
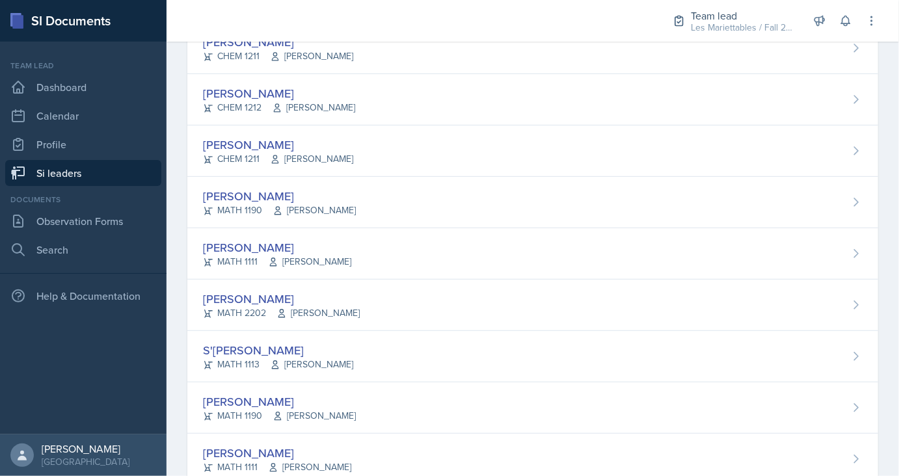
scroll to position [306, 0]
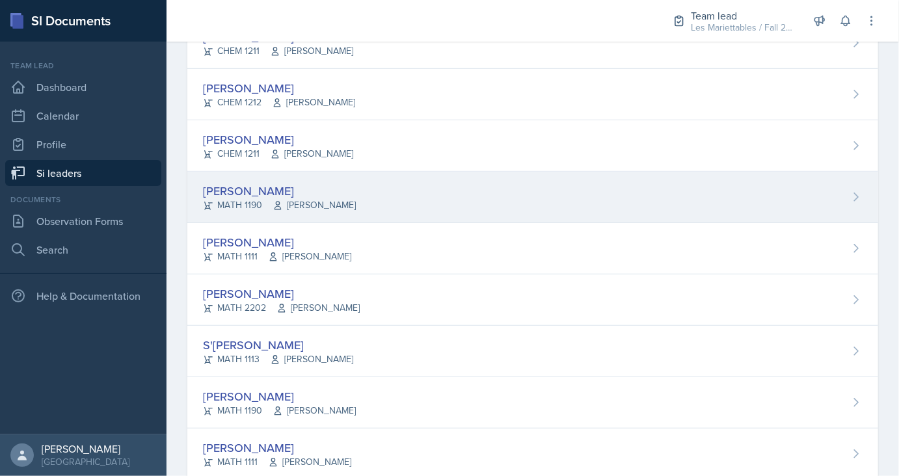
click at [261, 184] on div "[PERSON_NAME]" at bounding box center [279, 191] width 153 height 18
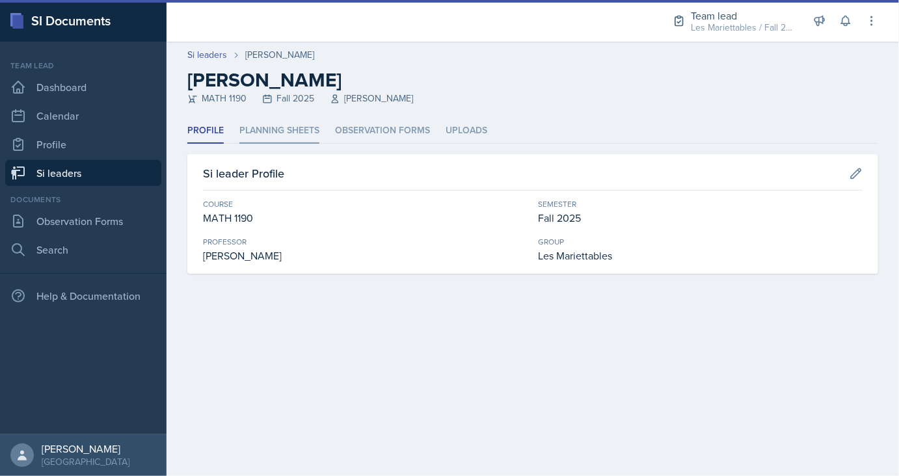
click at [272, 129] on li "Planning Sheets" at bounding box center [279, 130] width 80 height 25
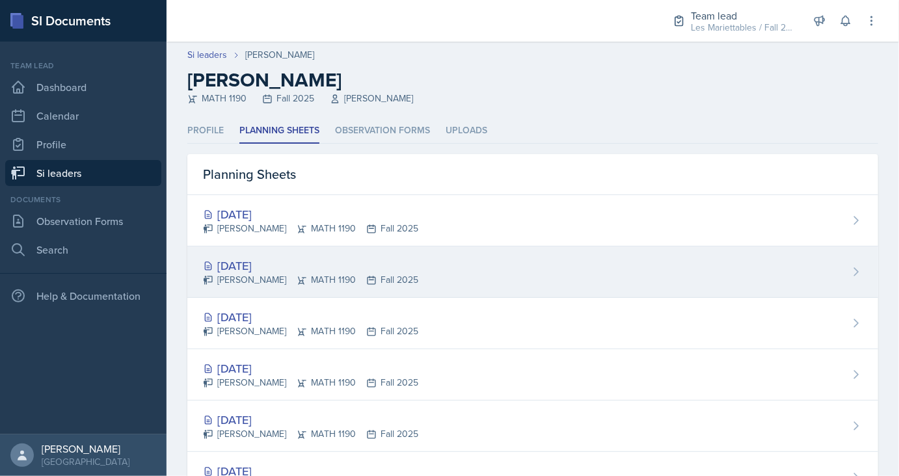
click at [245, 254] on div "[DATE] [PERSON_NAME] MATH 1190 Fall 2025" at bounding box center [532, 272] width 691 height 51
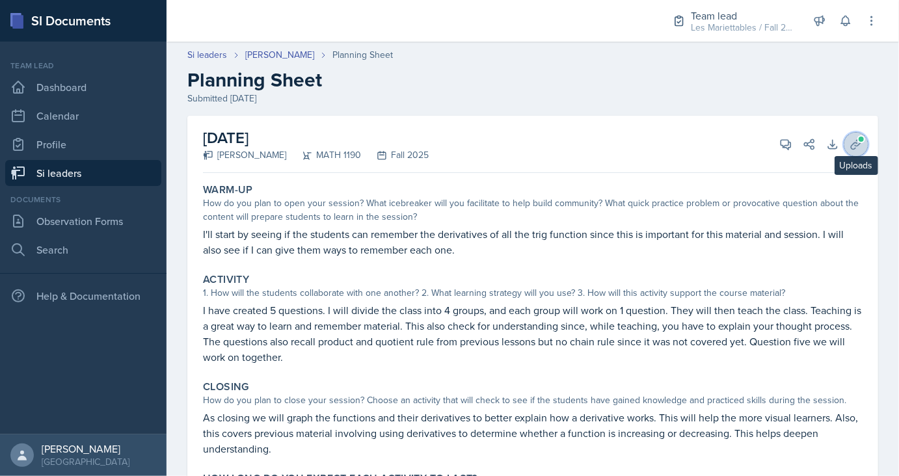
click at [856, 153] on button "Uploads" at bounding box center [856, 144] width 23 height 23
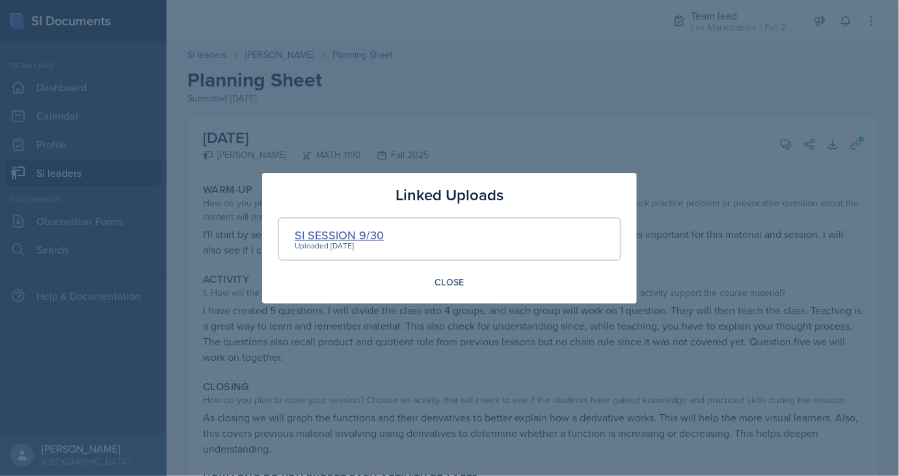
click at [371, 229] on div "SI SESSION 9/30" at bounding box center [339, 235] width 89 height 18
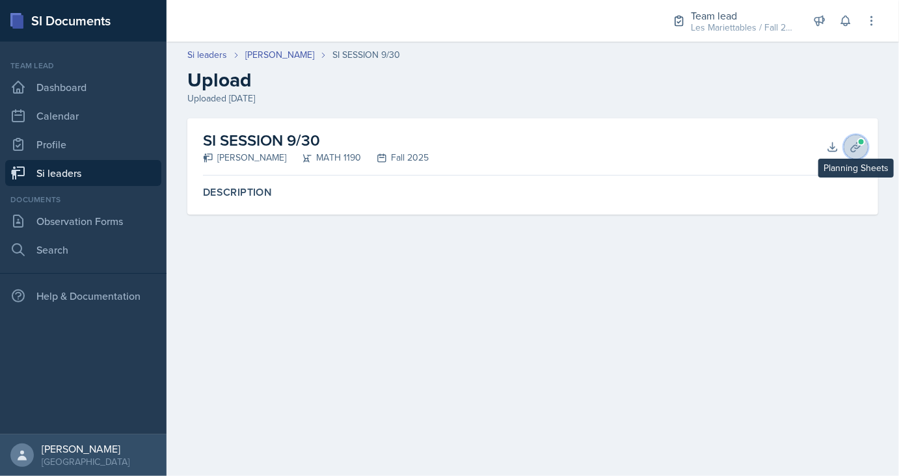
click at [858, 150] on icon at bounding box center [856, 147] width 13 height 13
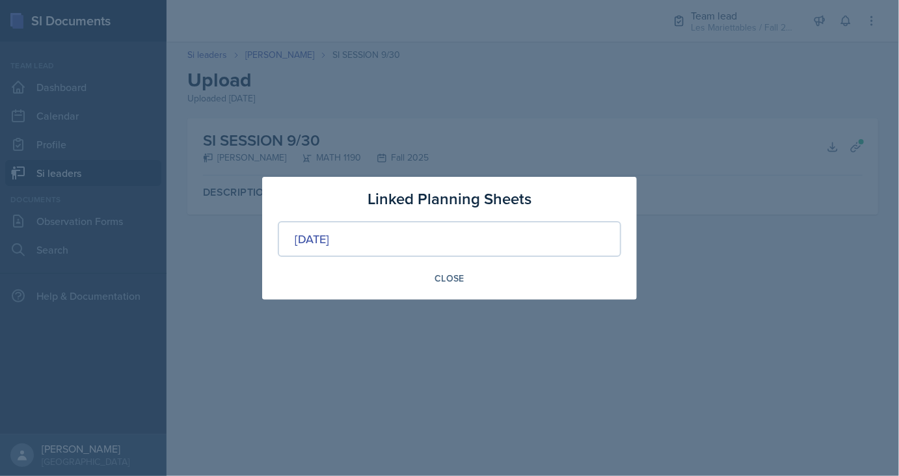
click at [400, 144] on div at bounding box center [449, 238] width 899 height 476
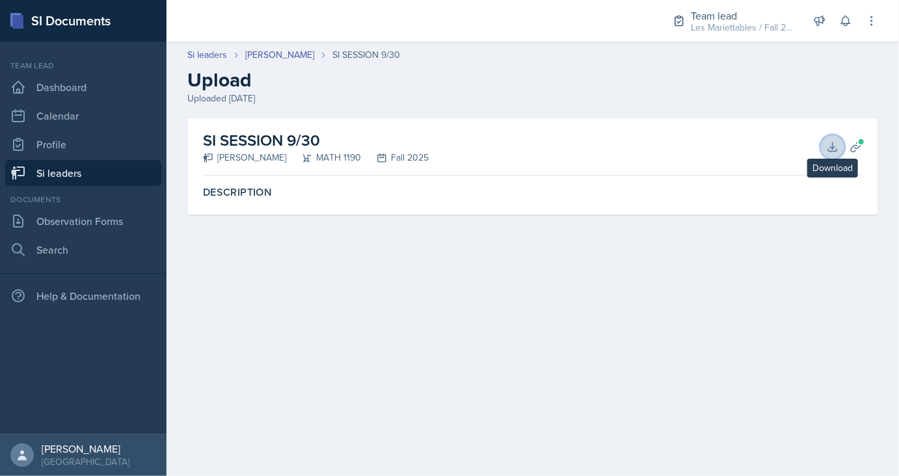
click at [834, 141] on icon at bounding box center [832, 147] width 13 height 13
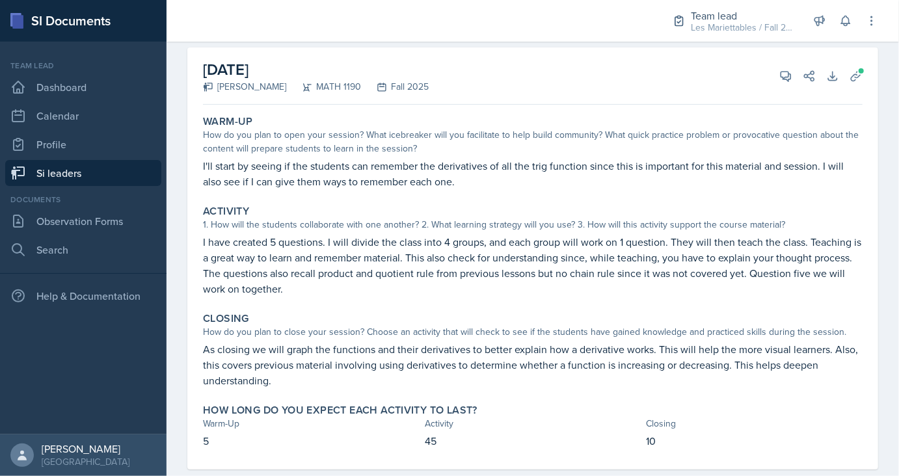
scroll to position [93, 0]
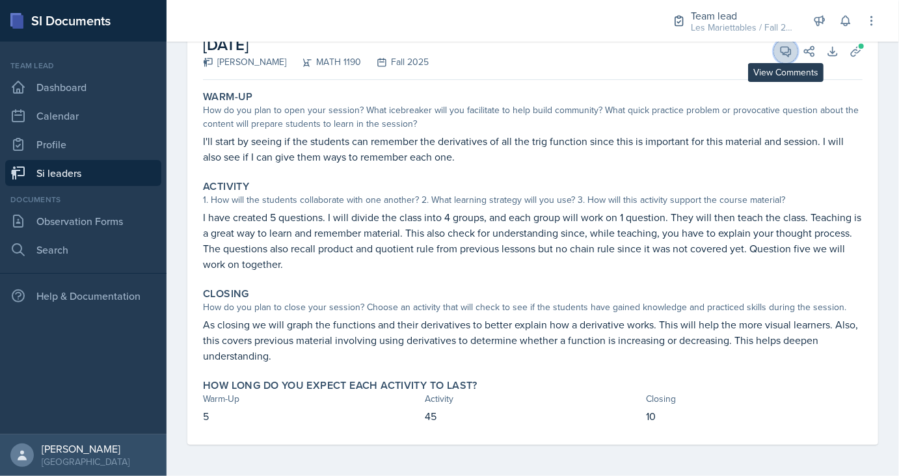
click at [783, 49] on icon at bounding box center [786, 51] width 13 height 13
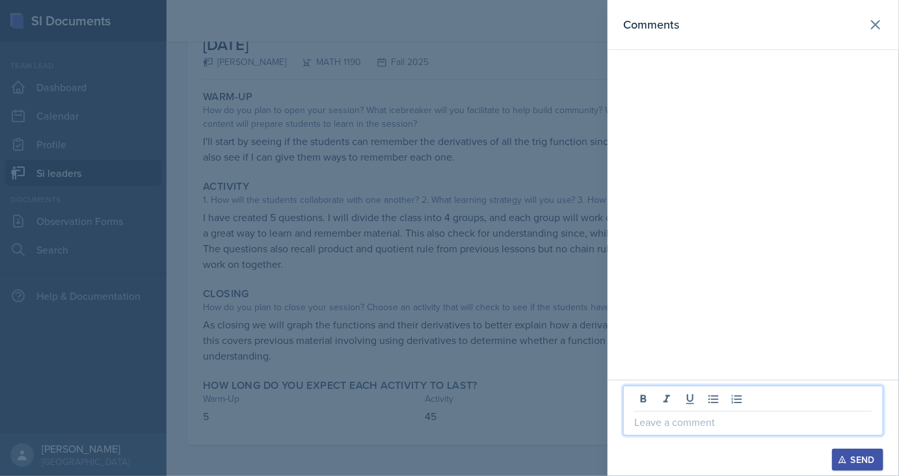
click at [695, 420] on p at bounding box center [753, 423] width 238 height 16
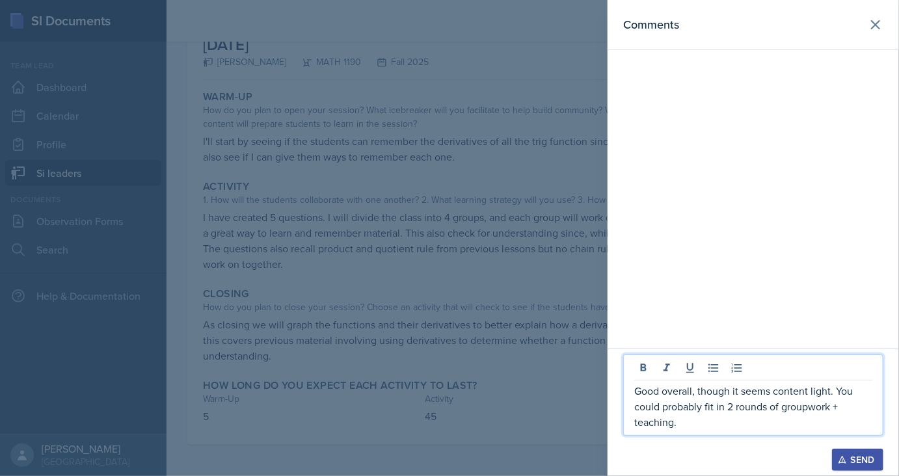
click at [843, 454] on button "Send" at bounding box center [857, 460] width 51 height 22
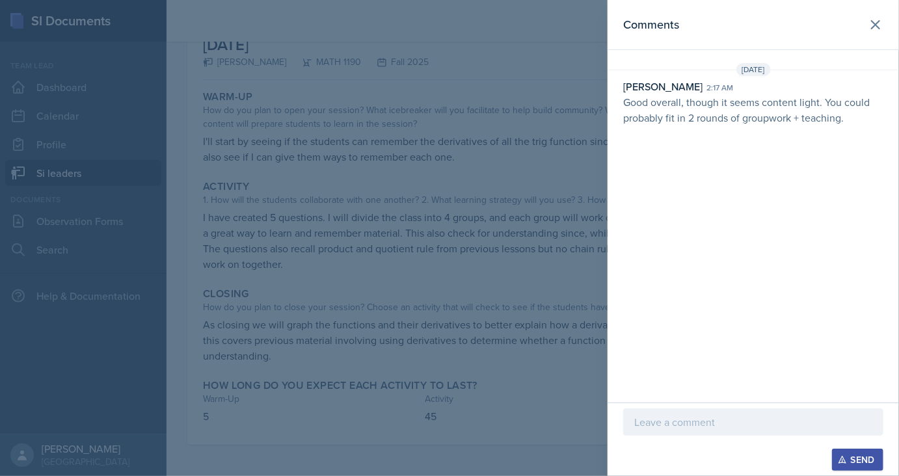
click at [342, 83] on div at bounding box center [449, 238] width 899 height 476
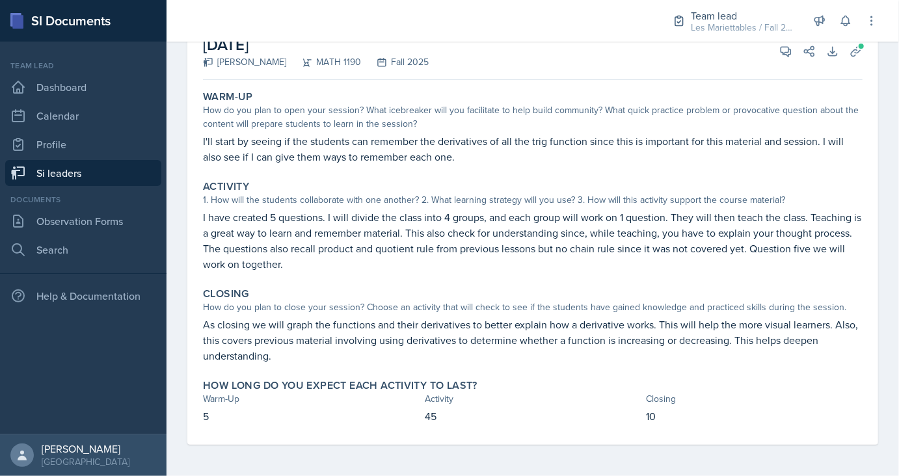
scroll to position [0, 0]
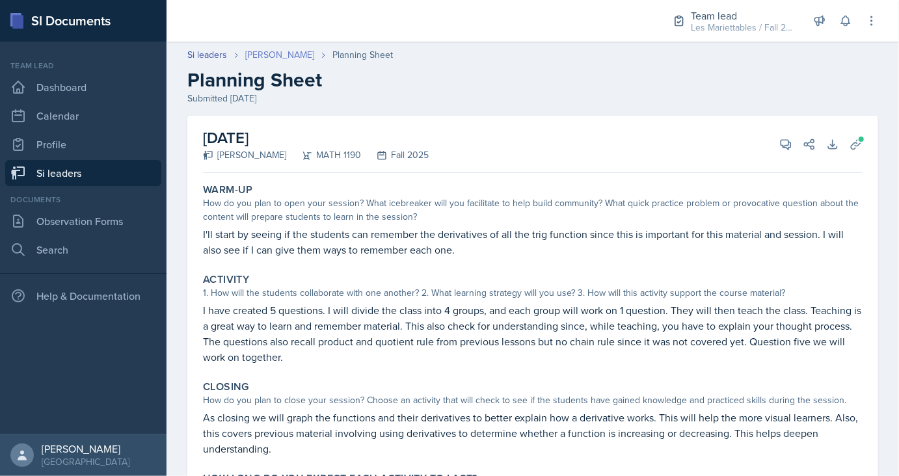
click at [283, 51] on link "[PERSON_NAME]" at bounding box center [279, 55] width 69 height 14
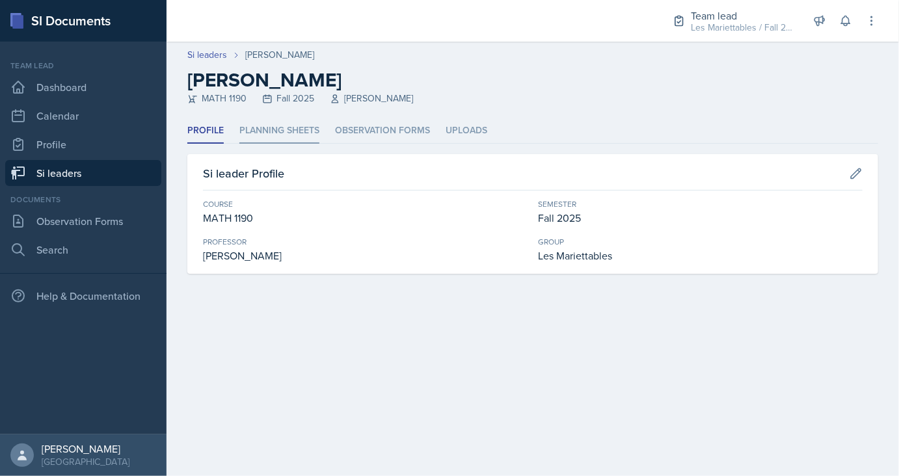
click at [260, 135] on li "Planning Sheets" at bounding box center [279, 130] width 80 height 25
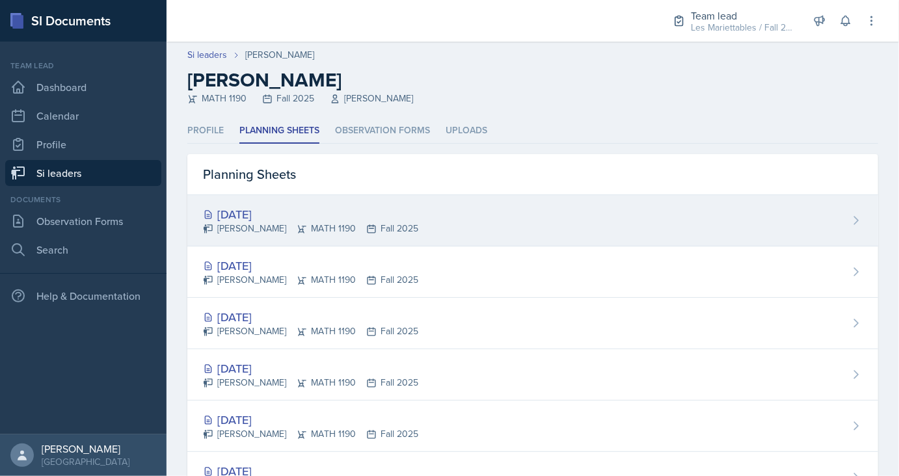
click at [241, 215] on div "[DATE]" at bounding box center [310, 215] width 215 height 18
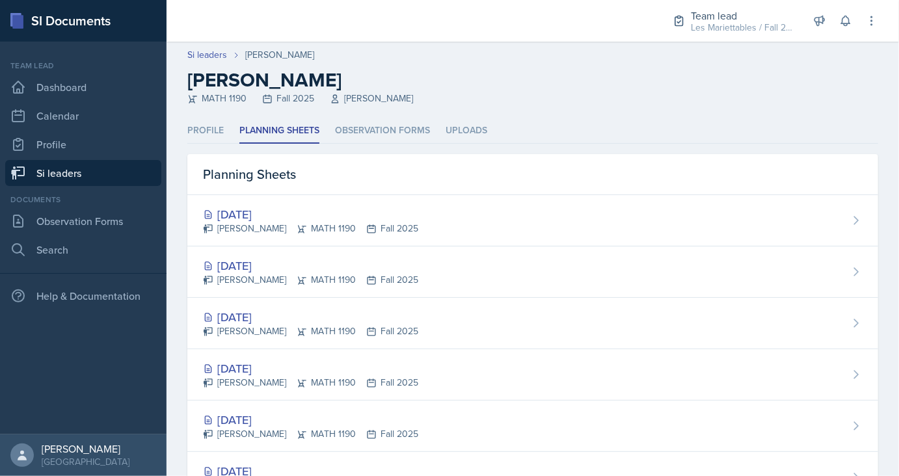
click at [128, 178] on link "Si leaders" at bounding box center [83, 173] width 156 height 26
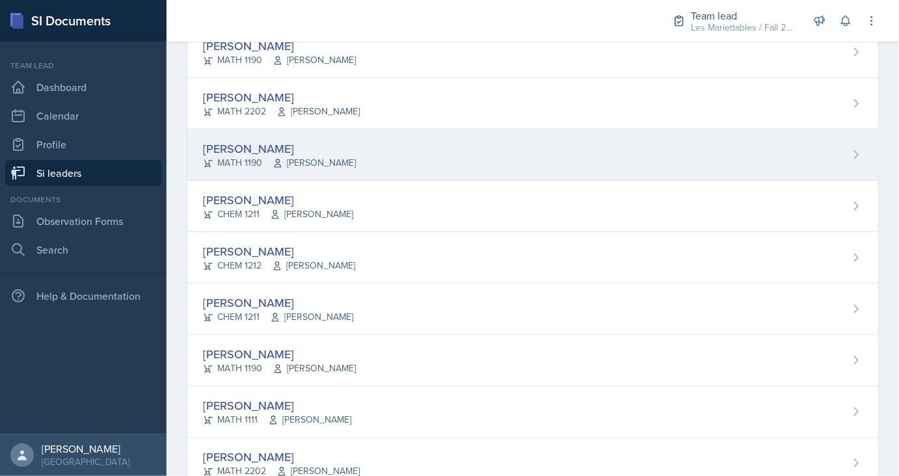
scroll to position [144, 0]
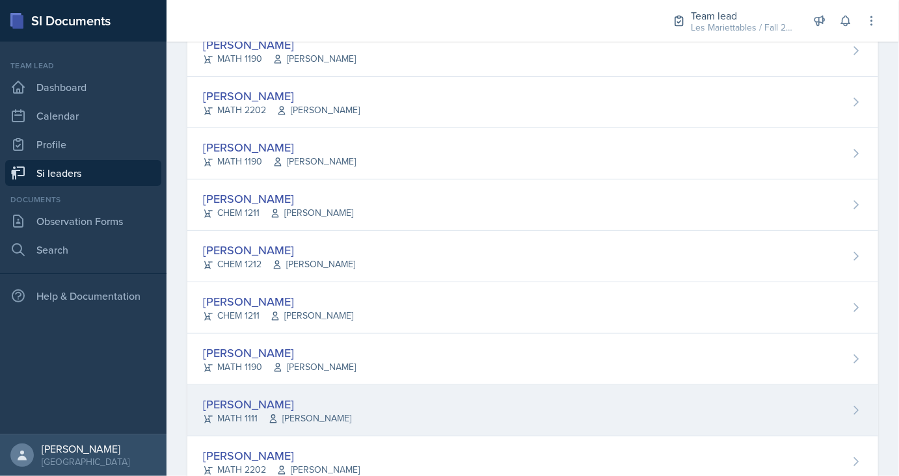
click at [258, 405] on div "[PERSON_NAME]" at bounding box center [277, 405] width 148 height 18
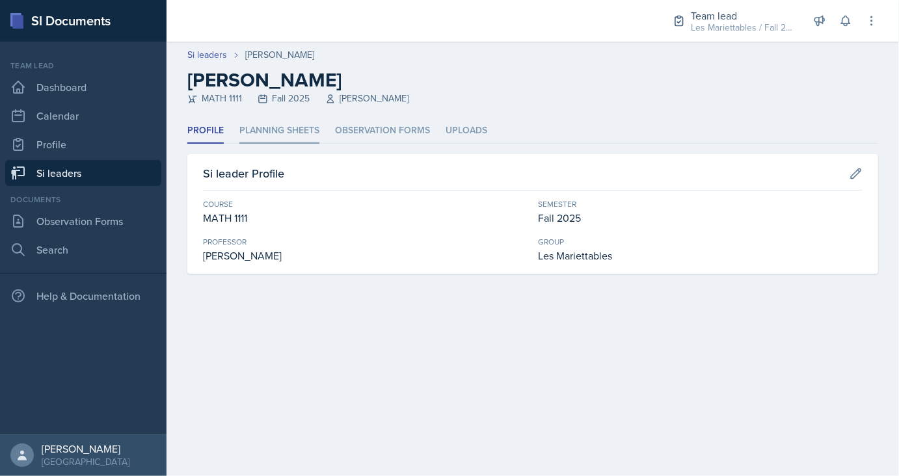
click at [255, 133] on li "Planning Sheets" at bounding box center [279, 130] width 80 height 25
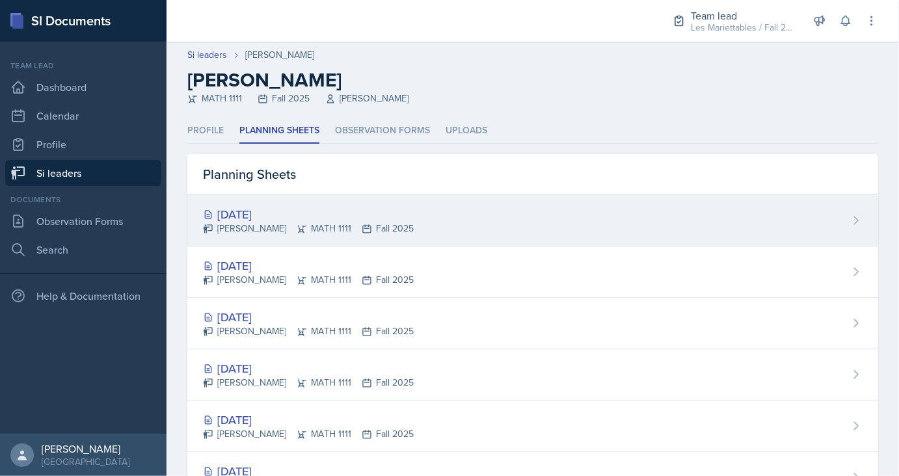
click at [259, 215] on div "[DATE]" at bounding box center [308, 215] width 211 height 18
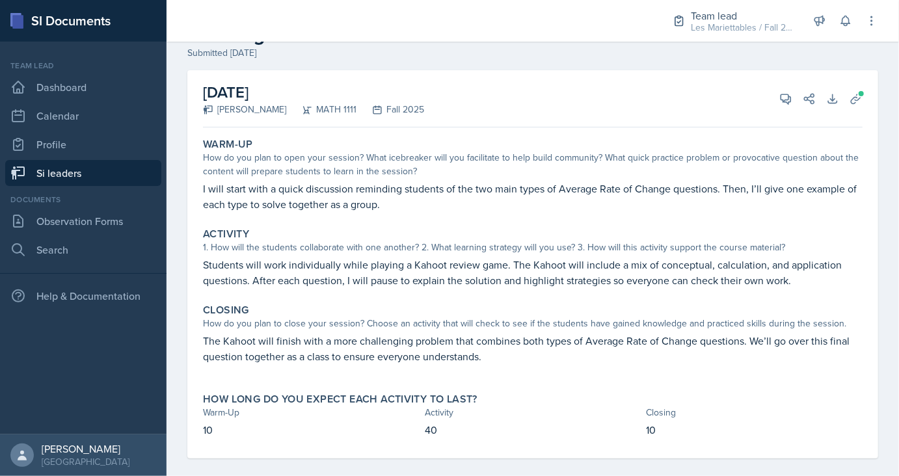
scroll to position [45, 0]
click at [859, 103] on icon at bounding box center [856, 99] width 13 height 13
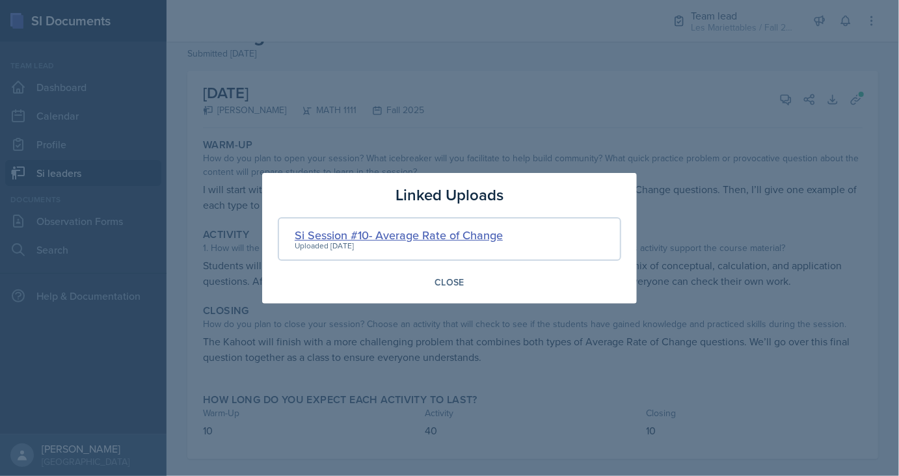
click at [416, 238] on div "Si Session #10- Average Rate of Change" at bounding box center [399, 235] width 208 height 18
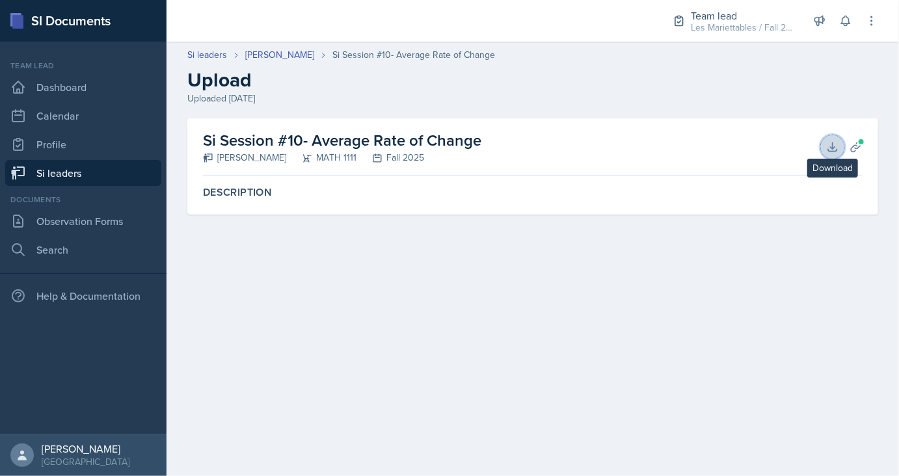
click at [825, 144] on button "Download" at bounding box center [832, 146] width 23 height 23
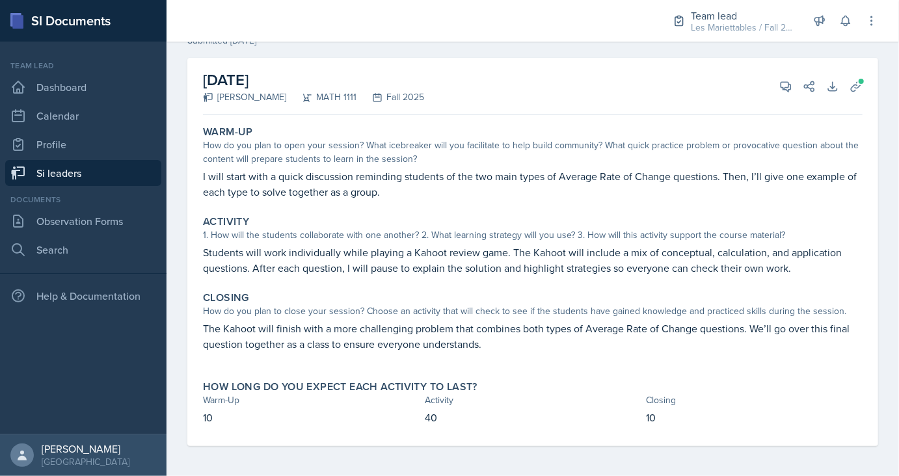
scroll to position [59, 0]
click at [787, 88] on icon at bounding box center [787, 86] width 10 height 10
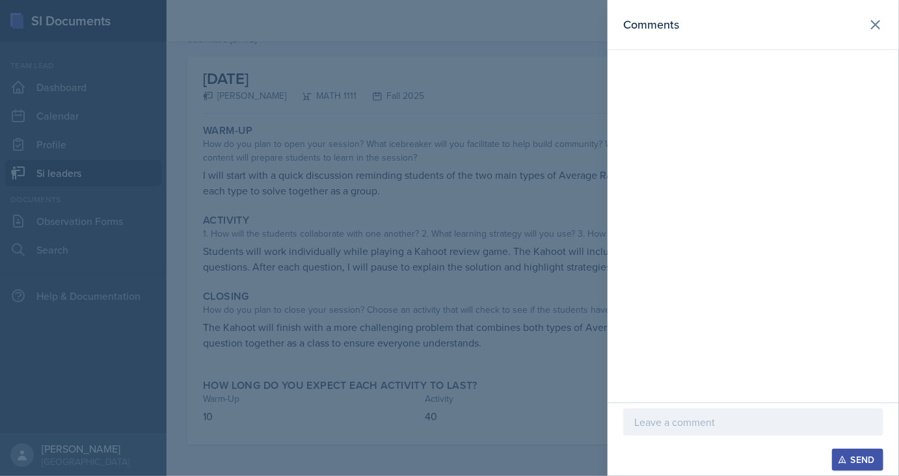
click at [697, 420] on p at bounding box center [753, 423] width 238 height 16
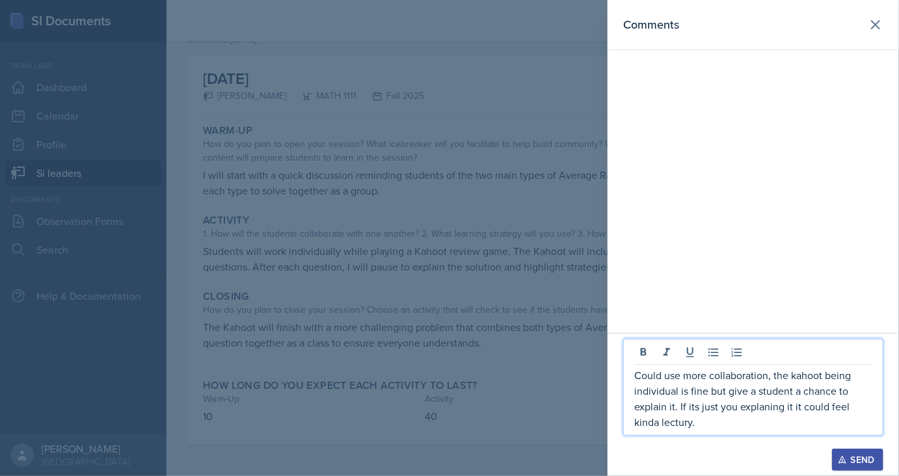
click at [852, 463] on div "Send" at bounding box center [858, 460] width 34 height 10
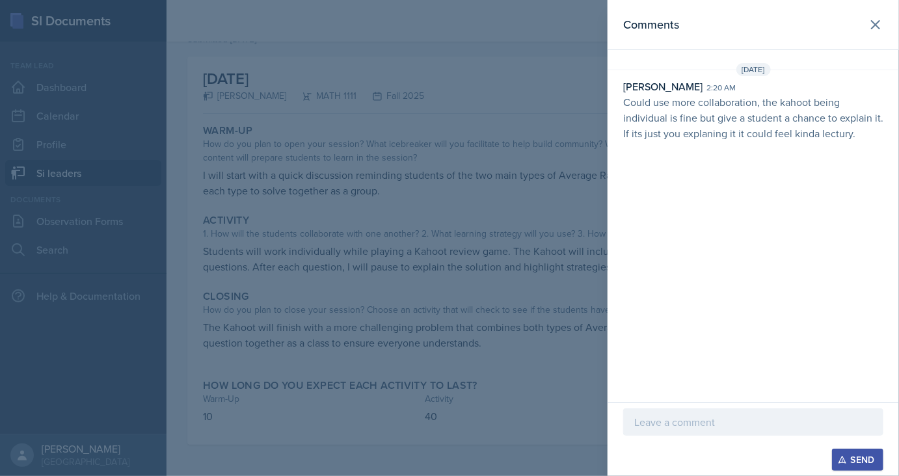
click at [487, 262] on div at bounding box center [449, 238] width 899 height 476
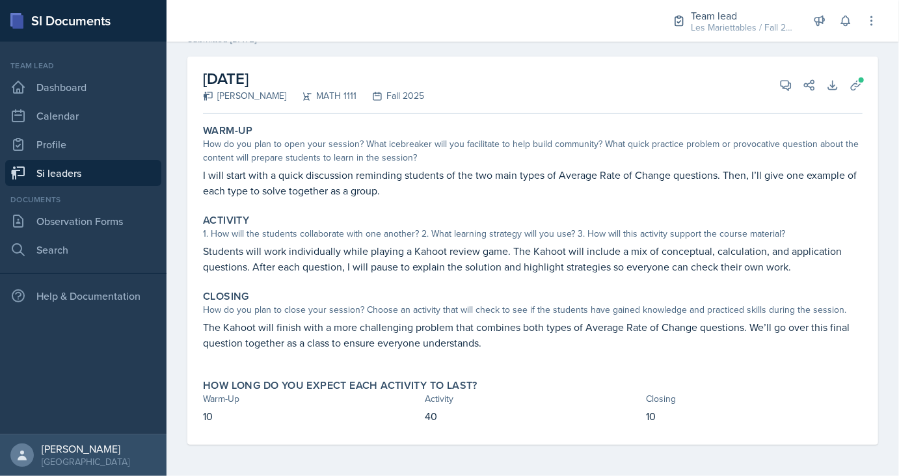
scroll to position [0, 0]
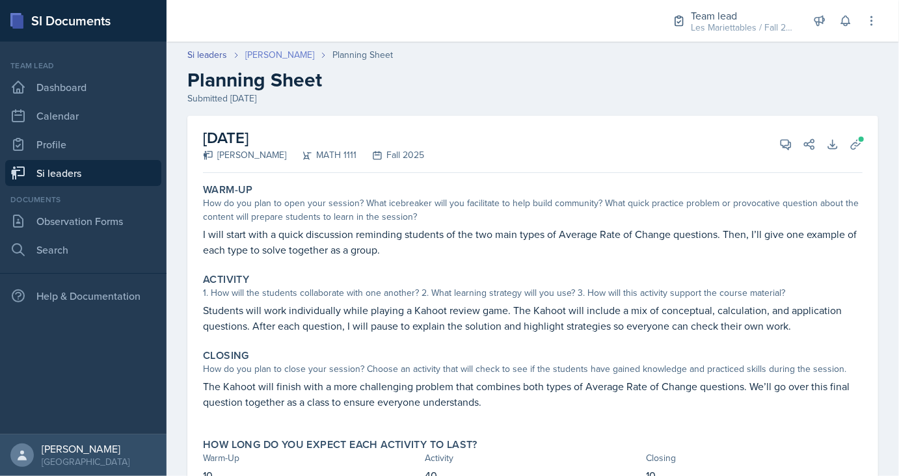
click at [271, 58] on link "[PERSON_NAME]" at bounding box center [279, 55] width 69 height 14
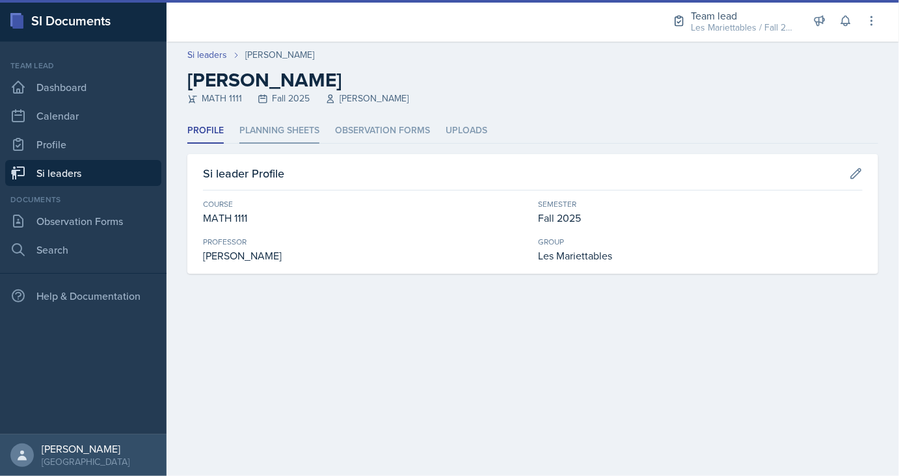
click at [280, 140] on li "Planning Sheets" at bounding box center [279, 130] width 80 height 25
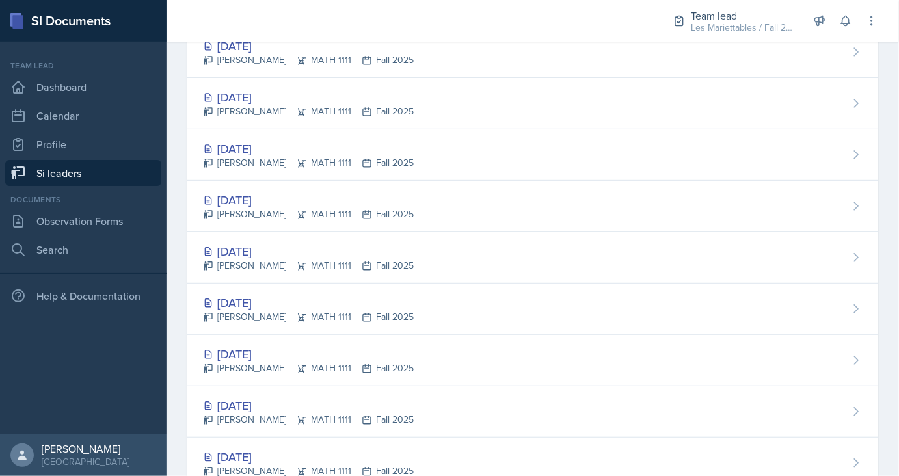
scroll to position [364, 0]
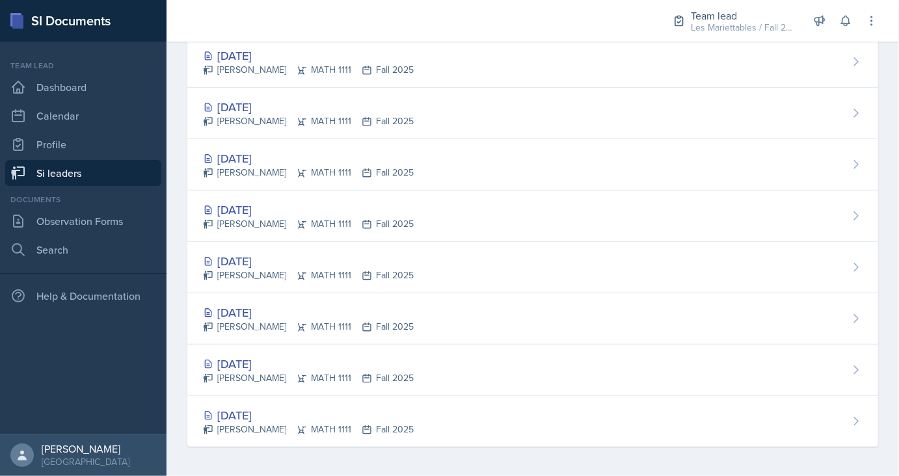
click at [106, 180] on link "Si leaders" at bounding box center [83, 173] width 156 height 26
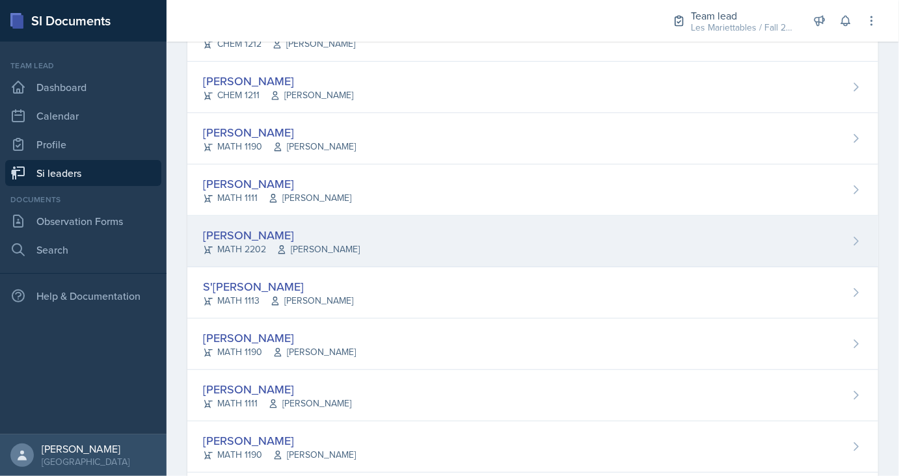
click at [277, 236] on div "[PERSON_NAME]" at bounding box center [281, 235] width 157 height 18
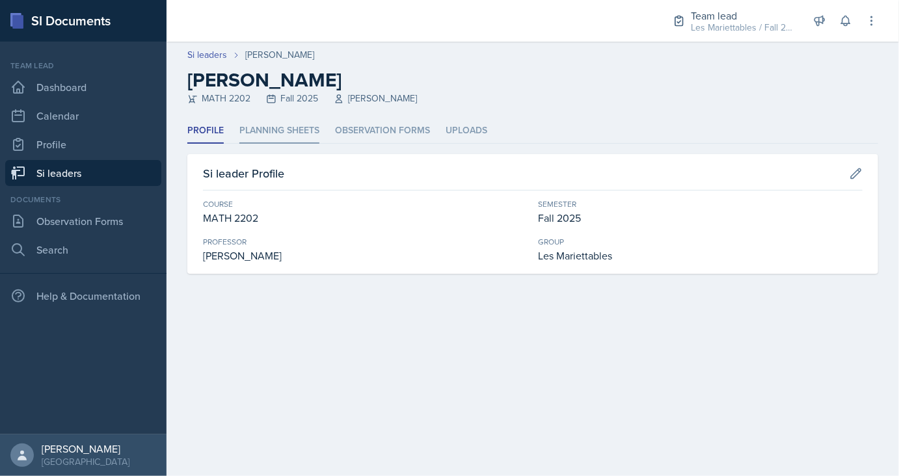
click at [292, 120] on li "Planning Sheets" at bounding box center [279, 130] width 80 height 25
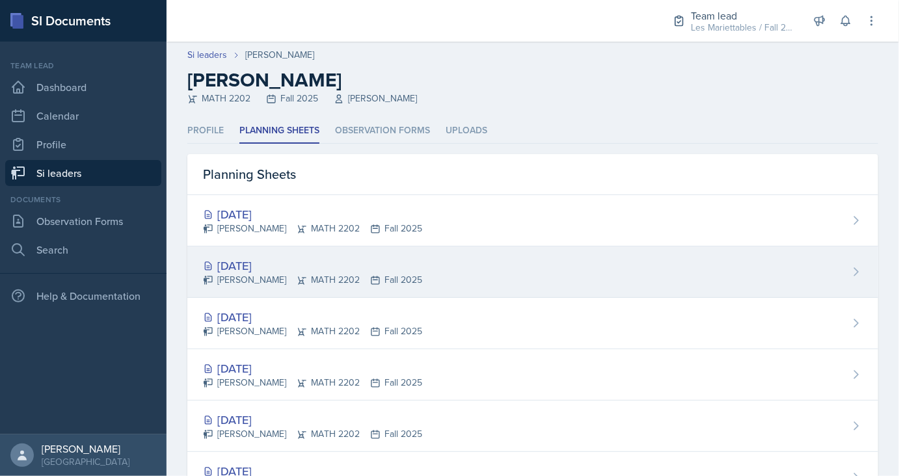
click at [259, 262] on div "[DATE]" at bounding box center [312, 266] width 219 height 18
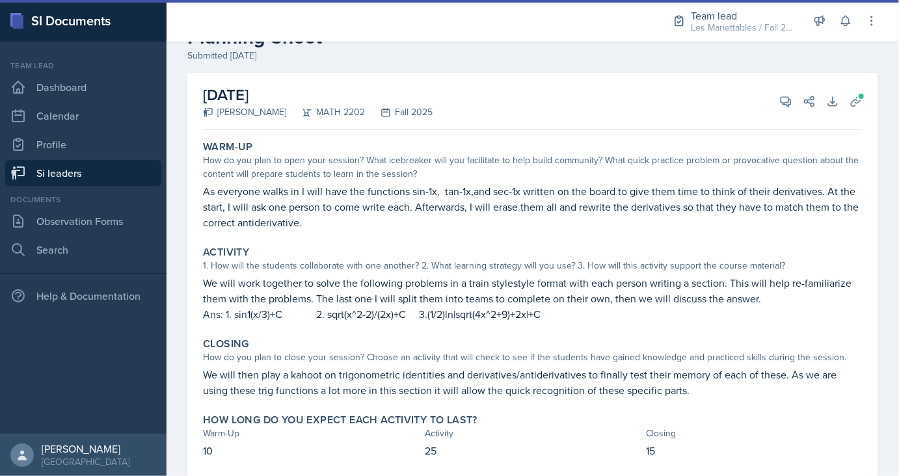
scroll to position [46, 0]
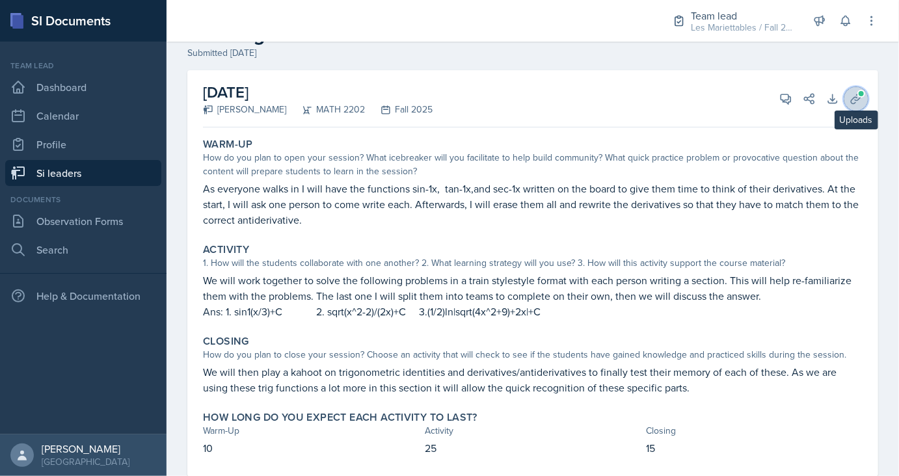
click at [854, 93] on icon at bounding box center [856, 98] width 13 height 13
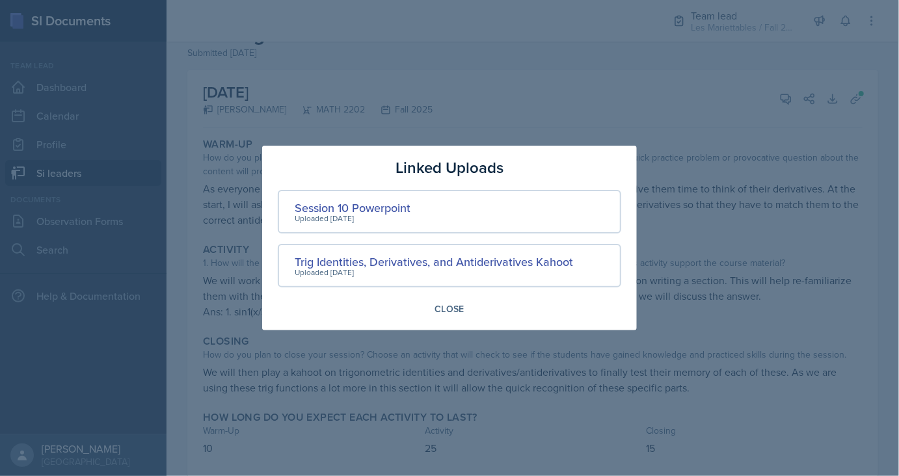
click at [379, 213] on div "Uploaded [DATE]" at bounding box center [353, 219] width 116 height 12
click at [384, 210] on div "Session 10 Powerpoint" at bounding box center [353, 208] width 116 height 18
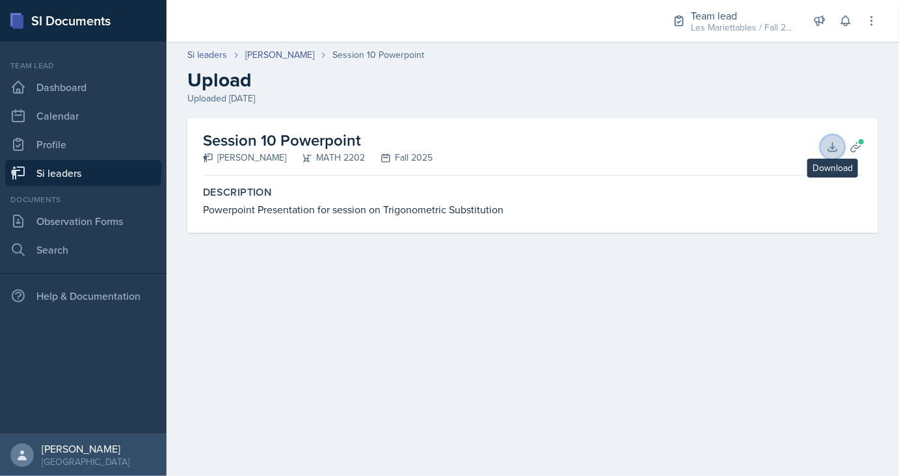
click at [834, 138] on button "Download" at bounding box center [832, 146] width 23 height 23
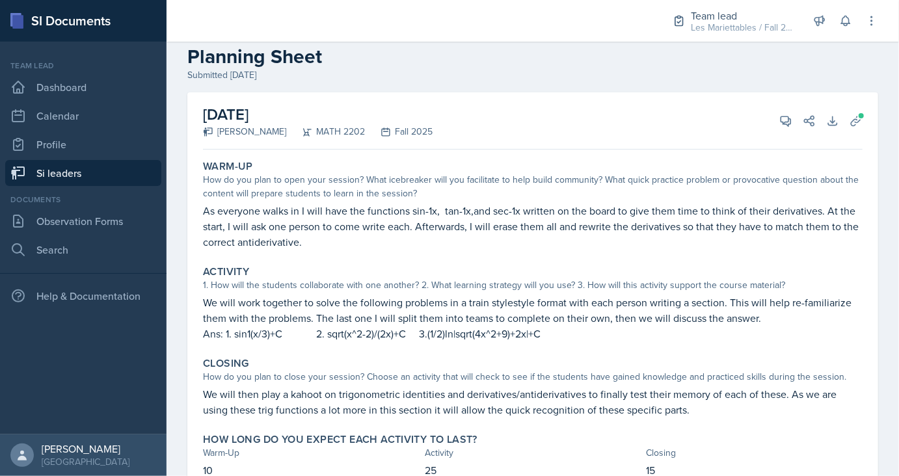
scroll to position [23, 0]
click at [791, 128] on button "View Comments" at bounding box center [785, 121] width 23 height 23
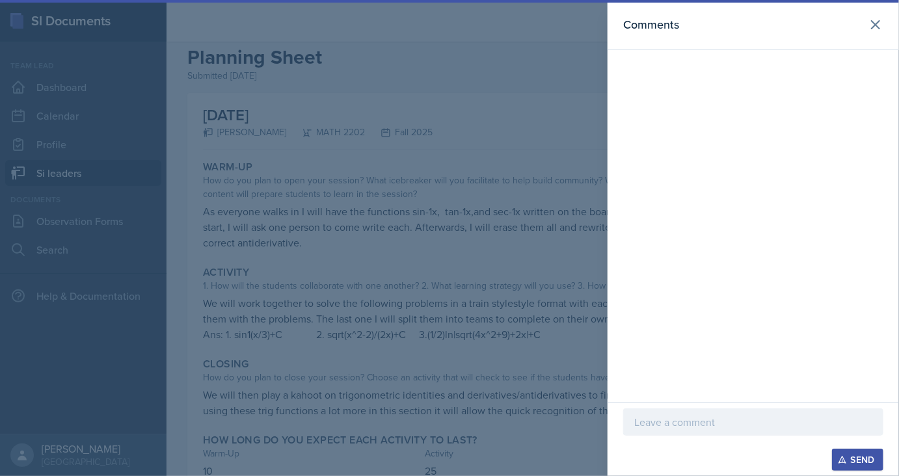
click at [704, 415] on p at bounding box center [753, 423] width 238 height 16
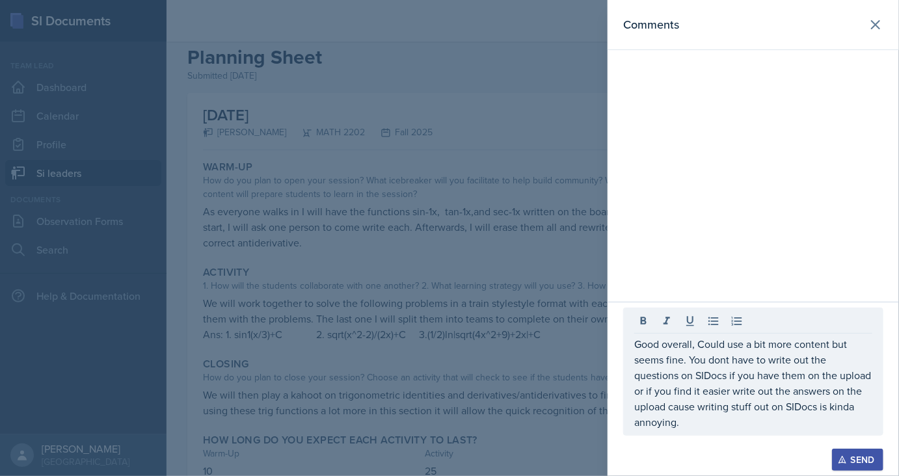
click at [860, 458] on div "Send" at bounding box center [858, 460] width 34 height 10
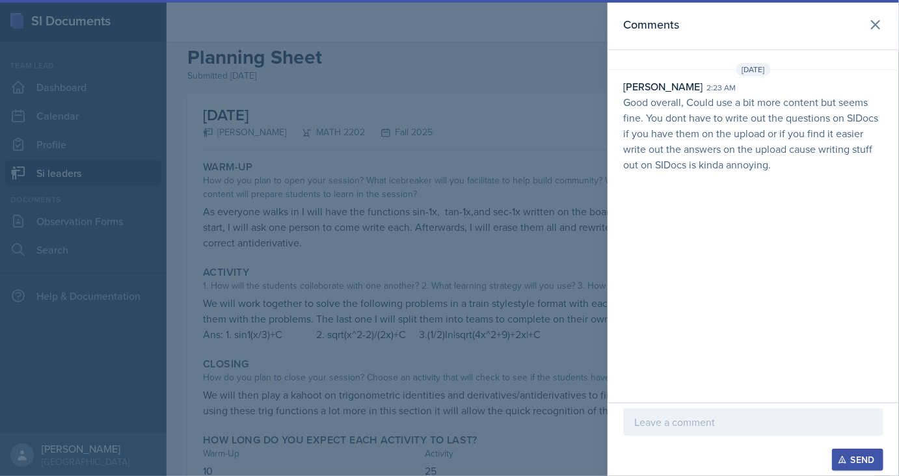
click at [422, 272] on div at bounding box center [449, 238] width 899 height 476
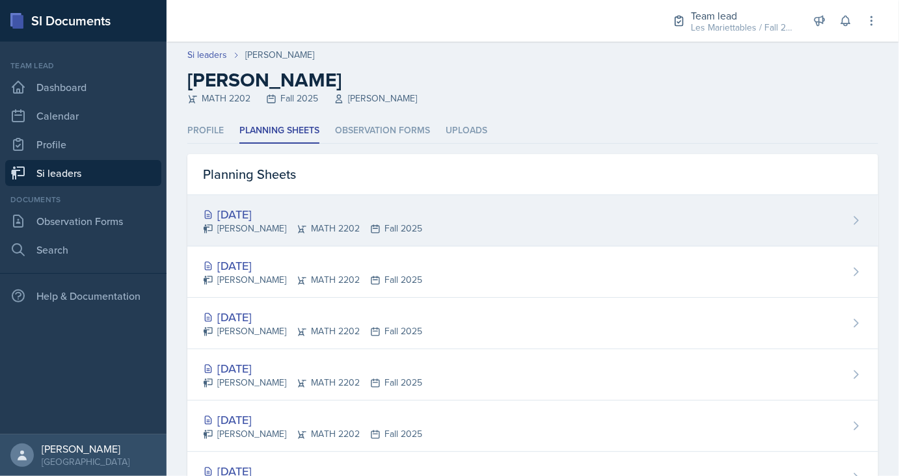
click at [260, 215] on div "[DATE]" at bounding box center [312, 215] width 219 height 18
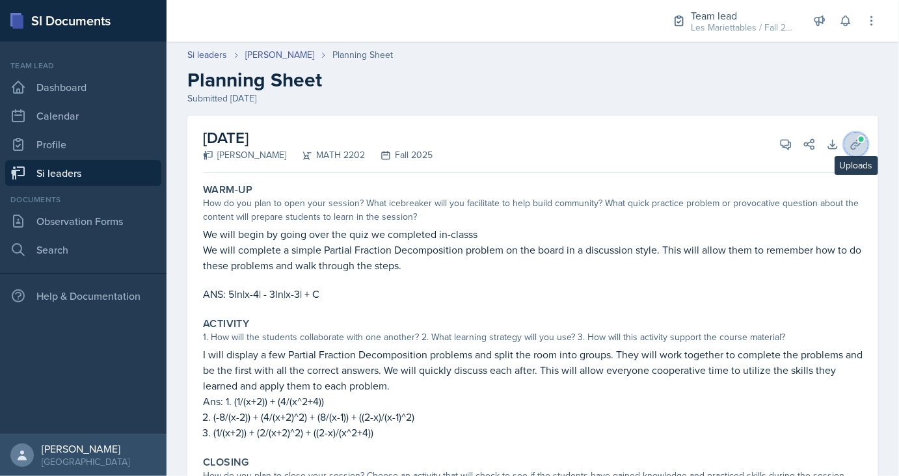
click at [858, 137] on button "Uploads" at bounding box center [856, 144] width 23 height 23
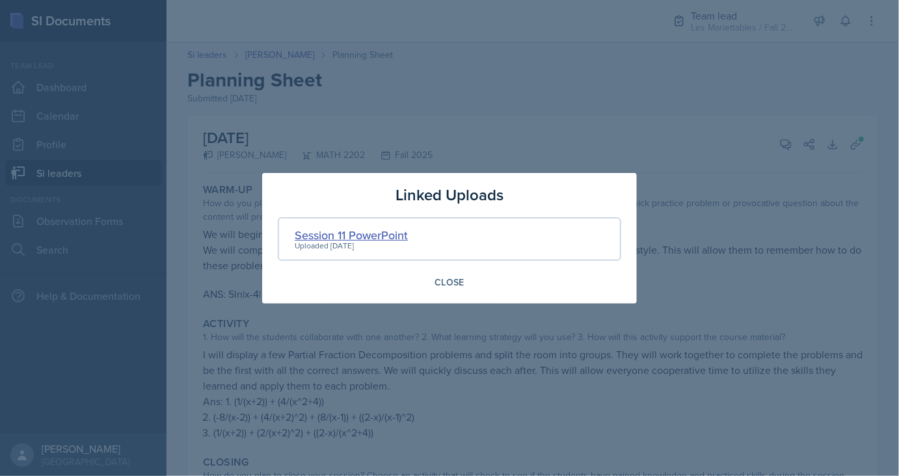
click at [359, 236] on div "Session 11 PowerPoint" at bounding box center [351, 235] width 113 height 18
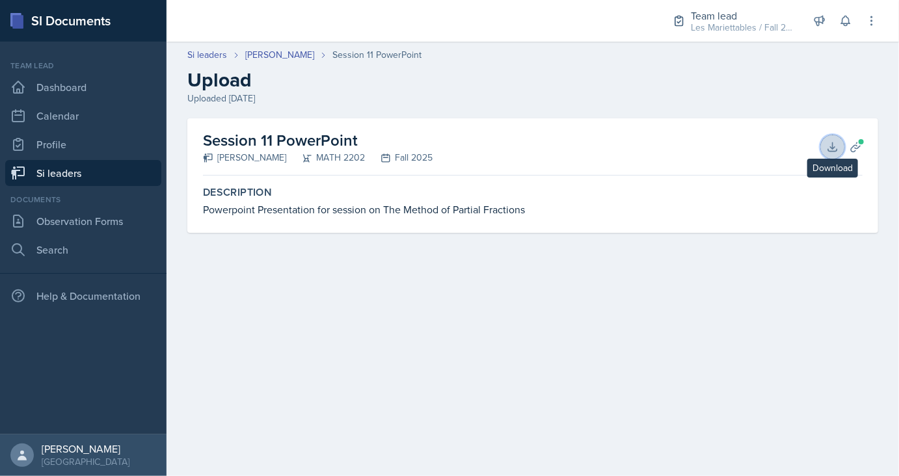
click at [839, 142] on icon at bounding box center [832, 147] width 13 height 13
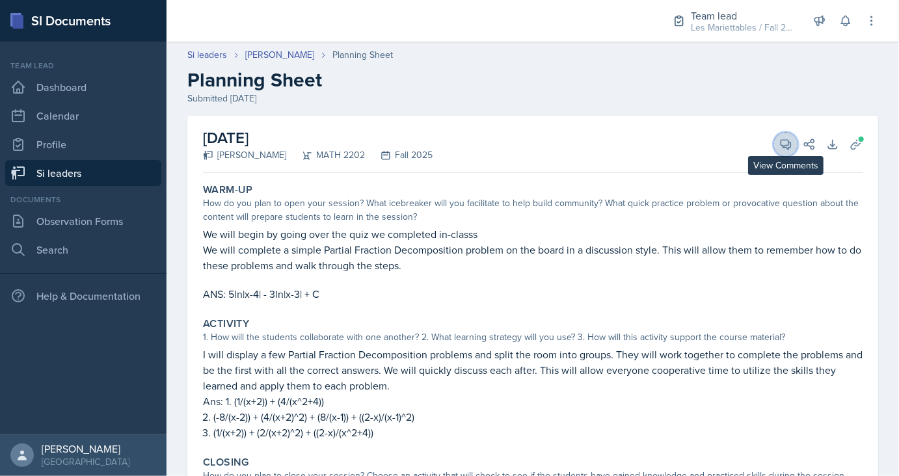
click at [791, 138] on span at bounding box center [790, 140] width 7 height 7
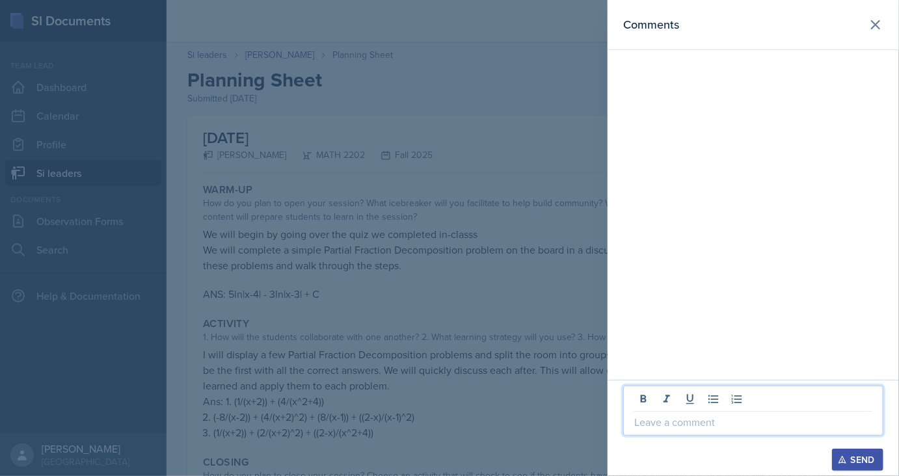
click at [664, 425] on p at bounding box center [753, 423] width 238 height 16
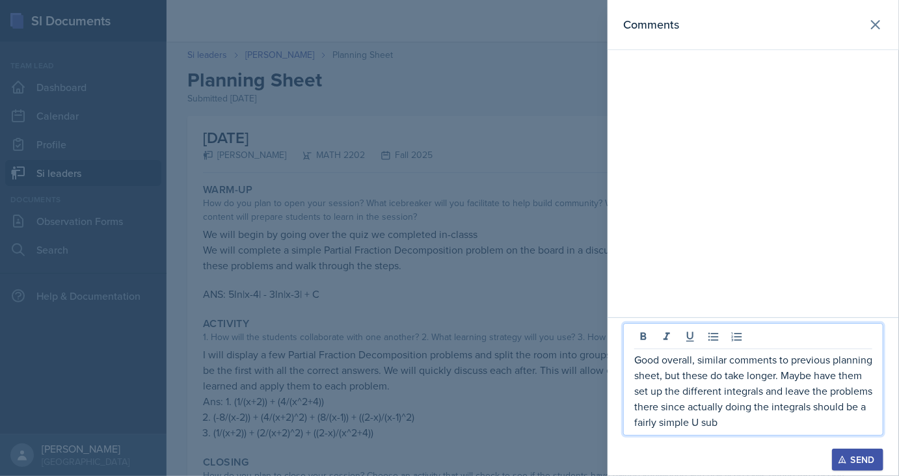
click at [815, 390] on p "Good overall, similar comments to previous planning sheet, but these do take lo…" at bounding box center [753, 391] width 238 height 78
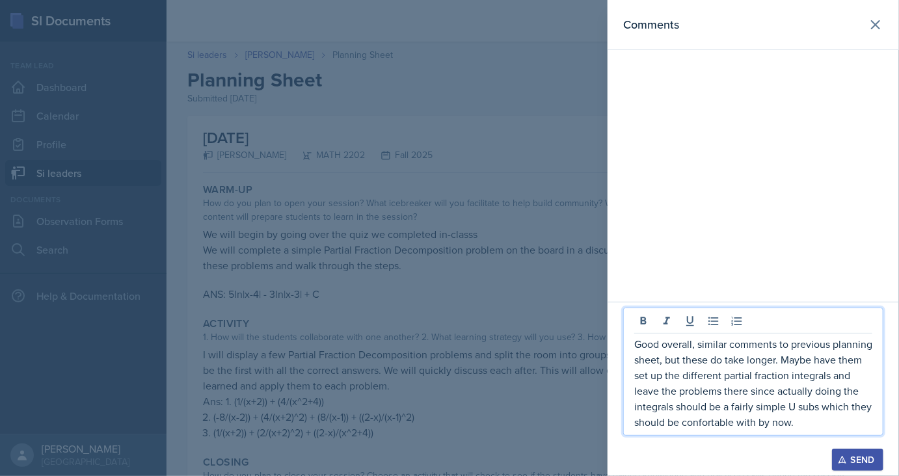
click at [853, 461] on div "Send" at bounding box center [858, 460] width 34 height 10
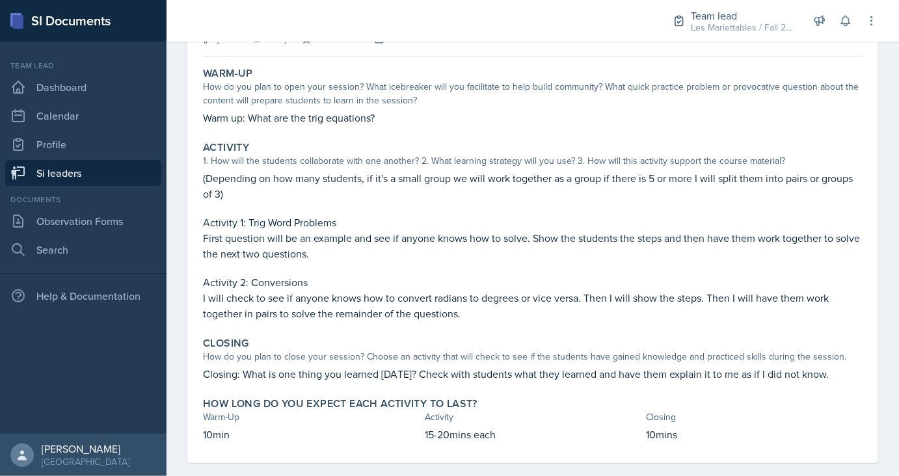
scroll to position [70, 0]
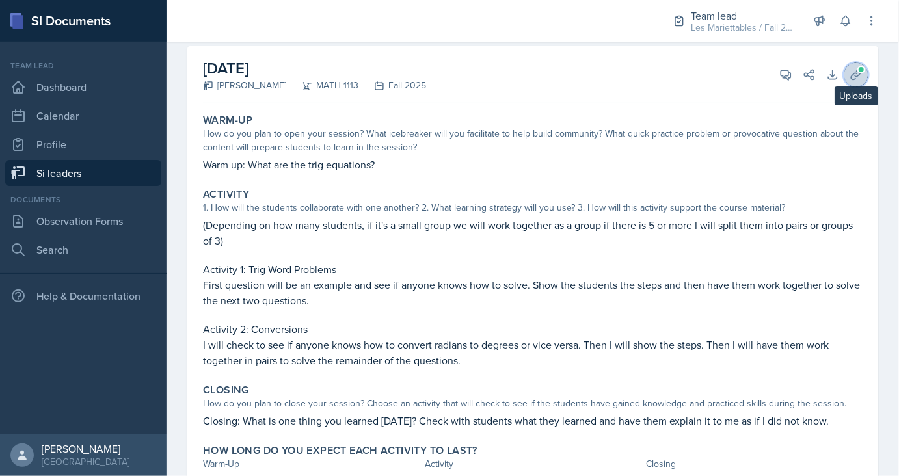
click at [852, 81] on button "Uploads" at bounding box center [856, 74] width 23 height 23
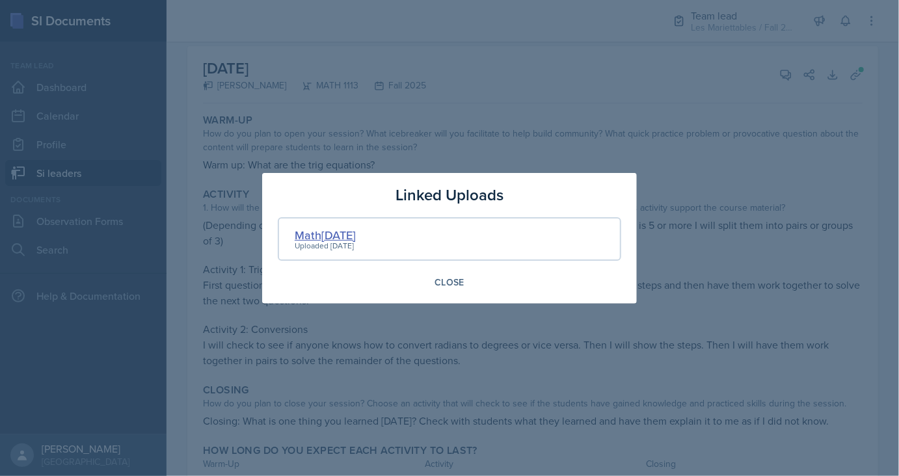
click at [339, 236] on div "Math[DATE]" at bounding box center [325, 235] width 61 height 18
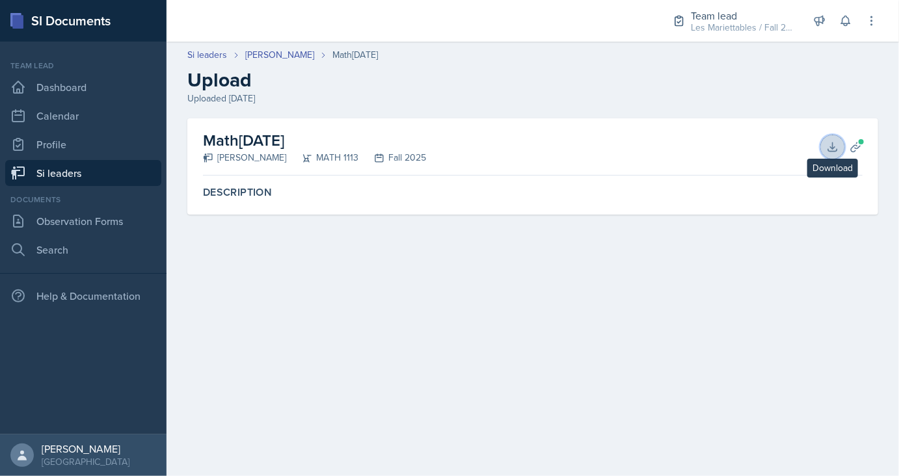
click at [826, 146] on button "Download" at bounding box center [832, 146] width 23 height 23
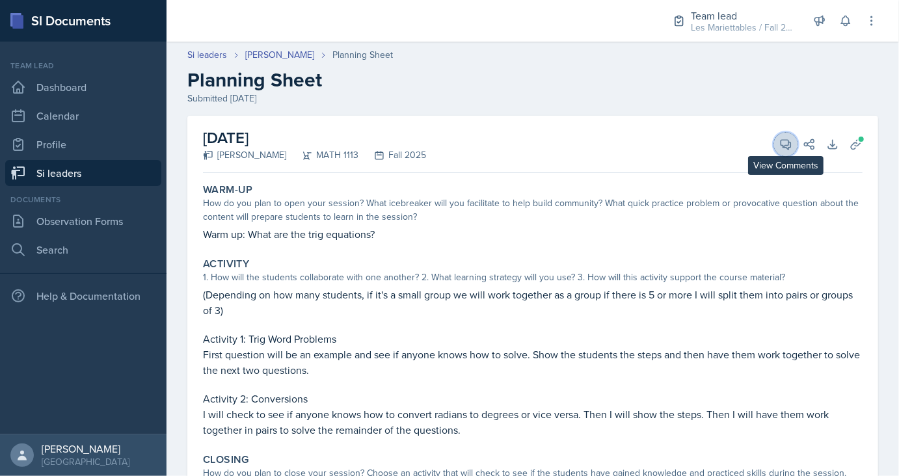
click at [783, 141] on icon at bounding box center [786, 144] width 13 height 13
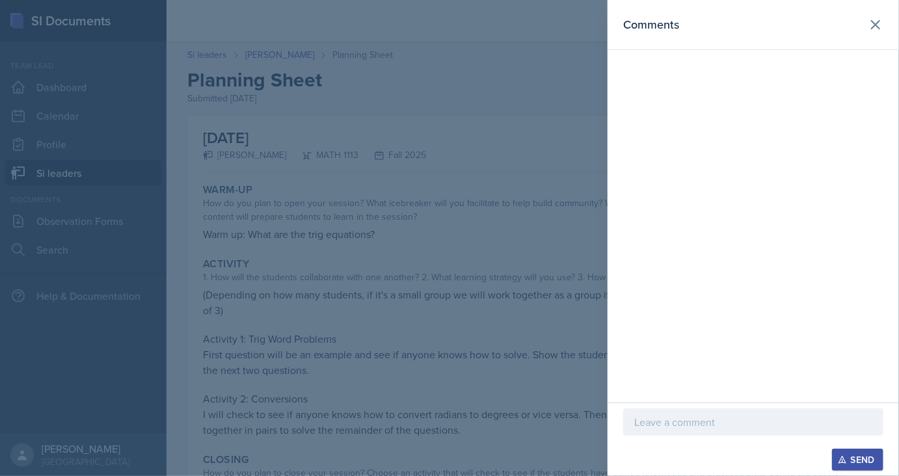
click at [690, 430] on div at bounding box center [753, 422] width 260 height 27
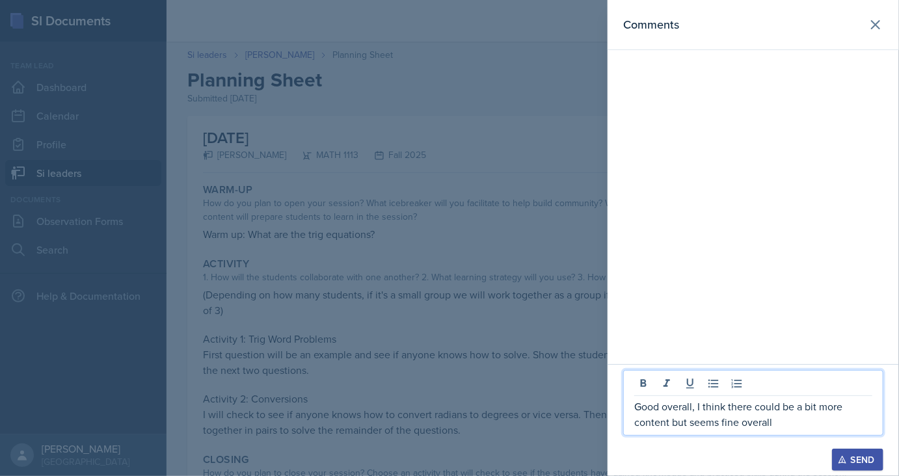
click at [845, 461] on icon "button" at bounding box center [842, 460] width 7 height 7
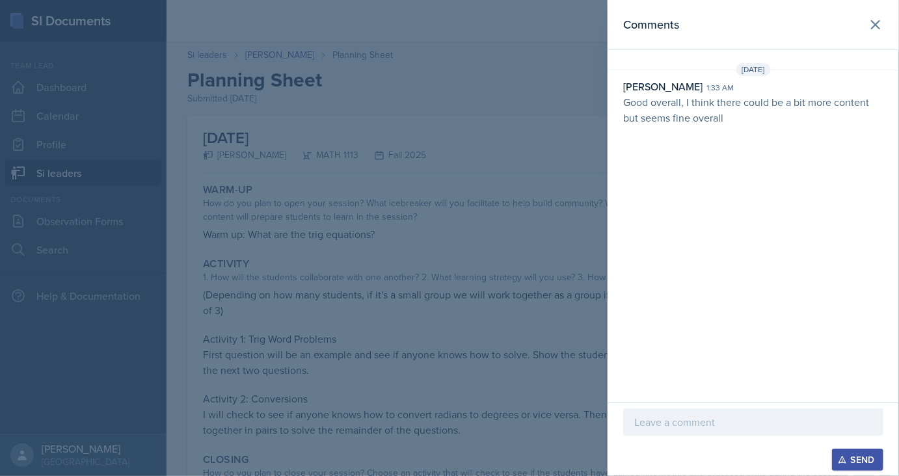
click at [297, 155] on div at bounding box center [449, 238] width 899 height 476
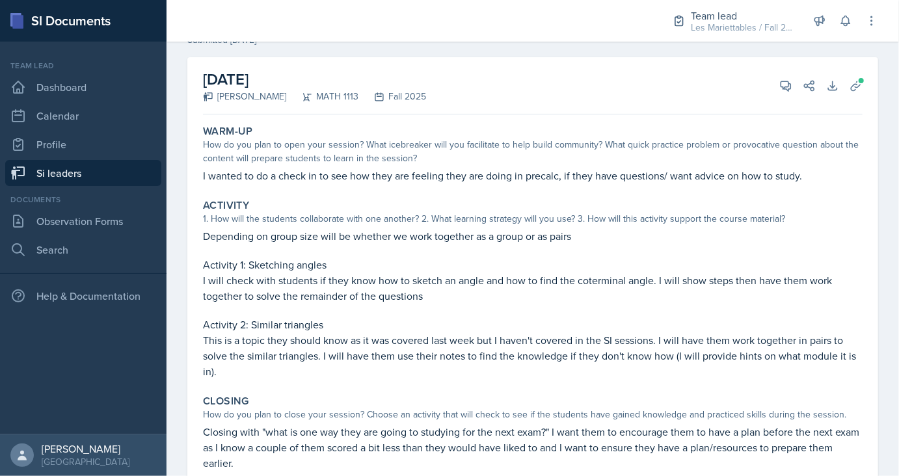
scroll to position [59, 0]
click at [857, 79] on icon at bounding box center [856, 85] width 13 height 13
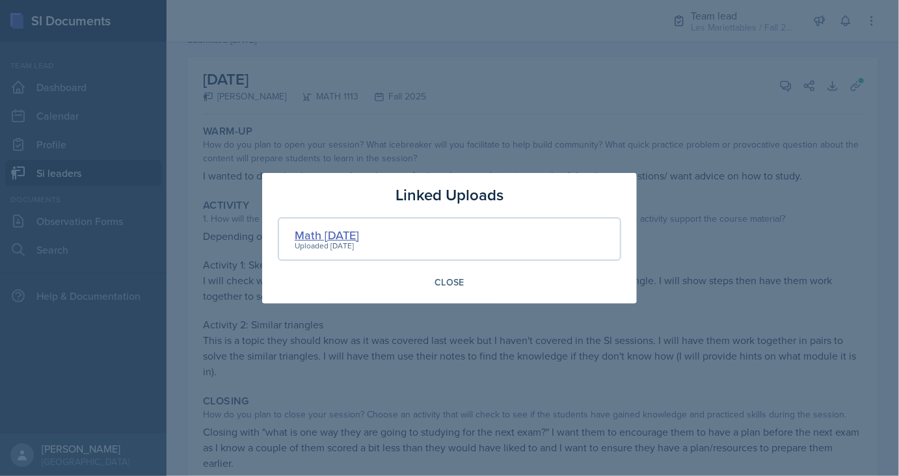
click at [345, 239] on div "Math 1113 Sept 26" at bounding box center [327, 235] width 64 height 18
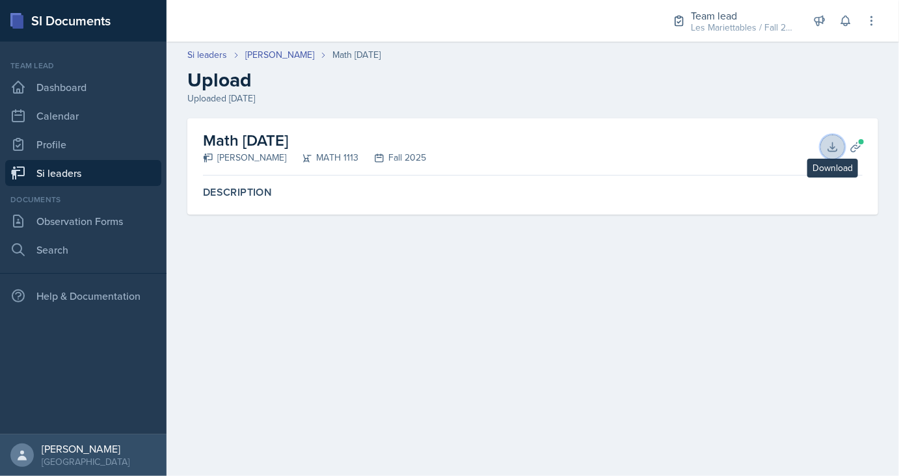
click at [830, 143] on icon at bounding box center [832, 147] width 13 height 13
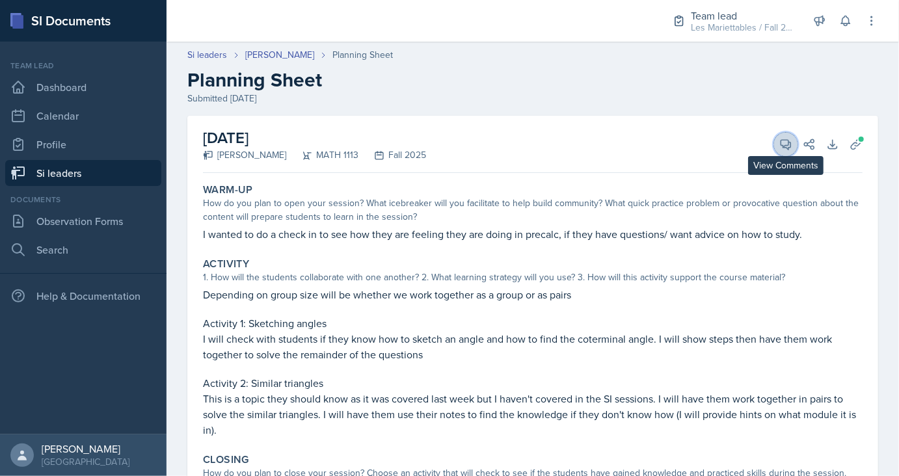
click at [782, 141] on icon at bounding box center [787, 145] width 10 height 10
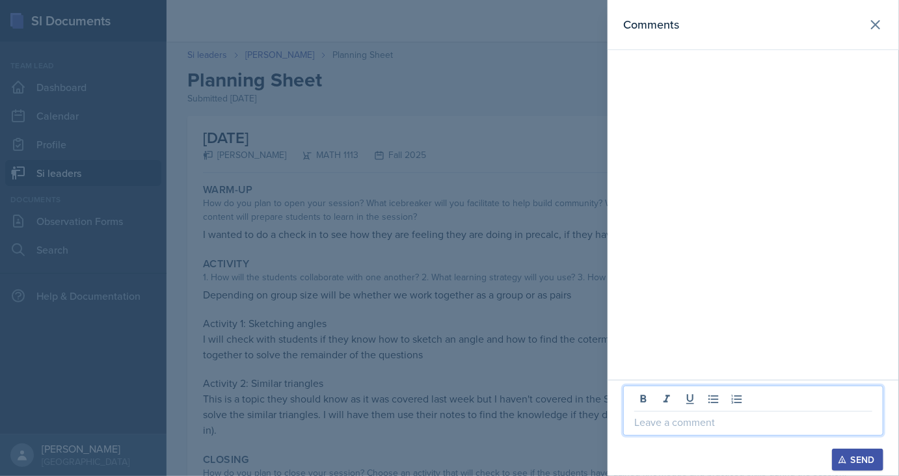
click at [653, 419] on p at bounding box center [753, 423] width 238 height 16
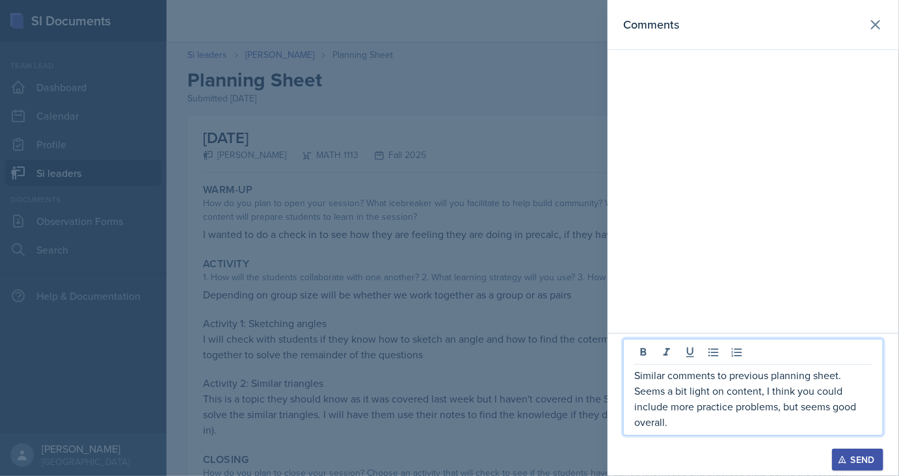
click at [861, 448] on div at bounding box center [753, 442] width 260 height 13
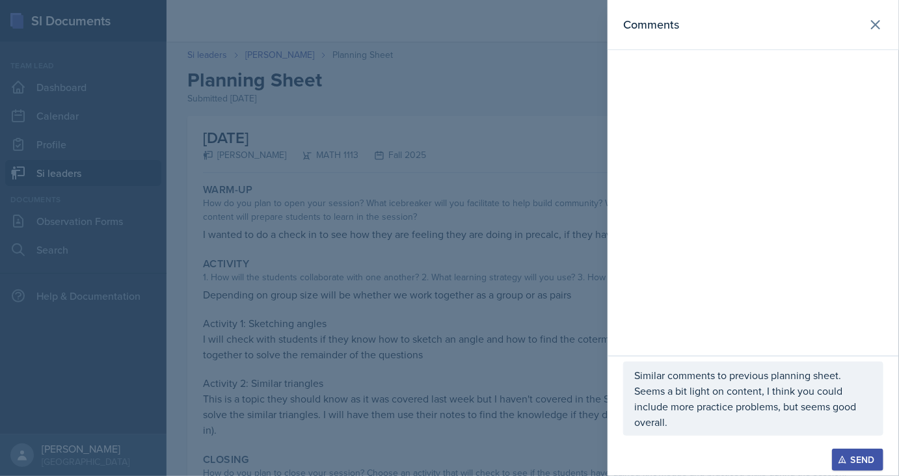
click at [861, 459] on div "Send" at bounding box center [858, 460] width 34 height 10
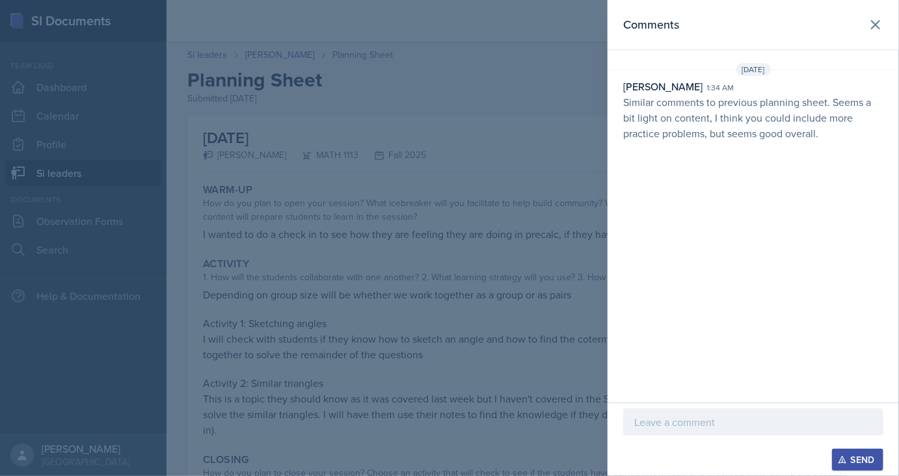
click at [186, 85] on div at bounding box center [449, 238] width 899 height 476
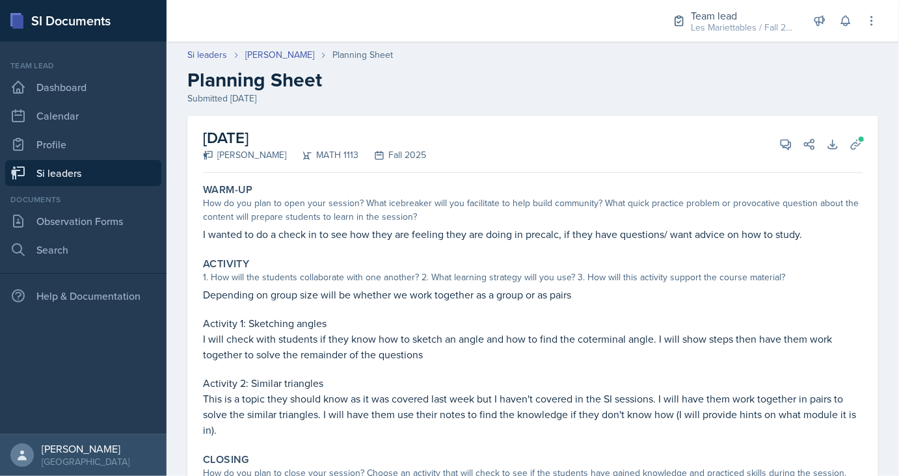
click at [98, 167] on link "Si leaders" at bounding box center [83, 173] width 156 height 26
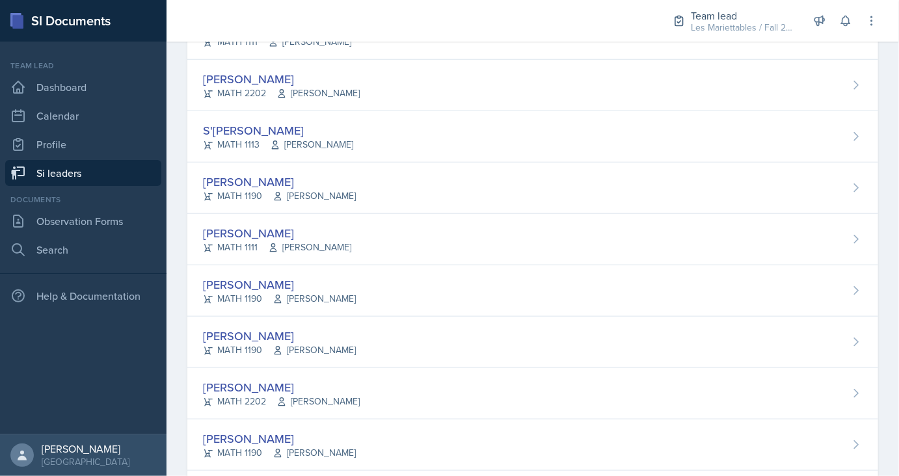
scroll to position [1108, 0]
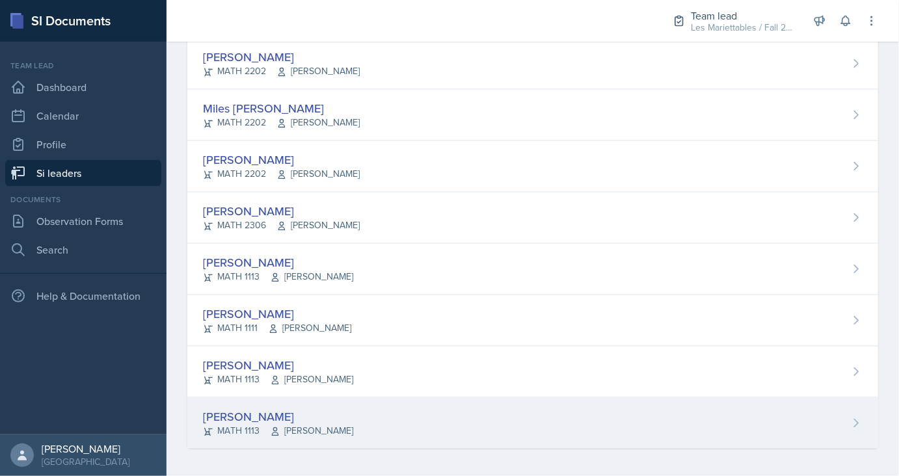
click at [238, 418] on div "[PERSON_NAME]" at bounding box center [278, 418] width 150 height 18
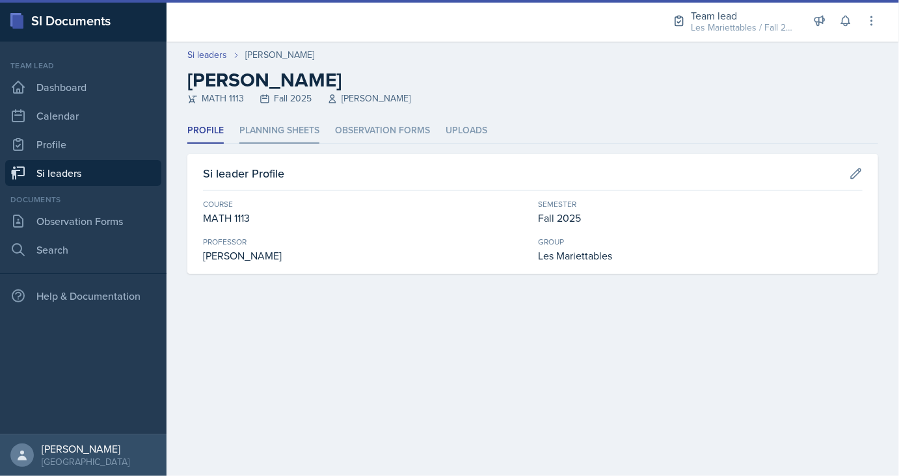
click at [277, 131] on li "Planning Sheets" at bounding box center [279, 130] width 80 height 25
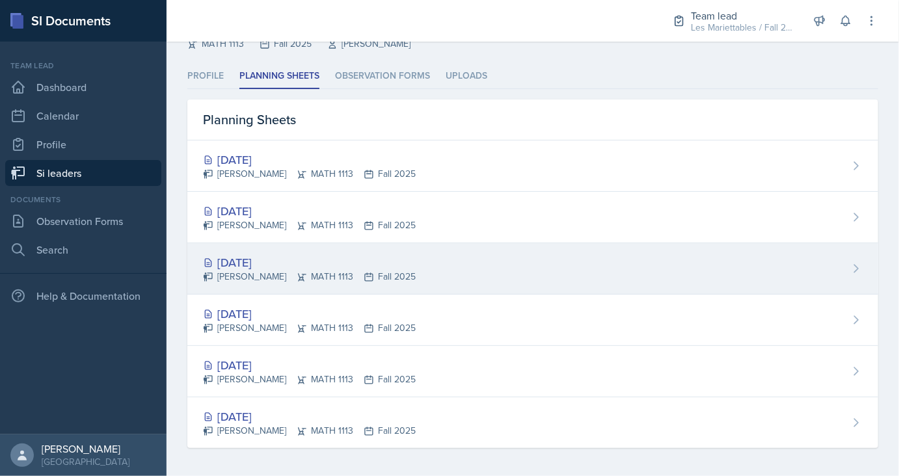
scroll to position [55, 0]
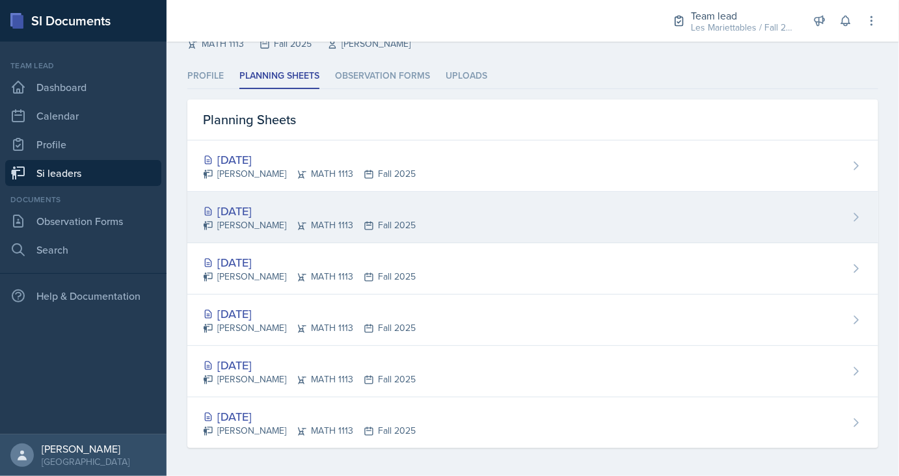
click at [263, 207] on div "[DATE]" at bounding box center [309, 211] width 213 height 18
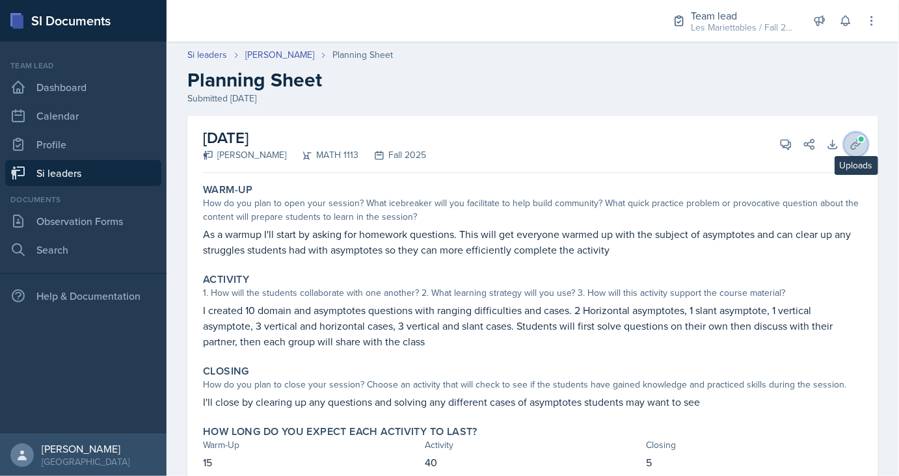
click at [858, 154] on button "Uploads" at bounding box center [856, 144] width 23 height 23
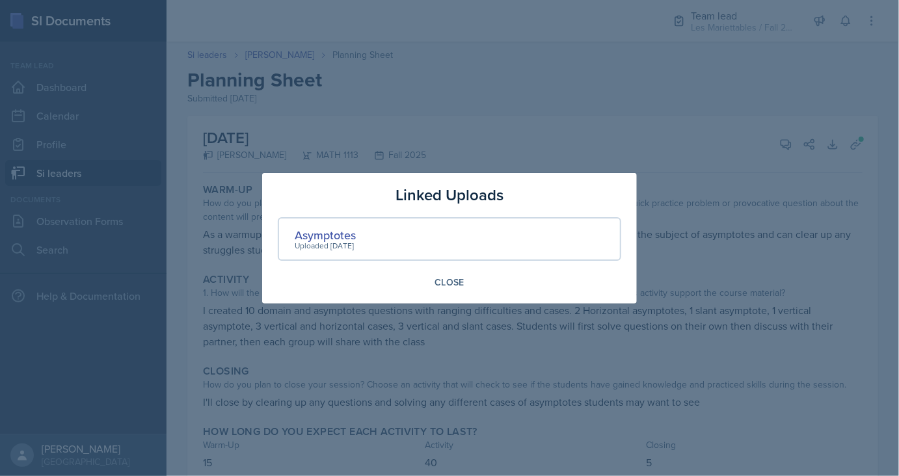
click at [324, 245] on div "Uploaded [DATE]" at bounding box center [325, 246] width 61 height 12
click at [325, 238] on div "Asymptotes" at bounding box center [325, 235] width 61 height 18
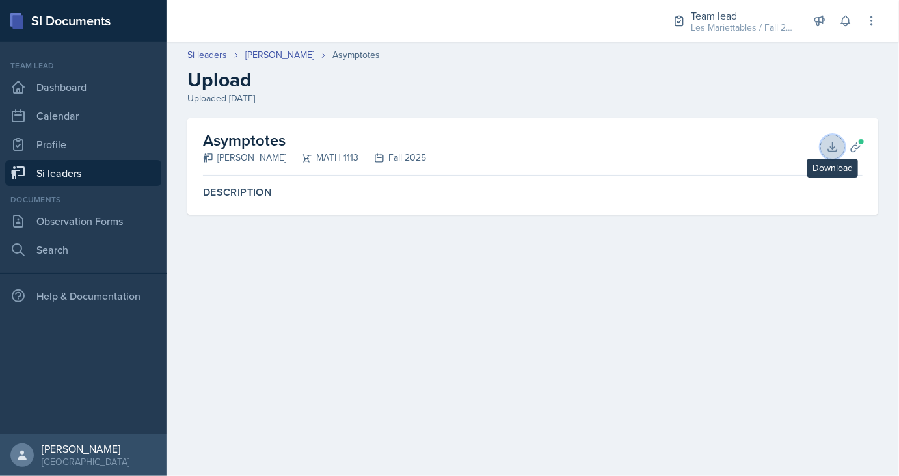
click at [833, 143] on icon at bounding box center [832, 147] width 8 height 8
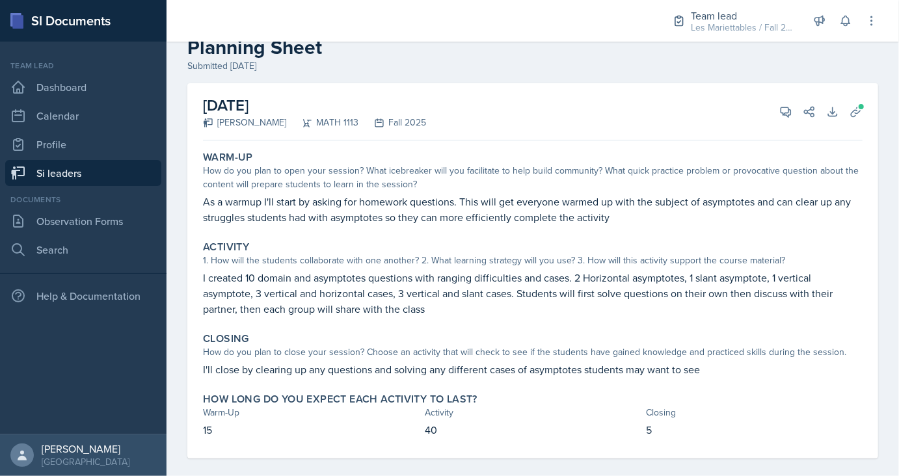
scroll to position [35, 0]
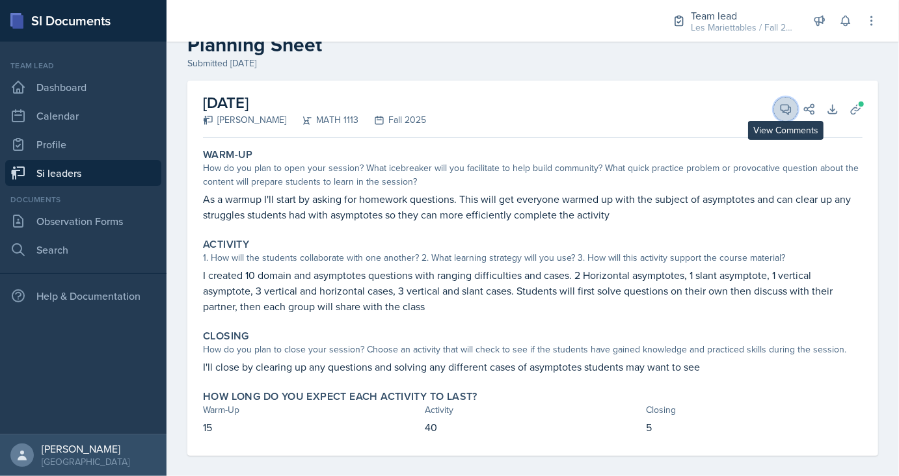
click at [780, 105] on icon at bounding box center [786, 109] width 13 height 13
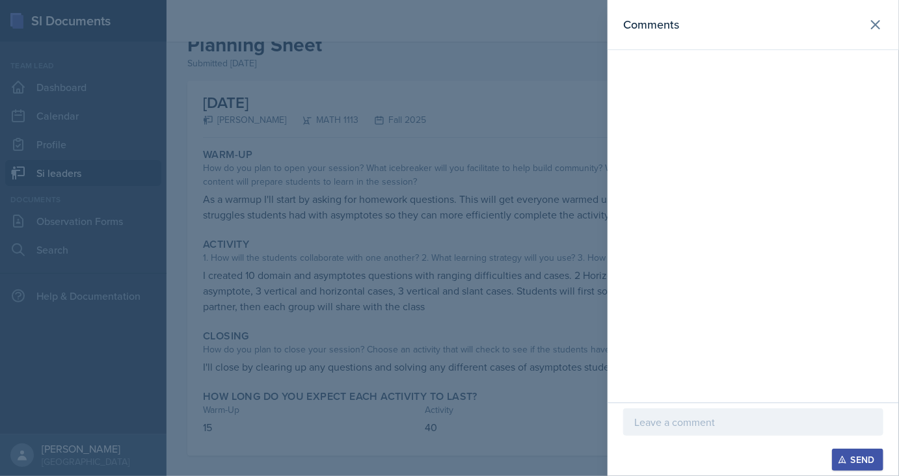
click at [665, 419] on p at bounding box center [753, 423] width 238 height 16
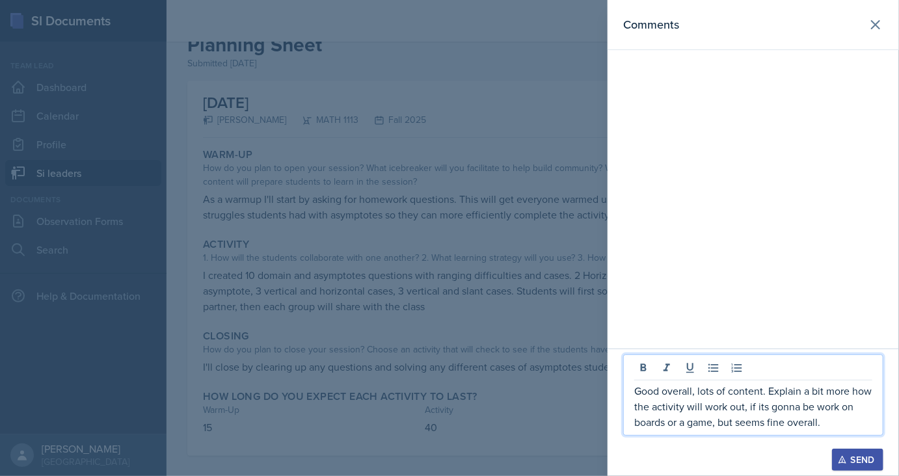
click at [858, 452] on button "Send" at bounding box center [857, 460] width 51 height 22
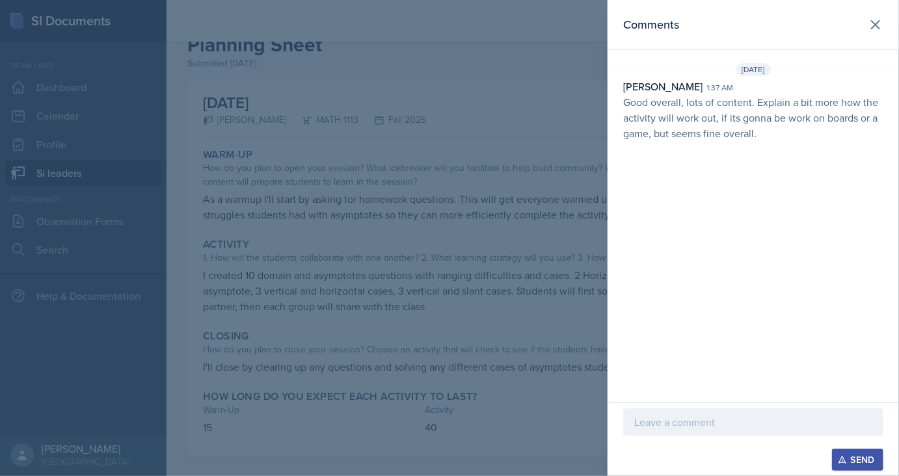
click at [118, 7] on div at bounding box center [449, 238] width 899 height 476
